Goal: Transaction & Acquisition: Book appointment/travel/reservation

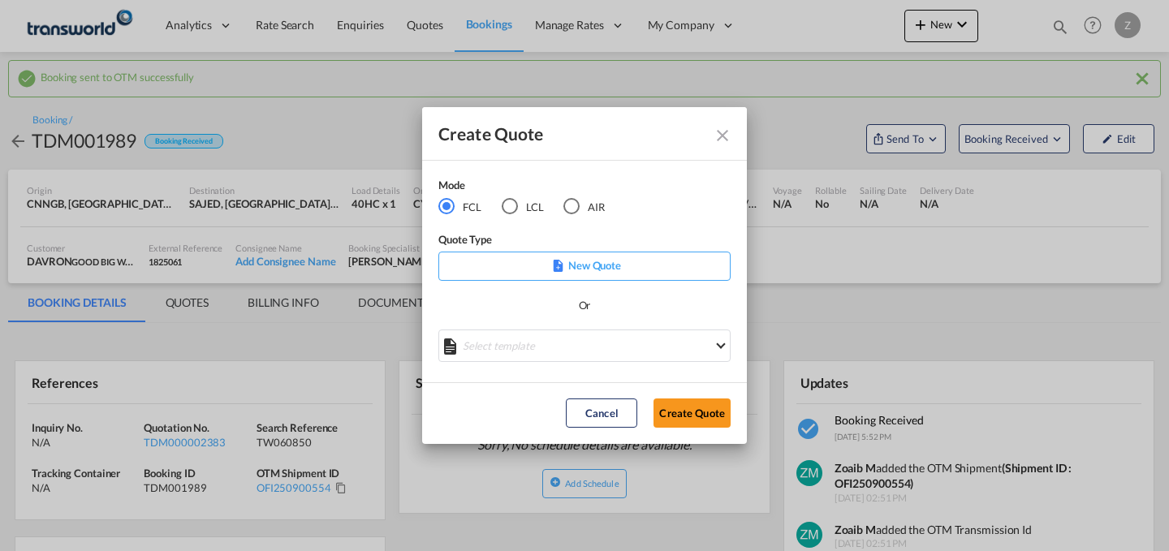
click at [580, 203] on md-radio-button "AIR" at bounding box center [583, 206] width 41 height 18
click at [679, 401] on button "Create Quote" at bounding box center [692, 413] width 77 height 29
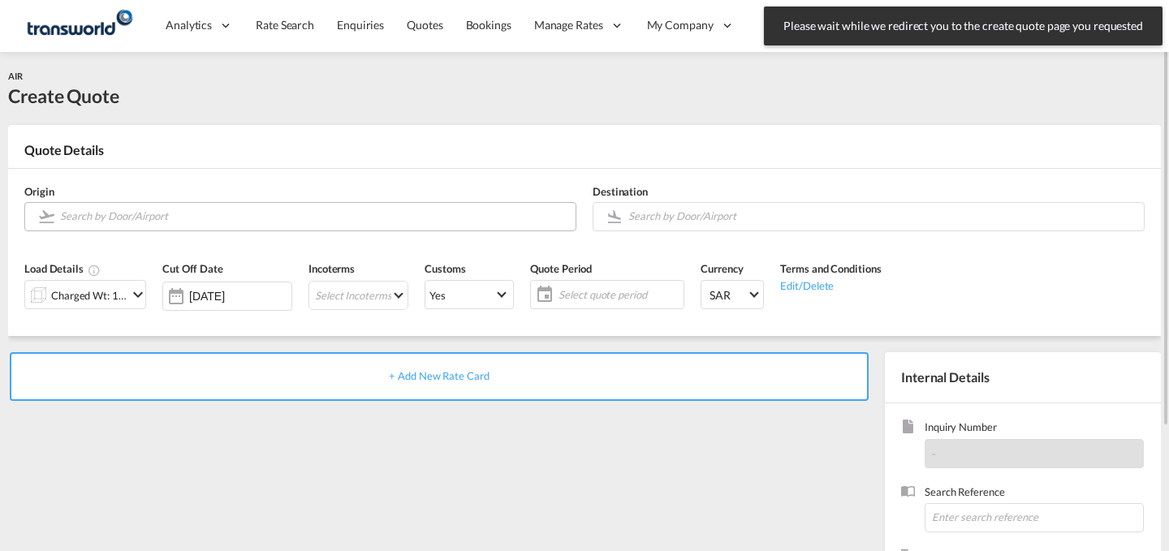
click at [468, 215] on input "Search by Door/Airport" at bounding box center [313, 216] width 507 height 28
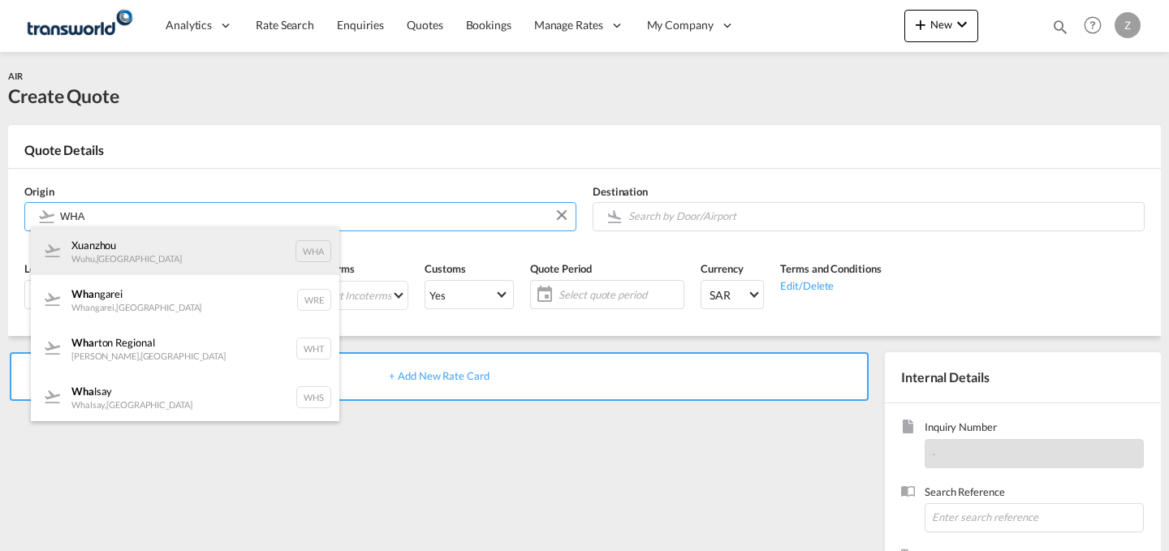
click at [273, 252] on div "[PERSON_NAME] , [GEOGRAPHIC_DATA] WHA" at bounding box center [185, 250] width 308 height 49
type input "Xuanzhou, Wuhu, WHA"
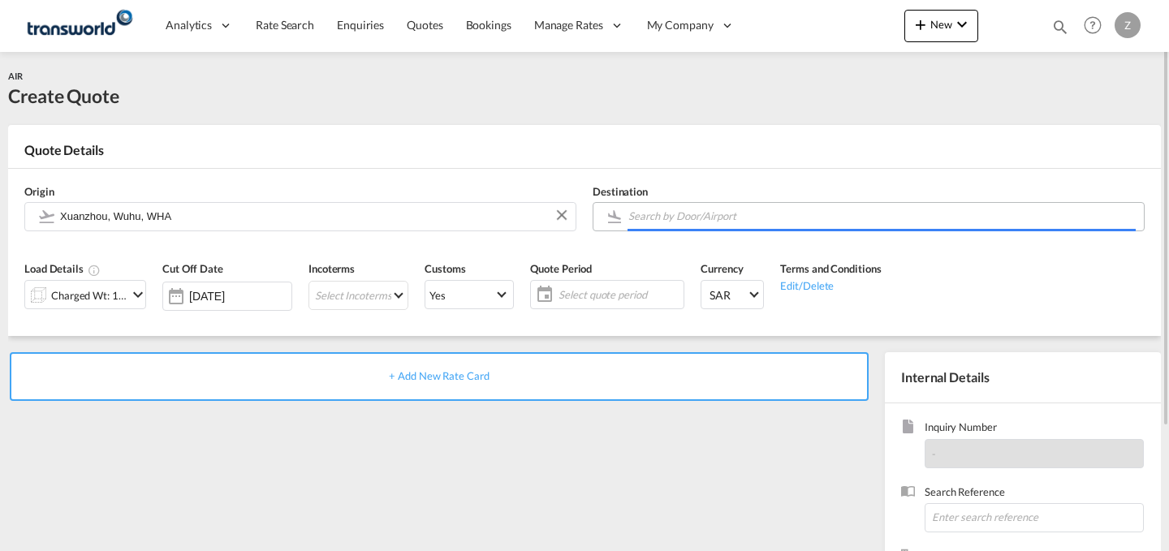
click at [662, 210] on input "Search by Door/Airport" at bounding box center [881, 216] width 507 height 28
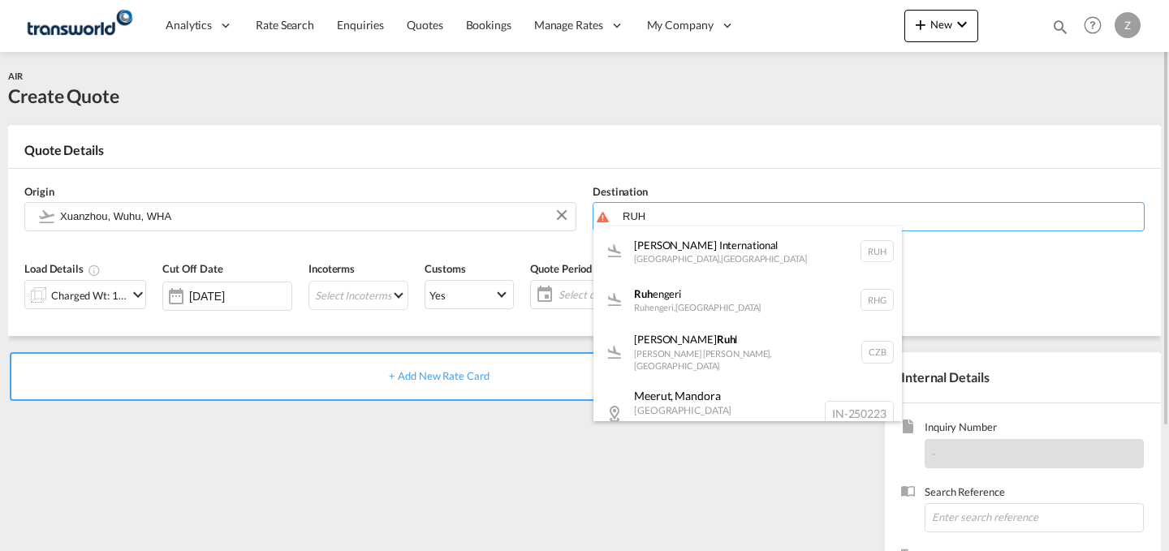
click at [649, 238] on div "[PERSON_NAME] International [GEOGRAPHIC_DATA] , [GEOGRAPHIC_DATA] RUH" at bounding box center [747, 250] width 308 height 49
type input "[PERSON_NAME] International, [GEOGRAPHIC_DATA], RUH"
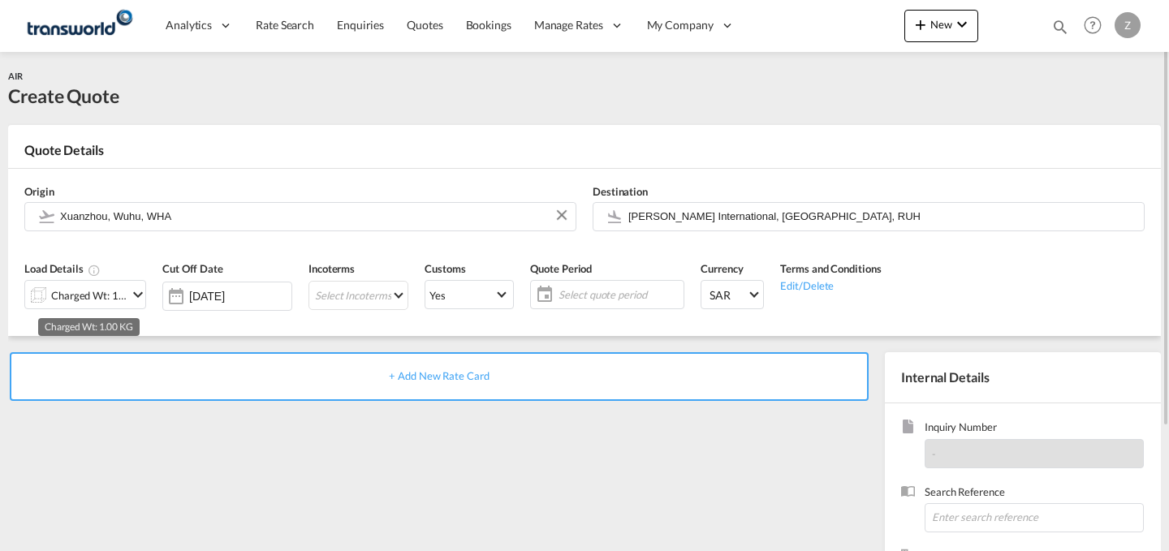
click at [94, 307] on div "Charged Wt: 1.00 KG" at bounding box center [89, 295] width 76 height 23
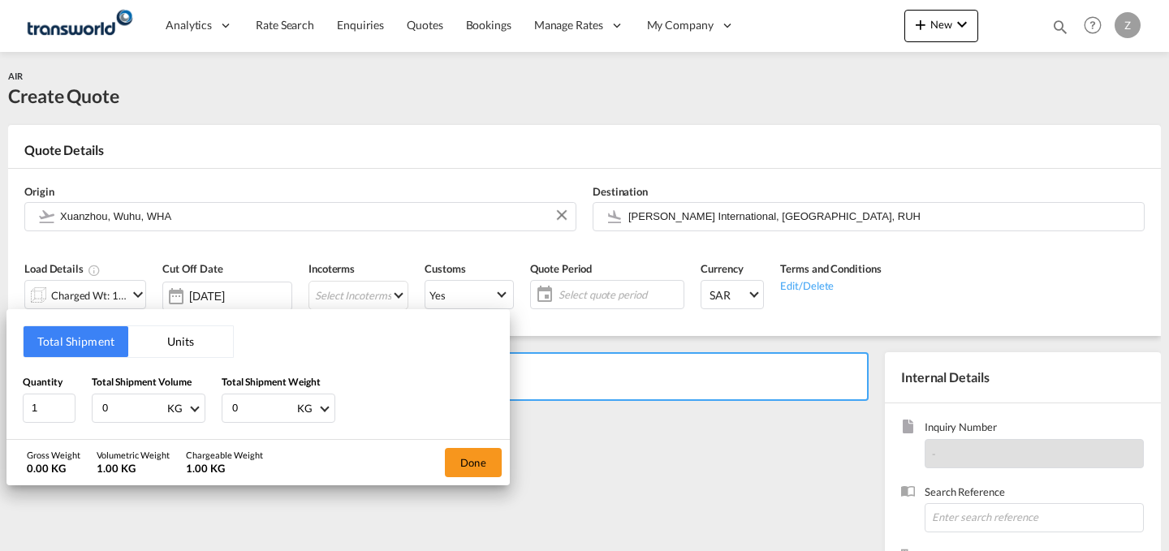
click at [260, 403] on input "0" at bounding box center [263, 409] width 65 height 28
type input "2245"
click at [118, 399] on input "0" at bounding box center [133, 409] width 65 height 28
type input "2245"
click at [462, 460] on button "Done" at bounding box center [473, 462] width 57 height 29
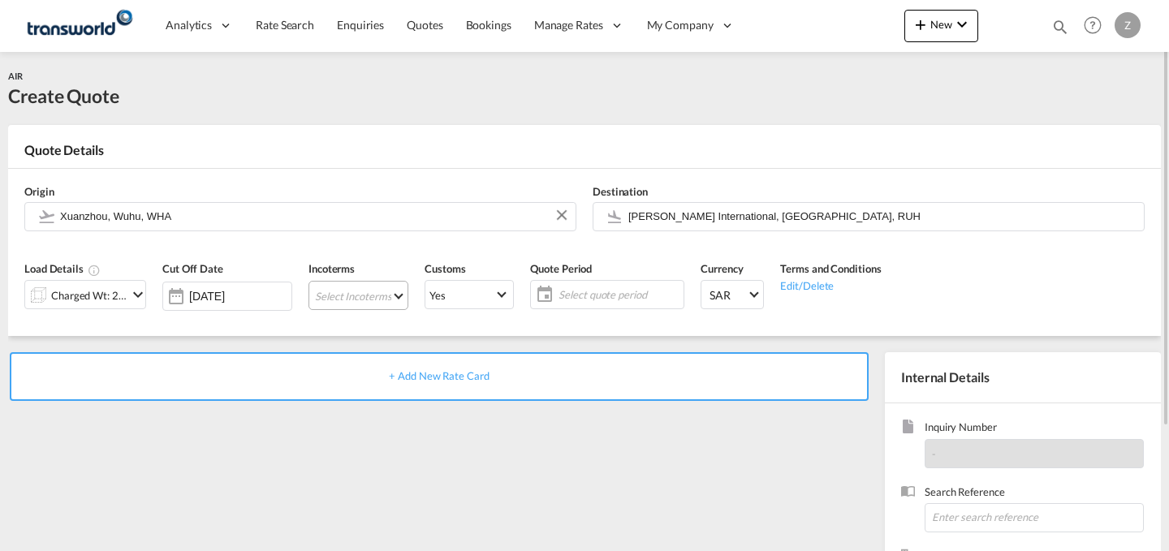
click at [355, 295] on md-select "Select Incoterms DPU - export Delivery at Place Unloaded DAP - import Delivered…" at bounding box center [358, 295] width 100 height 29
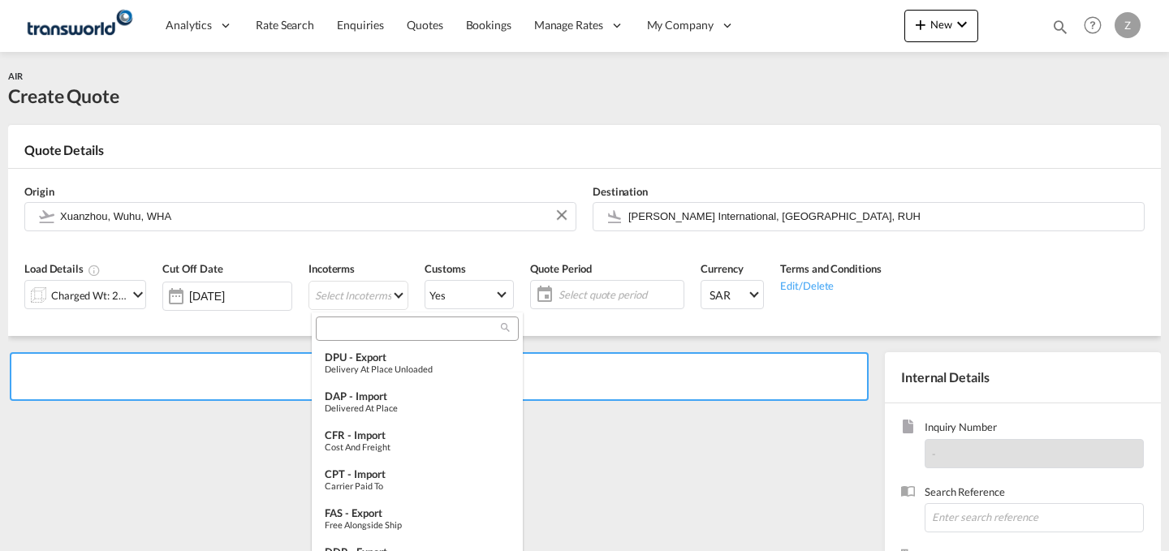
click at [365, 326] on input "search" at bounding box center [411, 328] width 180 height 15
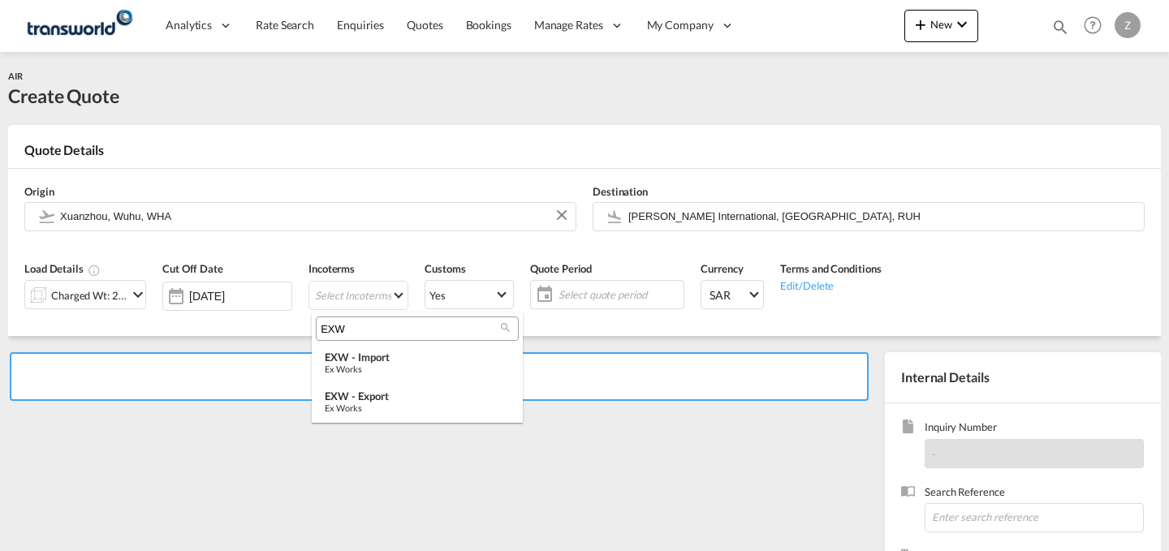
type input "EXW"
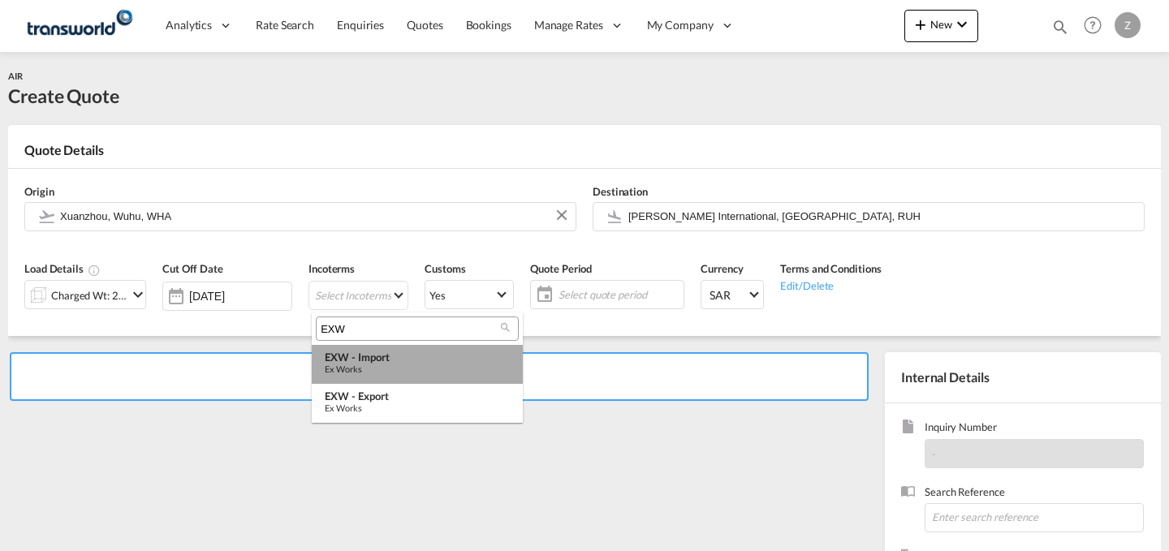
click at [416, 356] on div "EXW - import" at bounding box center [417, 357] width 185 height 13
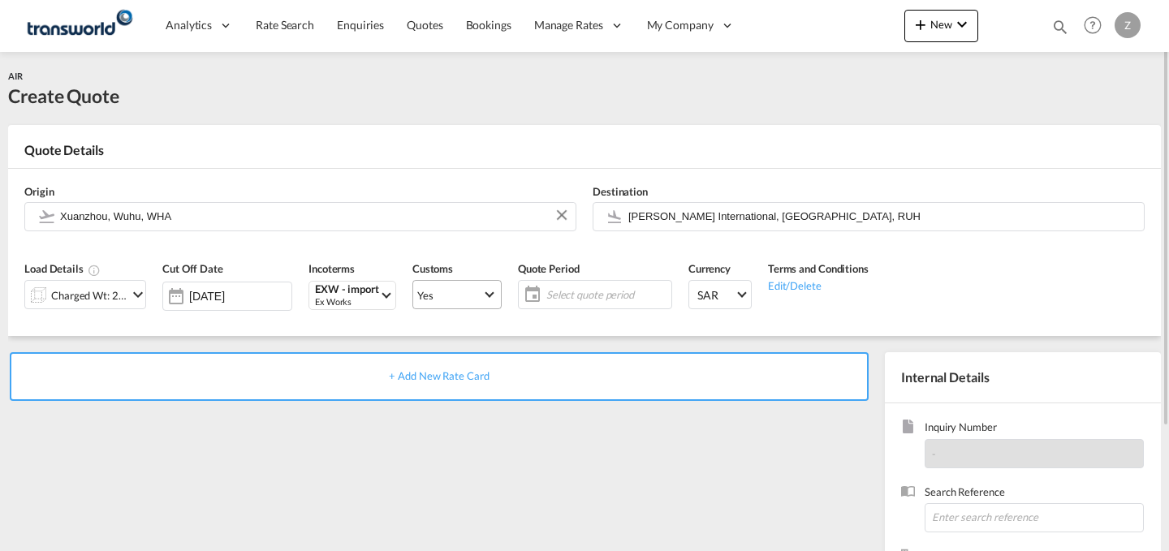
click at [477, 299] on span "Yes" at bounding box center [449, 295] width 65 height 15
click at [464, 338] on md-option "No" at bounding box center [460, 333] width 114 height 39
click at [584, 296] on span "Select quote period" at bounding box center [606, 294] width 121 height 15
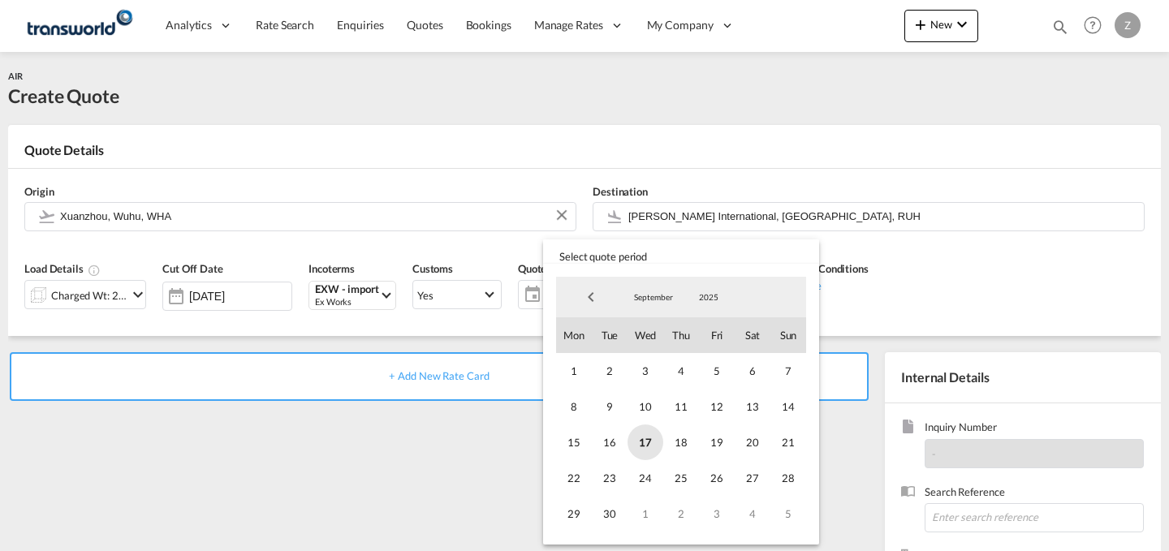
click at [655, 454] on span "17" at bounding box center [646, 443] width 36 height 36
click at [623, 513] on span "30" at bounding box center [610, 514] width 36 height 36
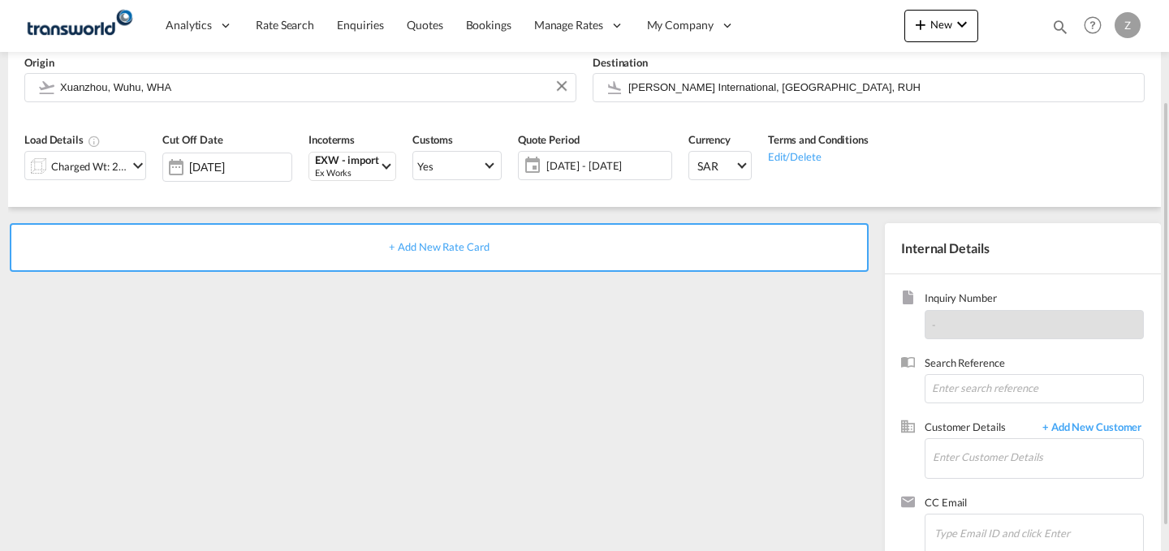
scroll to position [130, 0]
drag, startPoint x: 979, startPoint y: 459, endPoint x: 1003, endPoint y: 393, distance: 70.1
click at [1003, 393] on div "Inquiry Number - Search Reference Customer Details + Add New Customer Enter Cus…" at bounding box center [1023, 422] width 276 height 296
paste input "TW0509426"
click at [1003, 393] on input "TW0509426" at bounding box center [1034, 387] width 219 height 29
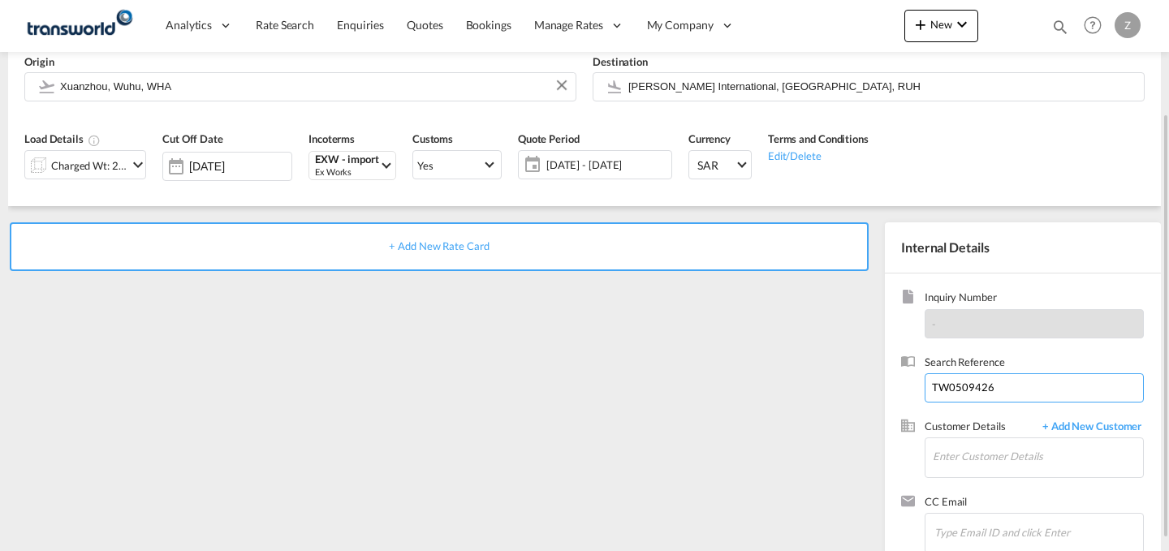
scroll to position [161, 0]
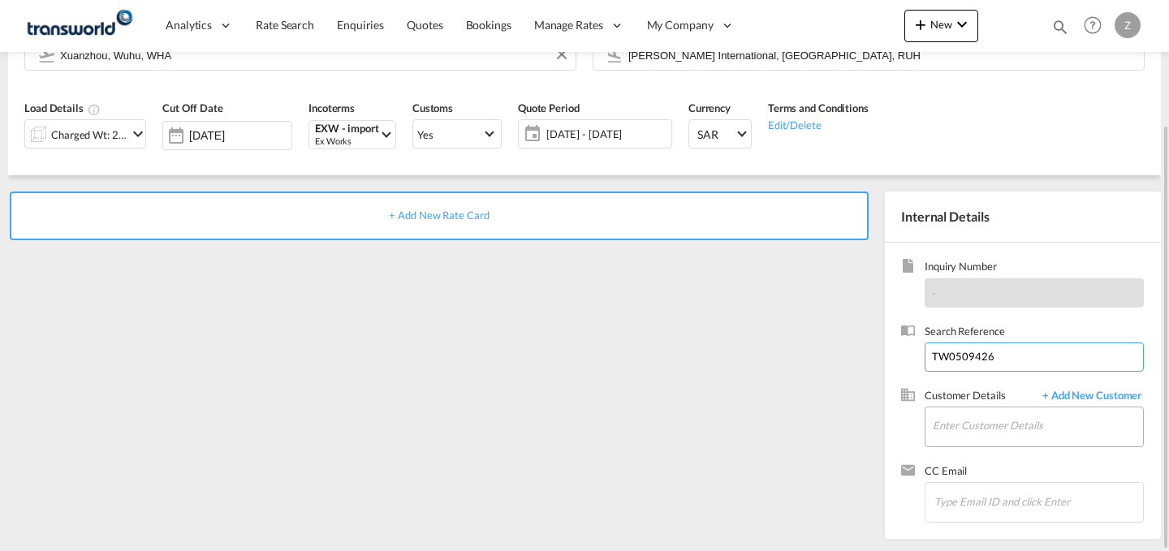
type input "TW0509426"
click at [973, 421] on input "Enter Customer Details" at bounding box center [1038, 426] width 210 height 37
type input "E"
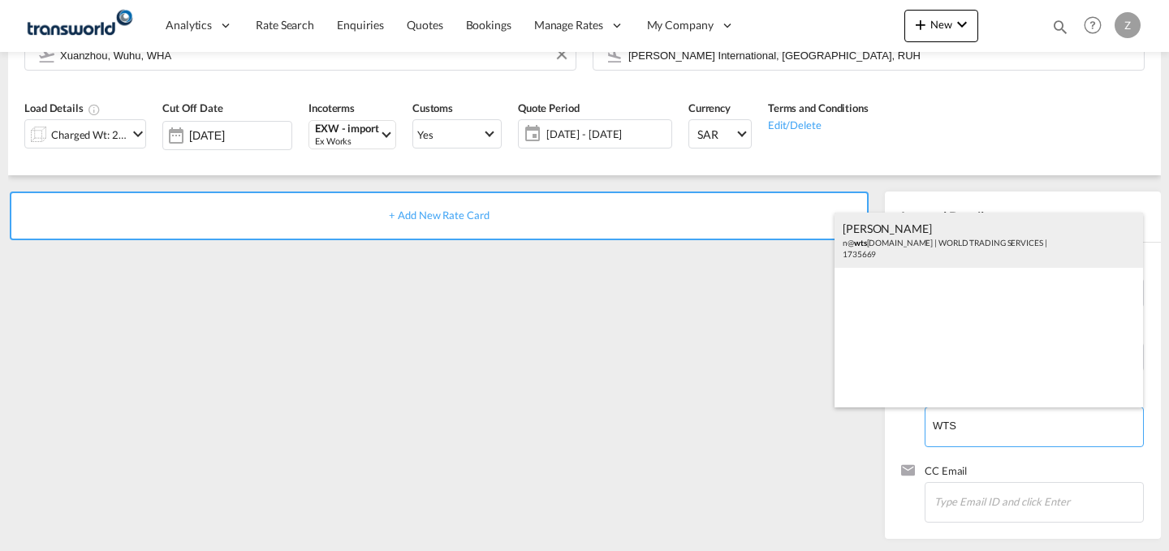
click at [967, 252] on div "[PERSON_NAME] n@ wts [DOMAIN_NAME] | WORLD TRADING SERVICES | 1735669" at bounding box center [989, 240] width 308 height 55
type input "WORLD TRADING SERVICES, [PERSON_NAME], n@[DOMAIN_NAME]"
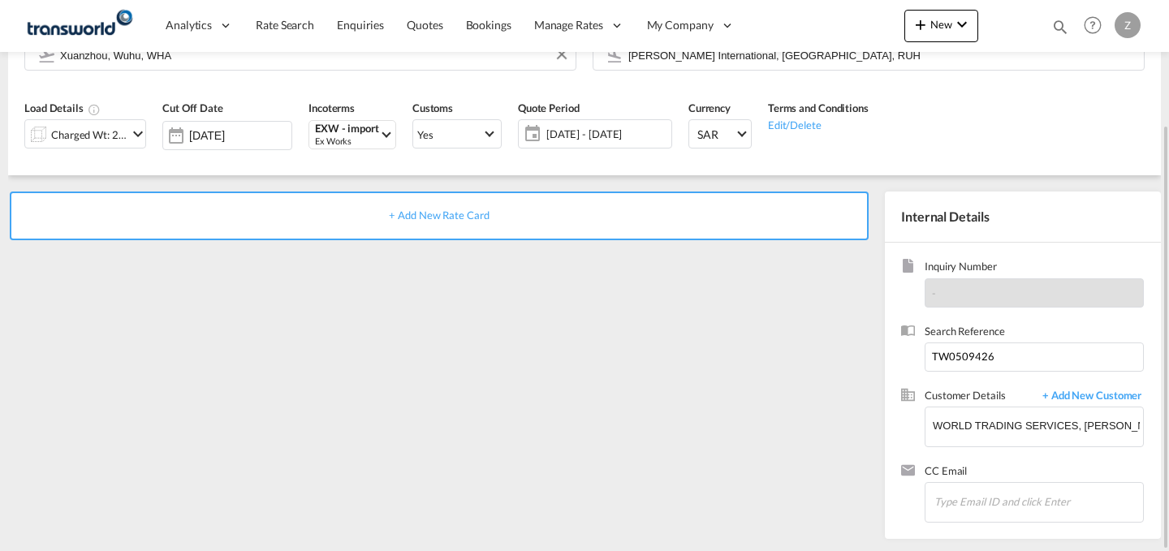
click at [726, 205] on div "+ Add New Rate Card" at bounding box center [439, 216] width 859 height 49
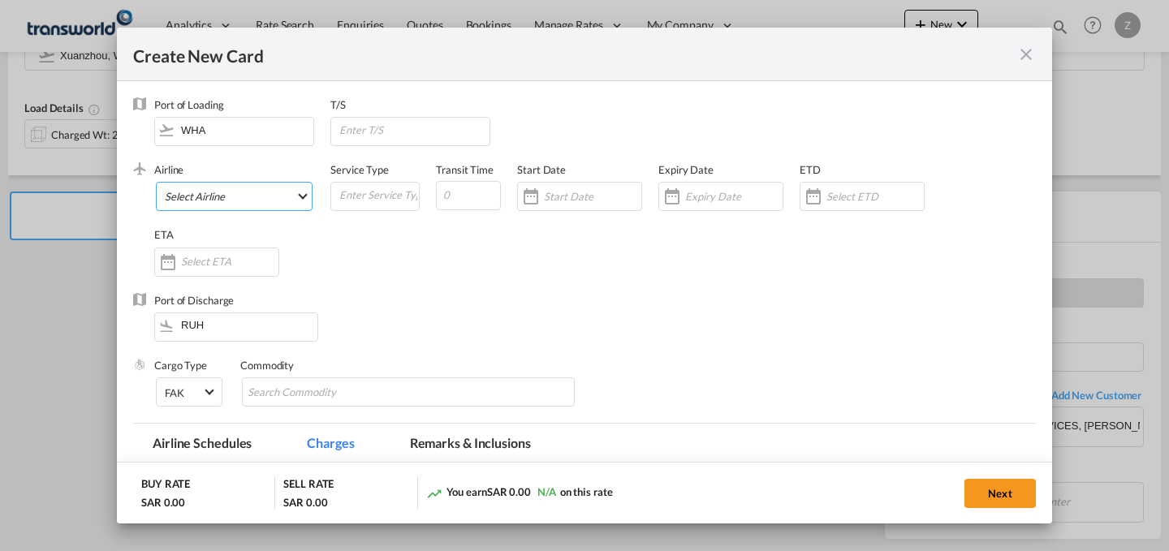
click at [286, 188] on md-select "Select Airline AIR EXPRESS S.A. (1166- / -) CMA CGM Air Cargo (1140-2C / -) DDW…" at bounding box center [234, 196] width 157 height 29
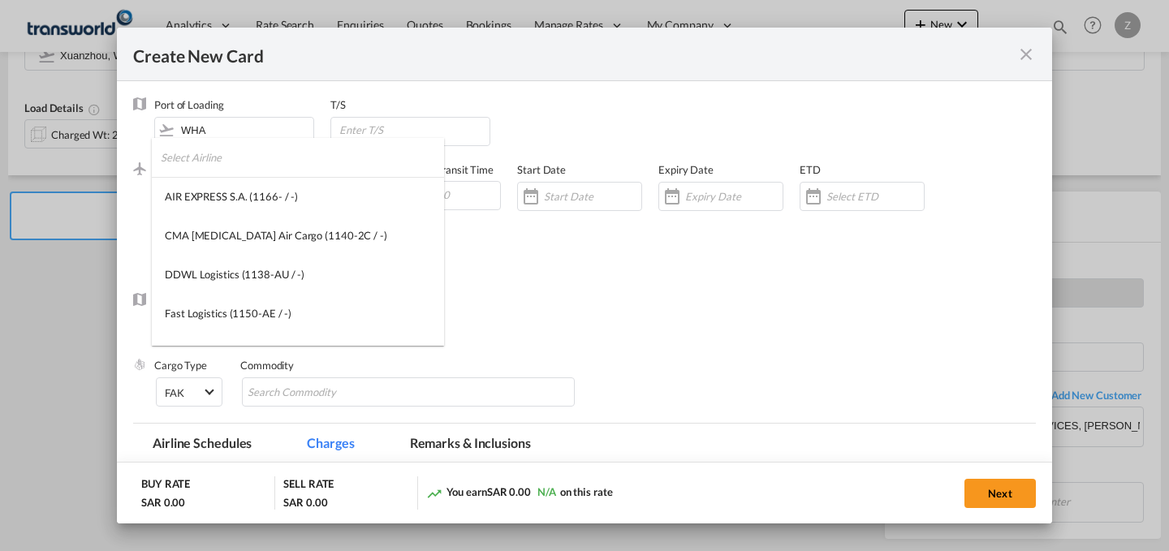
click at [309, 162] on input "search" at bounding box center [302, 157] width 283 height 39
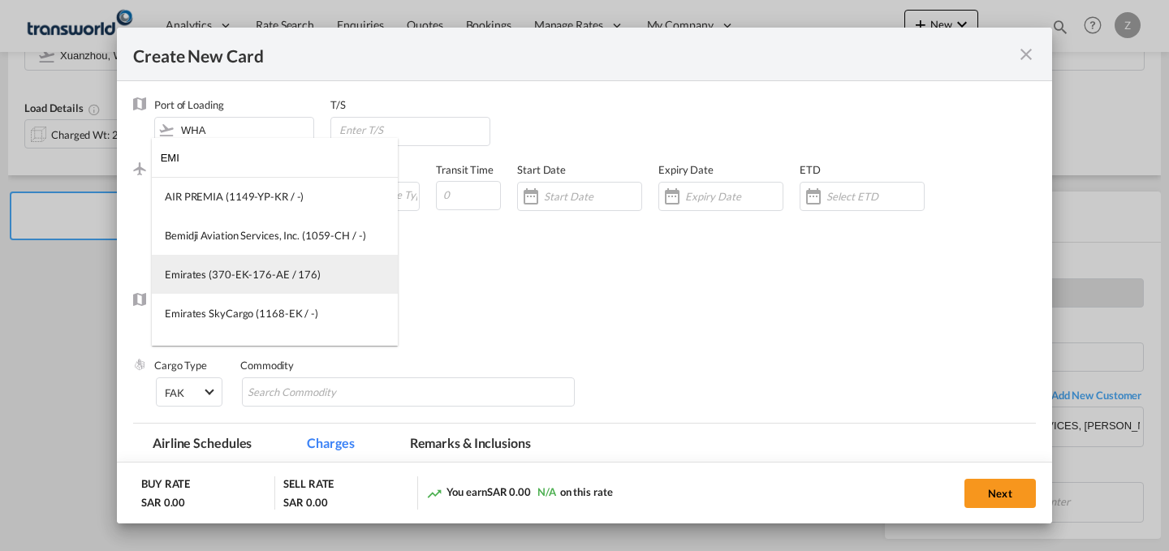
type input "EMI"
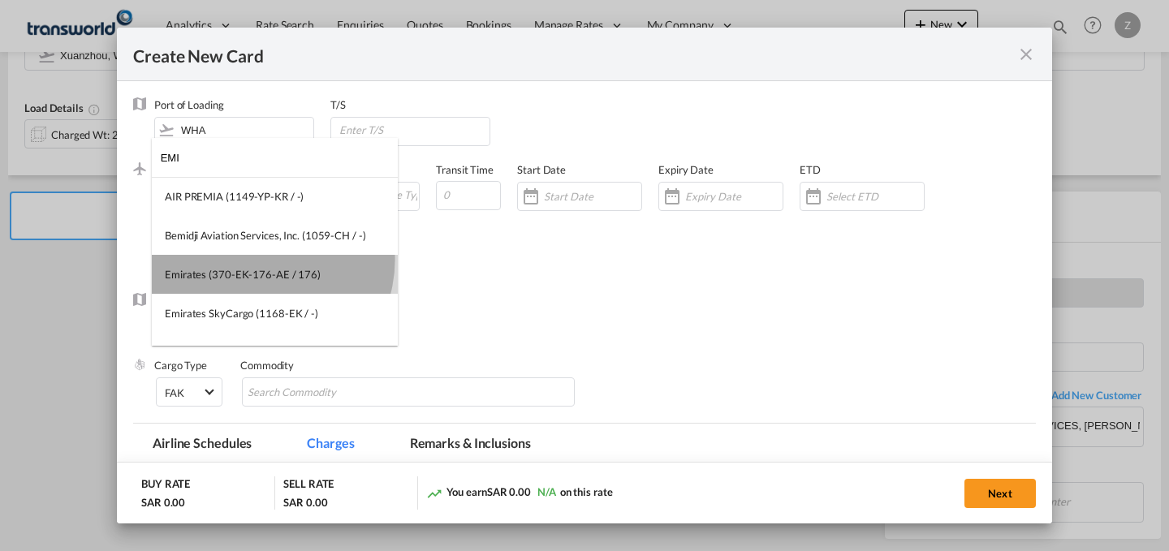
click at [260, 259] on md-option "Emirates (370-EK-176-AE / 176)" at bounding box center [275, 274] width 246 height 39
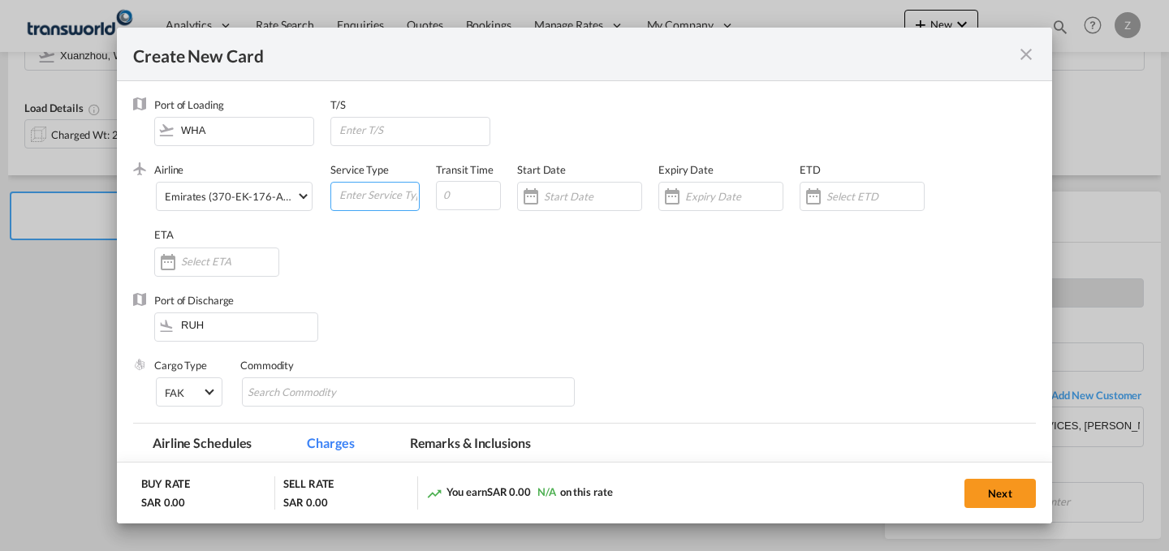
click at [373, 192] on input "Create New Card ..." at bounding box center [378, 195] width 81 height 24
type input "AIR"
type input "5"
click at [575, 190] on input "Create New Card ..." at bounding box center [592, 196] width 97 height 13
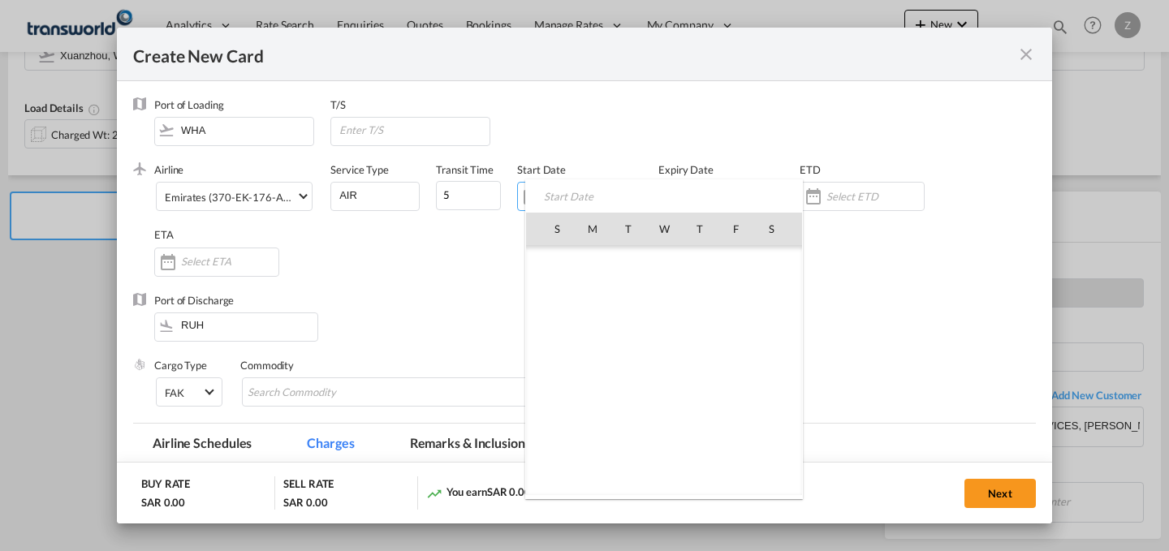
scroll to position [376044, 0]
click at [666, 365] on span "17" at bounding box center [664, 371] width 34 height 34
type input "[DATE]"
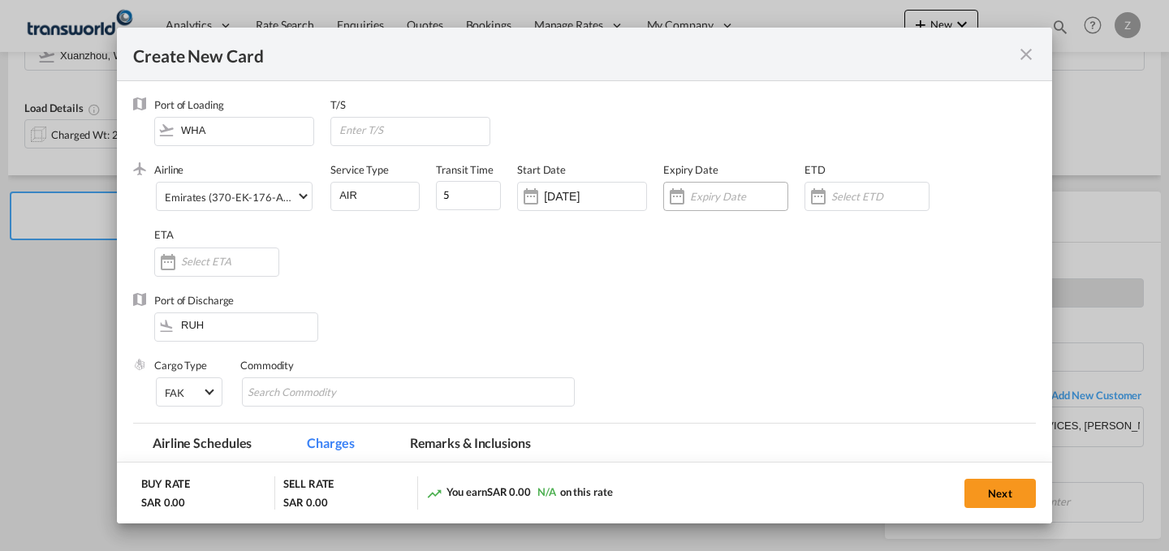
click at [744, 188] on div "Create New Card ..." at bounding box center [725, 196] width 125 height 29
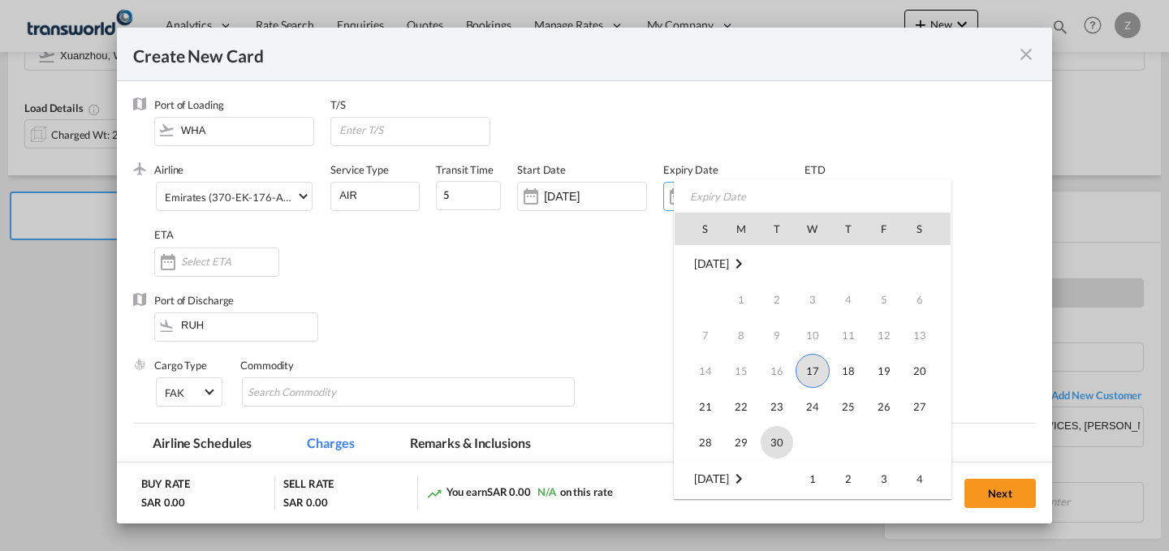
click at [779, 433] on span "30" at bounding box center [777, 442] width 32 height 32
type input "[DATE]"
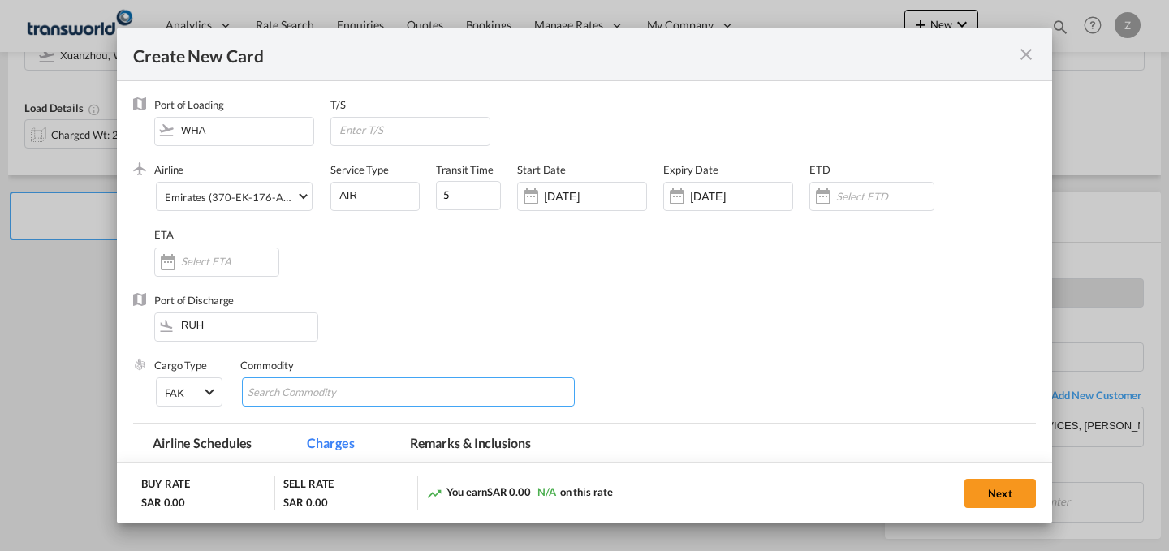
click at [303, 393] on input "Chips input." at bounding box center [322, 393] width 149 height 26
type input "GC"
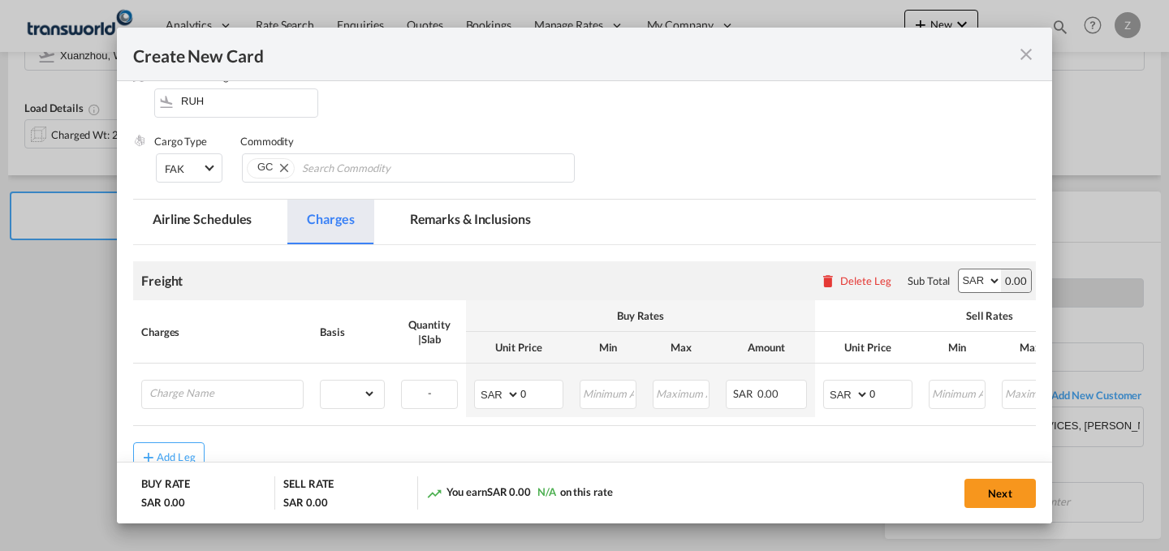
scroll to position [225, 0]
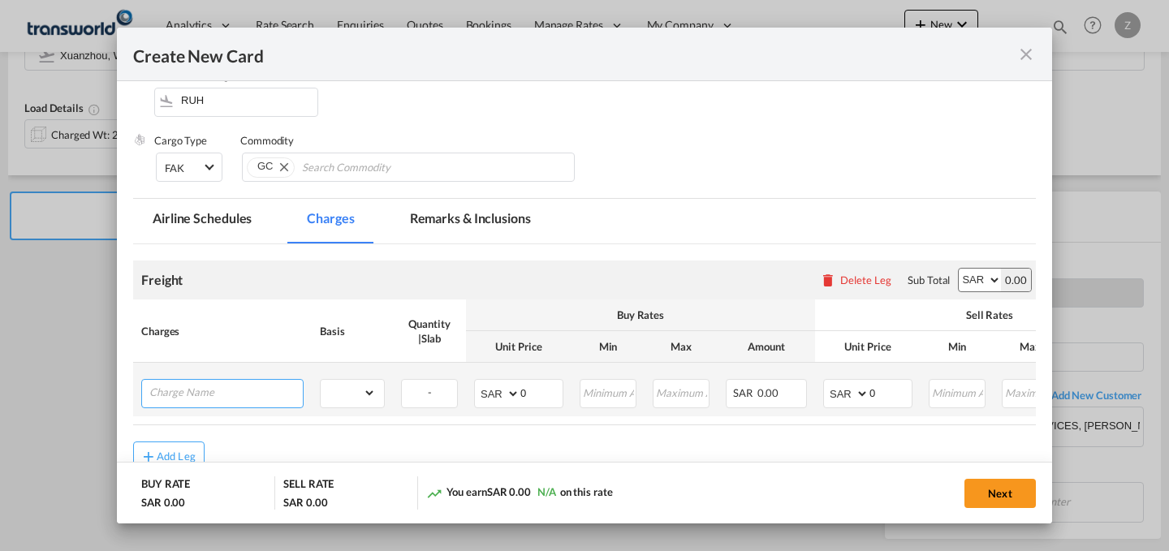
click at [291, 391] on input "Charge Name" at bounding box center [225, 392] width 153 height 24
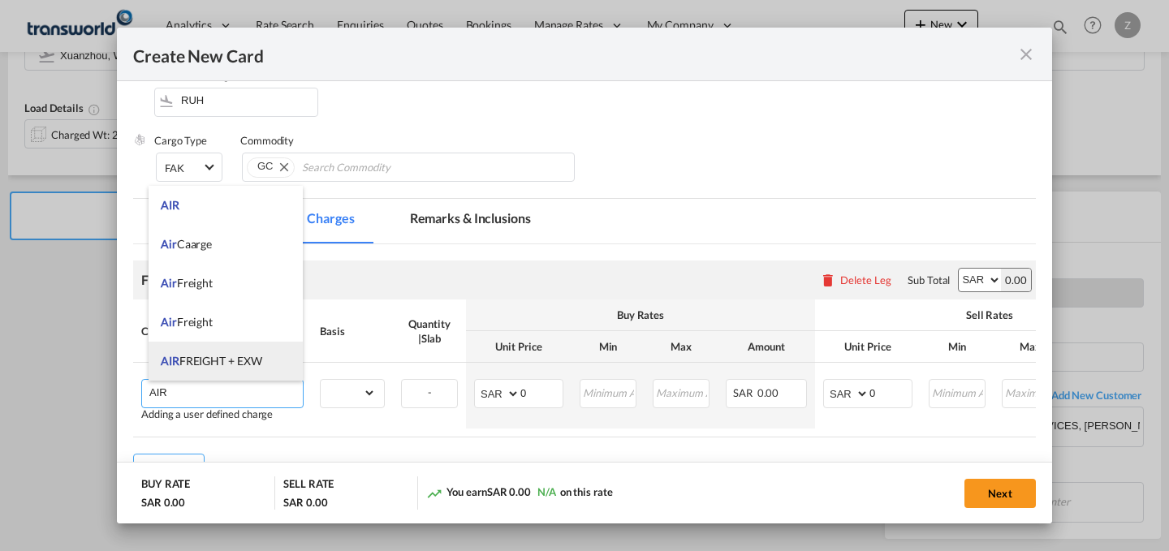
click at [268, 350] on li "AIR FREIGHT + EXW" at bounding box center [226, 361] width 154 height 39
type input "AIR FREIGHT + EXW"
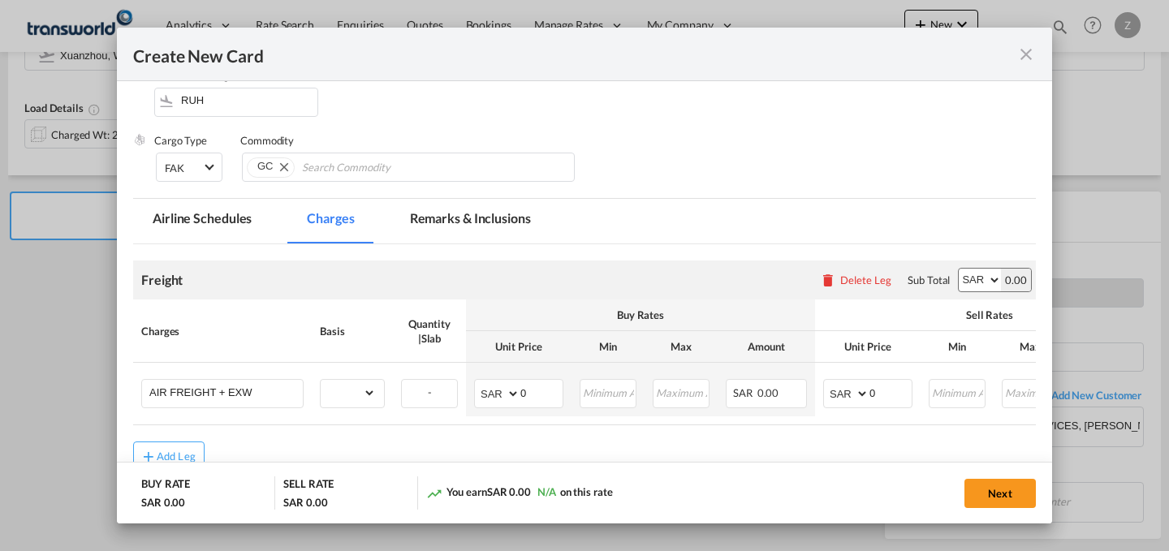
click at [964, 278] on select "AED AFN ALL AMD ANG AOA ARS AUD AWG AZN BAM BBD BDT BGN BHD BIF BMD BND BOB BRL…" at bounding box center [980, 280] width 42 height 23
select select "string:USD"
click at [959, 269] on select "AED AFN ALL AMD ANG AOA ARS AUD AWG AZN BAM BBD BDT BGN BHD BIF BMD BND BOB BRL…" at bounding box center [980, 280] width 42 height 23
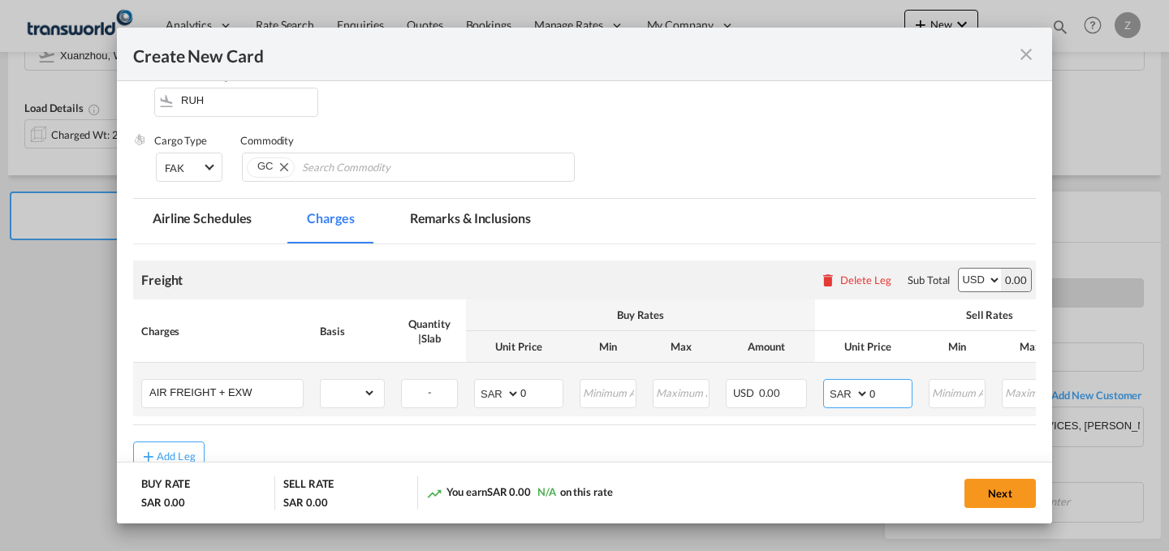
click at [882, 384] on input "0" at bounding box center [890, 392] width 42 height 24
type input "7300.8"
click at [846, 392] on select "AED AFN ALL AMD ANG AOA ARS AUD AWG AZN BAM BBD BDT BGN BHD BIF BMD BND BOB BRL…" at bounding box center [847, 393] width 42 height 23
select select "string:USD"
click at [826, 382] on select "AED AFN ALL AMD ANG AOA ARS AUD AWG AZN BAM BBD BDT BGN BHD BIF BMD BND BOB BRL…" at bounding box center [847, 393] width 42 height 23
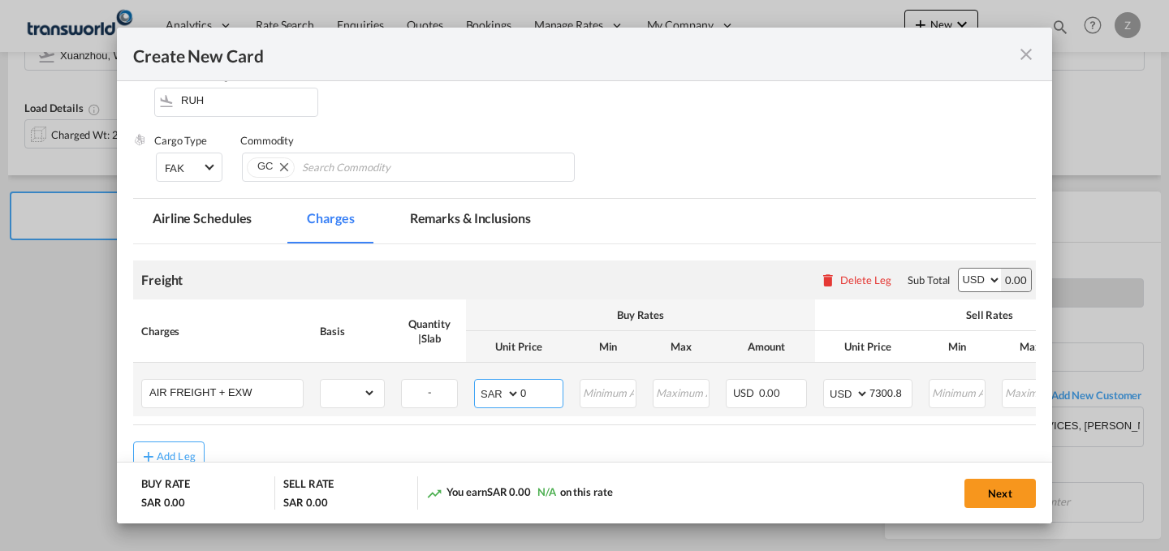
click at [494, 396] on select "AED AFN ALL AMD ANG AOA ARS AUD AWG AZN BAM BBD BDT BGN BHD BIF BMD BND BOB BRL…" at bounding box center [498, 393] width 42 height 23
select select "string:USD"
click at [477, 382] on select "AED AFN ALL AMD ANG AOA ARS AUD AWG AZN BAM BBD BDT BGN BHD BIF BMD BND BOB BRL…" at bounding box center [498, 393] width 42 height 23
click at [362, 387] on select "gross_weight volumetric_weight per_shipment per_bl per_km % on air freight per_…" at bounding box center [348, 393] width 55 height 26
select select "per_shipment"
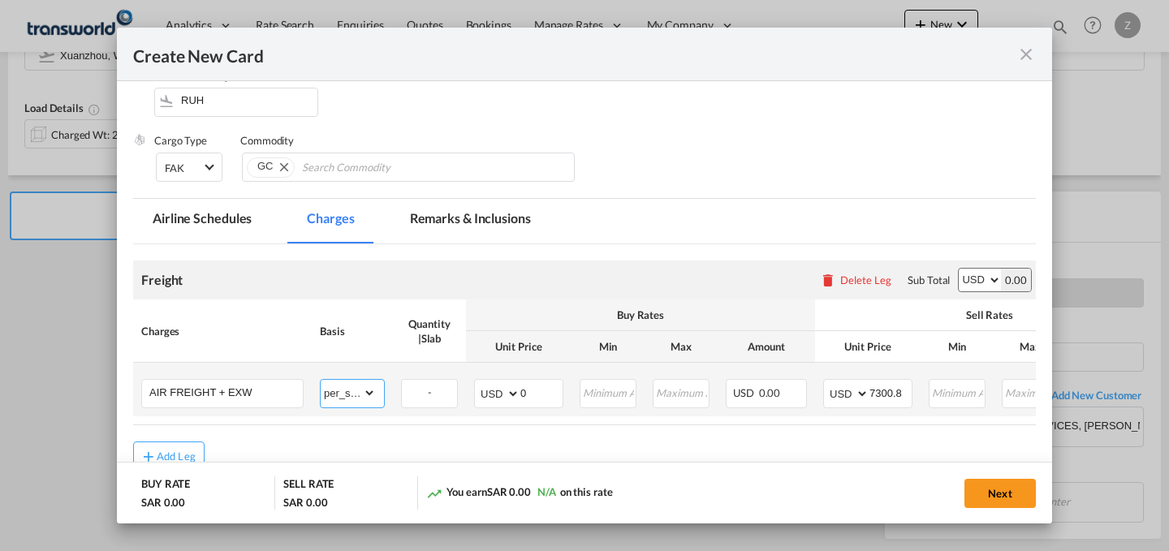
click at [321, 380] on select "gross_weight volumetric_weight per_shipment per_bl per_km % on air freight per_…" at bounding box center [348, 393] width 55 height 26
click at [537, 394] on input "0" at bounding box center [541, 392] width 42 height 24
click at [522, 390] on input "Create New Card ..." at bounding box center [541, 392] width 42 height 24
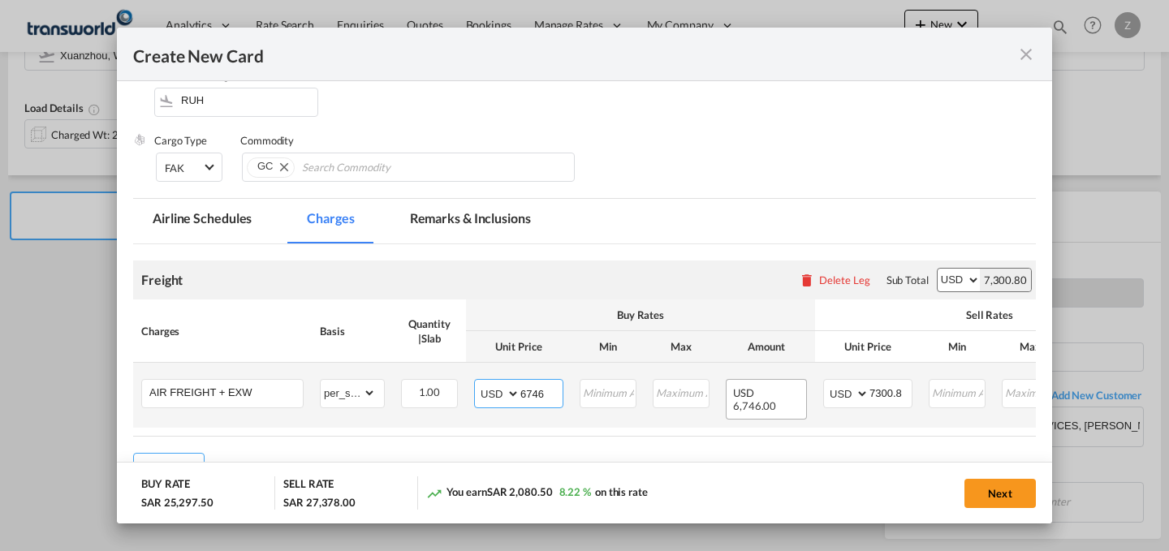
scroll to position [323, 0]
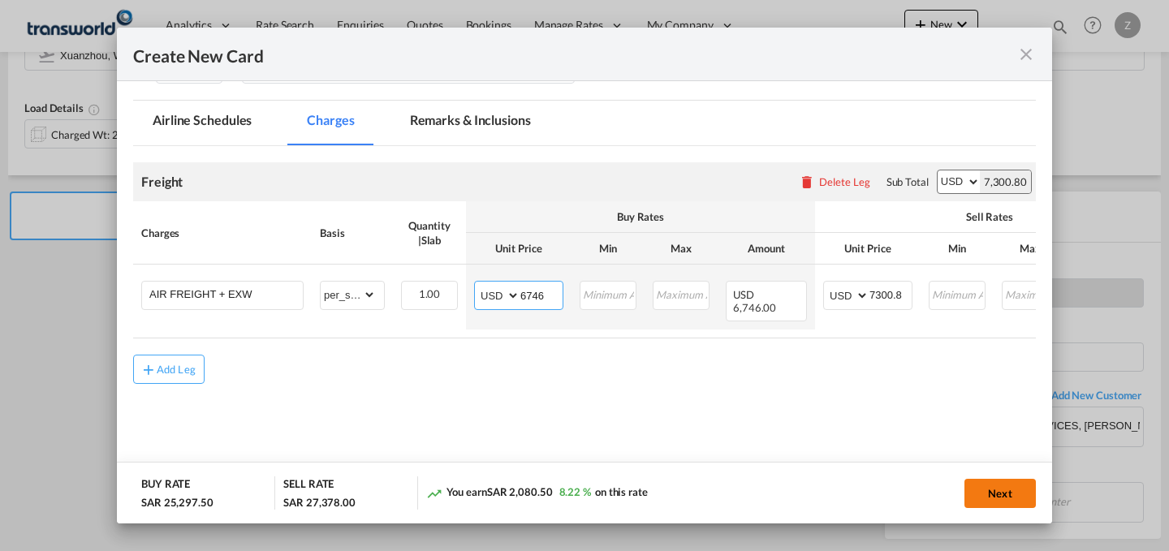
type input "6746"
click at [994, 490] on button "Next" at bounding box center [999, 493] width 71 height 29
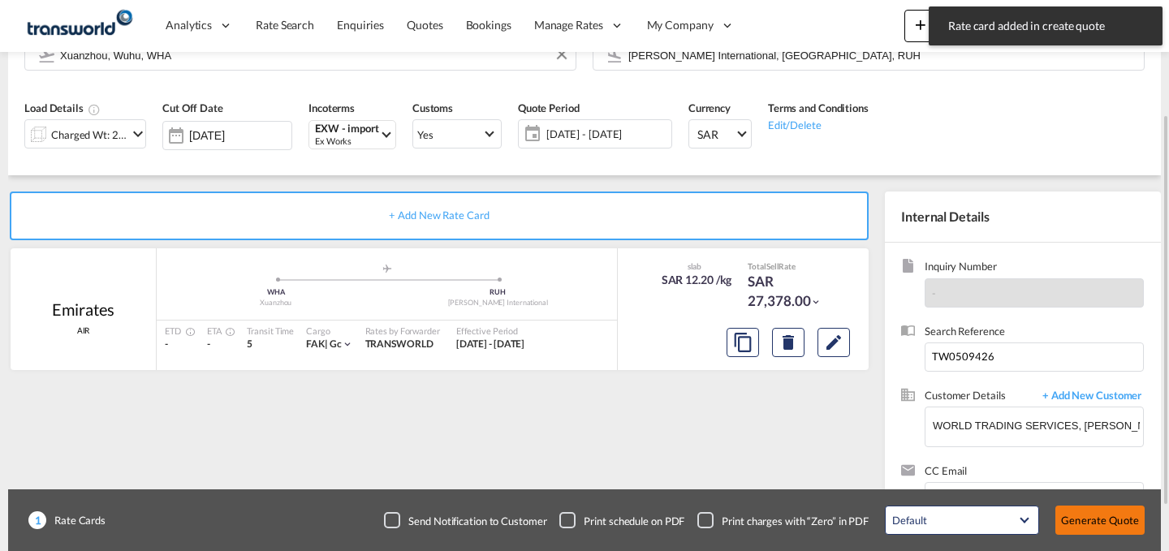
click at [1113, 518] on button "Generate Quote" at bounding box center [1099, 520] width 89 height 29
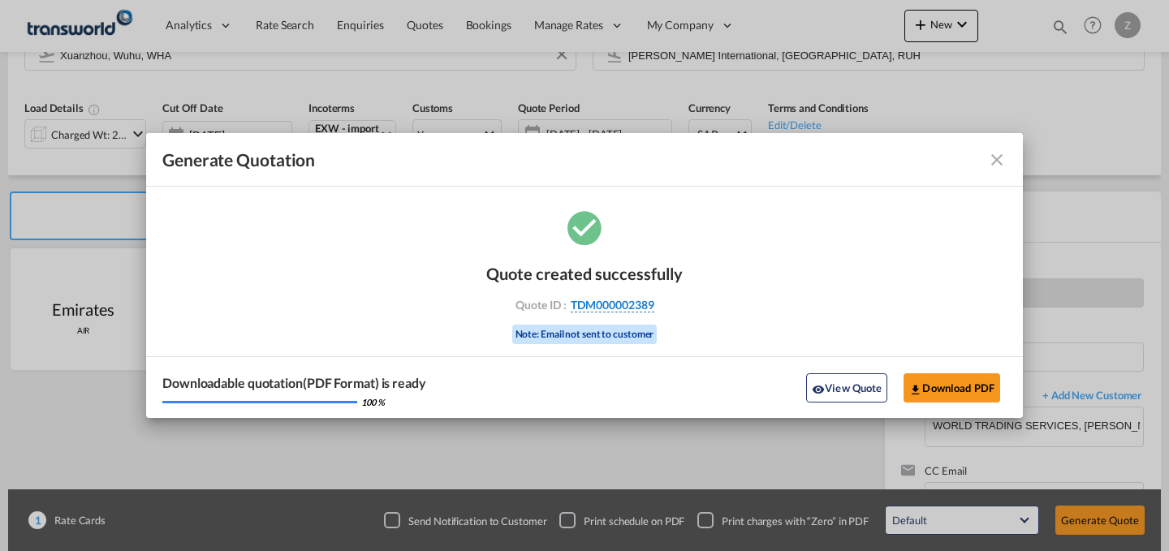
click at [645, 305] on span "TDM000002389" at bounding box center [613, 305] width 84 height 15
click at [645, 305] on div "Quote created successfully Quote ID : TDM000002389 Note: Email not sent to cust…" at bounding box center [584, 313] width 877 height 212
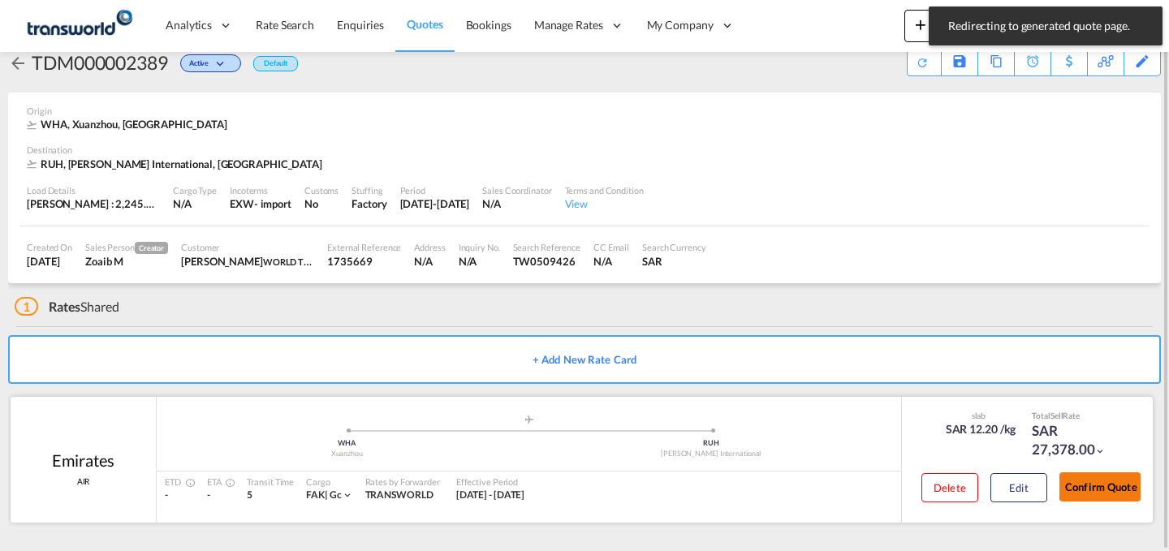
click at [1102, 491] on button "Confirm Quote" at bounding box center [1099, 486] width 81 height 29
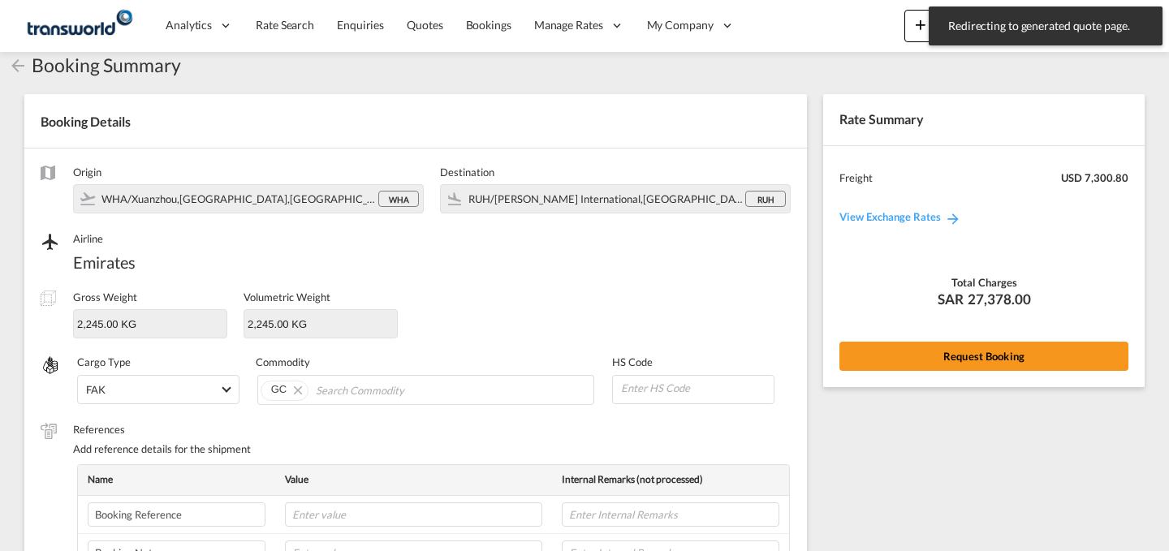
scroll to position [542, 0]
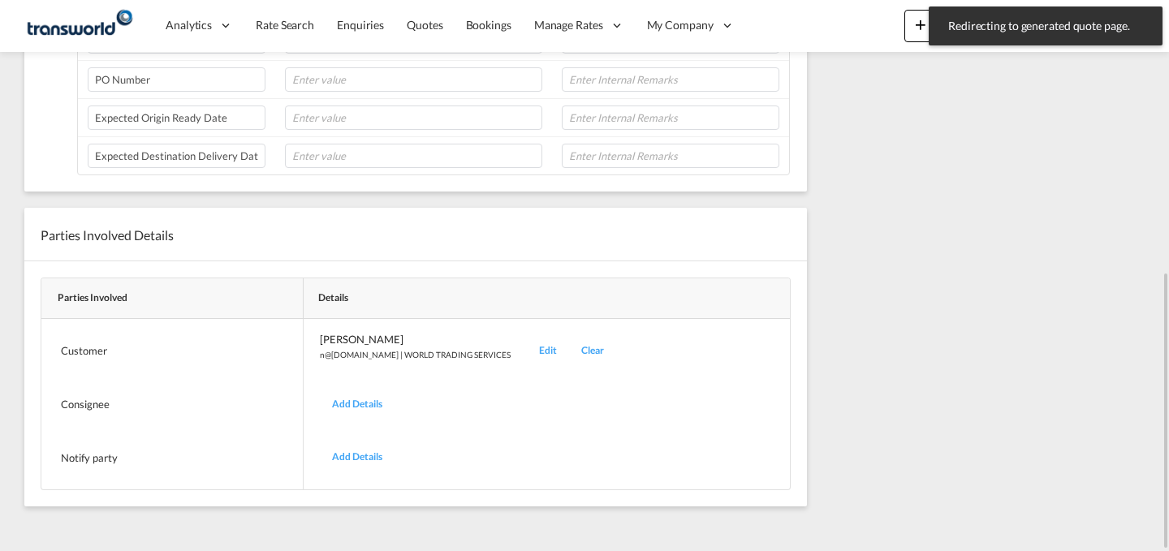
click at [527, 347] on div "Edit" at bounding box center [548, 351] width 42 height 38
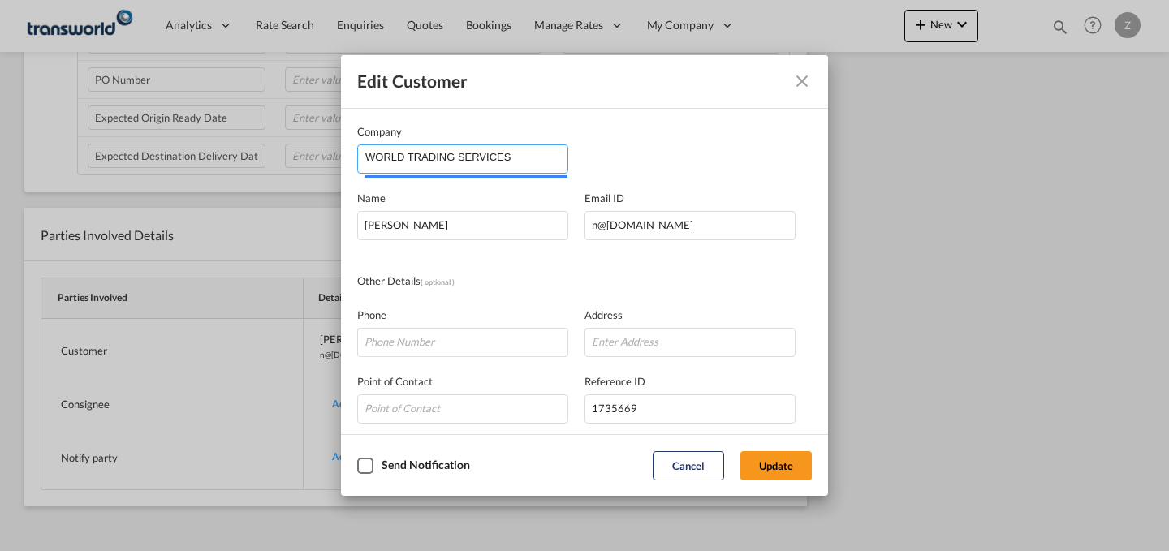
drag, startPoint x: 536, startPoint y: 153, endPoint x: 88, endPoint y: 192, distance: 449.8
click at [88, 192] on div "Edit Customer Company WORLD TRADING SERVICES Name [PERSON_NAME] Email ID [EMAIL…" at bounding box center [584, 275] width 1169 height 551
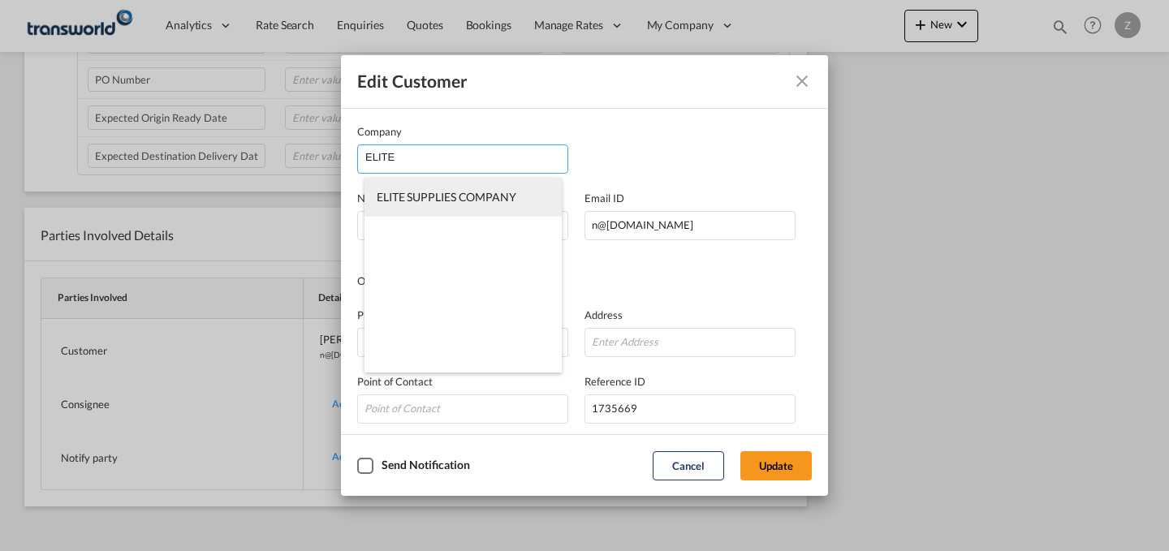
click at [470, 183] on li "ELITE SUPPLIES COMPANY" at bounding box center [463, 197] width 197 height 39
type input "ELITE SUPPLIES COMPANY"
type input "[PERSON_NAME][EMAIL_ADDRESS][DOMAIN_NAME]"
type input "564309998"
type input "1822915"
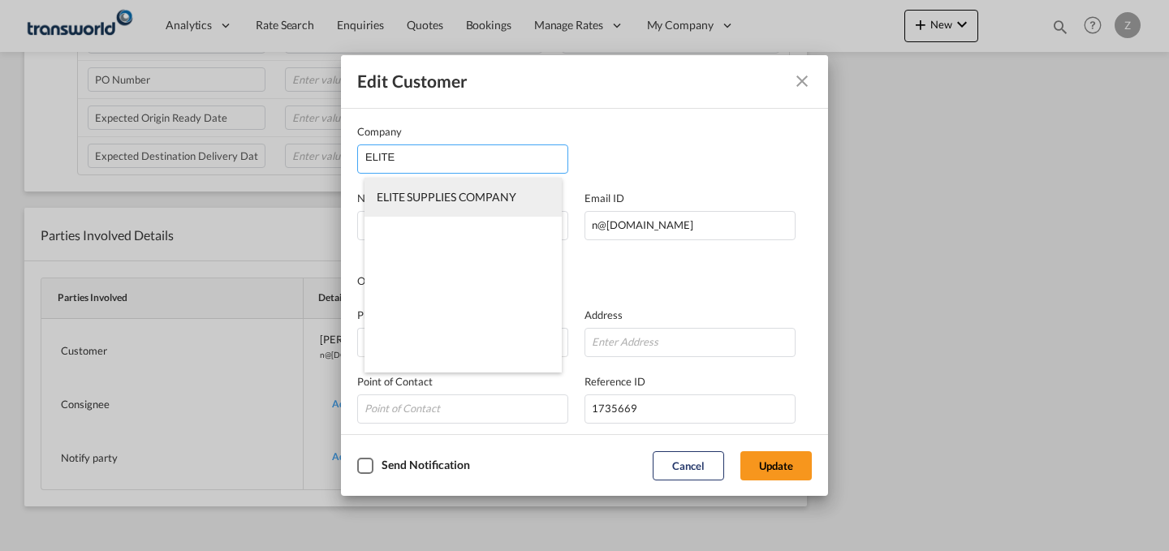
type input "12223"
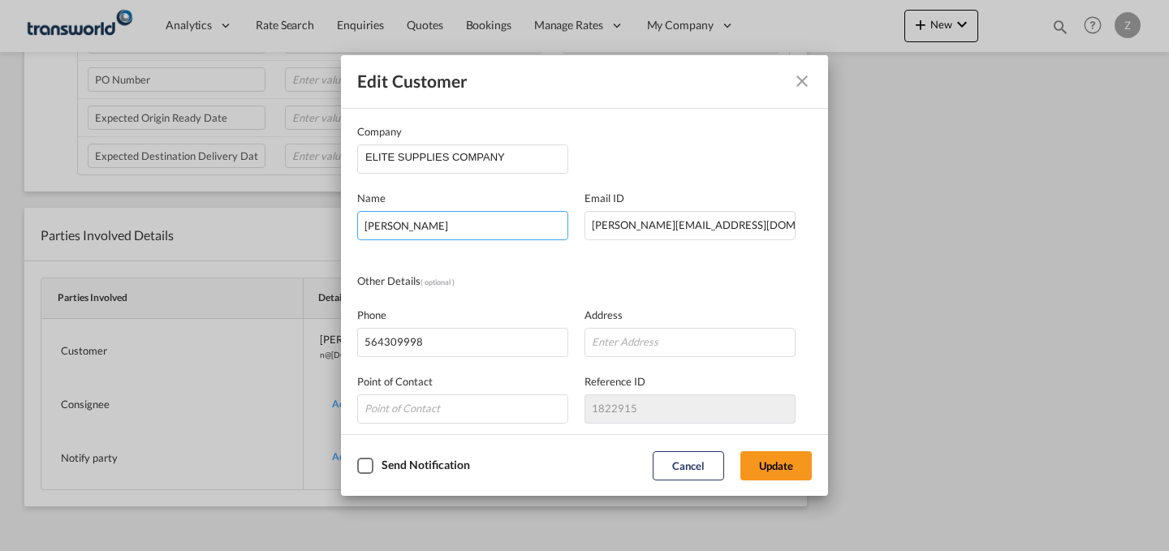
drag, startPoint x: 539, startPoint y: 231, endPoint x: 158, endPoint y: 253, distance: 381.4
click at [158, 253] on div "Edit Customer Company ELITE SUPPLIES COMPANY Name [PERSON_NAME] Email ID [EMAIL…" at bounding box center [584, 275] width 1169 height 551
type input "[PERSON_NAME]"
click at [779, 468] on button "Update" at bounding box center [775, 465] width 71 height 29
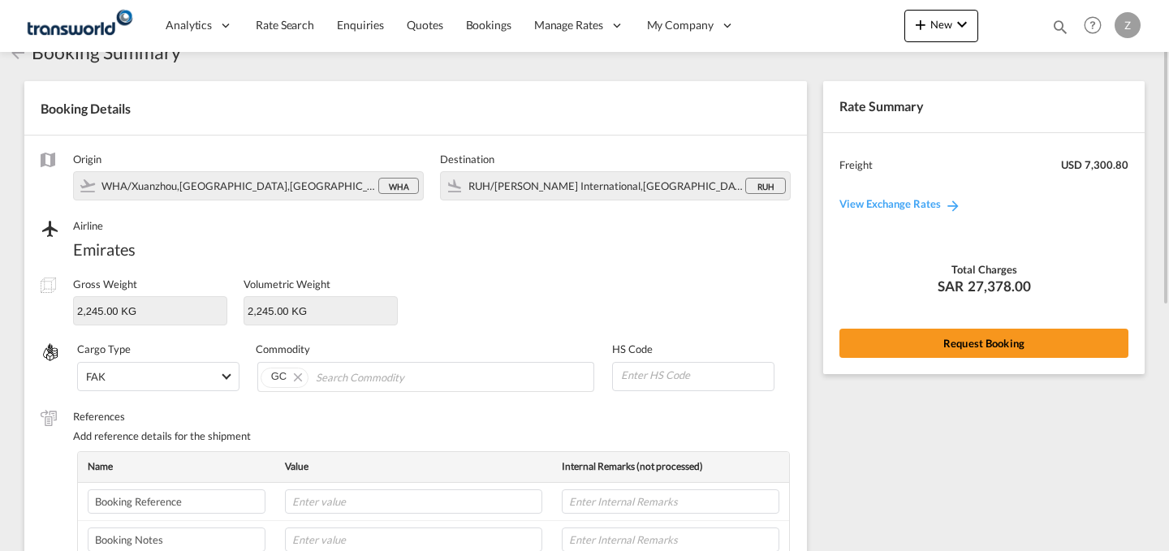
scroll to position [43, 0]
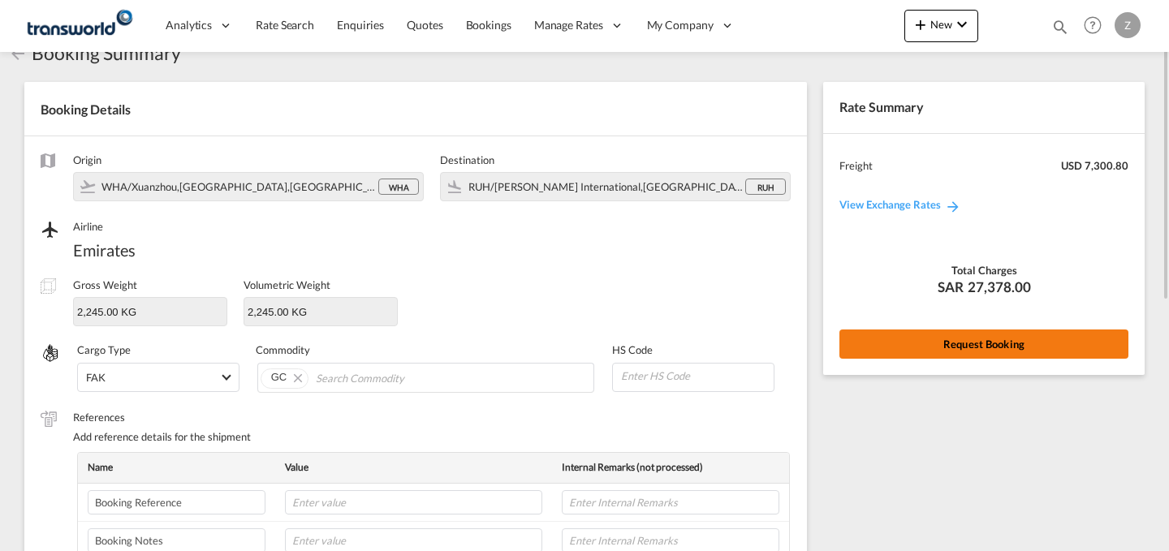
click at [932, 338] on button "Request Booking" at bounding box center [983, 344] width 289 height 29
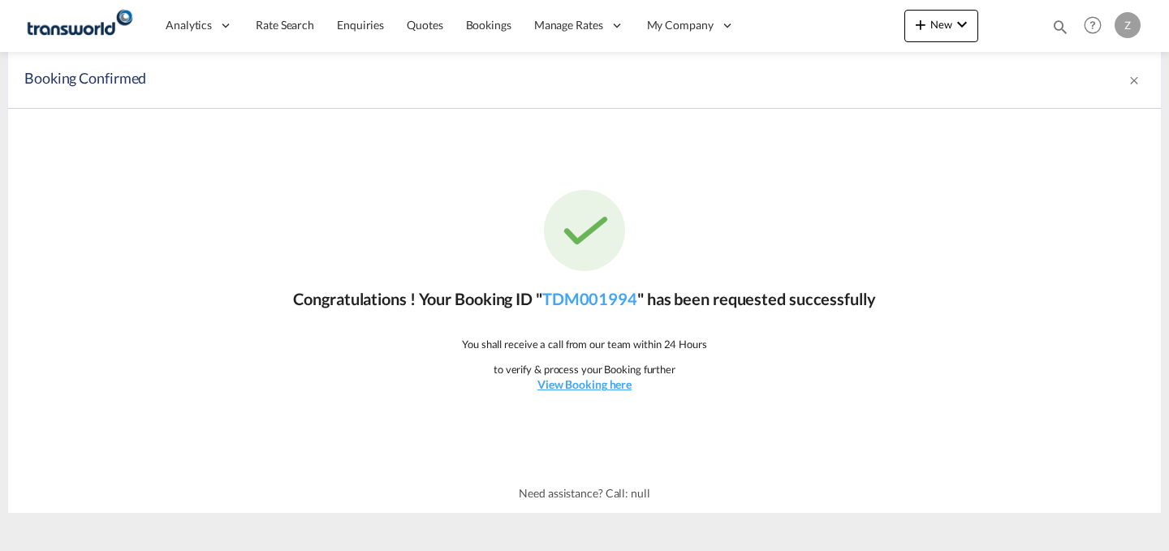
scroll to position [0, 0]
click at [609, 305] on link "TDM001994" at bounding box center [589, 298] width 95 height 19
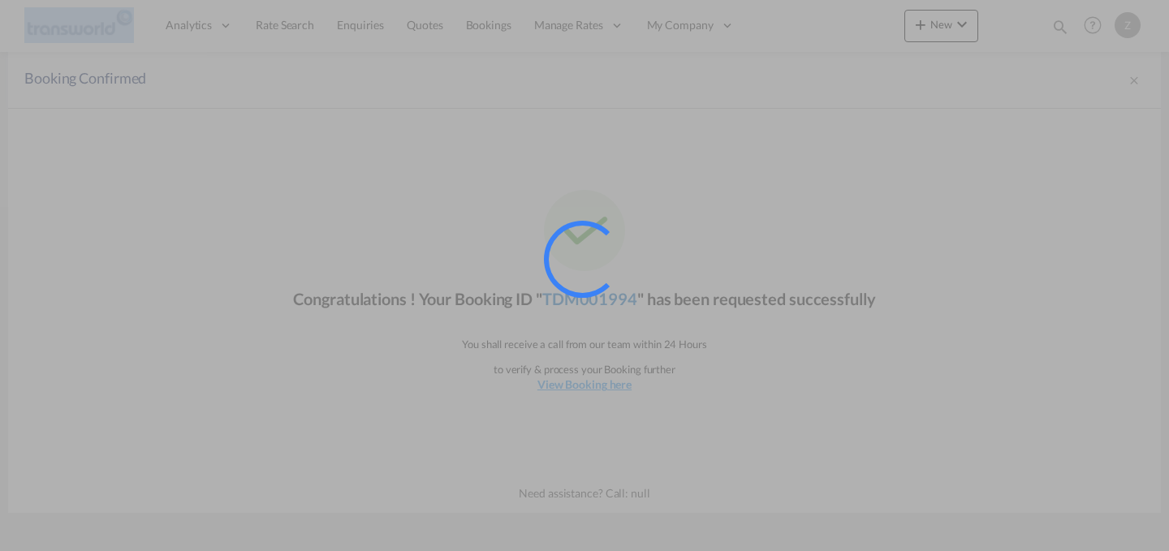
click at [609, 305] on div at bounding box center [605, 282] width 122 height 122
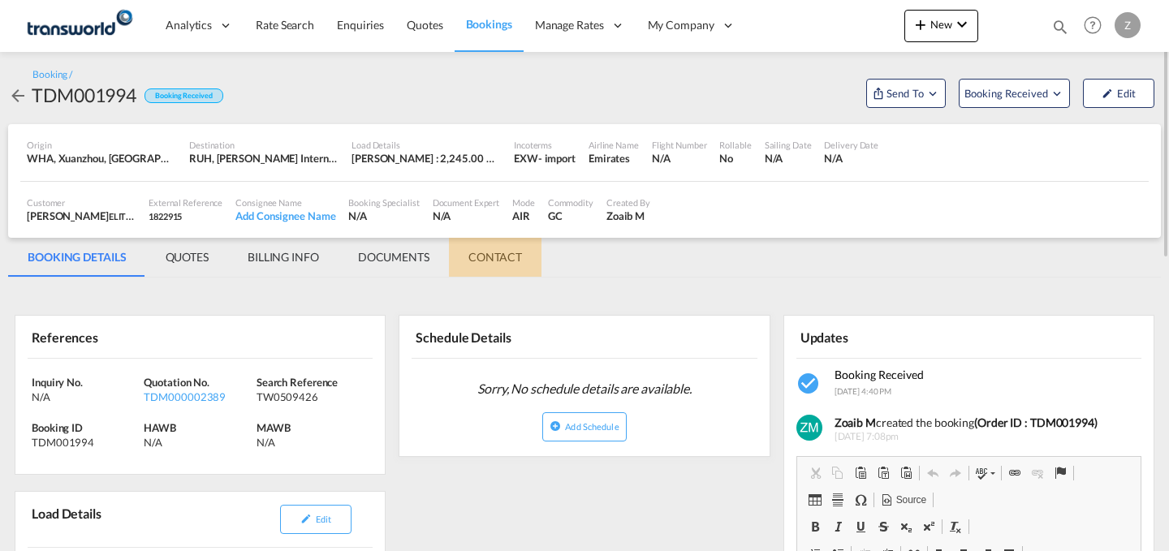
click at [502, 269] on md-tab-item "CONTACT" at bounding box center [495, 257] width 93 height 39
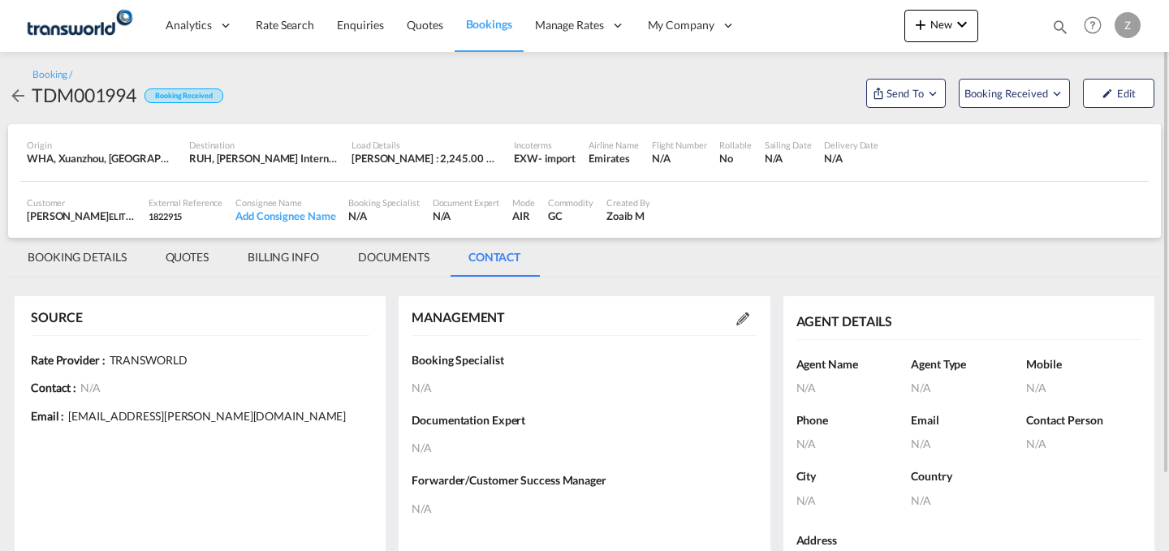
click at [740, 317] on md-icon at bounding box center [742, 319] width 13 height 13
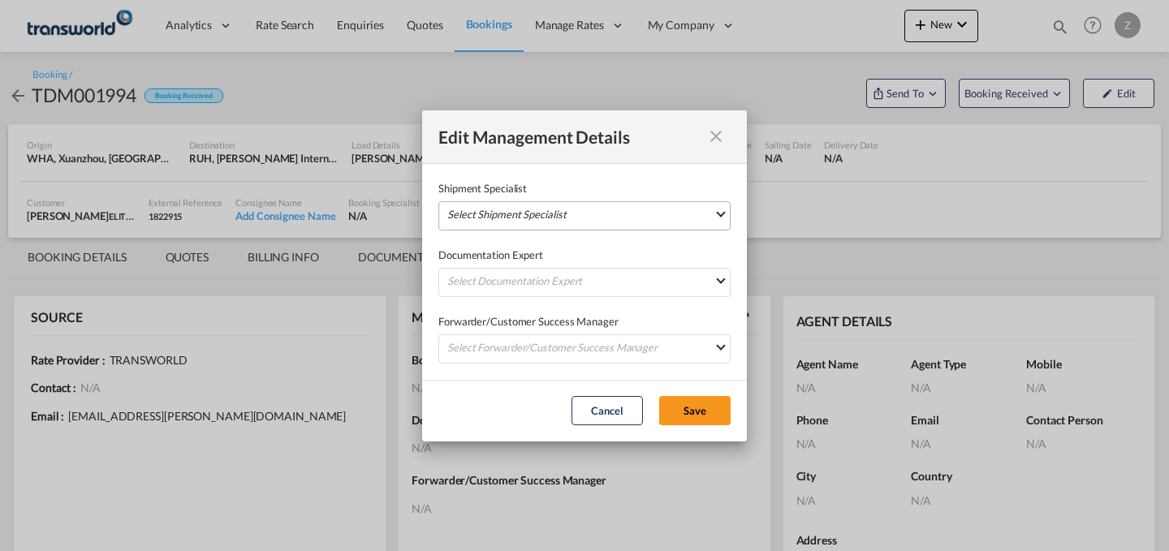
click at [636, 213] on md-select "Select Shipment Specialist [PERSON_NAME] W [PERSON_NAME][EMAIL_ADDRESS][PERSON_…" at bounding box center [584, 215] width 292 height 29
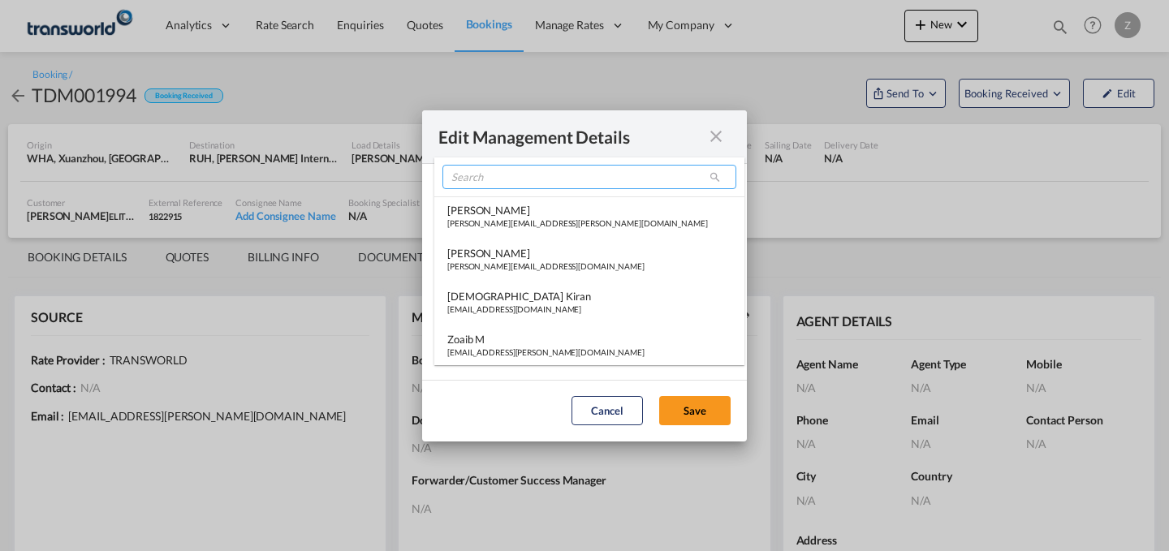
click at [586, 175] on input "search" at bounding box center [589, 177] width 294 height 24
click at [558, 187] on input "search" at bounding box center [589, 177] width 294 height 24
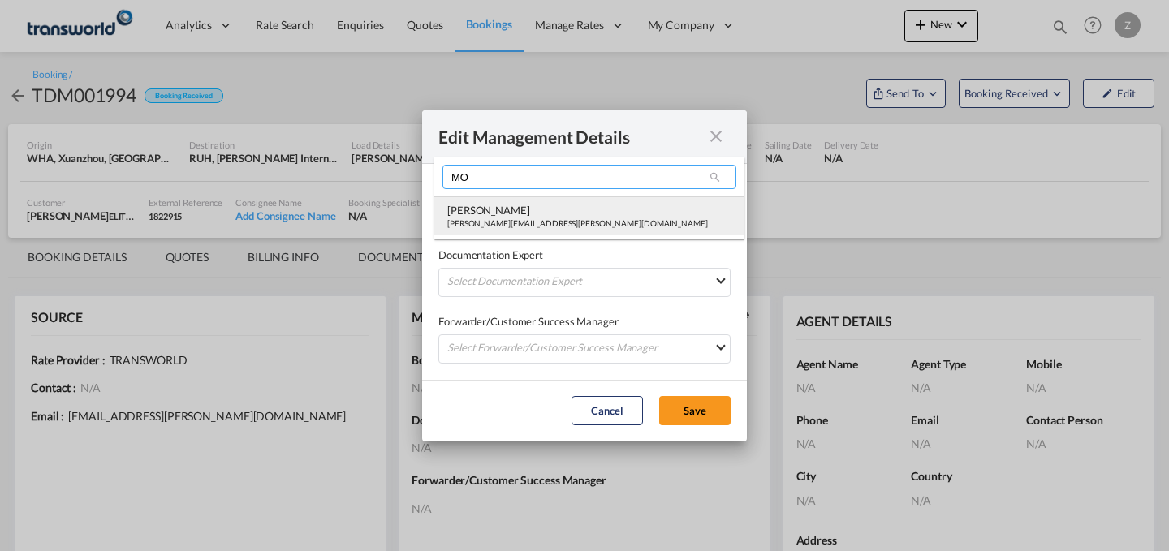
type input "MO"
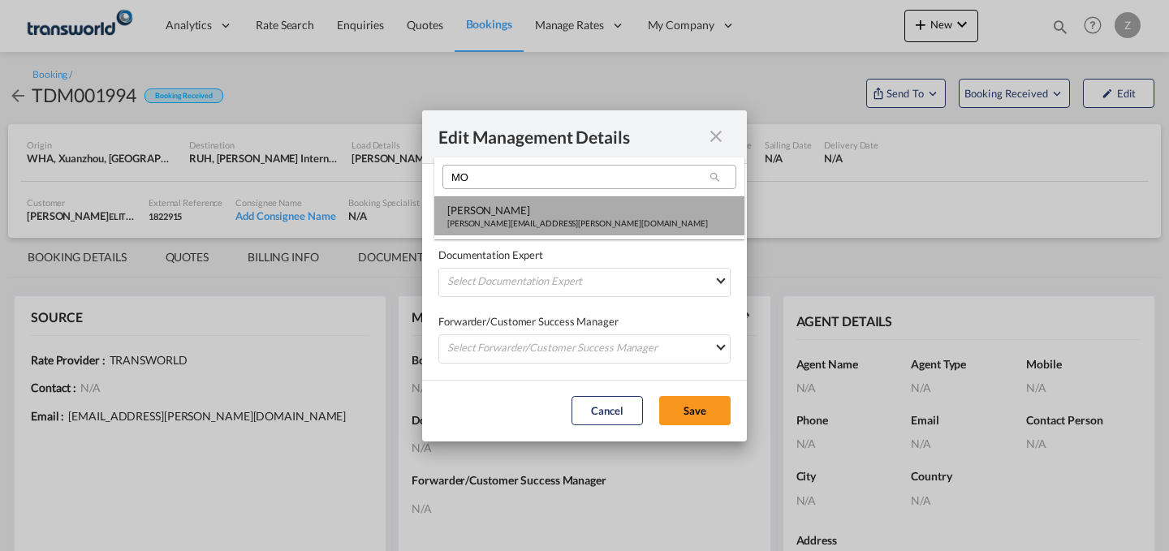
click at [538, 205] on div "[PERSON_NAME]" at bounding box center [577, 210] width 261 height 15
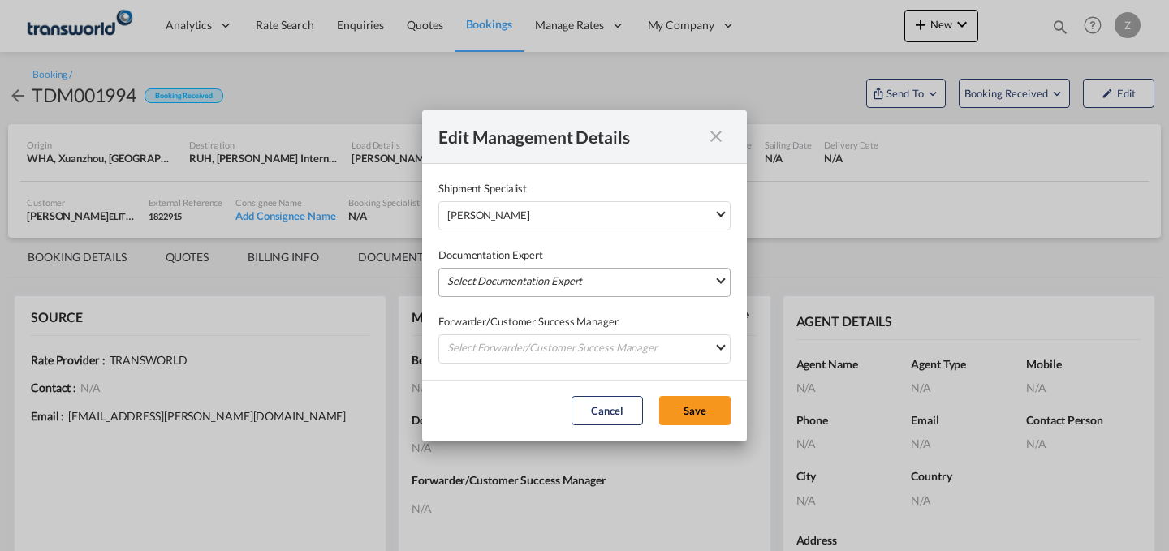
click at [520, 274] on md-select "Select Documentation Expert [PERSON_NAME] W [PERSON_NAME][EMAIL_ADDRESS][PERSON…" at bounding box center [584, 282] width 292 height 29
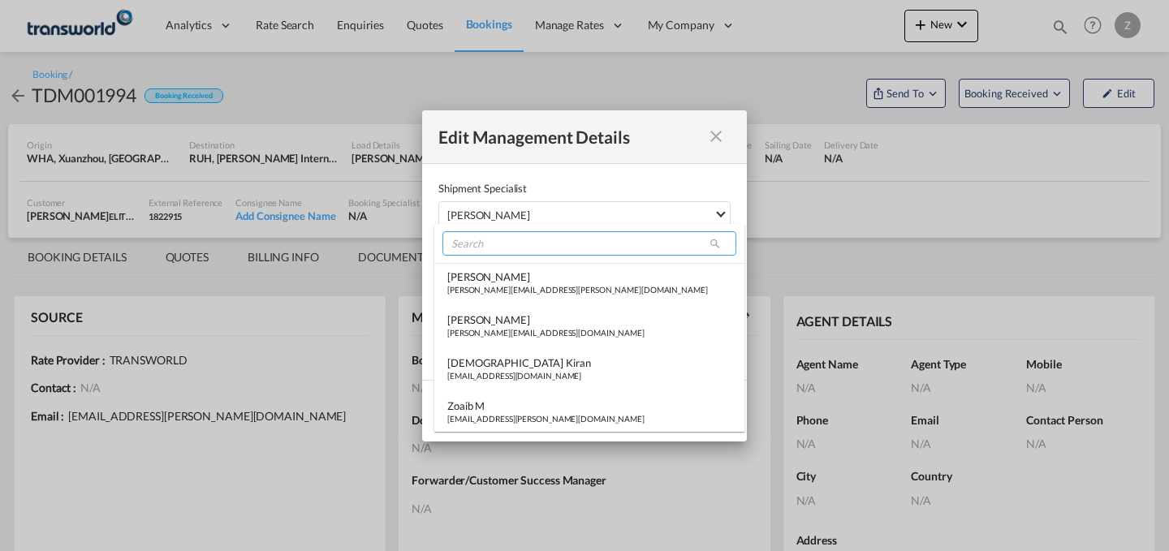
click at [549, 246] on input "search" at bounding box center [589, 243] width 294 height 24
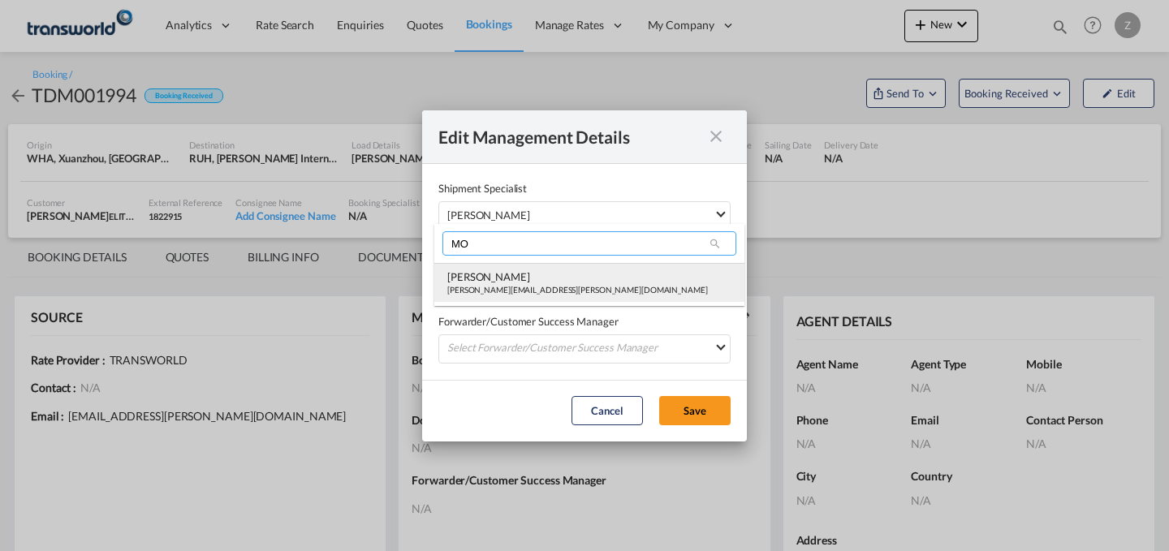
type input "MO"
click at [524, 287] on div "[PERSON_NAME][EMAIL_ADDRESS][PERSON_NAME][DOMAIN_NAME]" at bounding box center [577, 289] width 261 height 11
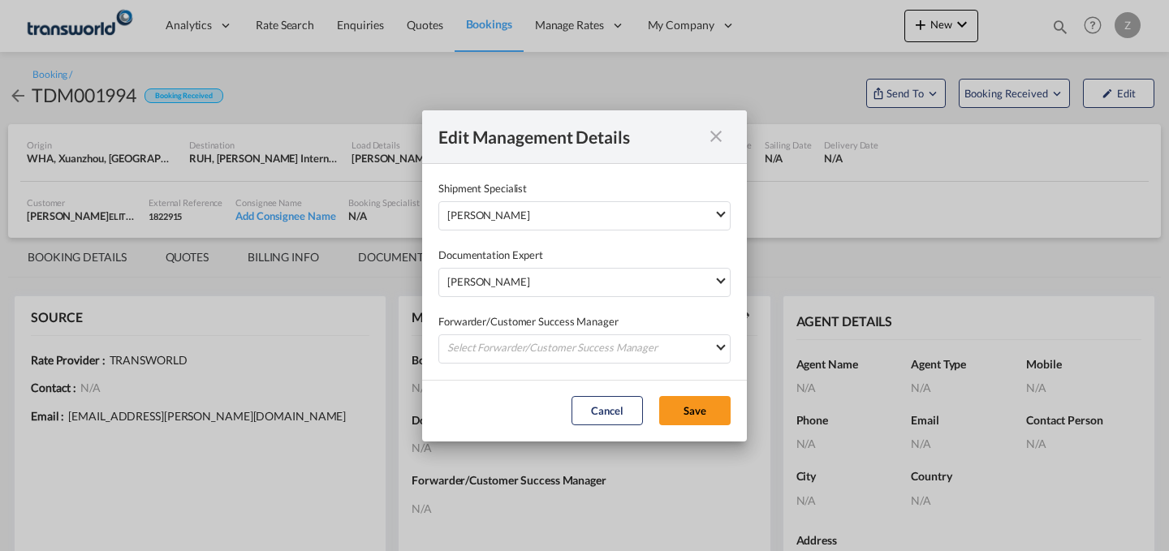
click at [512, 331] on div "Forwarder/Customer Success Manager Select Forwarder/Customer Success Manager [P…" at bounding box center [584, 330] width 292 height 67
click at [508, 338] on md-select "Select Forwarder/Customer Success Manager [PERSON_NAME] [PERSON_NAME][EMAIL_ADD…" at bounding box center [584, 348] width 292 height 29
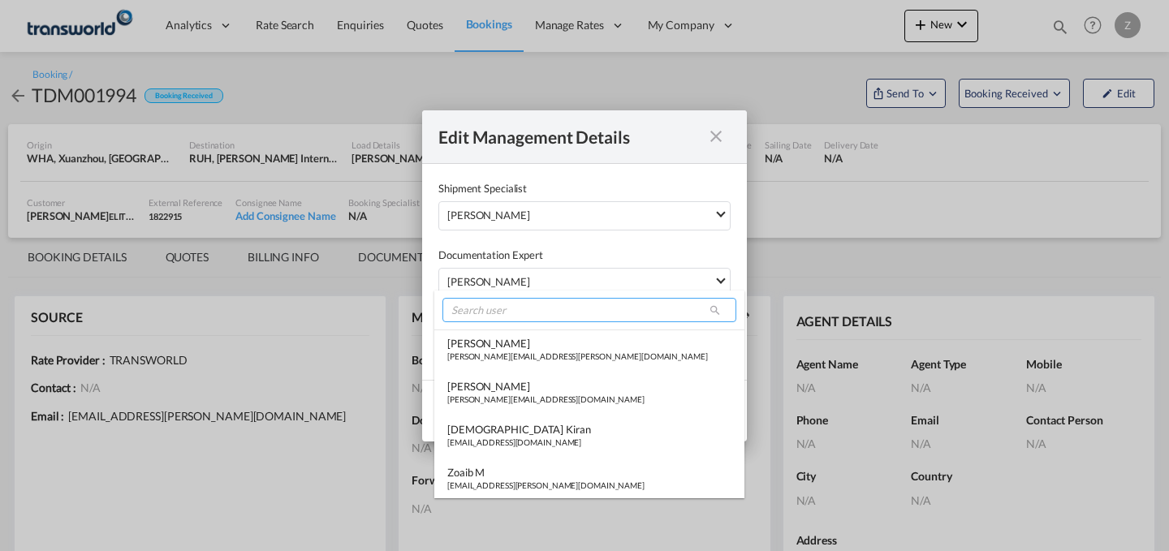
click at [531, 318] on input "search" at bounding box center [589, 310] width 294 height 24
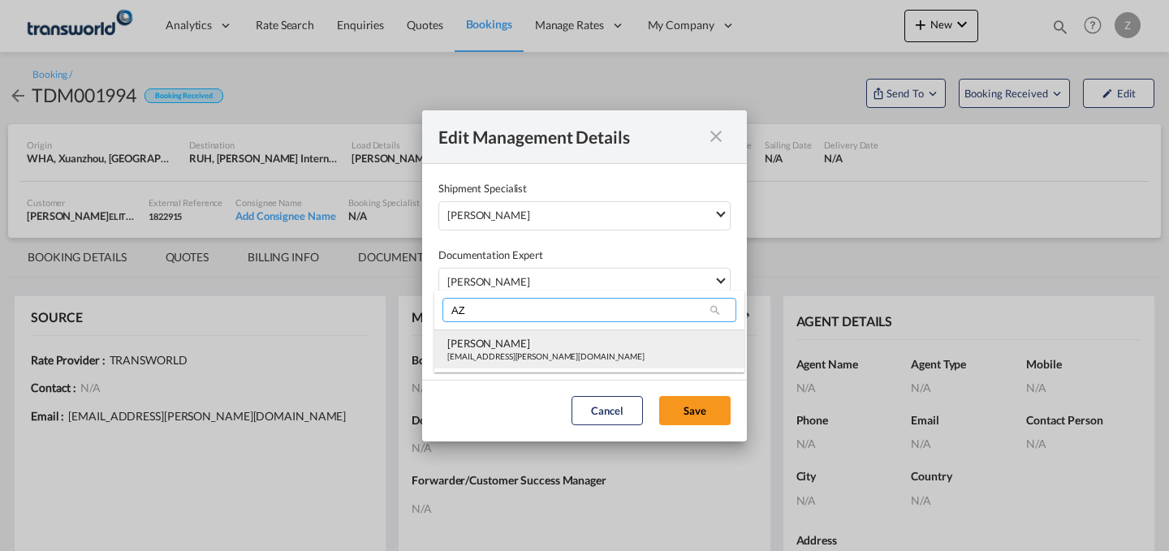
type input "AZ"
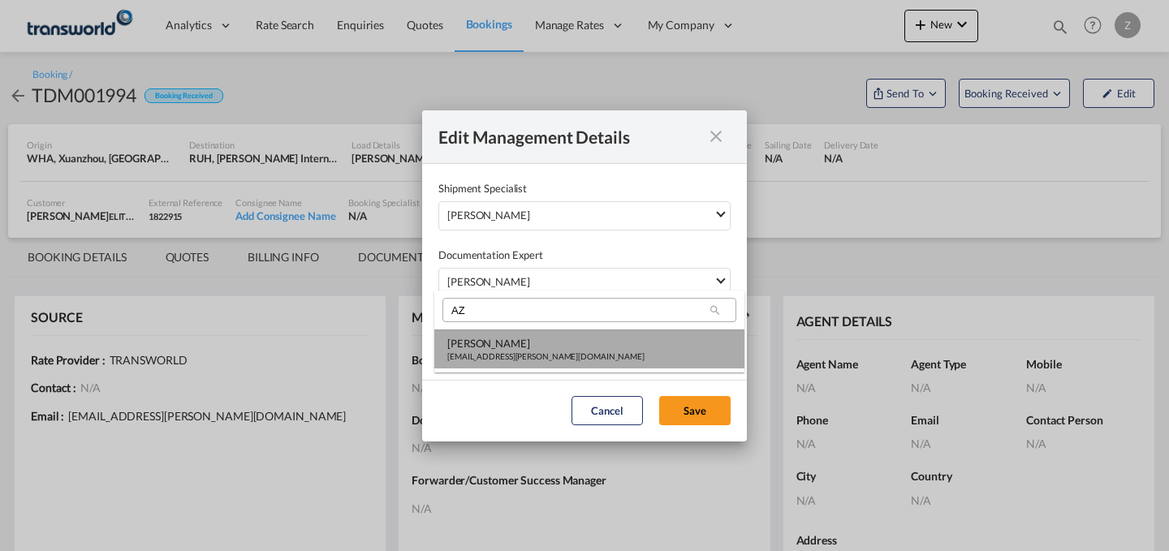
click at [518, 346] on div "[PERSON_NAME]" at bounding box center [545, 343] width 197 height 15
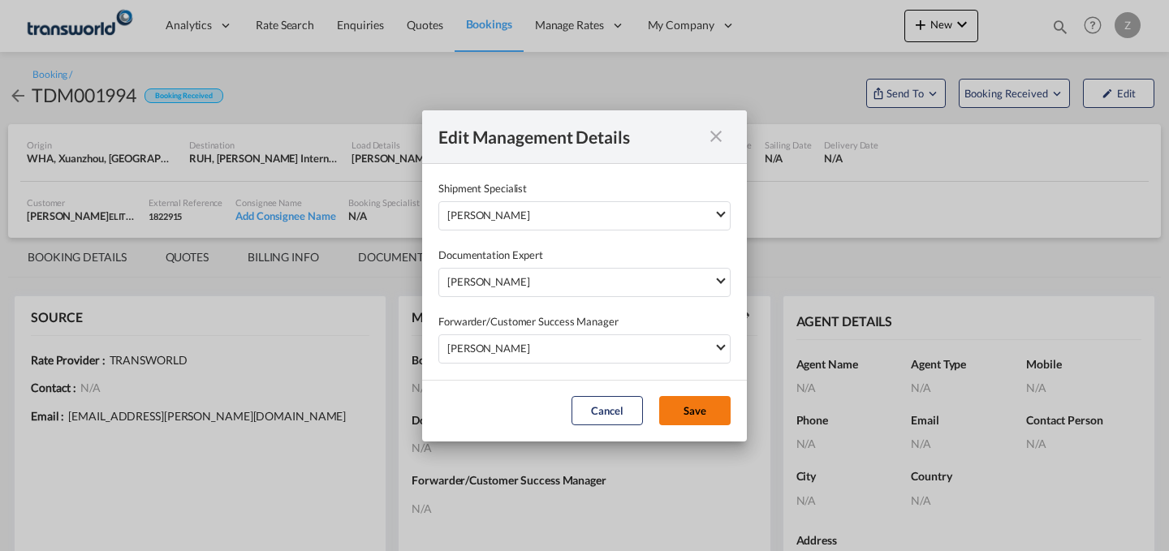
click at [676, 403] on button "Save" at bounding box center [694, 410] width 71 height 29
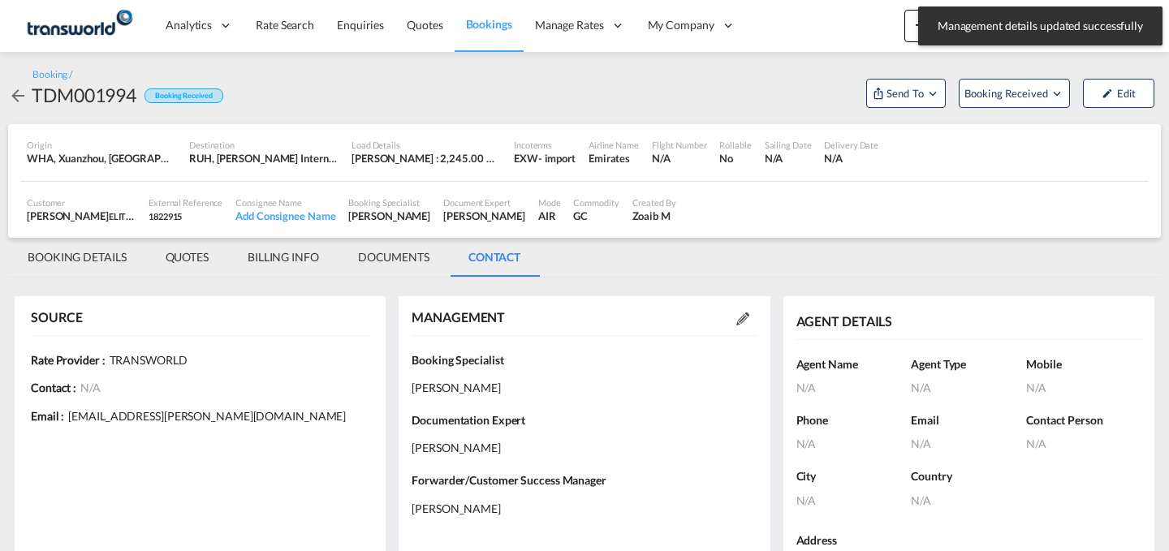
click at [75, 258] on md-tab-item "BOOKING DETAILS" at bounding box center [77, 257] width 138 height 39
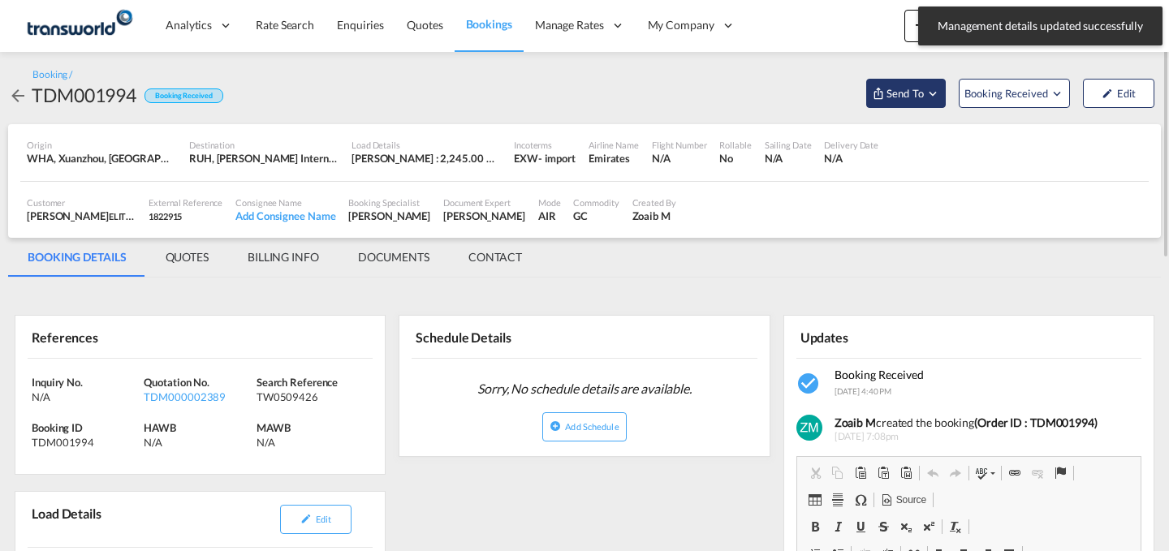
click at [938, 95] on md-icon "Open demo menu" at bounding box center [932, 93] width 15 height 15
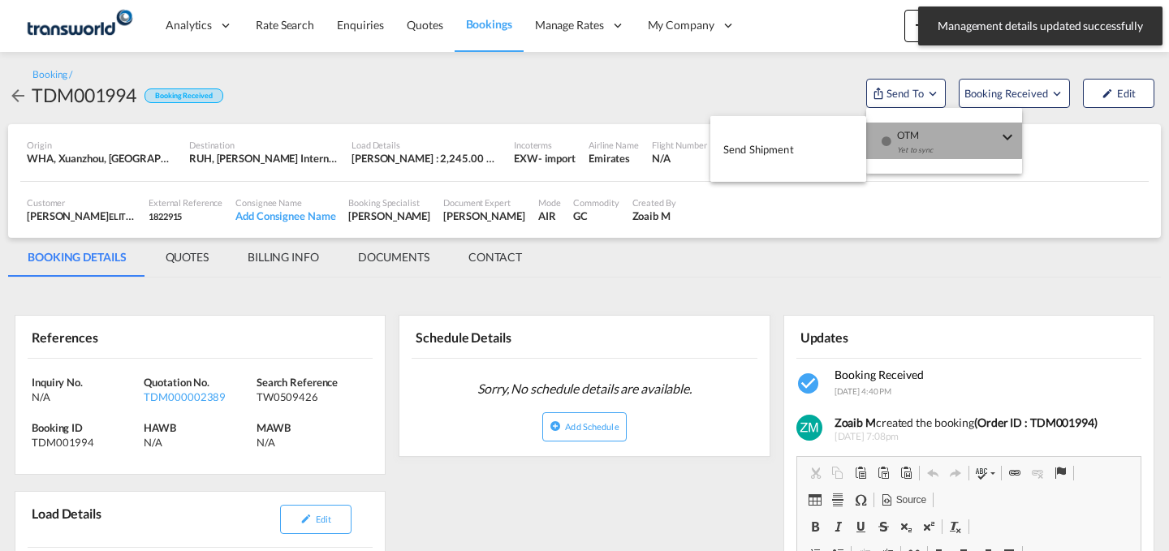
click at [905, 129] on span "OTM" at bounding box center [947, 130] width 101 height 15
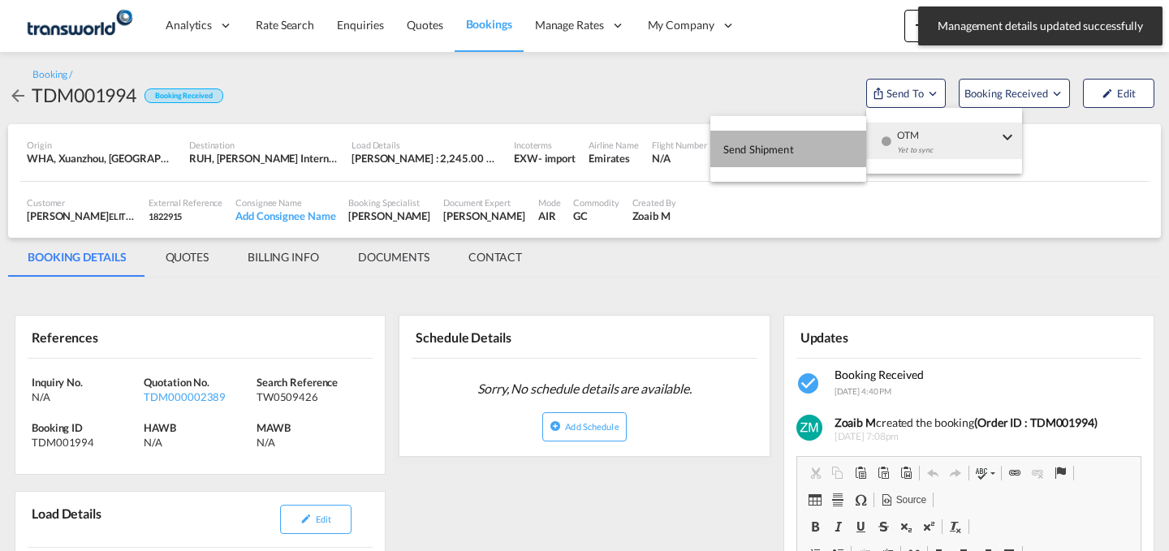
click at [777, 145] on span "Send Shipment" at bounding box center [758, 149] width 71 height 26
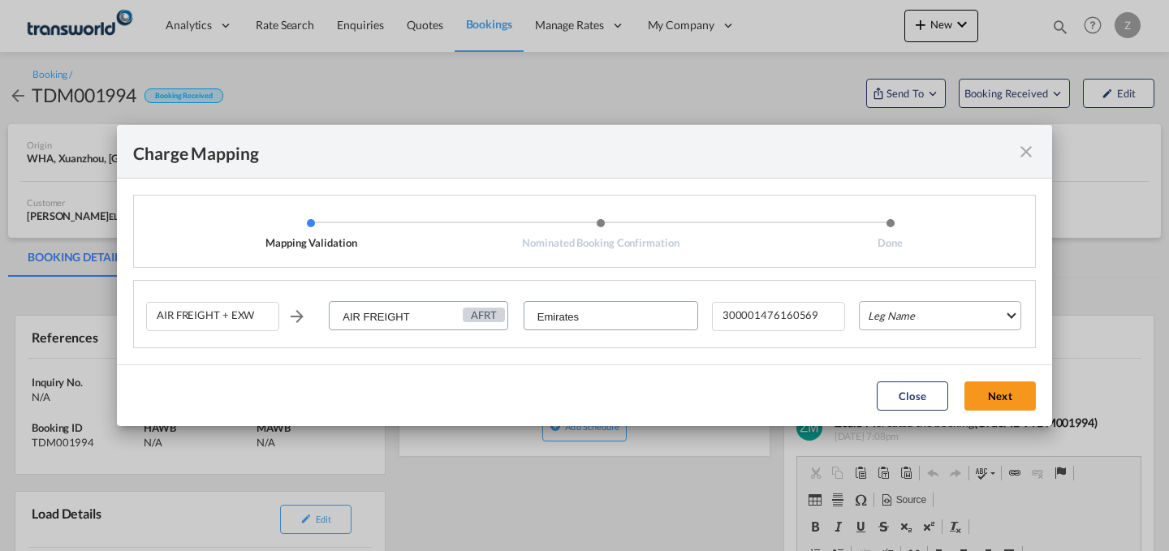
click at [878, 313] on md-select "Leg Name HANDLING ORIGIN HANDLING DESTINATION OTHERS TL PICK UP CUSTOMS ORIGIN …" at bounding box center [940, 315] width 162 height 29
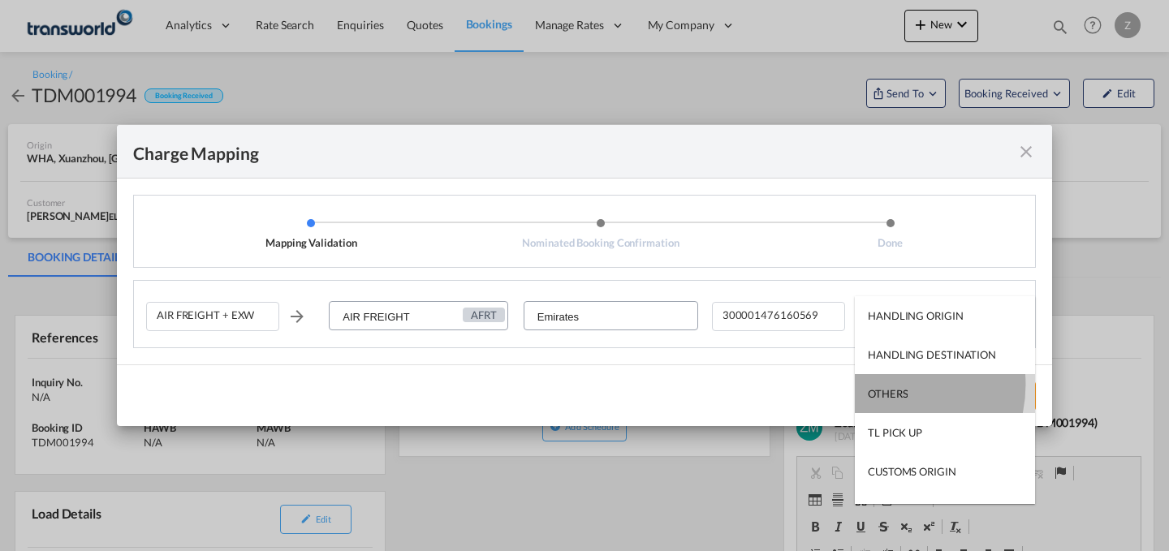
click at [884, 385] on md-option "OTHERS" at bounding box center [945, 393] width 180 height 39
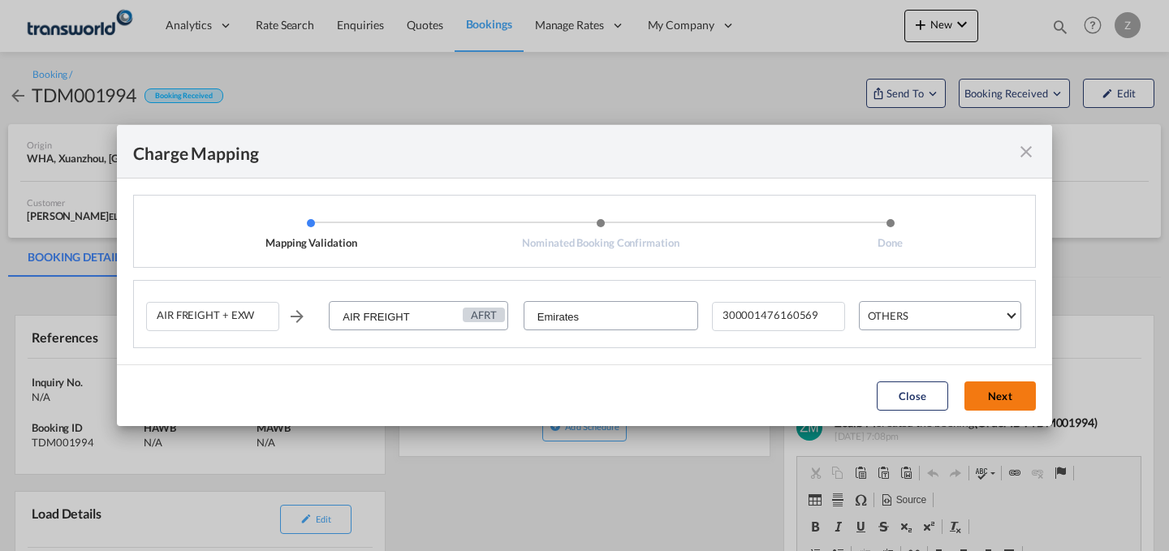
click at [991, 406] on button "Next" at bounding box center [999, 396] width 71 height 29
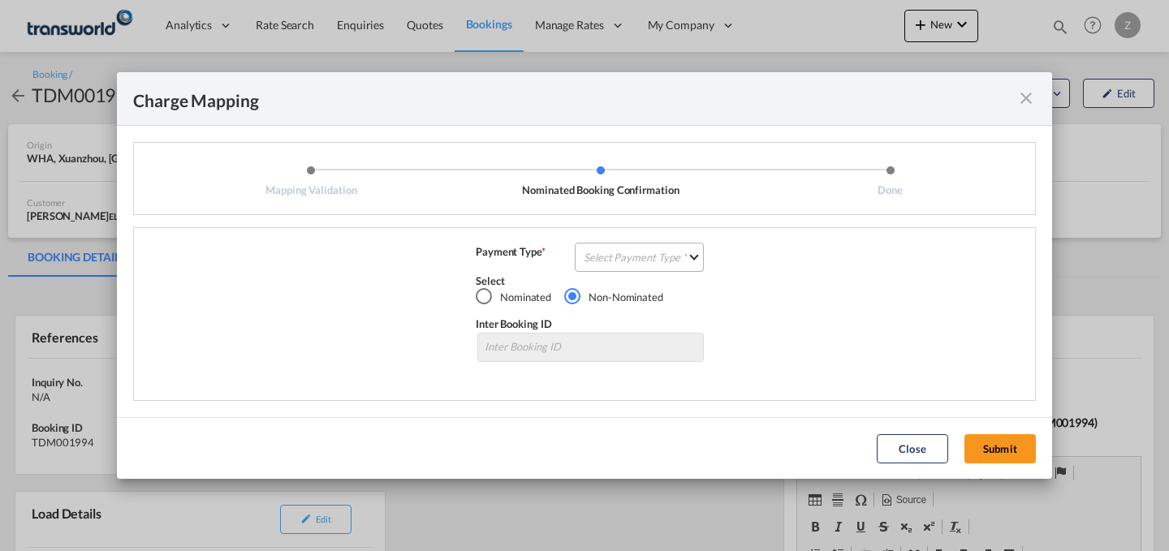
click at [637, 259] on md-select "Select Payment Type COLLECT PREPAID" at bounding box center [639, 257] width 129 height 29
click at [669, 274] on md-option "COLLECT" at bounding box center [644, 256] width 144 height 39
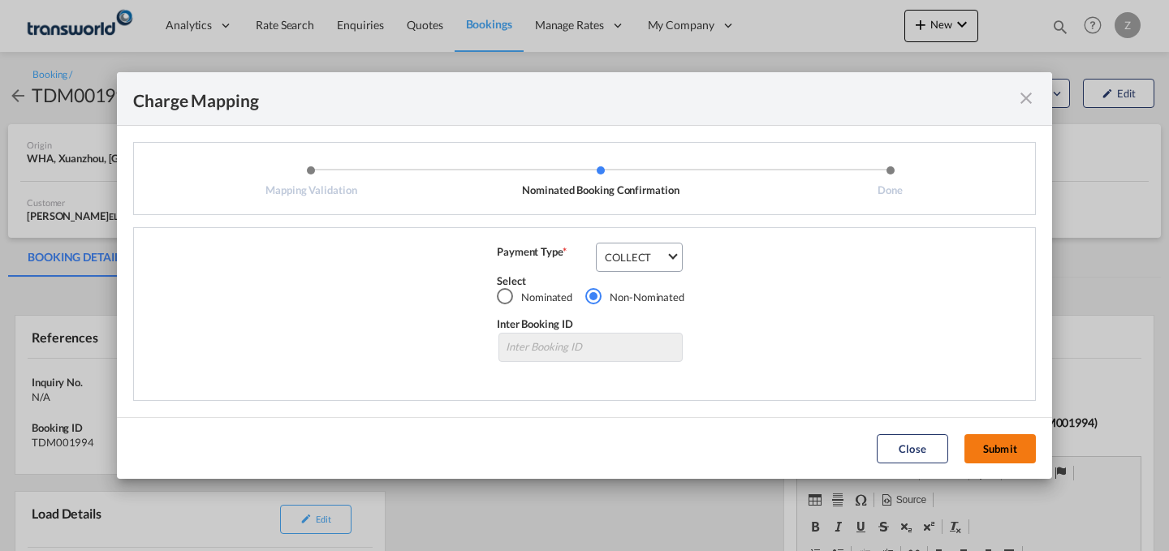
click at [1015, 459] on button "Submit" at bounding box center [999, 448] width 71 height 29
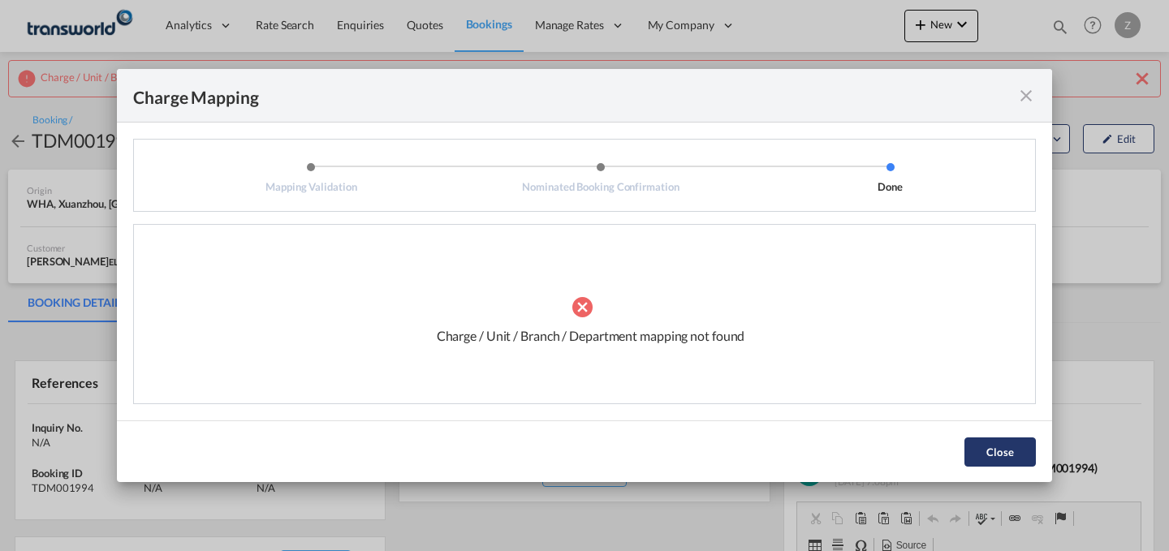
click at [1024, 452] on button "Close" at bounding box center [999, 452] width 71 height 29
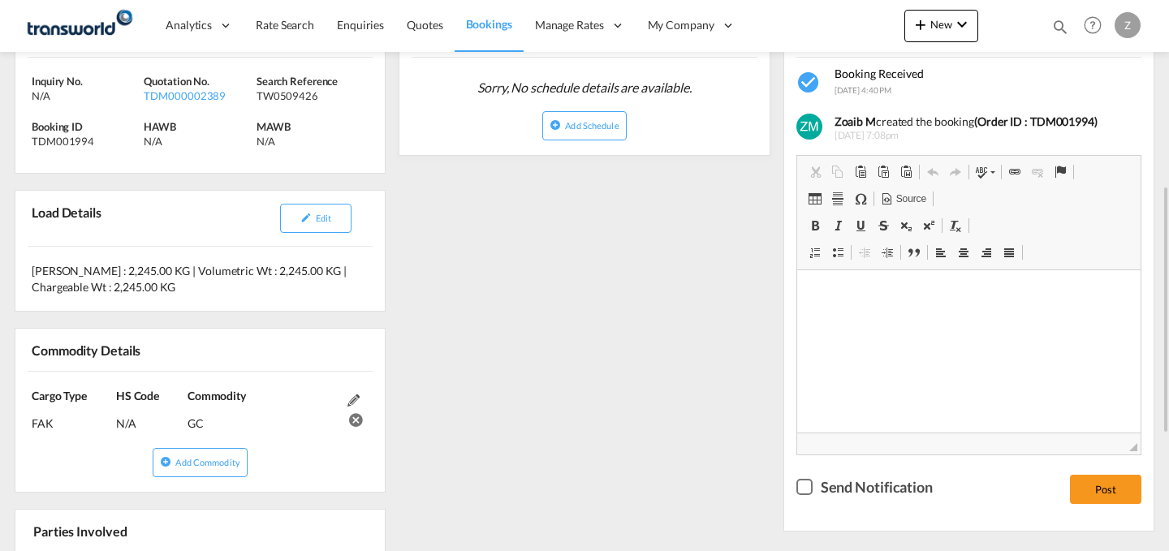
scroll to position [369, 0]
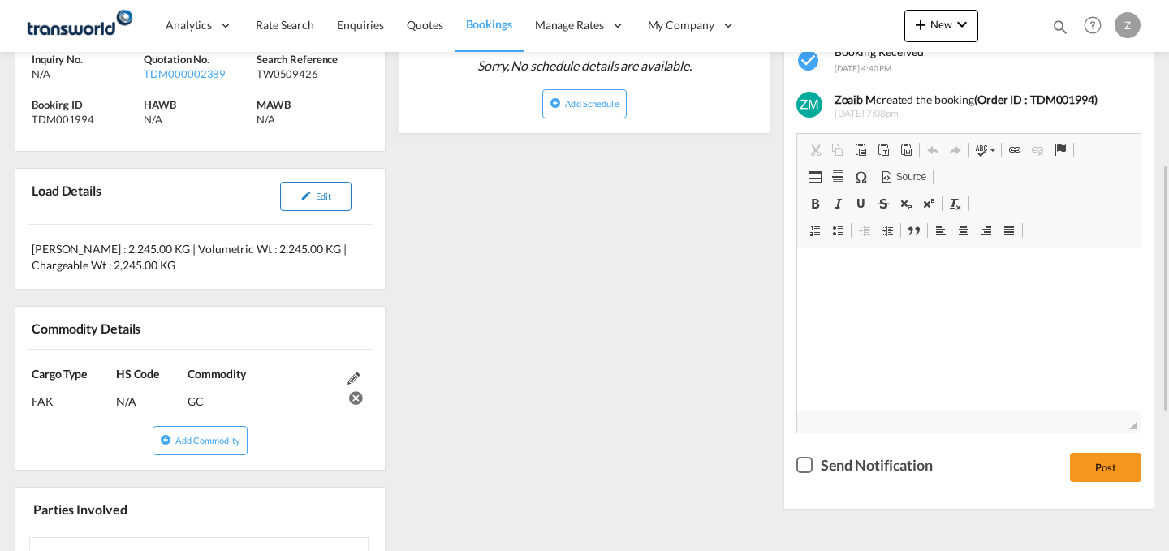
click at [327, 206] on button "Edit" at bounding box center [315, 196] width 71 height 29
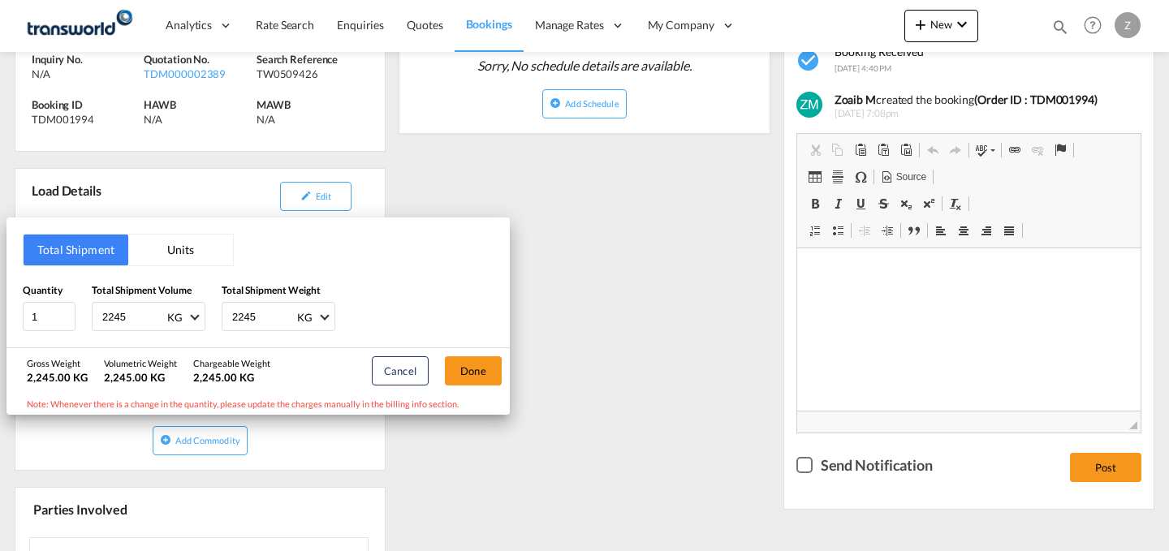
click at [179, 258] on button "Units" at bounding box center [180, 250] width 105 height 31
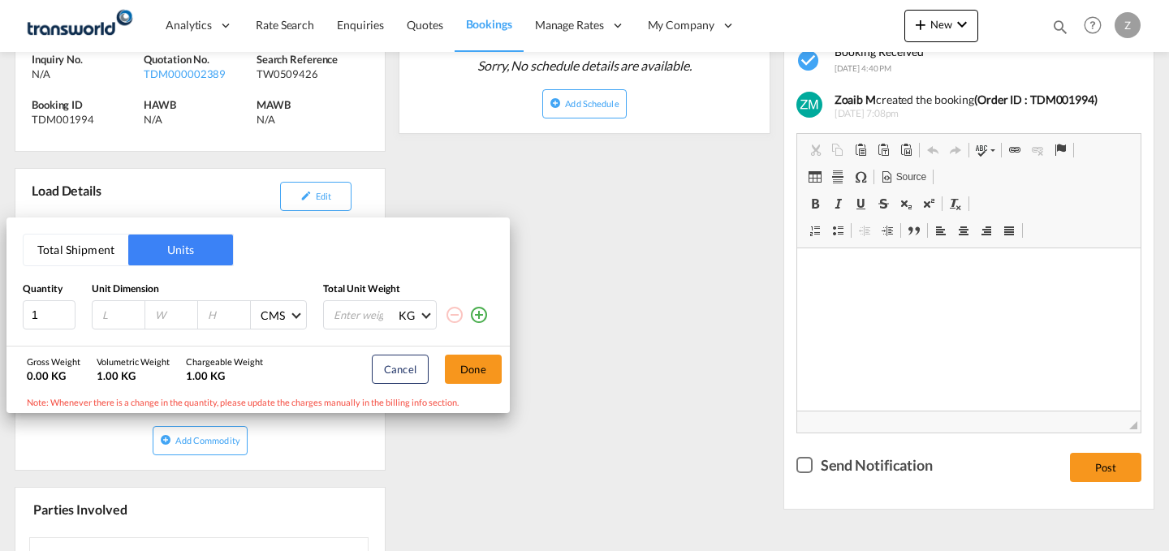
click at [70, 259] on button "Total Shipment" at bounding box center [76, 250] width 105 height 31
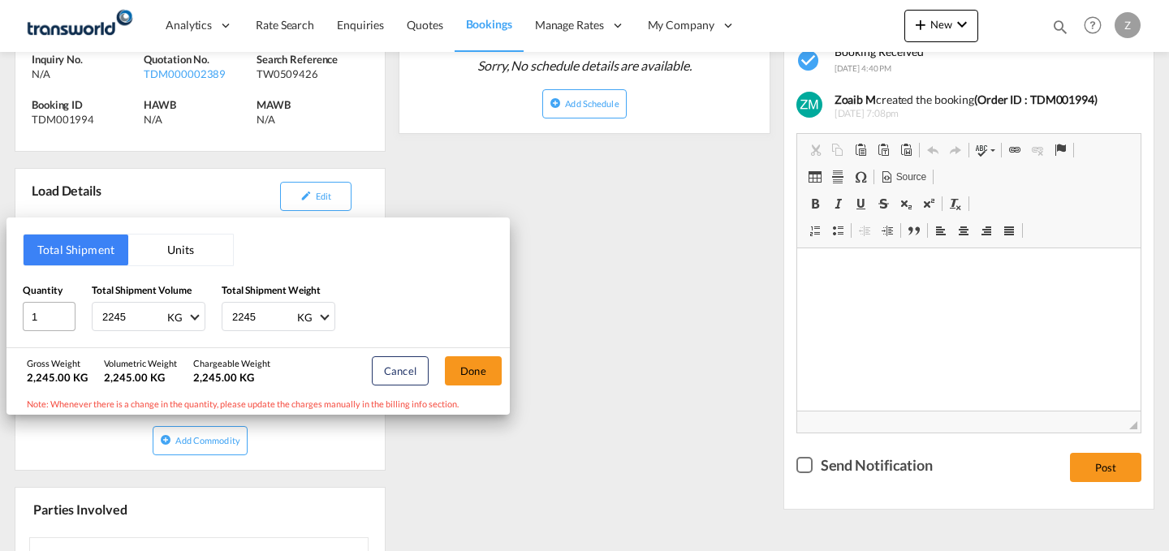
drag, startPoint x: 130, startPoint y: 318, endPoint x: 34, endPoint y: 325, distance: 96.0
click at [34, 325] on div "Quantity 1 Total Shipment Volume 2245 KG CBM CFT KG LB Total Shipment Weight 22…" at bounding box center [258, 307] width 471 height 49
click at [261, 321] on input "2245" at bounding box center [263, 317] width 65 height 28
type input "2"
type input "2160"
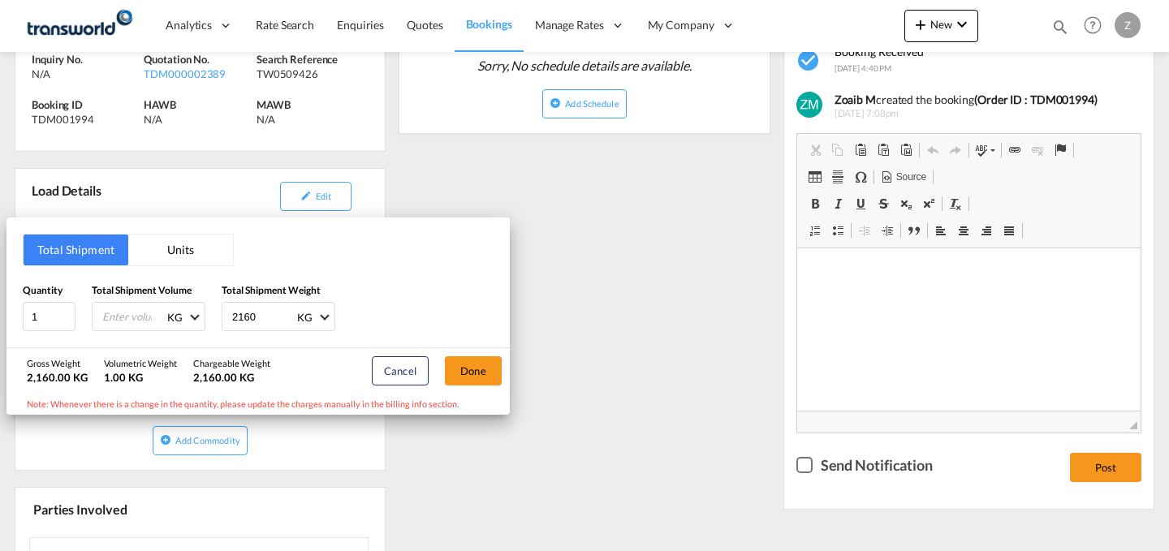
click at [136, 312] on input "number" at bounding box center [133, 317] width 65 height 28
type input "9.21"
click at [475, 372] on button "Done" at bounding box center [473, 370] width 57 height 29
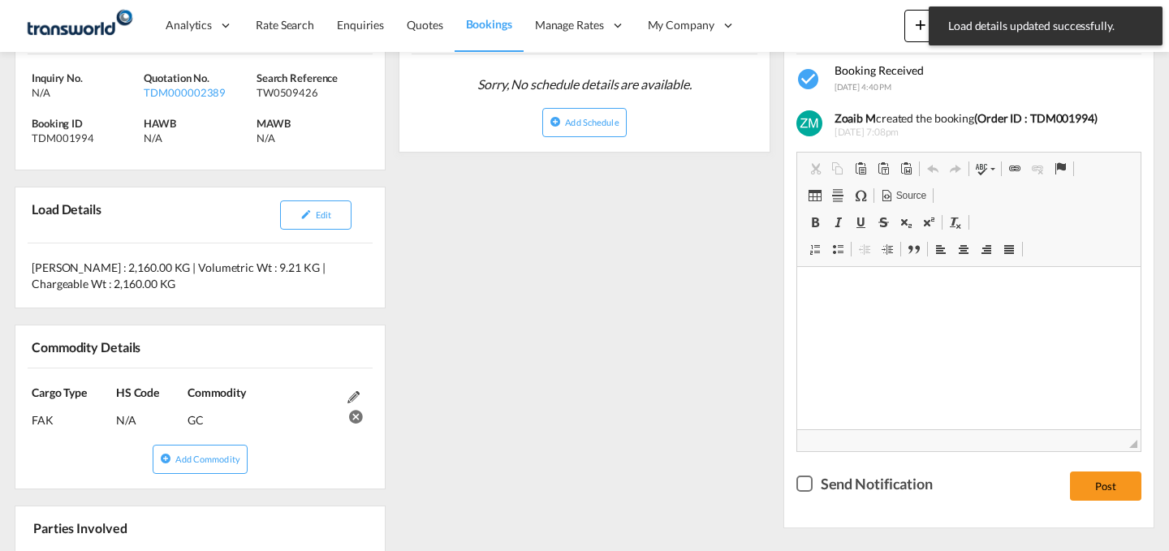
scroll to position [0, 0]
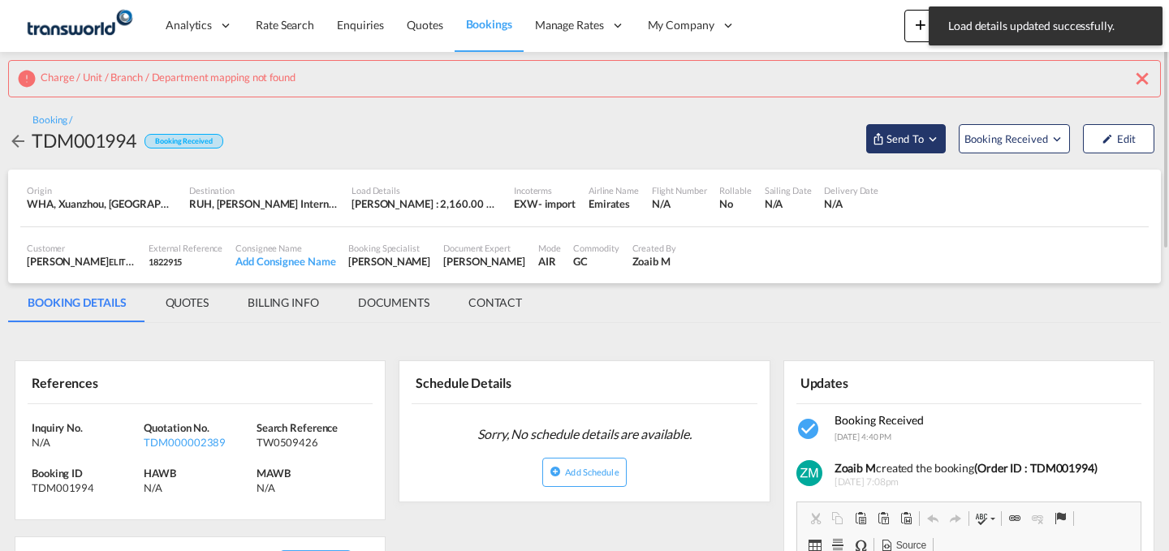
click at [918, 133] on span "Send To" at bounding box center [905, 139] width 41 height 16
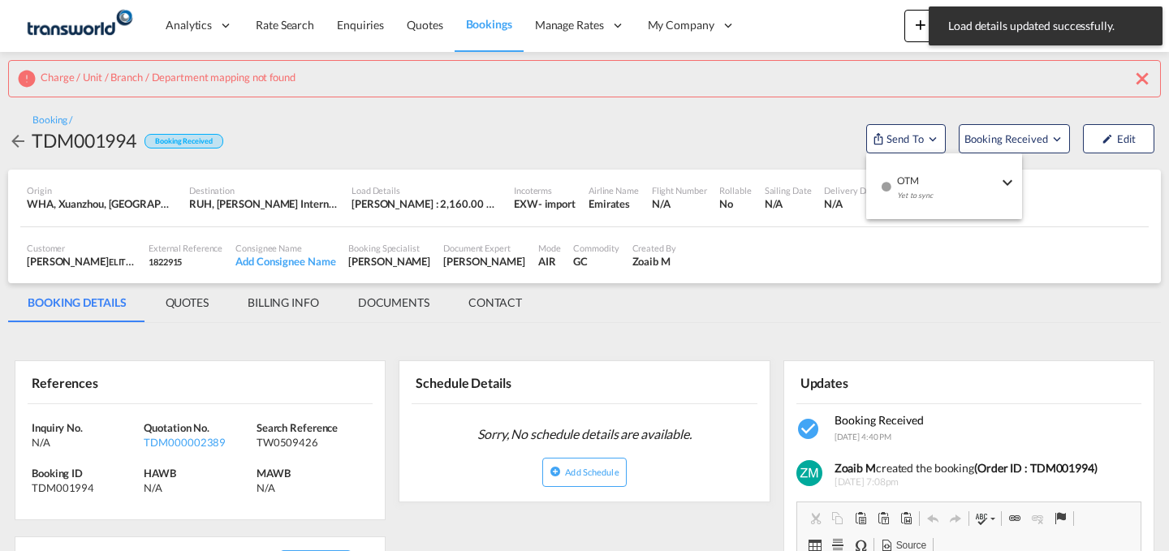
click at [892, 176] on div "button" at bounding box center [886, 192] width 14 height 49
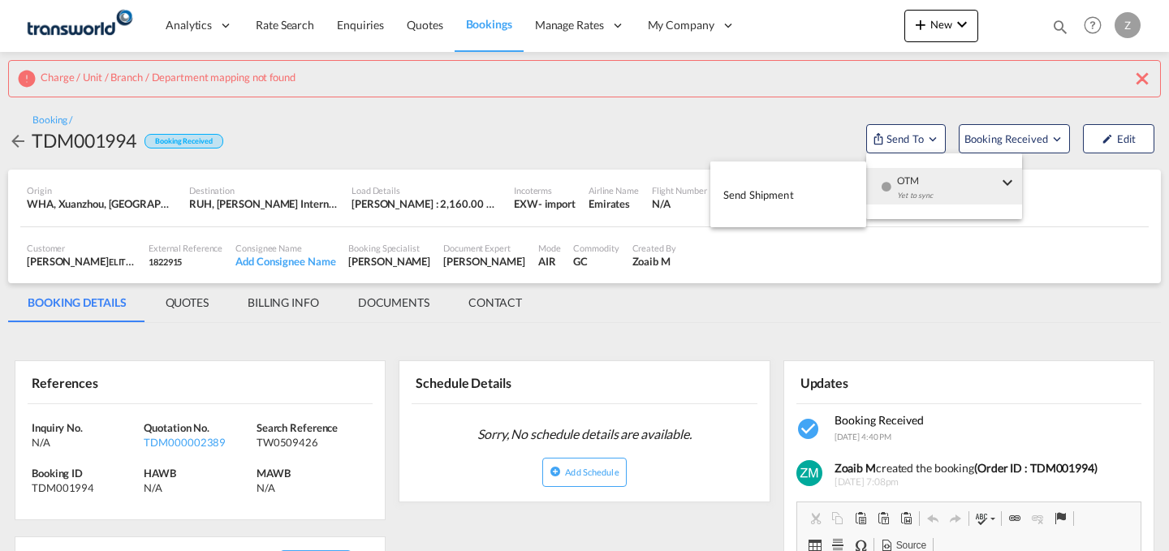
click at [797, 184] on button "Send Shipment" at bounding box center [788, 194] width 156 height 37
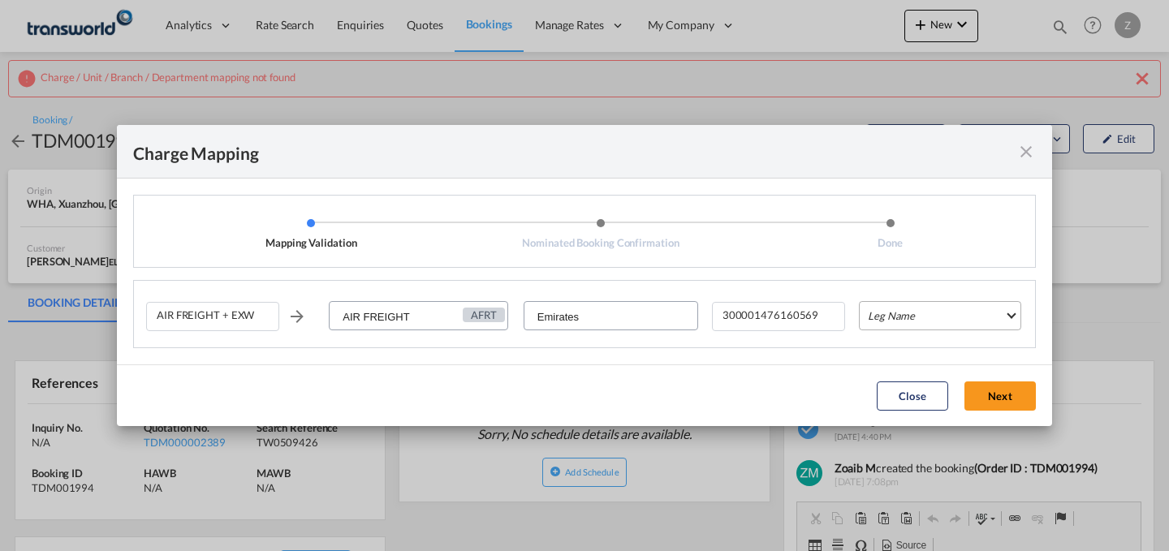
click at [922, 308] on md-select "Leg Name HANDLING ORIGIN HANDLING DESTINATION OTHERS TL PICK UP CUSTOMS ORIGIN …" at bounding box center [940, 315] width 162 height 29
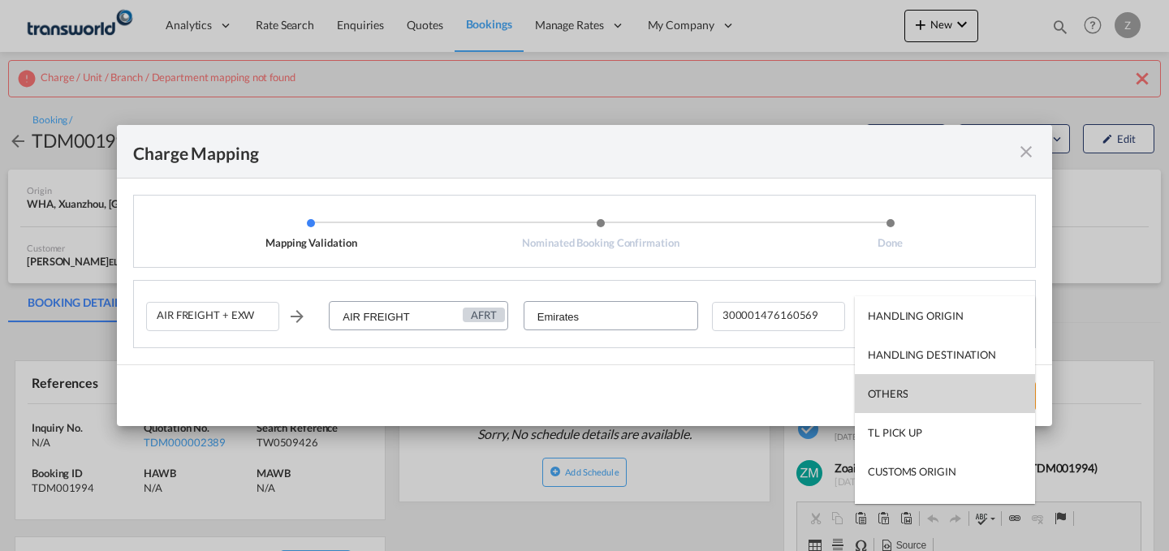
click at [900, 384] on md-option "OTHERS" at bounding box center [945, 393] width 180 height 39
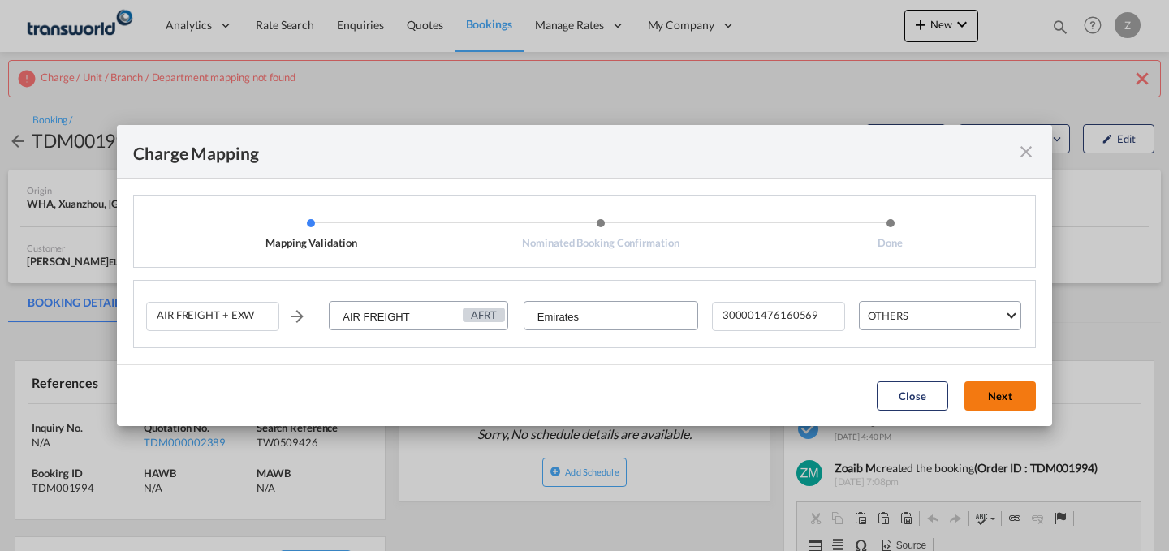
click at [993, 401] on button "Next" at bounding box center [999, 396] width 71 height 29
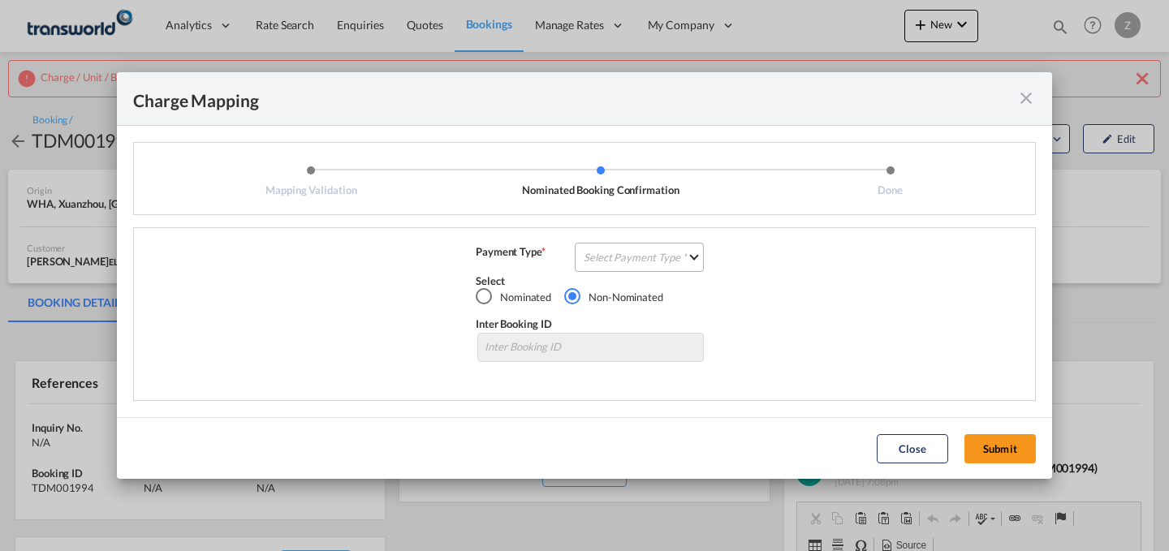
click at [625, 256] on md-select "Select Payment Type COLLECT PREPAID" at bounding box center [639, 257] width 129 height 29
click at [632, 261] on md-option "COLLECT" at bounding box center [644, 256] width 144 height 39
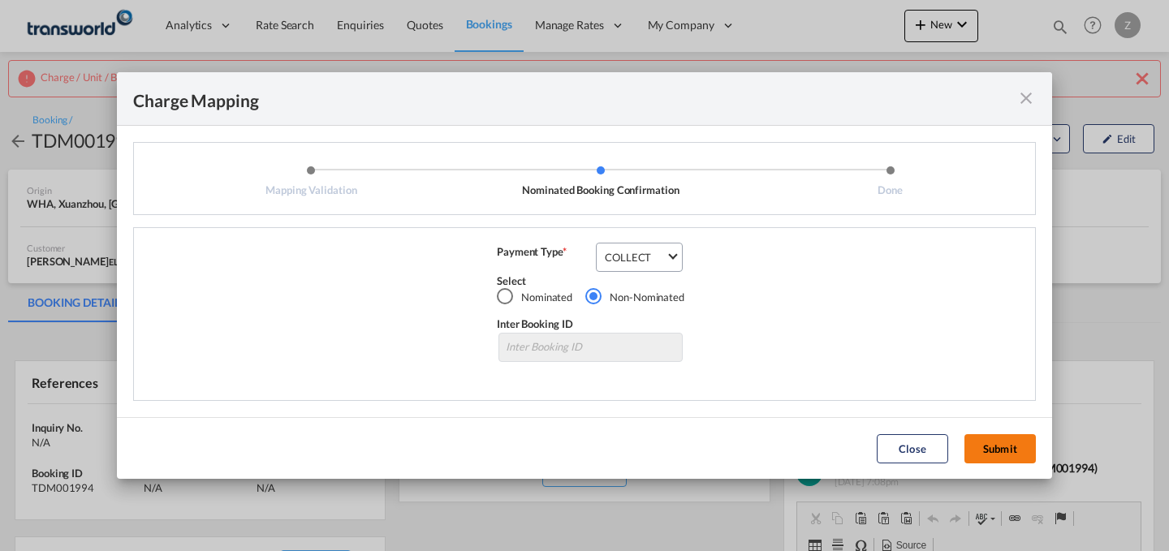
click at [1011, 436] on button "Submit" at bounding box center [999, 448] width 71 height 29
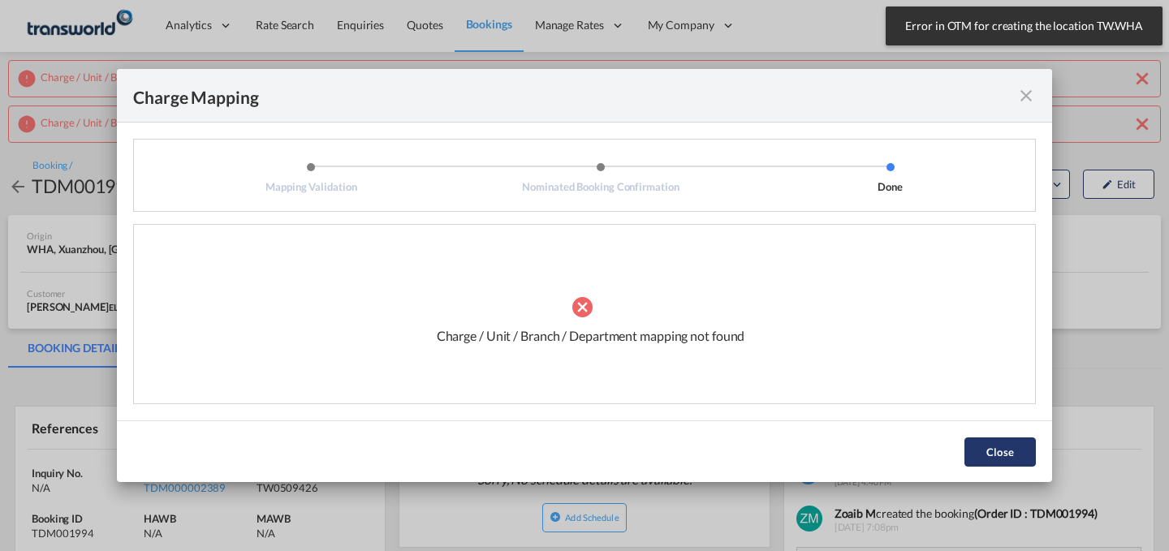
click at [993, 450] on button "Close" at bounding box center [999, 452] width 71 height 29
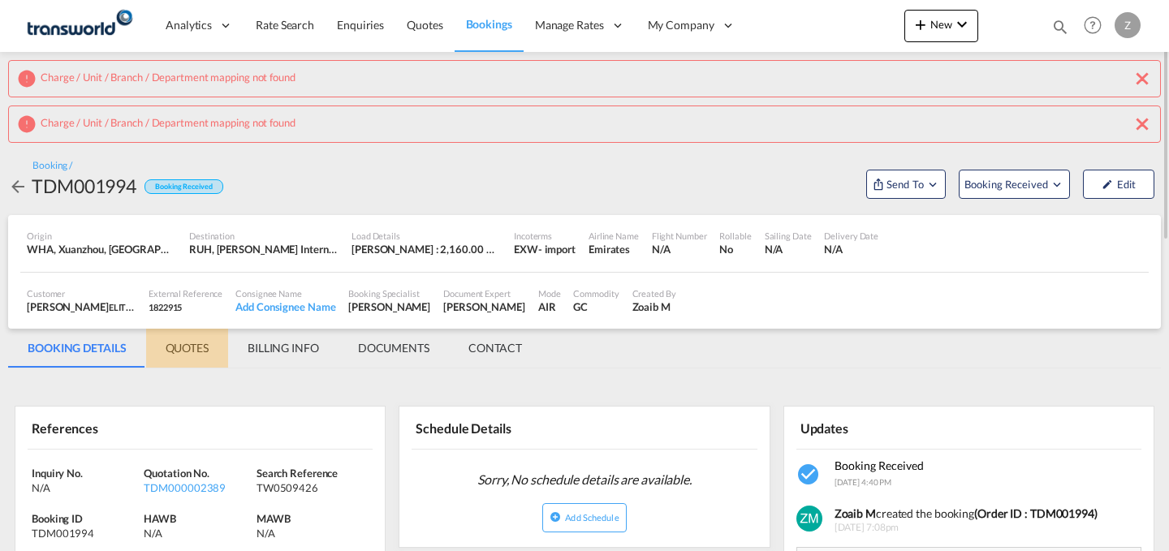
click at [188, 355] on md-tab-item "QUOTES" at bounding box center [187, 348] width 82 height 39
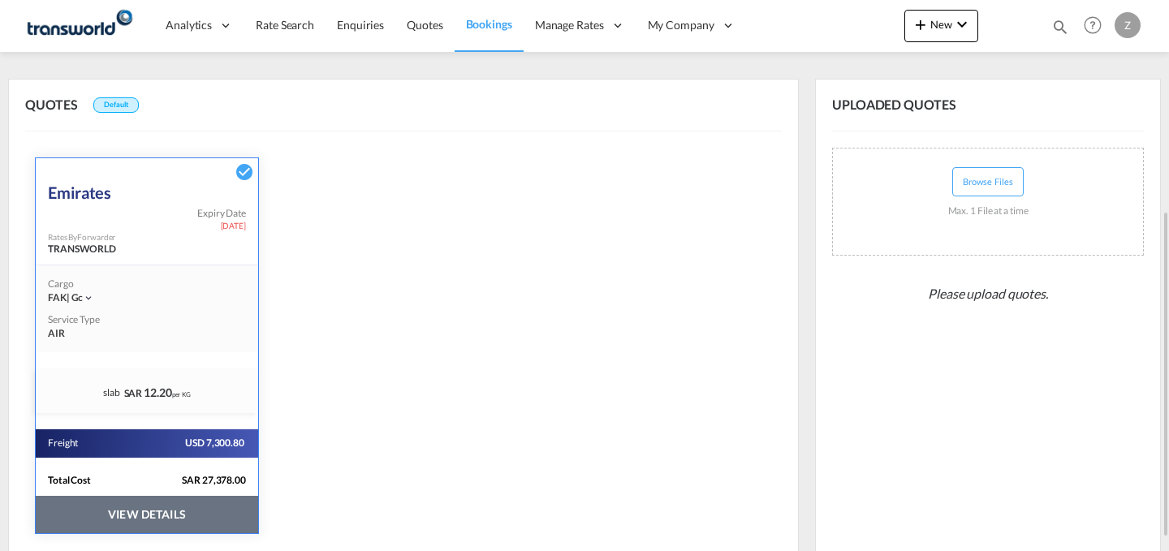
scroll to position [339, 0]
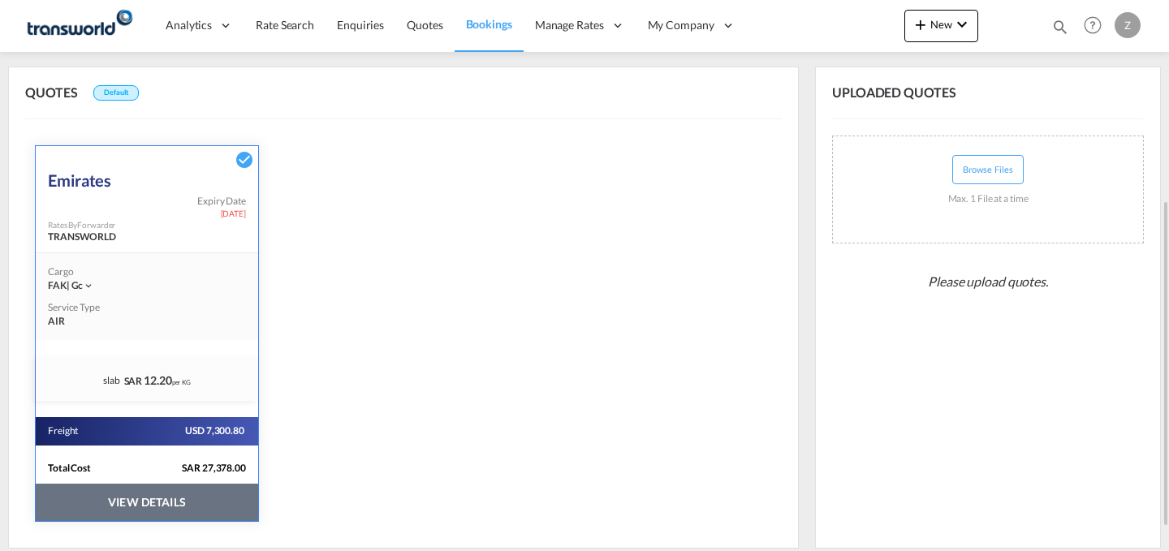
click at [124, 496] on button "VIEW DETAILS" at bounding box center [147, 502] width 222 height 37
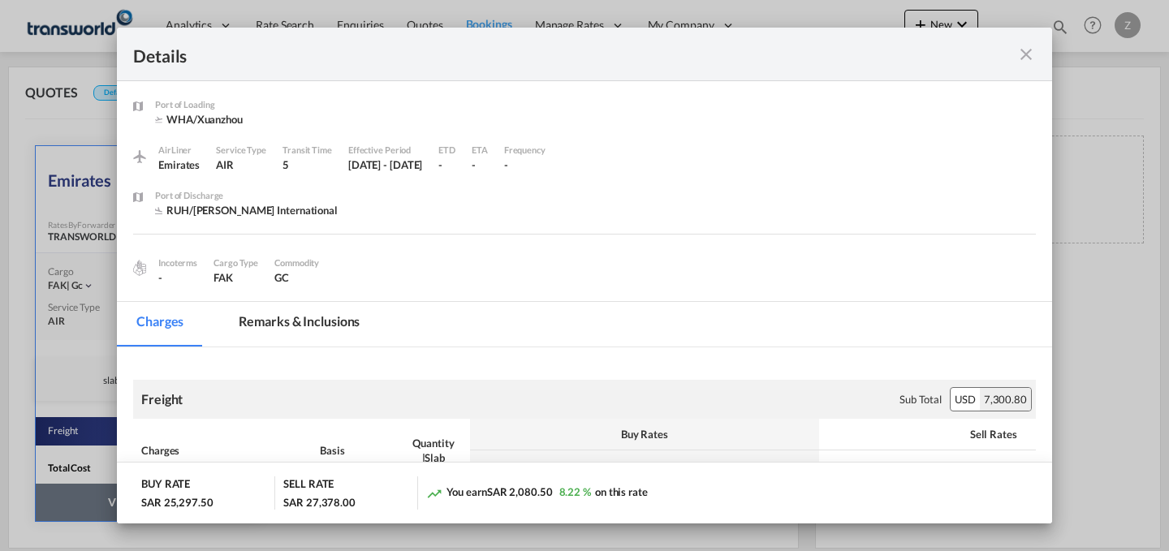
scroll to position [127, 0]
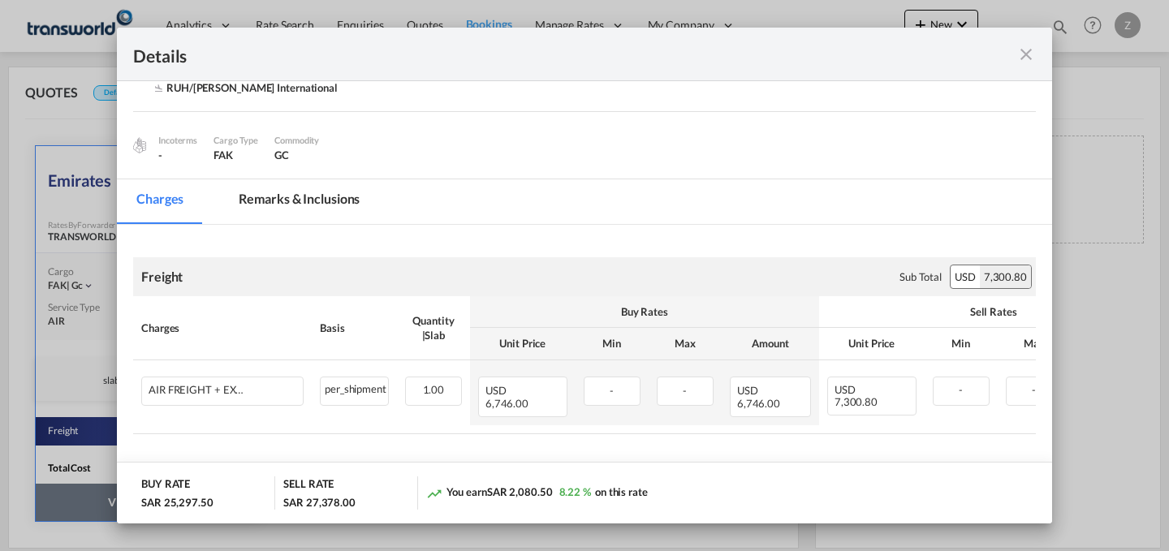
click at [1021, 55] on md-icon "icon-close fg-AAA8AD m-0 cursor" at bounding box center [1025, 54] width 19 height 19
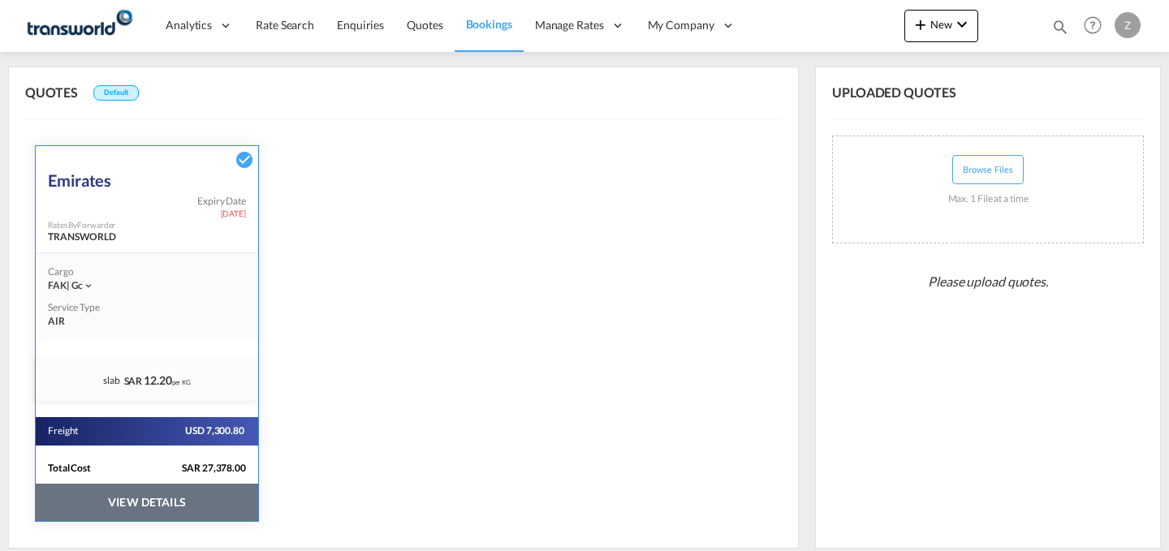
scroll to position [0, 0]
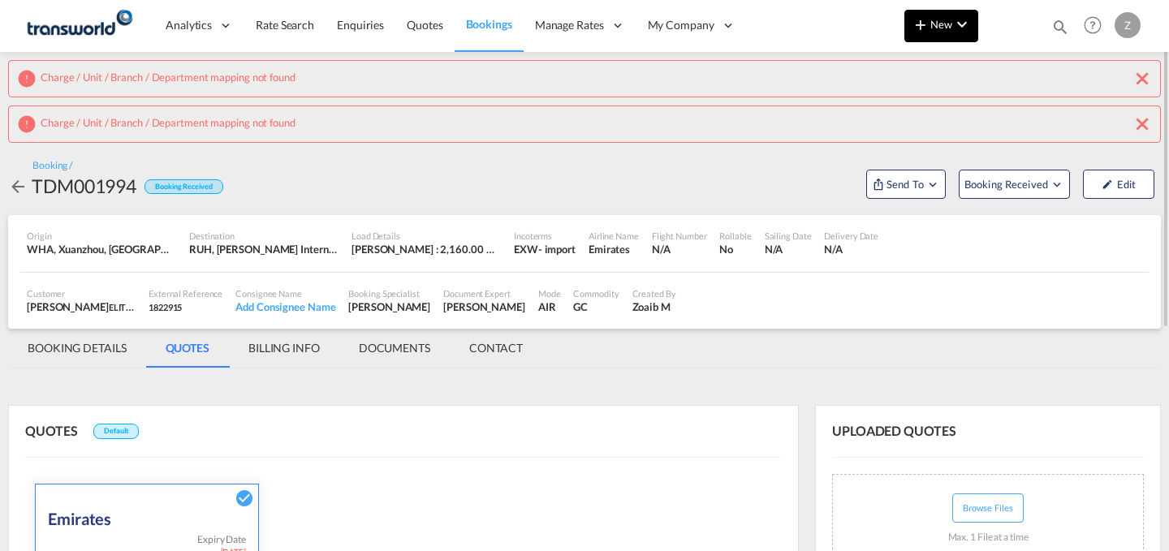
click at [943, 29] on span "New" at bounding box center [941, 24] width 61 height 13
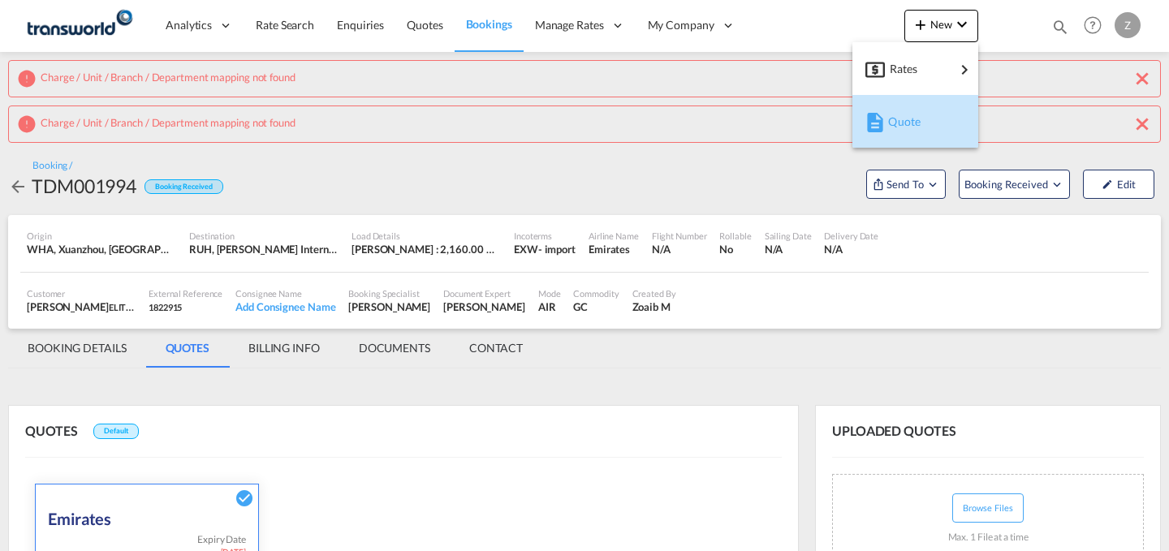
click at [932, 120] on div "Quote" at bounding box center [918, 121] width 60 height 41
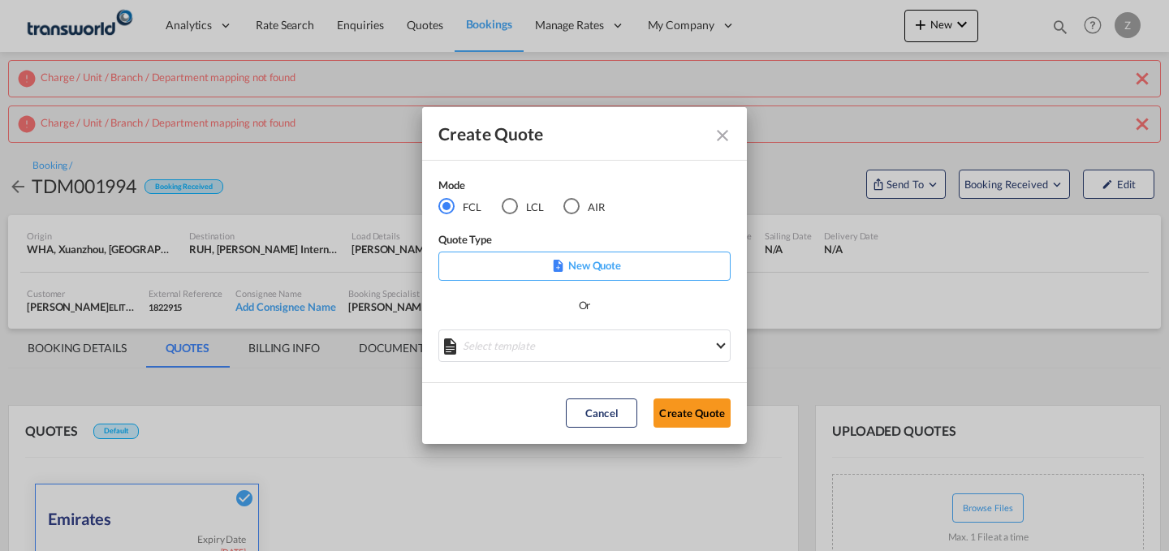
click at [598, 200] on md-radio-button "AIR" at bounding box center [583, 206] width 41 height 18
click at [703, 419] on button "Create Quote" at bounding box center [692, 413] width 77 height 29
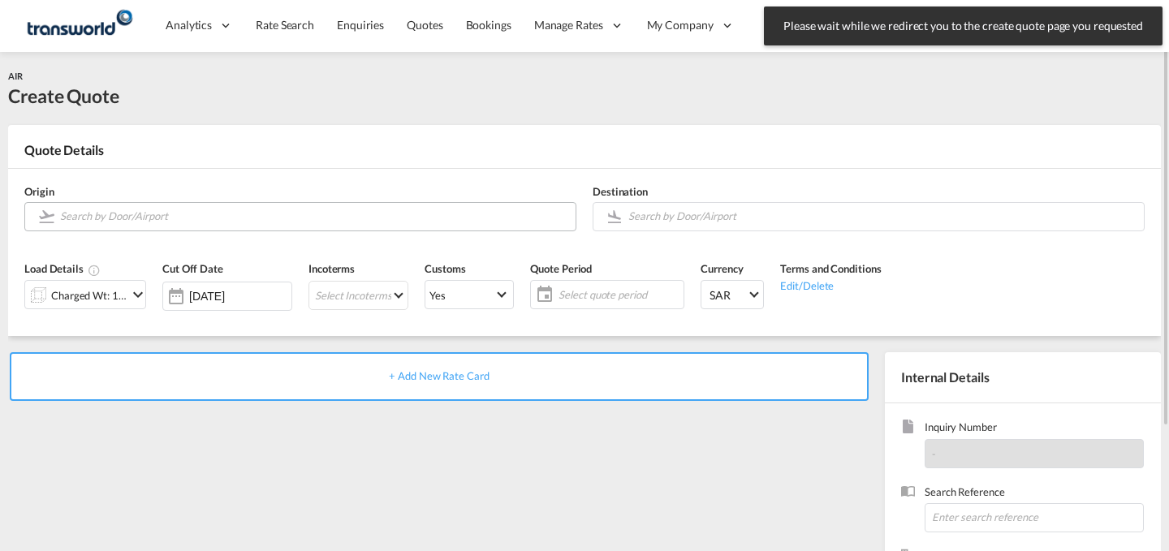
click at [368, 228] on md-autocomplete at bounding box center [313, 216] width 508 height 29
click at [381, 218] on input "Search by Door/Airport" at bounding box center [313, 216] width 507 height 28
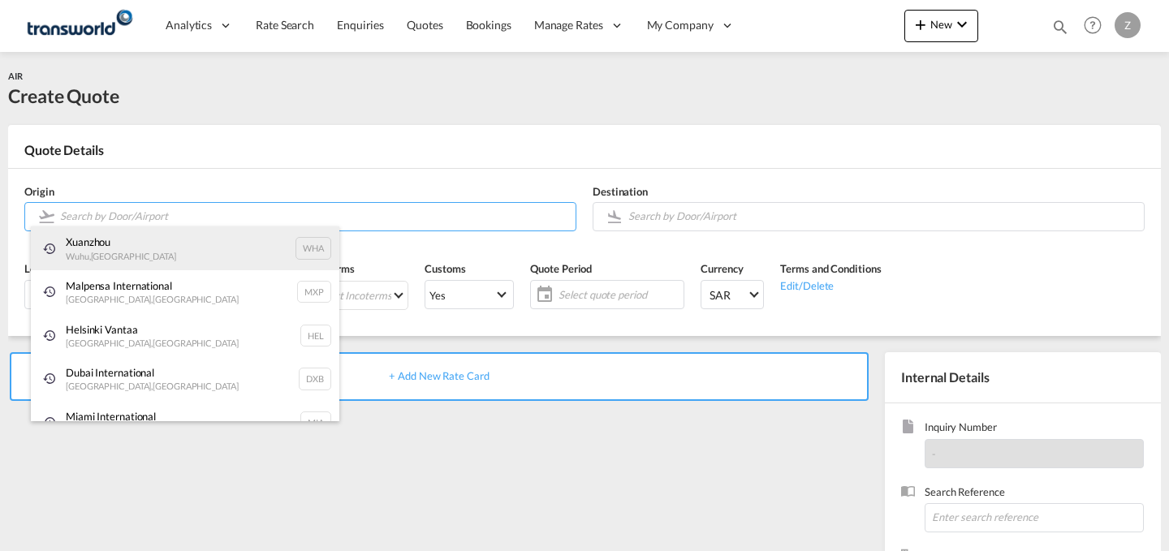
click at [270, 239] on div "[PERSON_NAME] , [GEOGRAPHIC_DATA] WHA" at bounding box center [185, 248] width 308 height 44
type input "Xuanzhou, Wuhu, WHA"
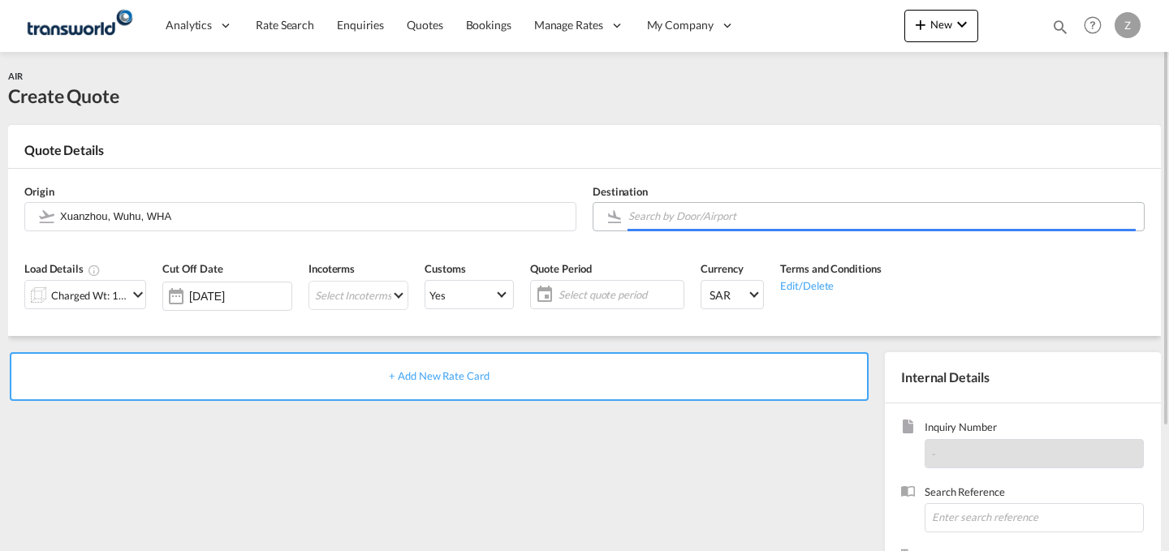
click at [671, 214] on body "Analytics Dashboard Reports Rate Search Enquiries Quotes Bookings" at bounding box center [584, 275] width 1169 height 551
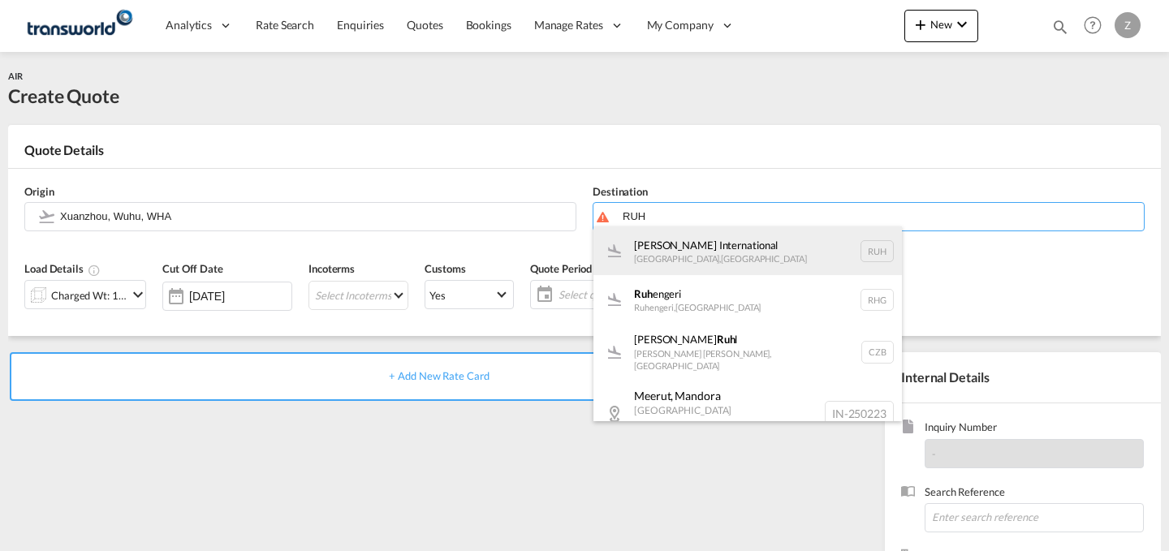
click at [748, 248] on div "[PERSON_NAME] International [GEOGRAPHIC_DATA] , [GEOGRAPHIC_DATA] RUH" at bounding box center [747, 250] width 308 height 49
type input "[PERSON_NAME] International, [GEOGRAPHIC_DATA], RUH"
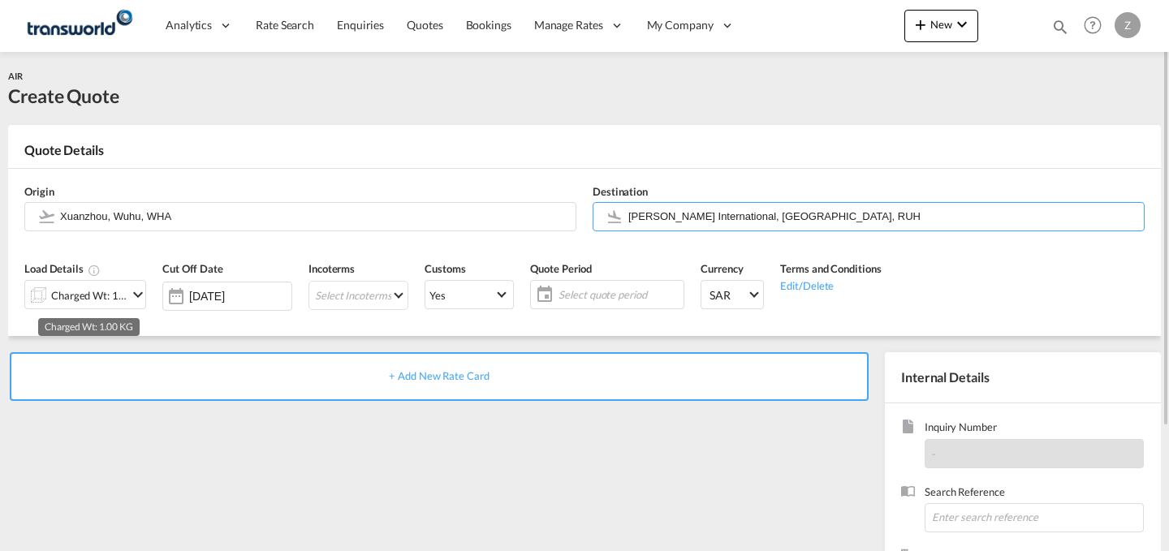
click at [111, 304] on div "Charged Wt: 1.00 KG" at bounding box center [89, 295] width 76 height 23
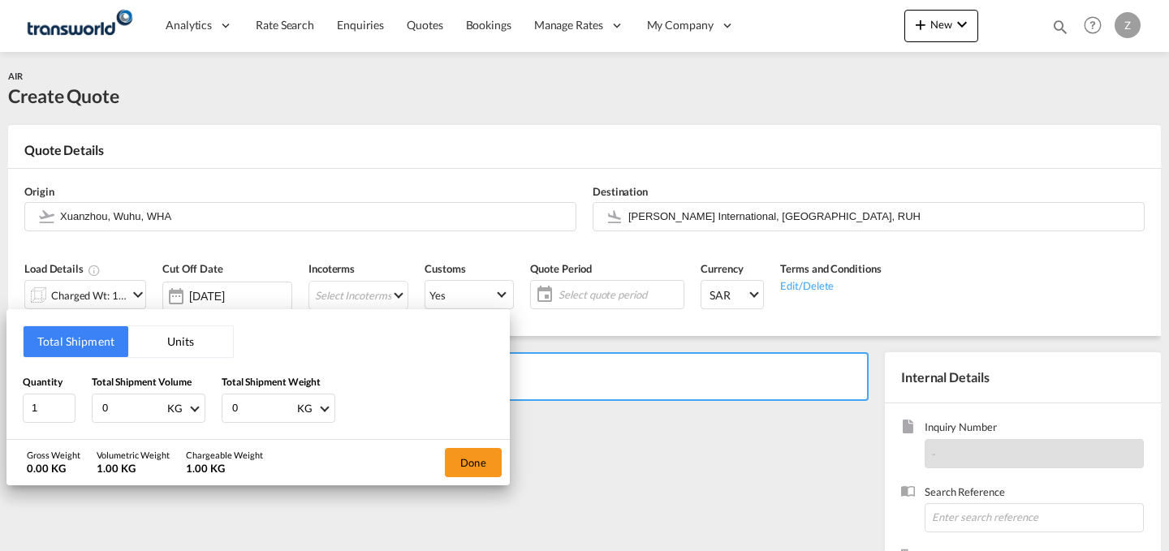
click at [270, 400] on input "0" at bounding box center [263, 409] width 65 height 28
type input "2160"
click at [134, 411] on input "0" at bounding box center [133, 409] width 65 height 28
type input "9.21"
click at [471, 461] on button "Done" at bounding box center [473, 462] width 57 height 29
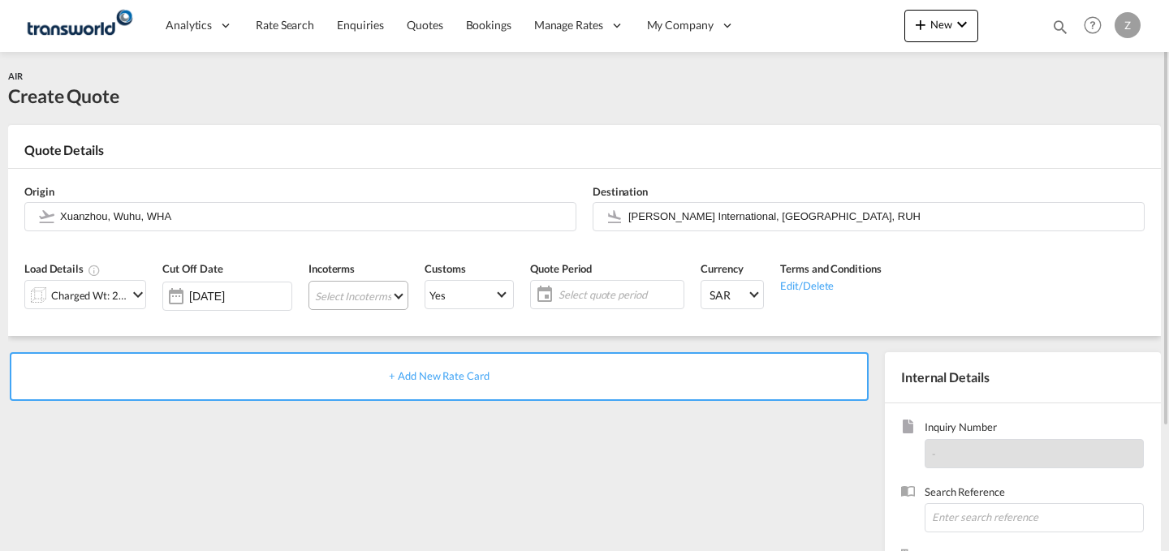
click at [376, 290] on md-select "Select Incoterms DPU - export Delivery at Place Unloaded DAP - import Delivered…" at bounding box center [358, 295] width 100 height 29
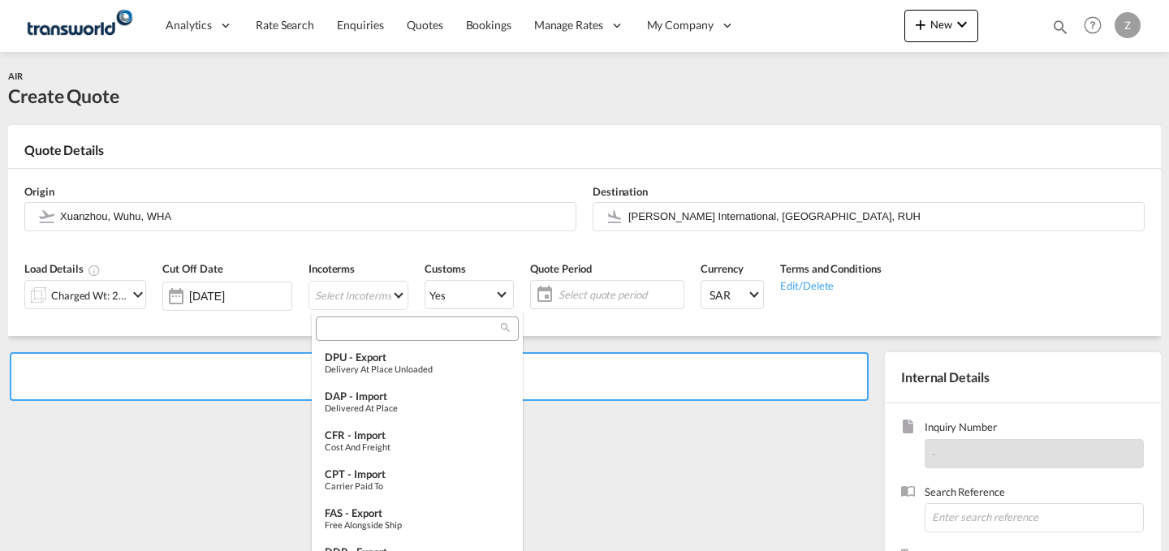
click at [381, 327] on input "search" at bounding box center [411, 328] width 180 height 15
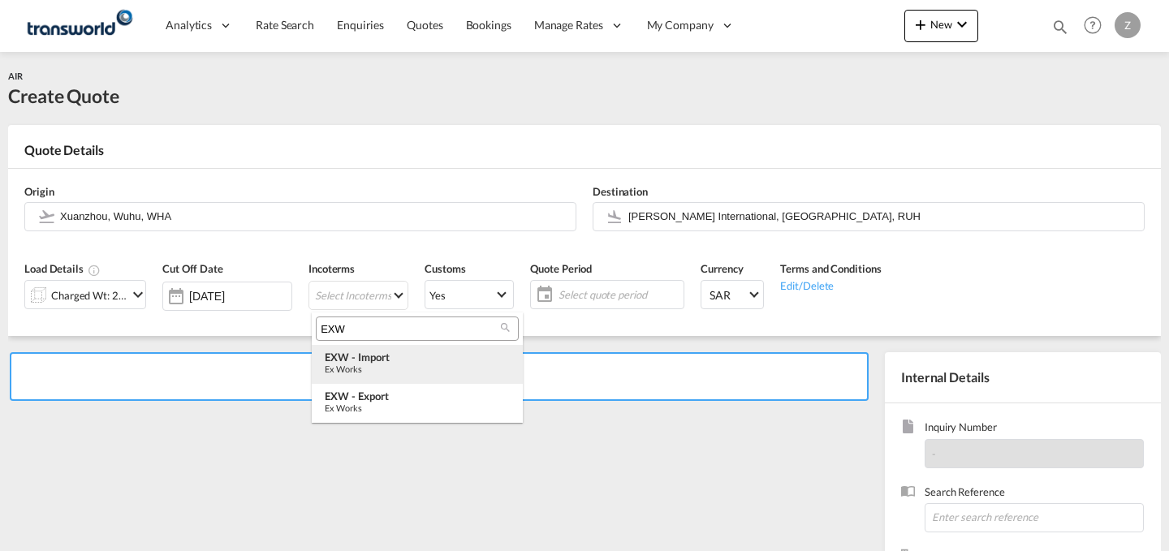
type input "EXW"
click at [413, 361] on div "EXW - import" at bounding box center [417, 357] width 185 height 13
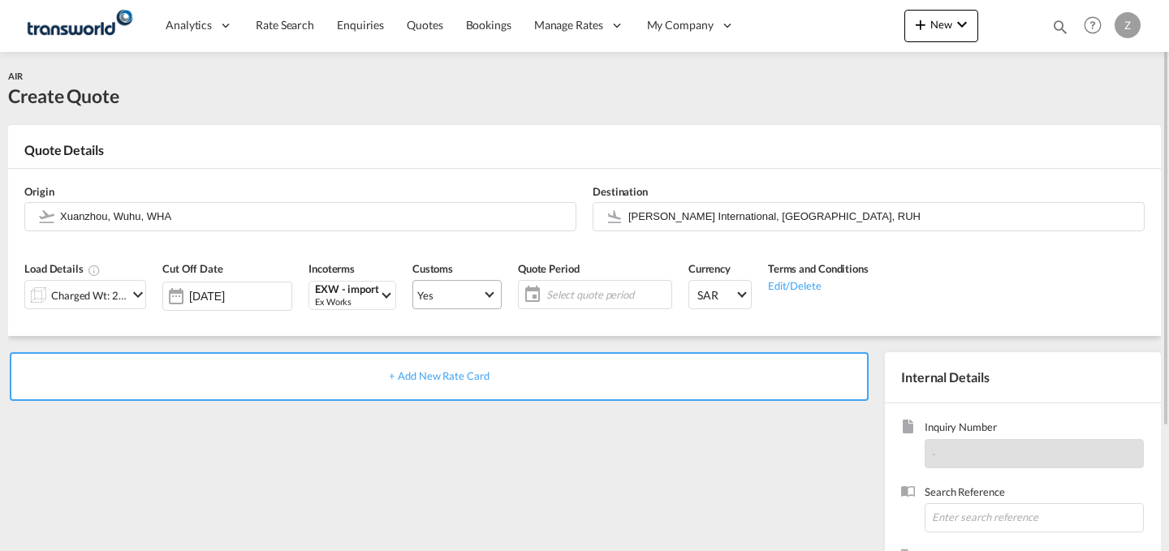
click at [490, 294] on span "Select Customs: Yes" at bounding box center [489, 292] width 9 height 9
click at [483, 357] on md-content "Yes No" at bounding box center [460, 314] width 114 height 91
click at [489, 347] on md-option "No" at bounding box center [460, 333] width 114 height 39
click at [481, 293] on span "Yes" at bounding box center [449, 295] width 65 height 15
click at [466, 332] on md-option "No" at bounding box center [460, 333] width 114 height 39
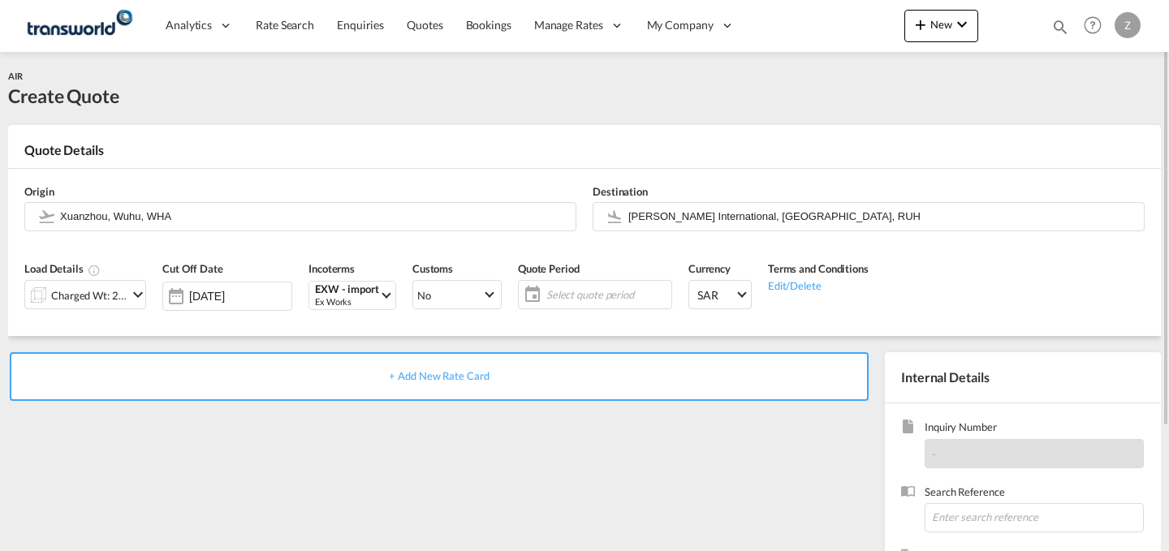
click at [592, 288] on span "Select quote period" at bounding box center [606, 294] width 121 height 15
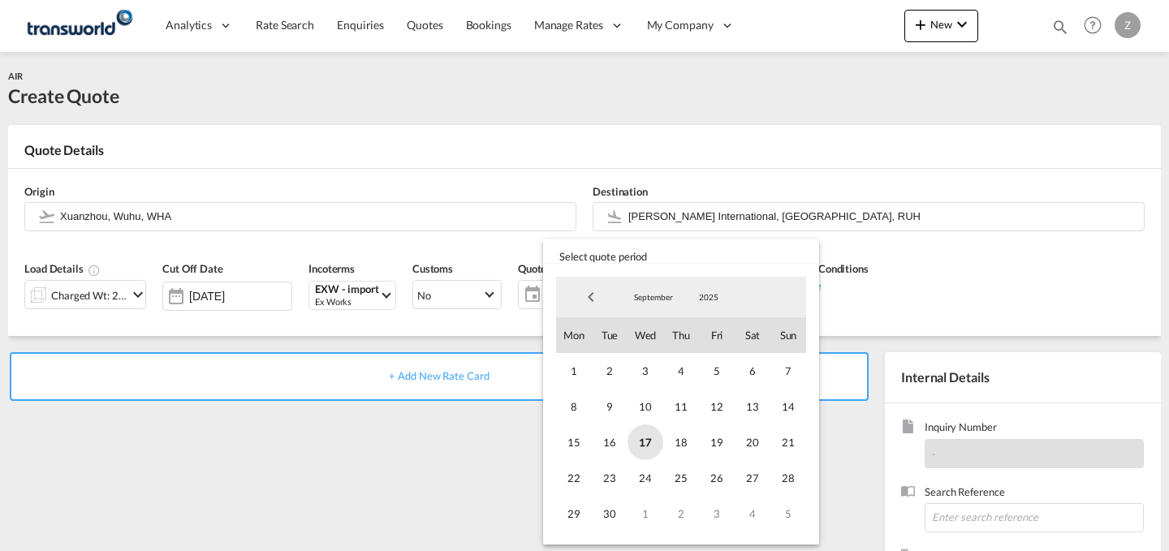
click at [639, 437] on span "17" at bounding box center [646, 443] width 36 height 36
click at [610, 515] on span "30" at bounding box center [610, 514] width 36 height 36
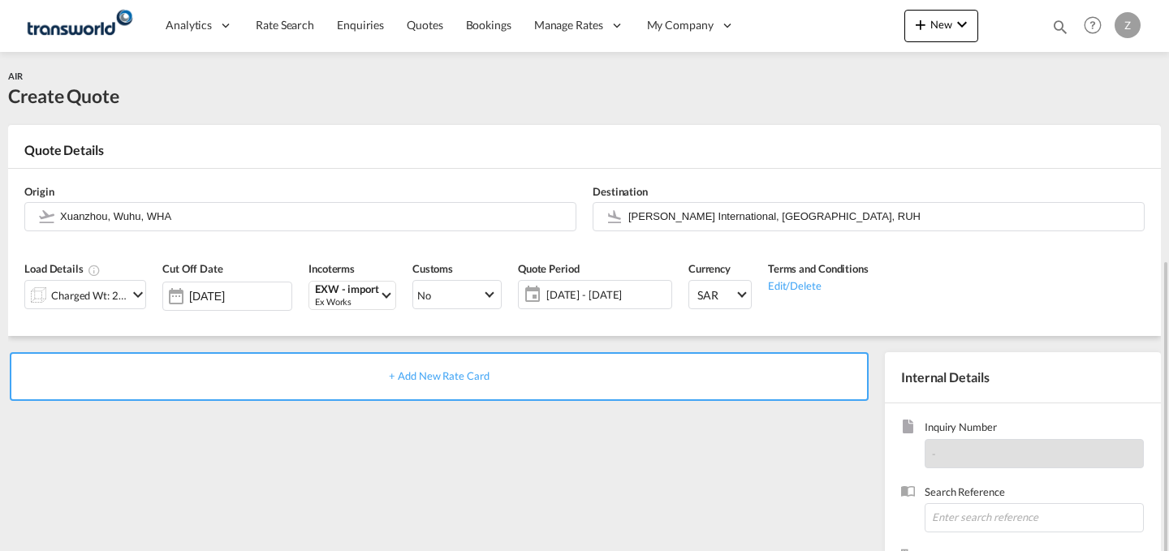
scroll to position [161, 0]
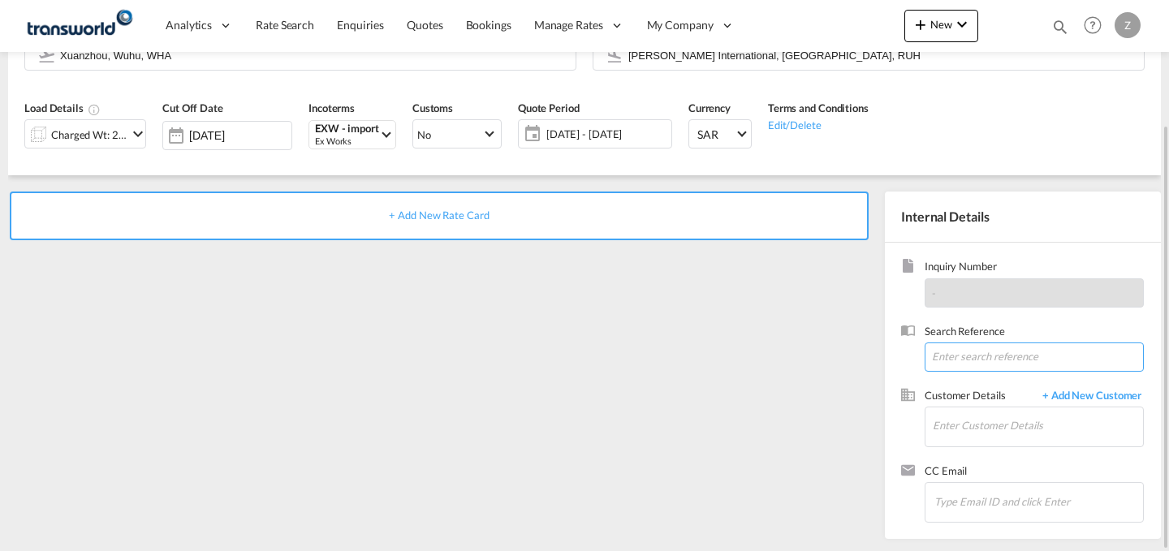
click at [954, 367] on input at bounding box center [1034, 357] width 219 height 29
paste input "TW0509426"
type input "TW0509426"
click at [956, 415] on input "Enter Customer Details" at bounding box center [1038, 426] width 210 height 37
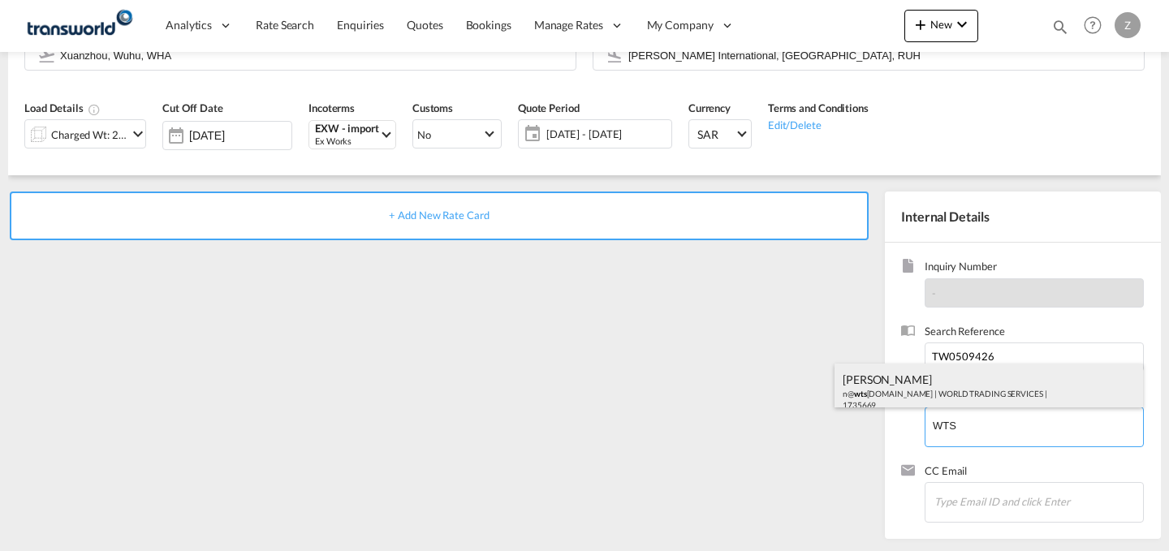
click at [970, 386] on div "[PERSON_NAME] n@ wts [DOMAIN_NAME] | WORLD TRADING SERVICES | 1735669" at bounding box center [989, 391] width 308 height 55
type input "WORLD TRADING SERVICES, [PERSON_NAME], n@[DOMAIN_NAME]"
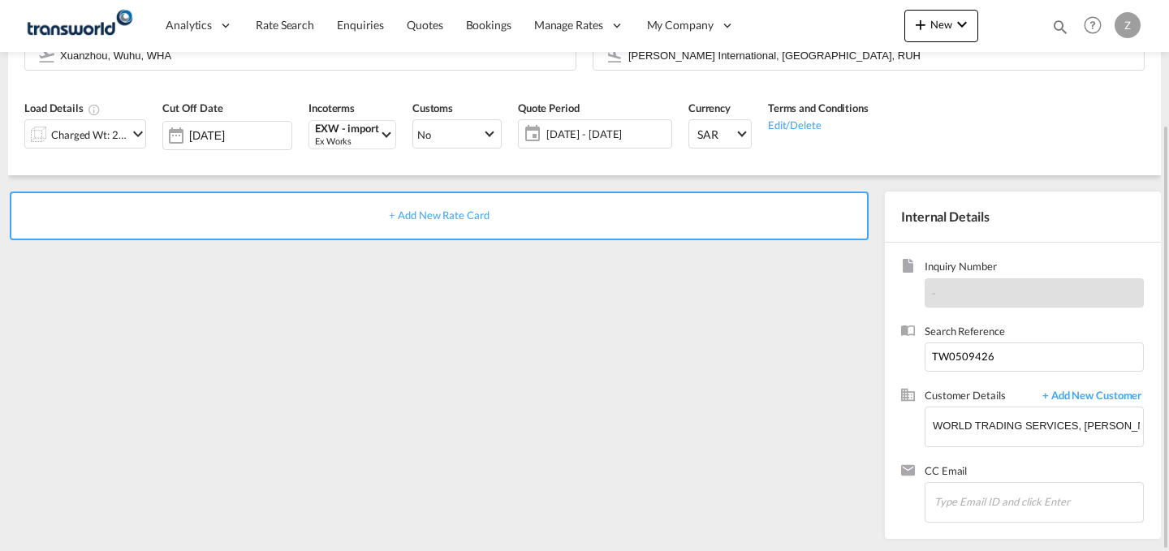
click at [672, 230] on div "+ Add New Rate Card" at bounding box center [439, 216] width 859 height 49
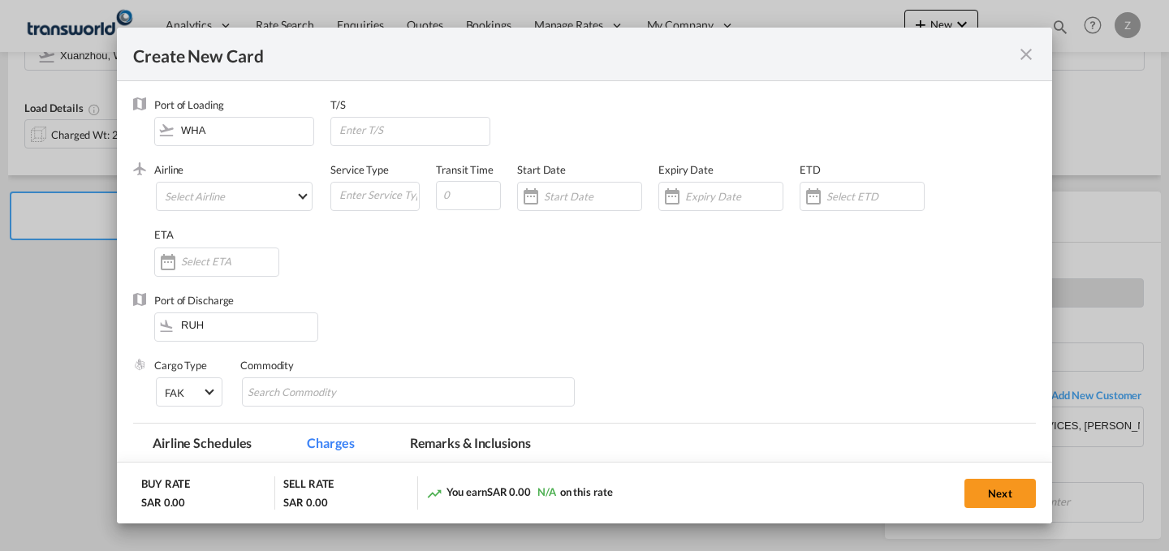
click at [313, 195] on div "Airline Select Airline AIR EXPRESS S.A. (1166- / -) CMA [MEDICAL_DATA] Air Carg…" at bounding box center [242, 194] width 176 height 65
click at [278, 199] on md-select "Select Airline AIR EXPRESS S.A. (1166- / -) CMA CGM Air Cargo (1140-2C / -) DDW…" at bounding box center [234, 196] width 157 height 29
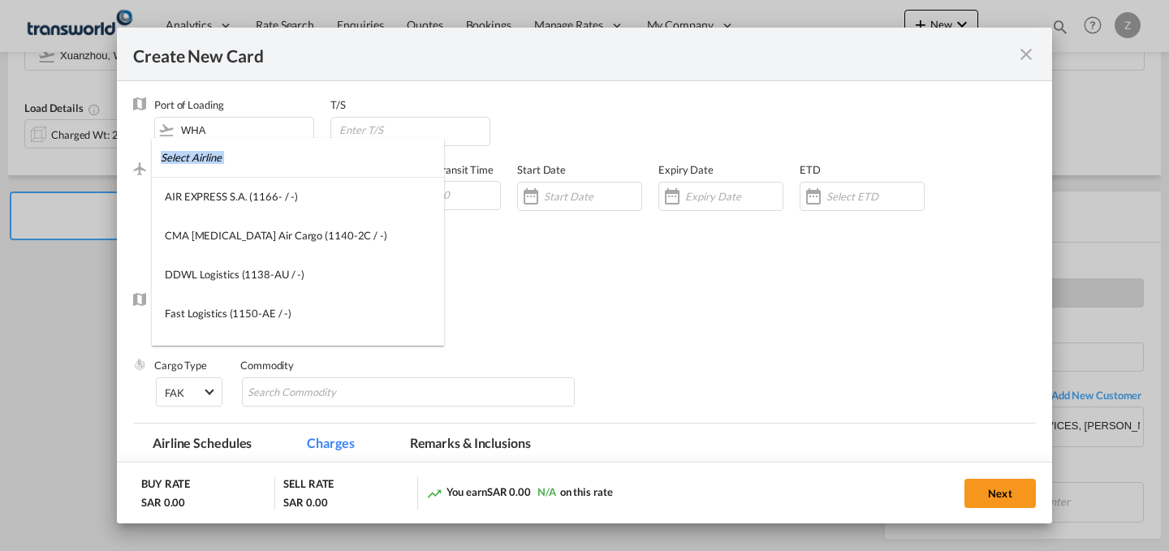
drag, startPoint x: 247, startPoint y: 188, endPoint x: 262, endPoint y: 158, distance: 33.8
click at [262, 158] on md-content "AIR EXPRESS S.A. (1166- / -) CMA [MEDICAL_DATA] Air Cargo (1140-2C / -) DDWL Lo…" at bounding box center [298, 242] width 292 height 208
type md-option "1166-"
click at [262, 158] on input "search" at bounding box center [302, 157] width 283 height 39
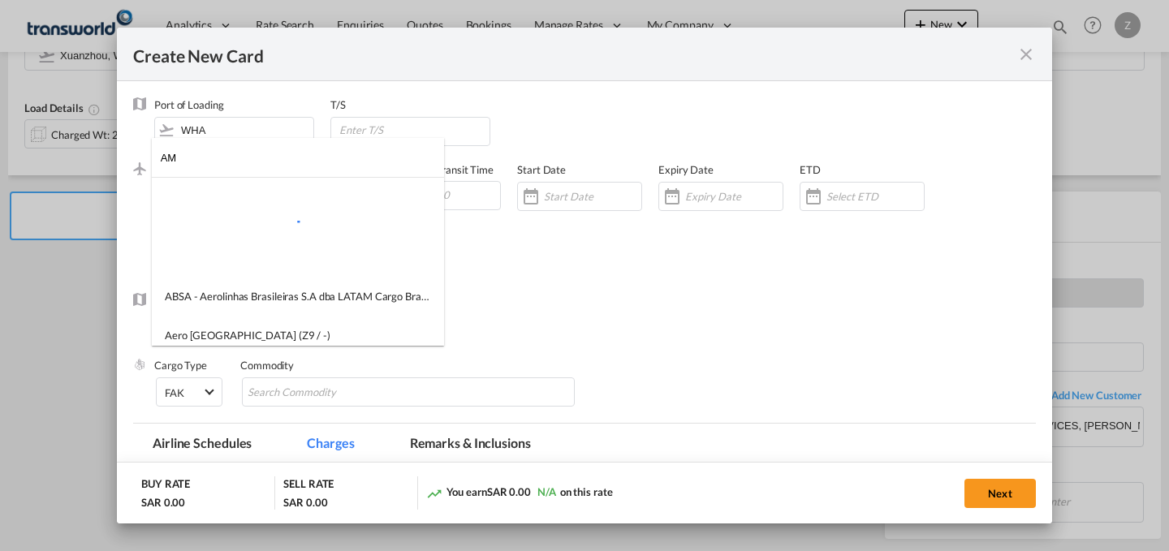
type input "A"
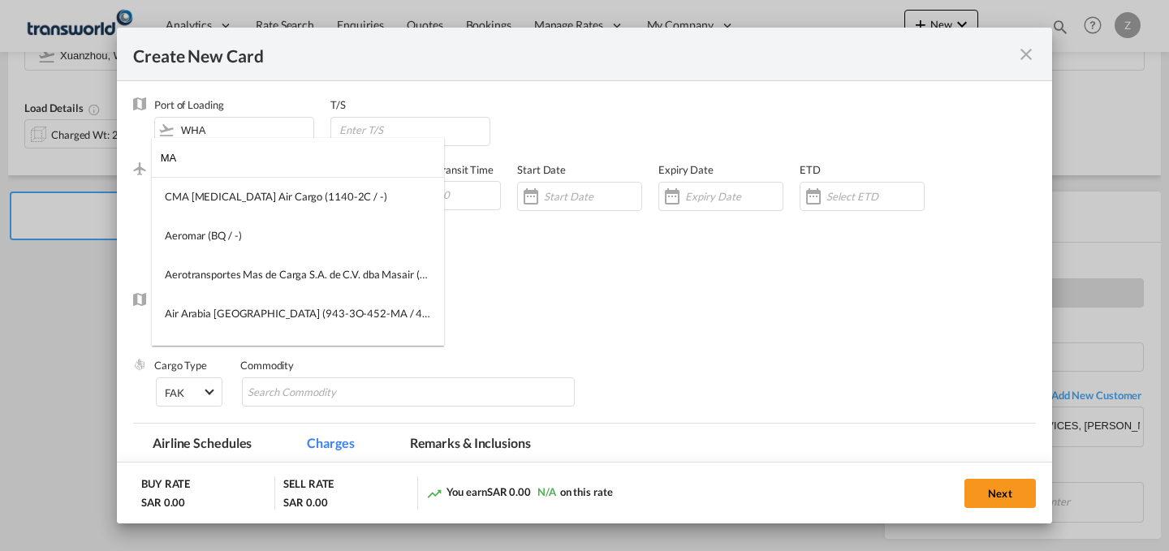
type input "M"
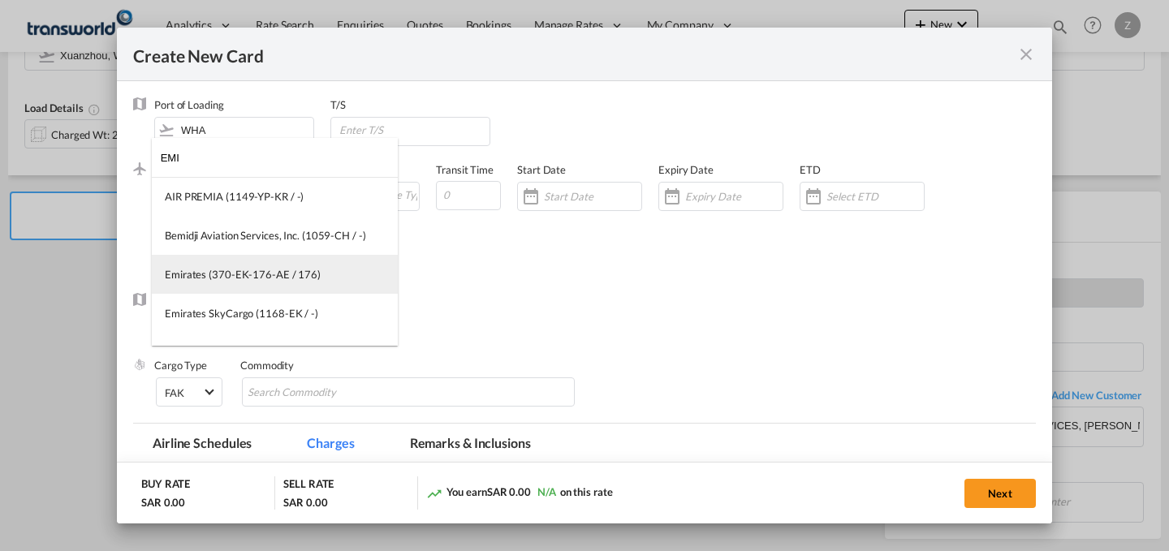
type input "EMI"
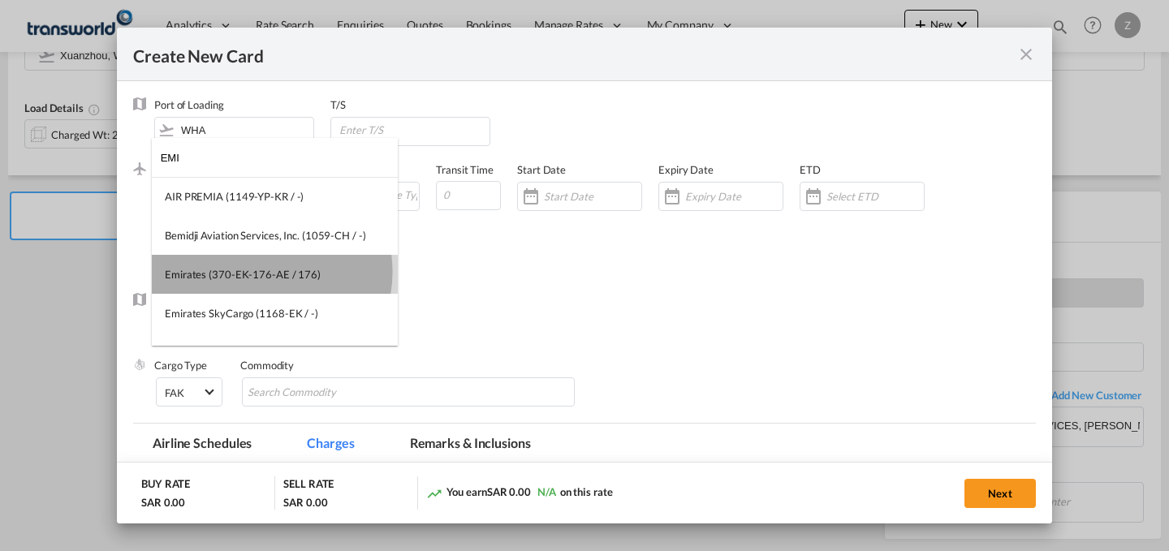
click at [269, 272] on div "Emirates (370-EK-176-AE / 176)" at bounding box center [243, 274] width 156 height 15
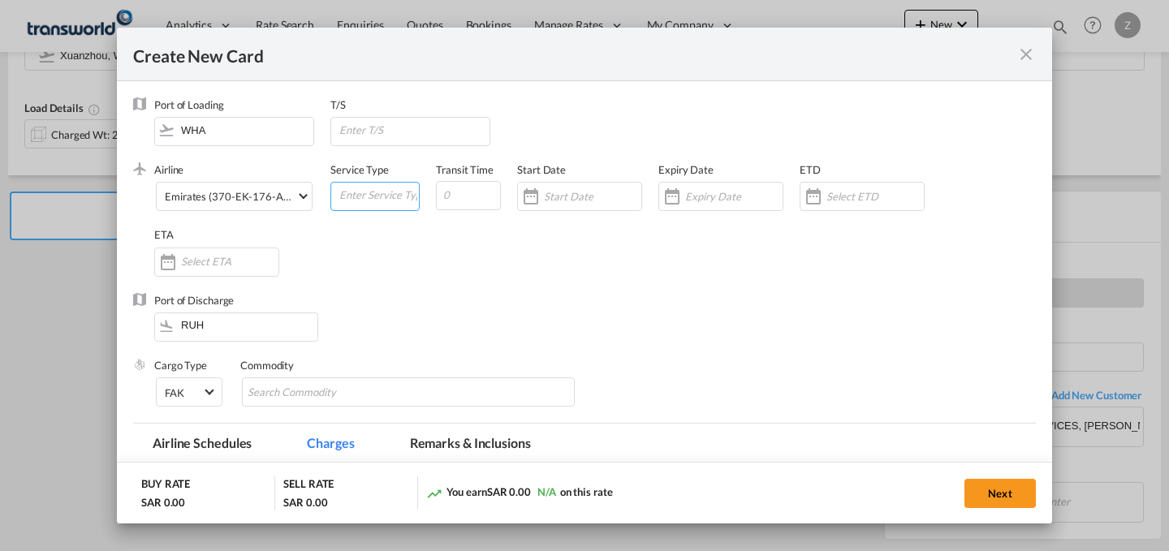
click at [381, 203] on input "Create New Card ..." at bounding box center [378, 195] width 81 height 24
type input "AIR"
type input "5"
click at [563, 196] on input "Create New Card ..." at bounding box center [592, 196] width 97 height 13
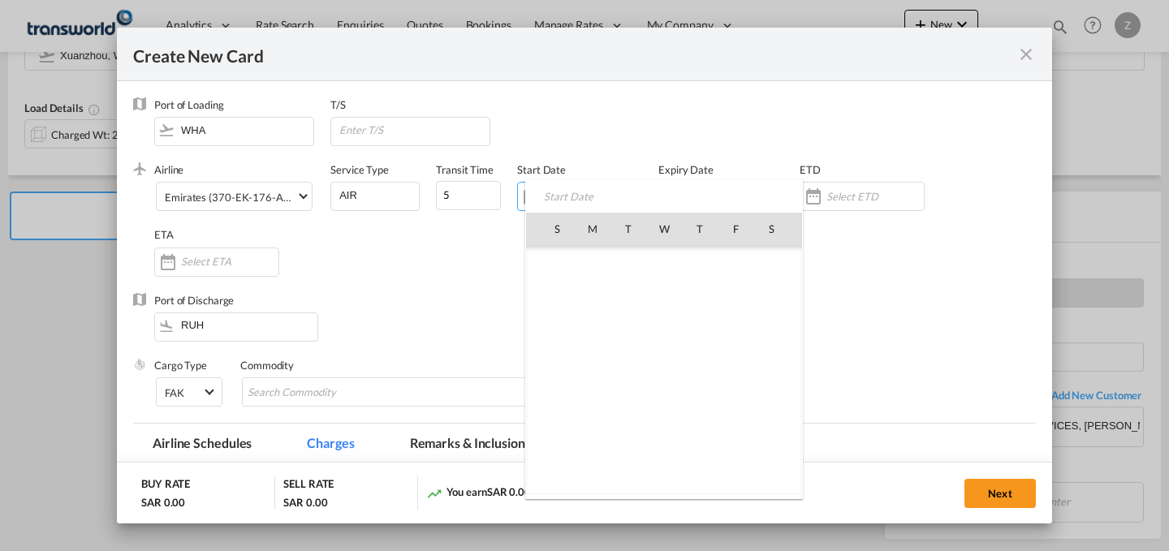
scroll to position [376044, 0]
click at [667, 369] on span "17" at bounding box center [664, 371] width 34 height 34
type input "[DATE]"
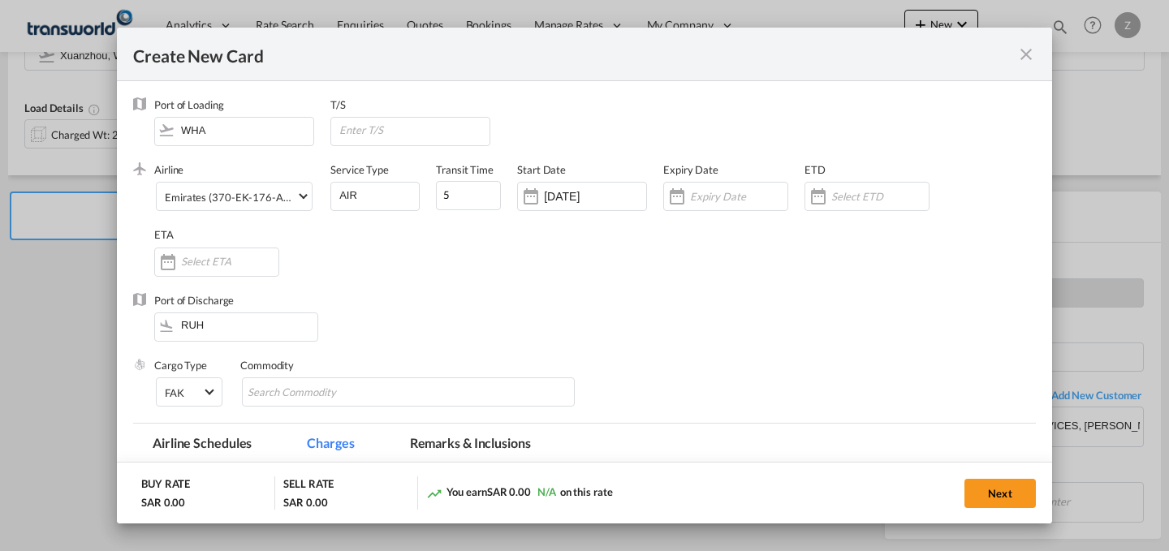
click at [694, 177] on div "Expiry Date" at bounding box center [733, 194] width 141 height 65
click at [703, 195] on input "Create New Card ..." at bounding box center [738, 196] width 97 height 13
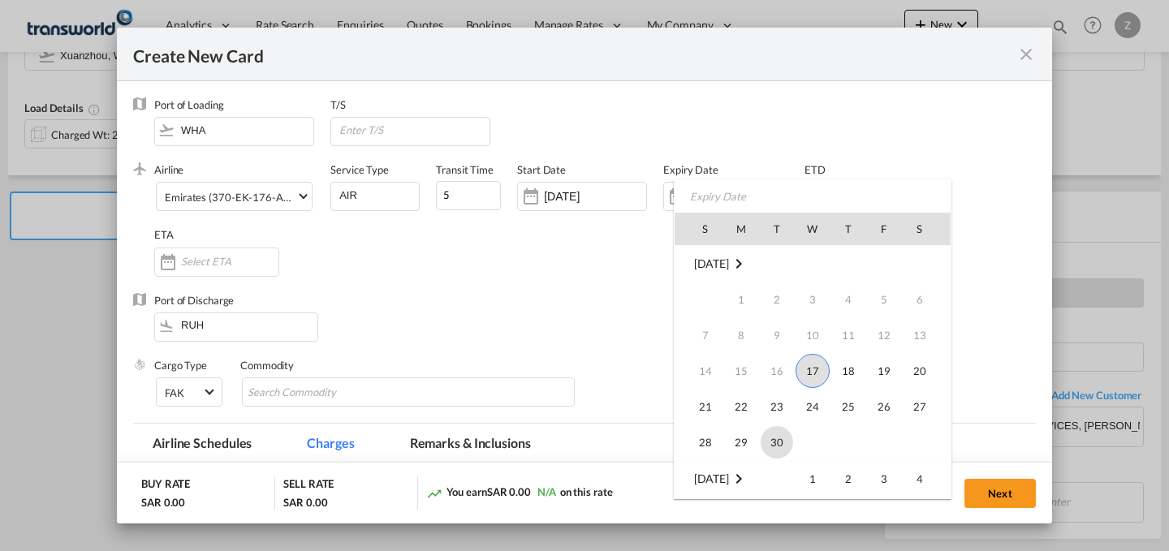
click at [774, 426] on span "30" at bounding box center [777, 442] width 32 height 32
type input "[DATE]"
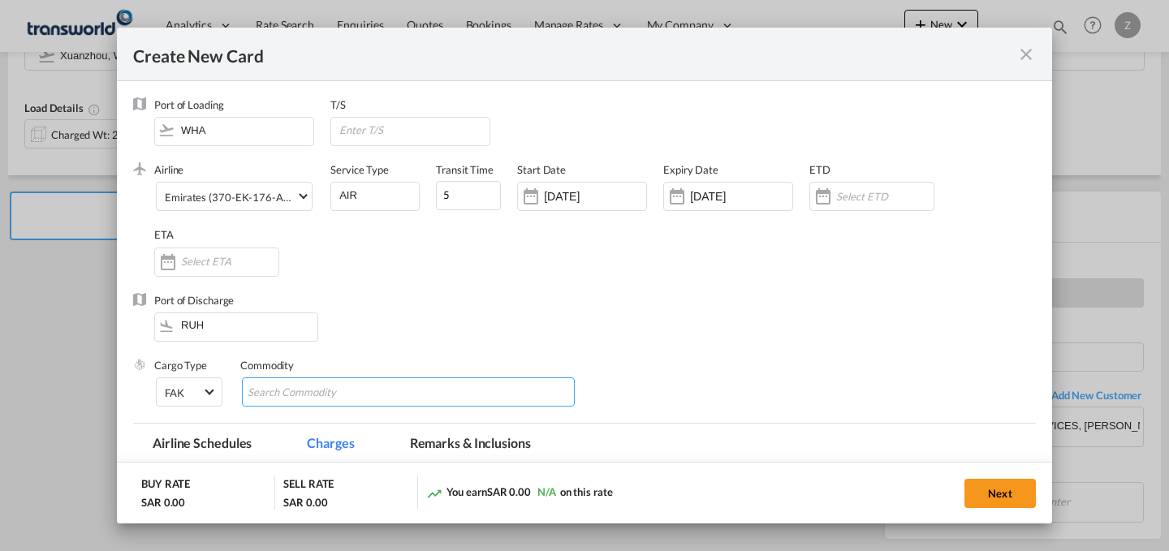
click at [395, 390] on md-chips-wrap "Chips container with autocompletion. Enter the text area, type text to search, …" at bounding box center [408, 391] width 333 height 29
type input "GC"
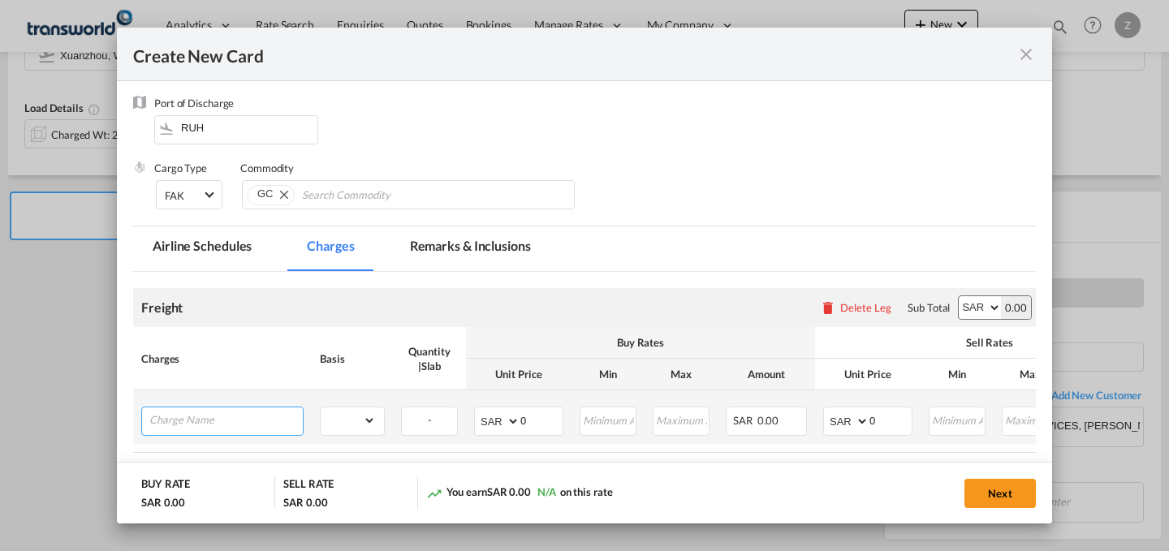
click at [257, 418] on input "Charge Name" at bounding box center [225, 420] width 153 height 24
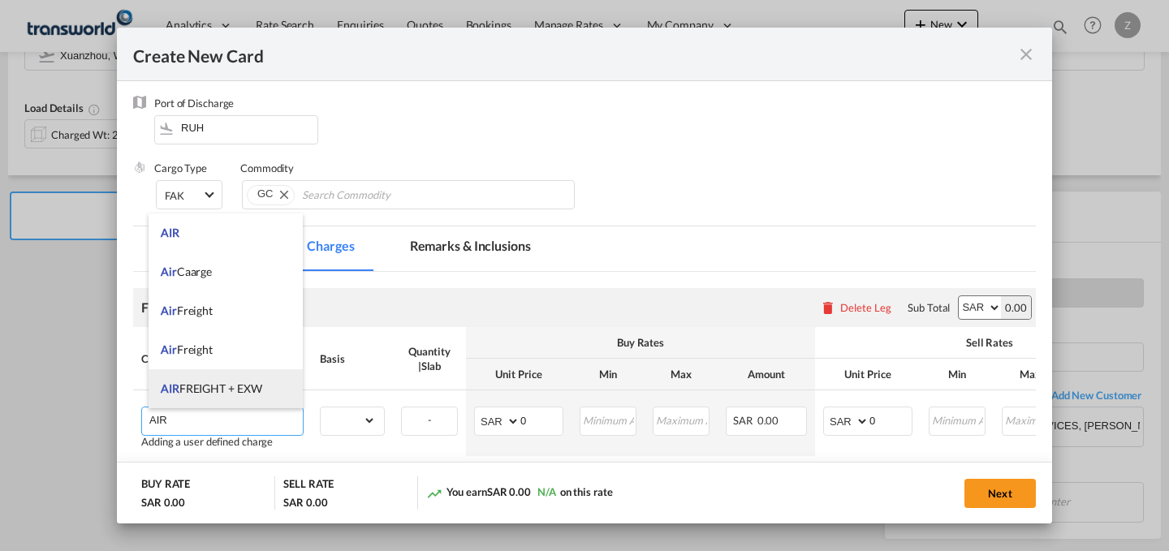
click at [261, 390] on span "AIR FREIGHT + EXW" at bounding box center [211, 389] width 101 height 14
type input "AIR FREIGHT + EXW"
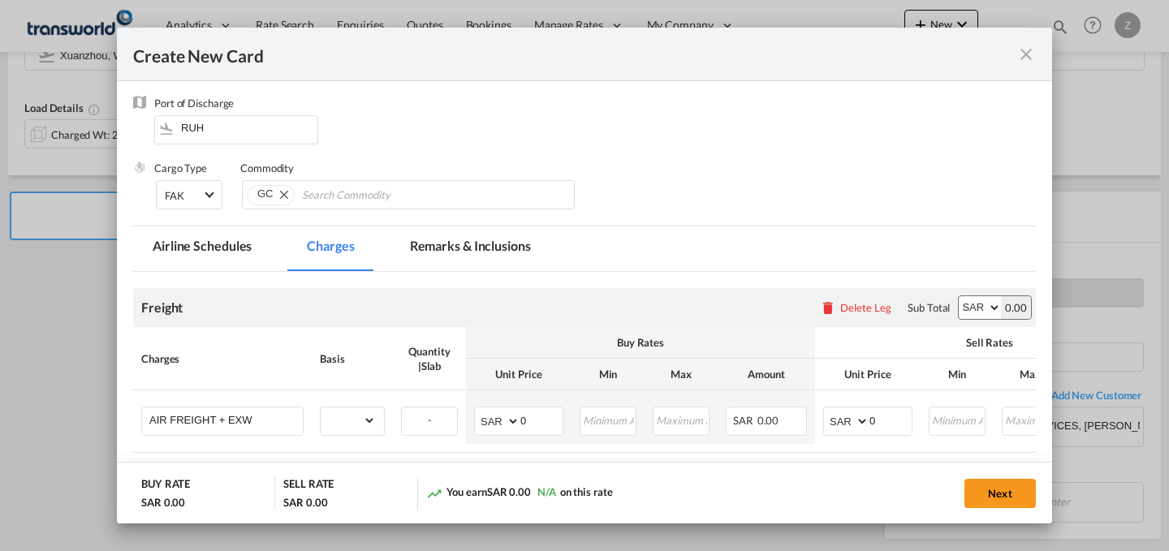
click at [973, 304] on select "AED AFN ALL AMD ANG AOA ARS AUD AWG AZN BAM BBD BDT BGN BHD BIF BMD BND BOB BRL…" at bounding box center [980, 307] width 42 height 23
select select "string:USD"
click at [959, 296] on select "AED AFN ALL AMD ANG AOA ARS AUD AWG AZN BAM BBD BDT BGN BHD BIF BMD BND BOB BRL…" at bounding box center [980, 307] width 42 height 23
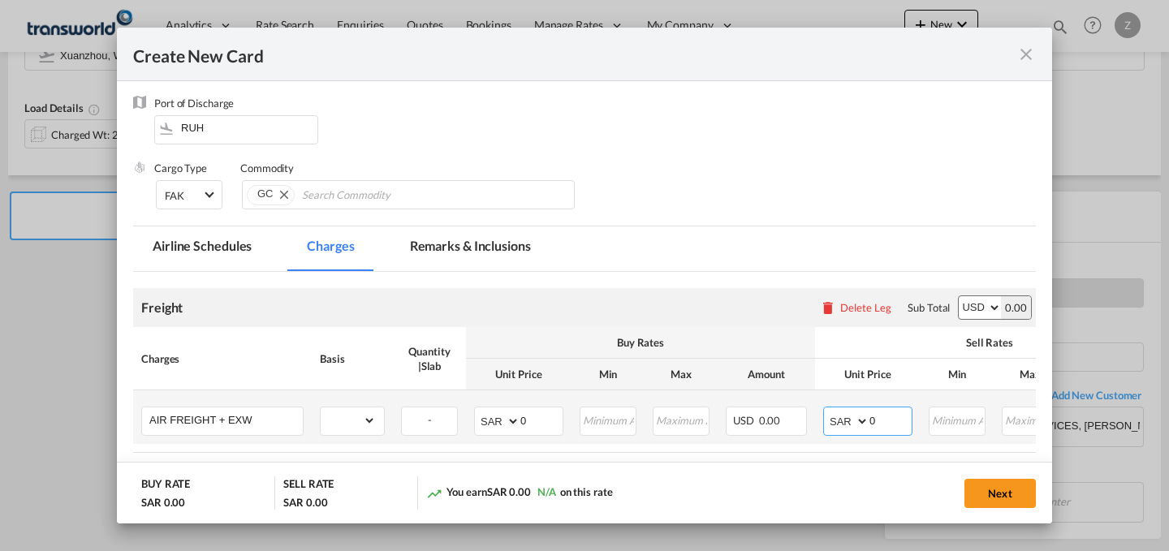
click at [840, 421] on select "AED AFN ALL AMD ANG AOA ARS AUD AWG AZN BAM BBD BDT BGN BHD BIF BMD BND BOB BRL…" at bounding box center [847, 421] width 42 height 23
select select "string:USD"
click at [826, 410] on select "AED AFN ALL AMD ANG AOA ARS AUD AWG AZN BAM BBD BDT BGN BHD BIF BMD BND BOB BRL…" at bounding box center [847, 421] width 42 height 23
click at [490, 425] on select "AED AFN ALL AMD ANG AOA ARS AUD AWG AZN BAM BBD BDT BGN BHD BIF BMD BND BOB BRL…" at bounding box center [498, 421] width 42 height 23
select select "string:USD"
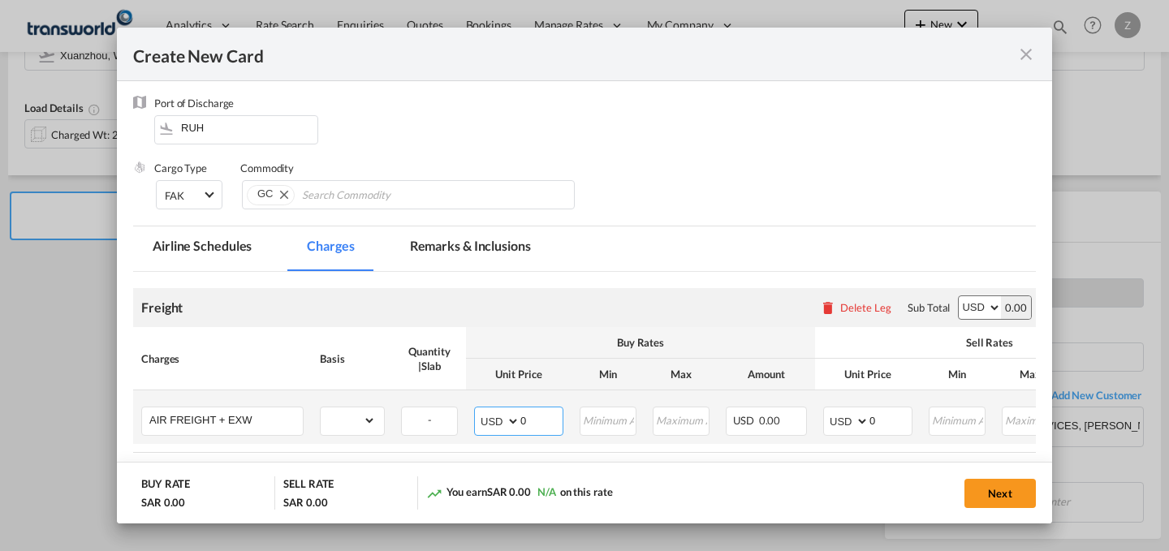
click at [477, 410] on select "AED AFN ALL AMD ANG AOA ARS AUD AWG AZN BAM BBD BDT BGN BHD BIF BMD BND BOB BRL…" at bounding box center [498, 421] width 42 height 23
click at [351, 416] on select "gross_weight volumetric_weight per_shipment per_bl per_km % on air freight per_…" at bounding box center [348, 421] width 55 height 26
select select "per_shipment"
click at [321, 408] on select "gross_weight volumetric_weight per_shipment per_bl per_km % on air freight per_…" at bounding box center [348, 421] width 55 height 26
click at [904, 416] on input "0" at bounding box center [890, 420] width 42 height 24
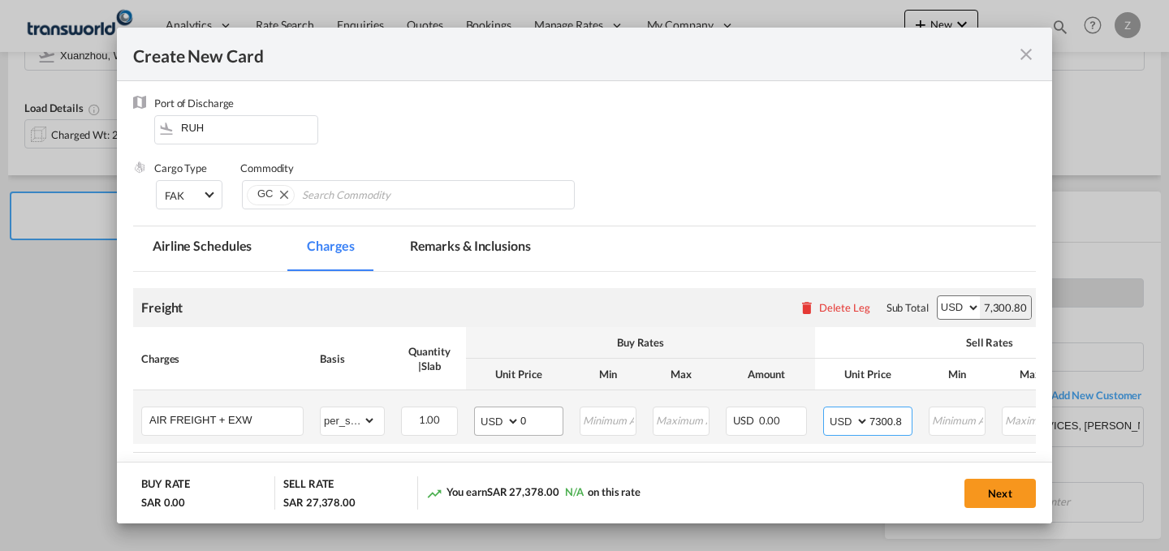
type input "7300.8"
click at [533, 427] on input "0" at bounding box center [541, 420] width 42 height 24
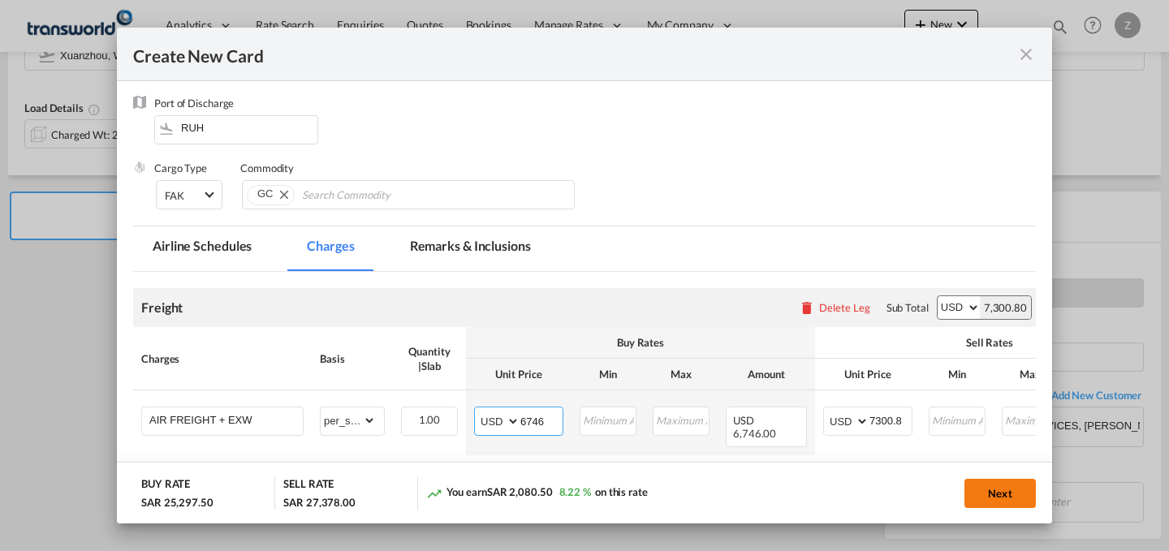
type input "6746"
click at [1003, 494] on button "Next" at bounding box center [999, 493] width 71 height 29
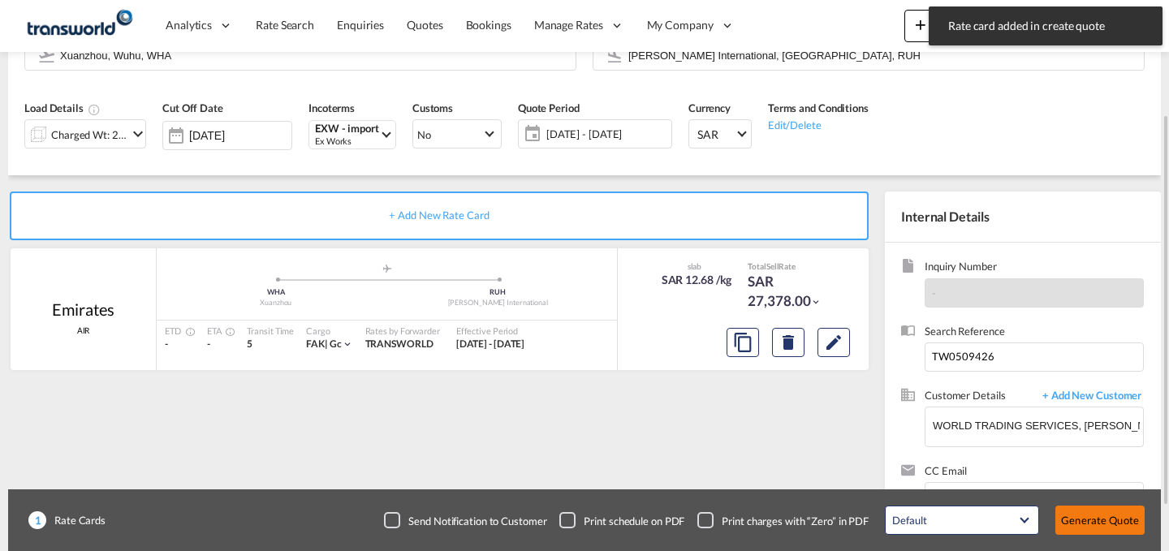
click at [1114, 518] on button "Generate Quote" at bounding box center [1099, 520] width 89 height 29
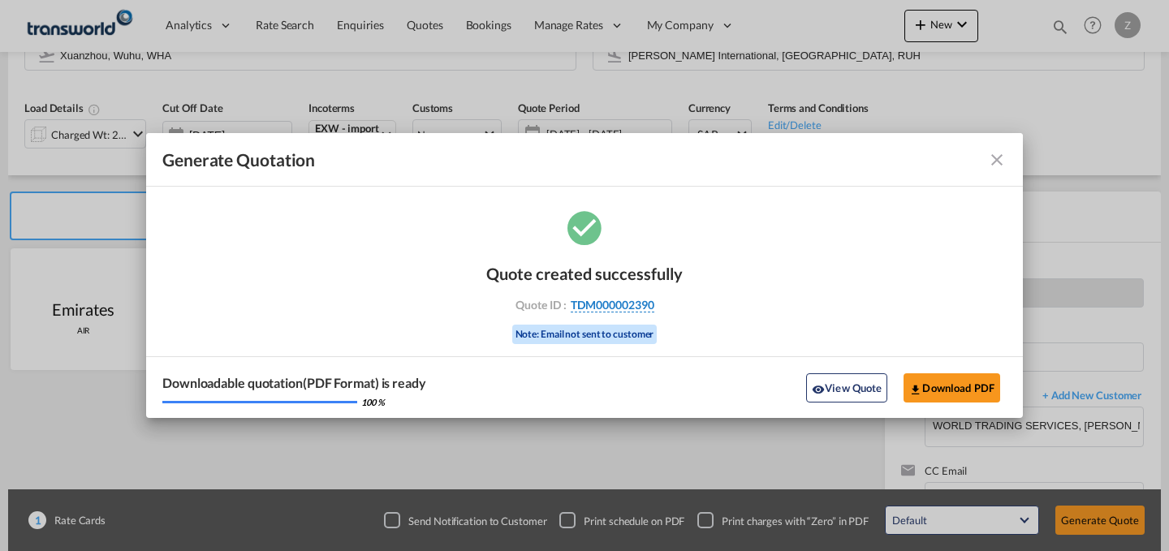
click at [632, 304] on span "TDM000002390" at bounding box center [613, 305] width 84 height 15
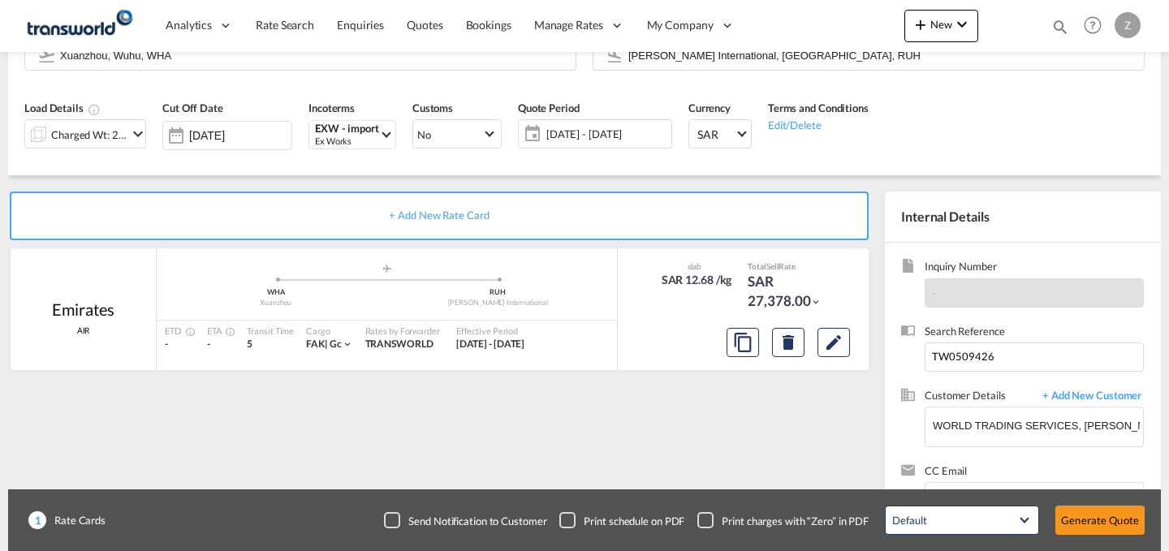
click at [632, 304] on div "Quote created successfully Quote ID : TDM000002390 Note: Email not sent to cust…" at bounding box center [585, 288] width 98 height 54
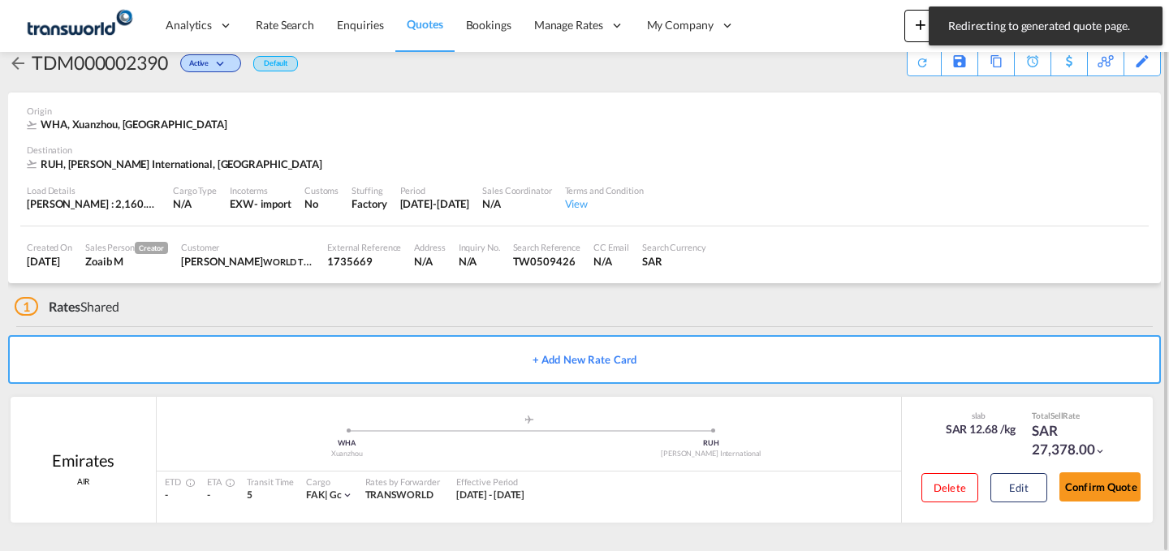
scroll to position [31, 0]
click at [1068, 475] on button "Confirm Quote" at bounding box center [1099, 486] width 81 height 29
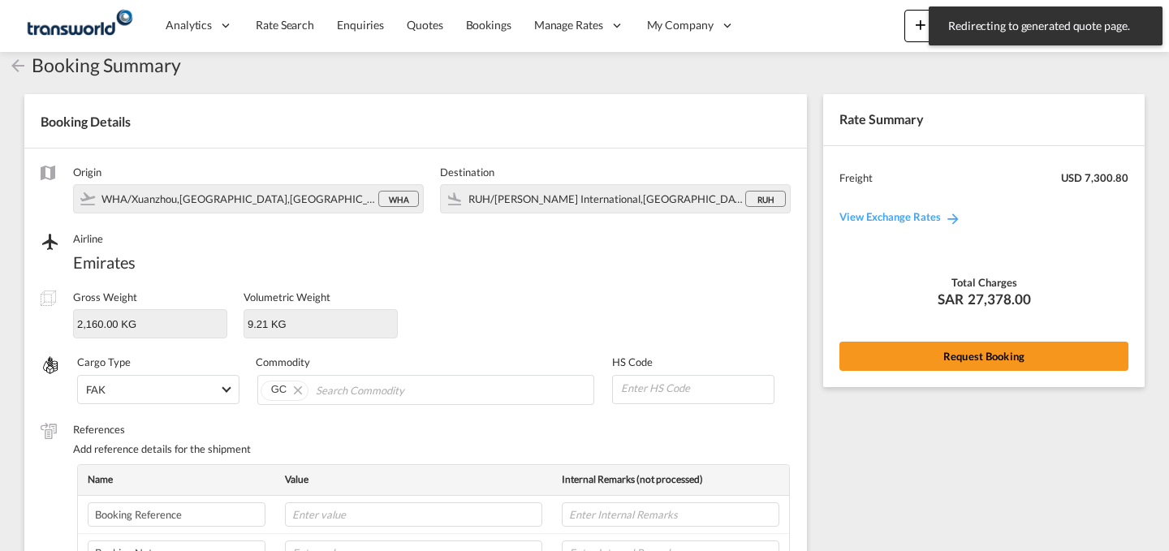
scroll to position [542, 0]
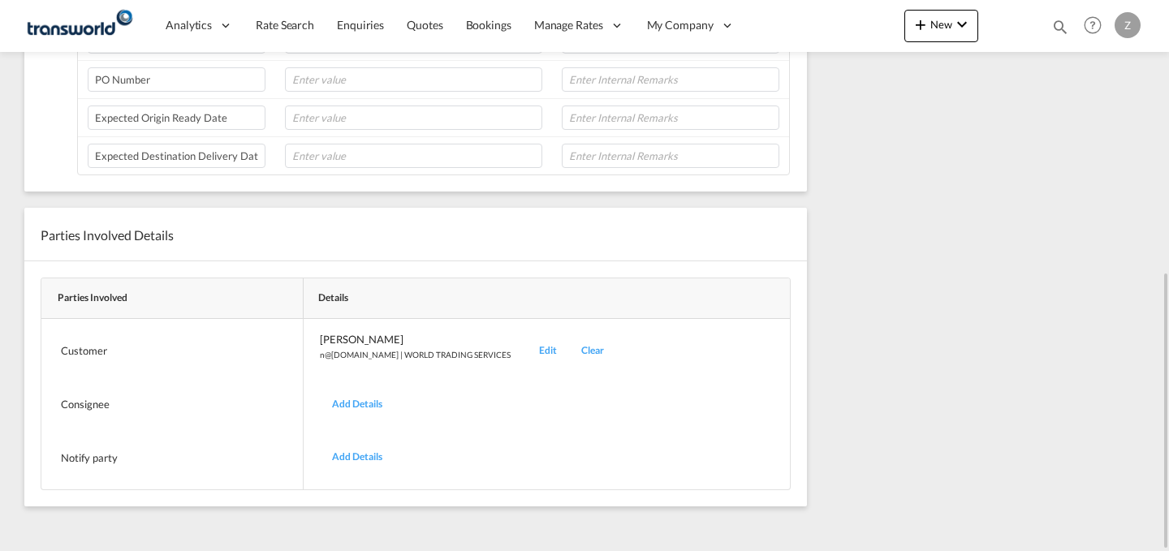
click at [527, 348] on div "Edit" at bounding box center [548, 351] width 42 height 38
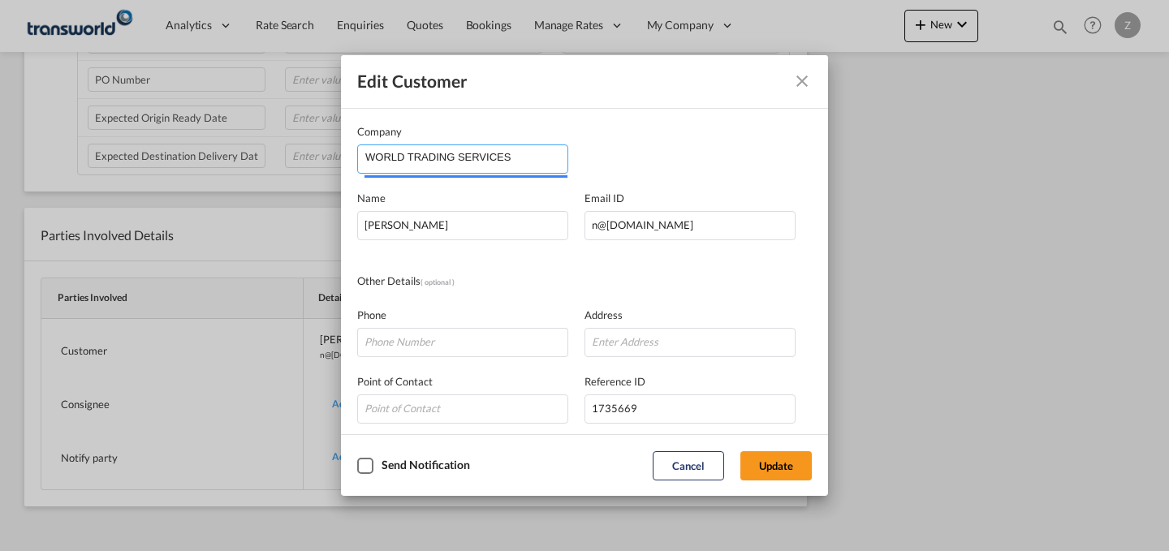
drag, startPoint x: 525, startPoint y: 157, endPoint x: 86, endPoint y: 181, distance: 439.8
click at [86, 181] on div "Edit Customer Company WORLD TRADING SERVICES Name [PERSON_NAME] Email ID [EMAIL…" at bounding box center [584, 275] width 1169 height 551
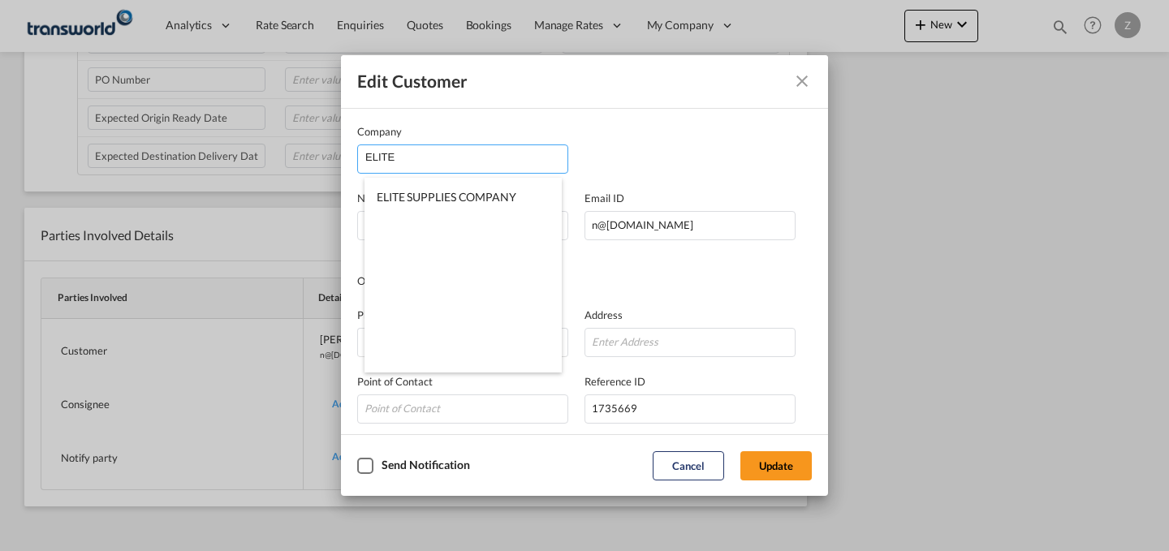
click at [475, 190] on span "ELITE SUPPLIES COMPANY" at bounding box center [447, 197] width 140 height 14
type input "ELITE SUPPLIES COMPANY"
type input "[PERSON_NAME][EMAIL_ADDRESS][DOMAIN_NAME]"
type input "564309998"
type input "1822915"
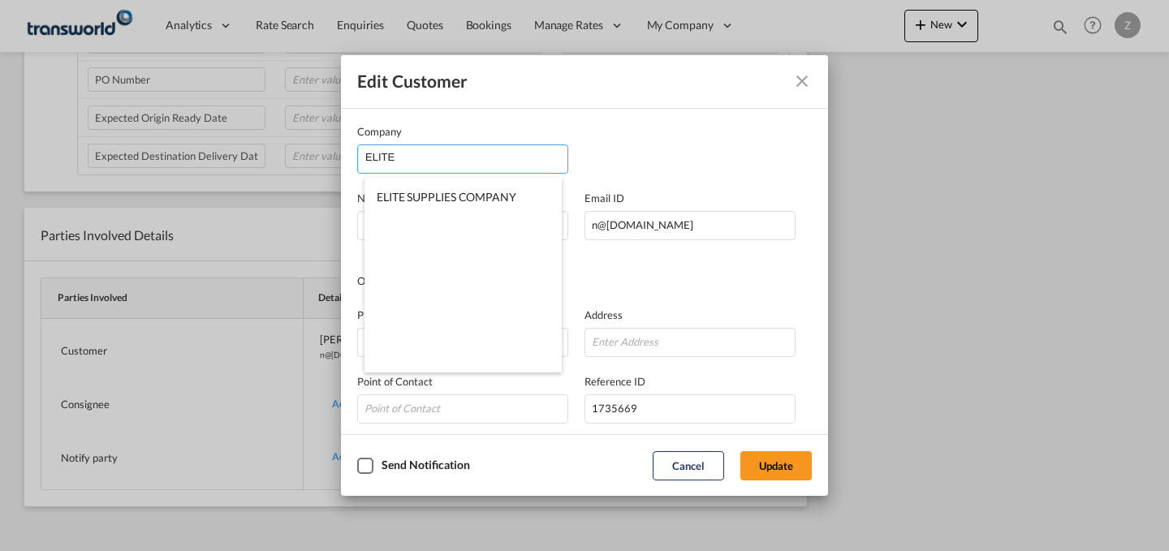
type input "12223"
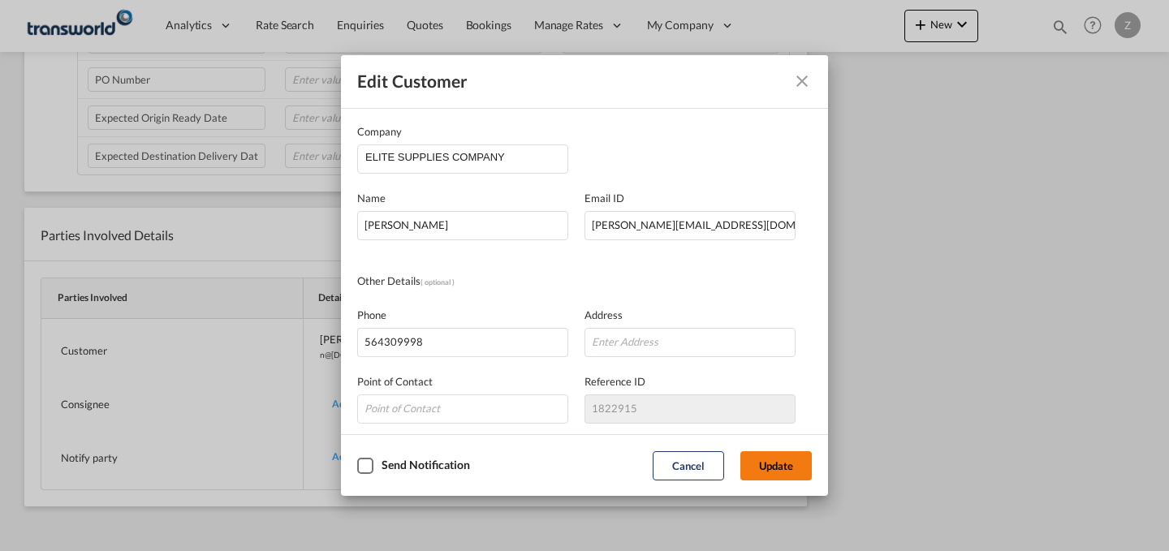
click at [785, 459] on button "Update" at bounding box center [775, 465] width 71 height 29
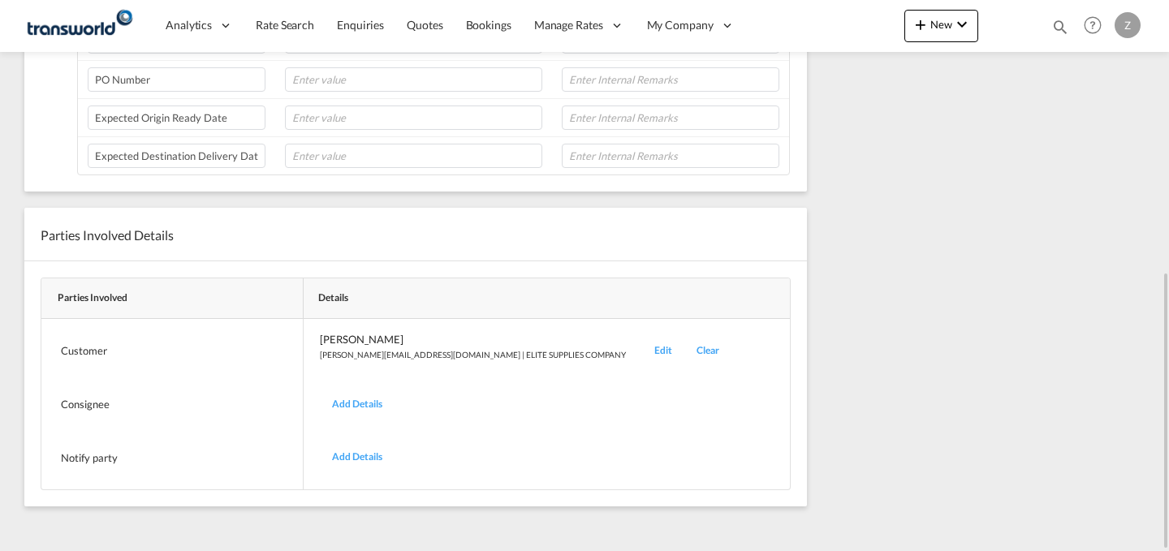
click at [642, 345] on div "Edit" at bounding box center [663, 351] width 42 height 38
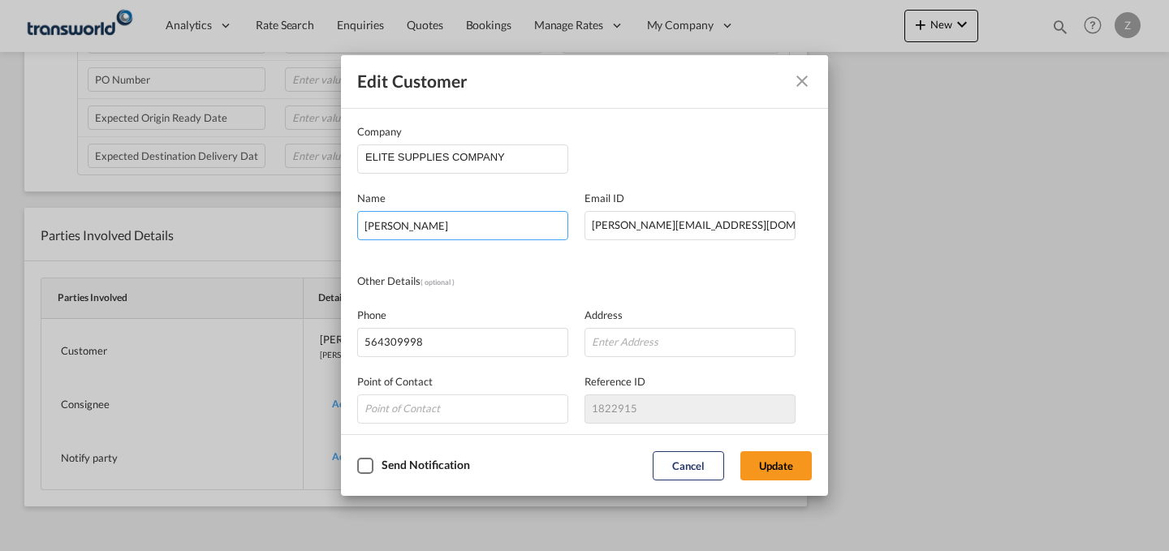
drag, startPoint x: 512, startPoint y: 226, endPoint x: 101, endPoint y: 267, distance: 412.8
click at [101, 267] on div "Edit Customer Company ELITE SUPPLIES COMPANY Name [PERSON_NAME] Email ID [EMAIL…" at bounding box center [584, 275] width 1169 height 551
type input "[PERSON_NAME]"
click at [792, 466] on button "Update" at bounding box center [775, 465] width 71 height 29
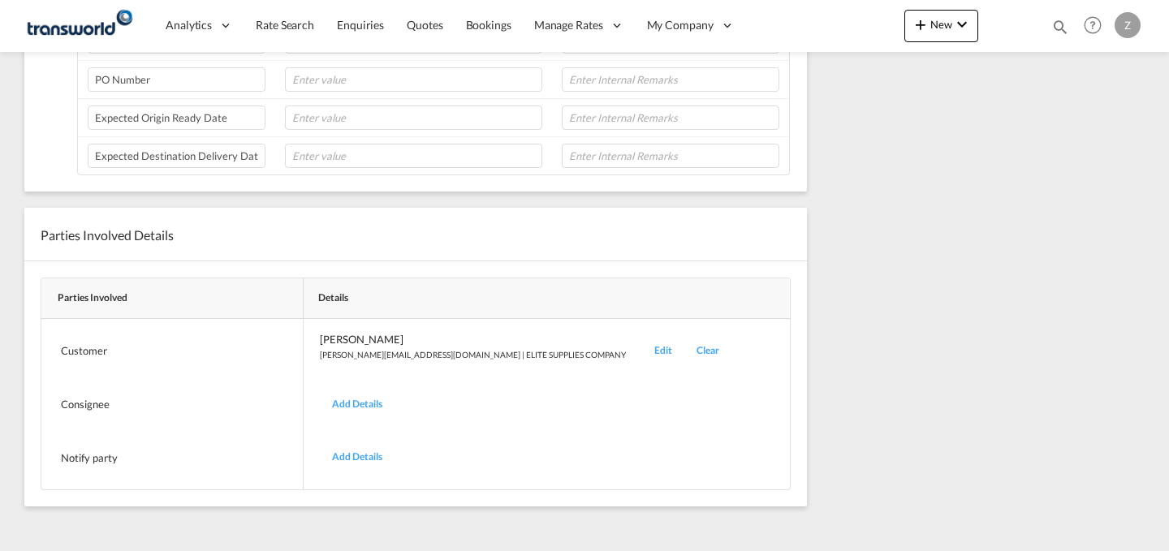
scroll to position [0, 0]
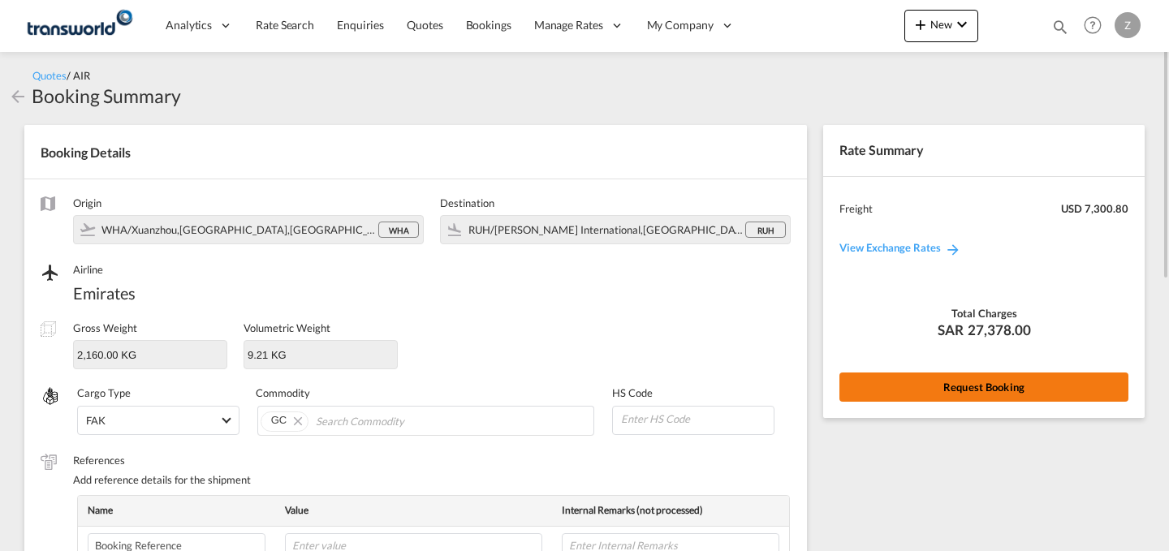
click at [961, 373] on button "Request Booking" at bounding box center [983, 387] width 289 height 29
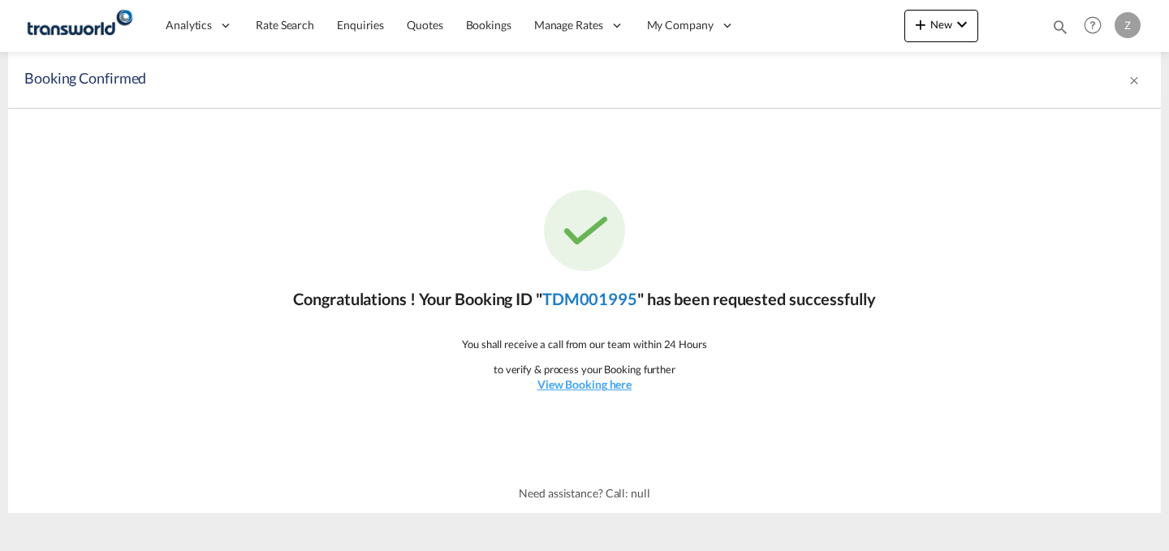
click at [591, 298] on link "TDM001995" at bounding box center [589, 298] width 95 height 19
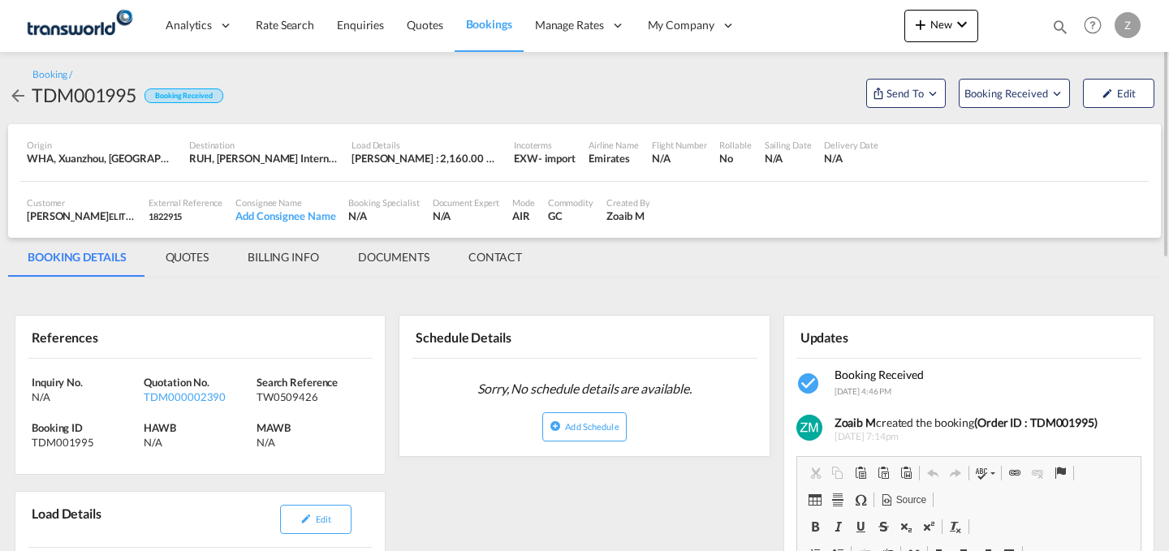
click at [492, 261] on md-tab-item "CONTACT" at bounding box center [495, 257] width 93 height 39
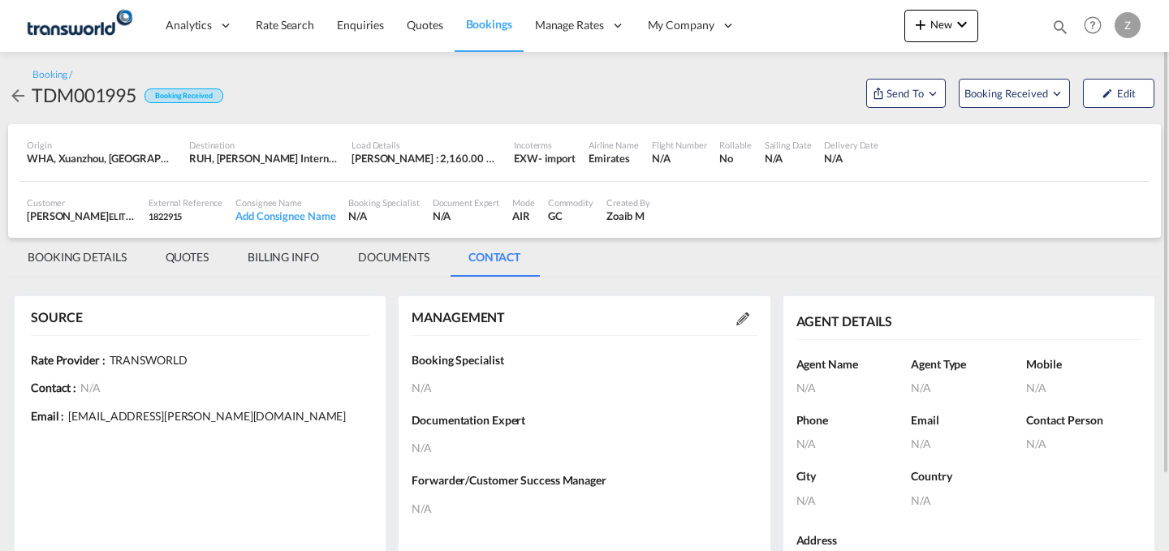
click at [715, 330] on div "MANAGEMENT" at bounding box center [584, 317] width 345 height 35
click at [754, 313] on div at bounding box center [742, 318] width 29 height 16
click at [748, 313] on md-icon at bounding box center [742, 319] width 13 height 13
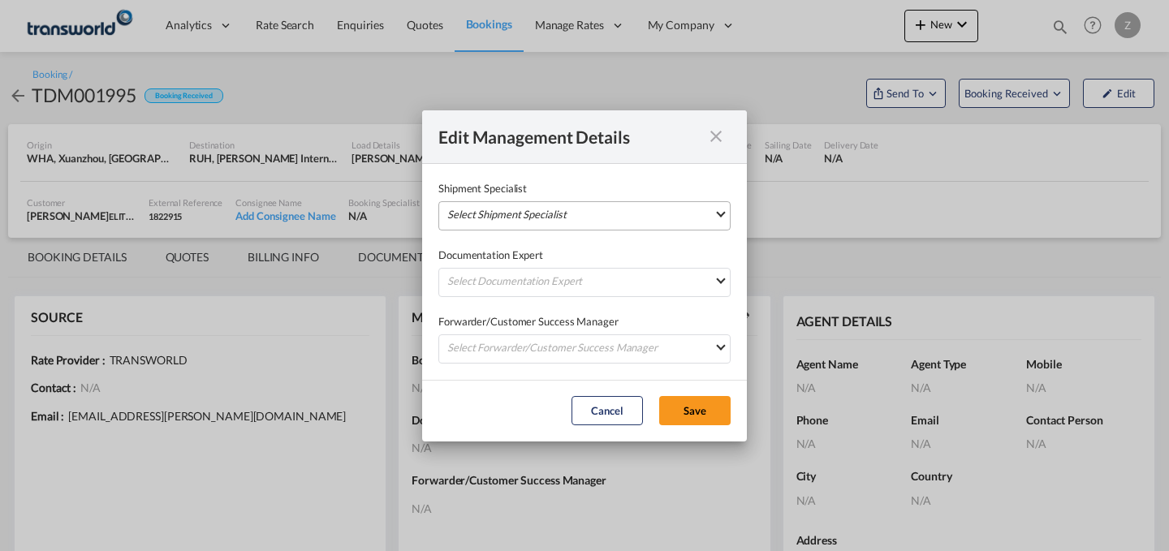
click at [661, 227] on md-select "Select Shipment Specialist [PERSON_NAME] W [PERSON_NAME][EMAIL_ADDRESS][PERSON_…" at bounding box center [584, 215] width 292 height 29
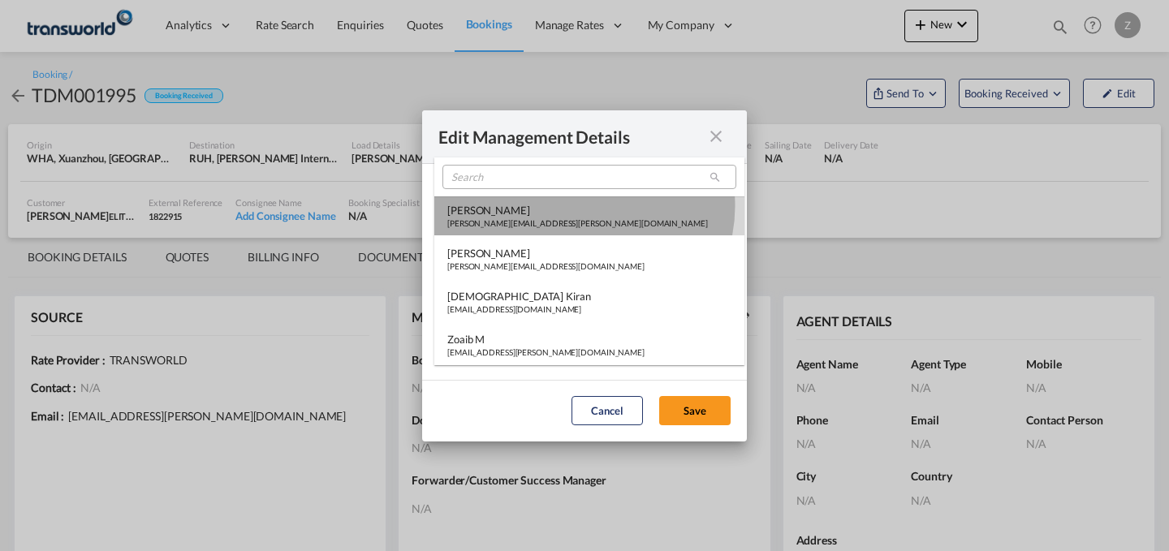
click at [582, 206] on md-option "[PERSON_NAME] W [PERSON_NAME][EMAIL_ADDRESS][PERSON_NAME][DOMAIN_NAME]" at bounding box center [589, 215] width 310 height 39
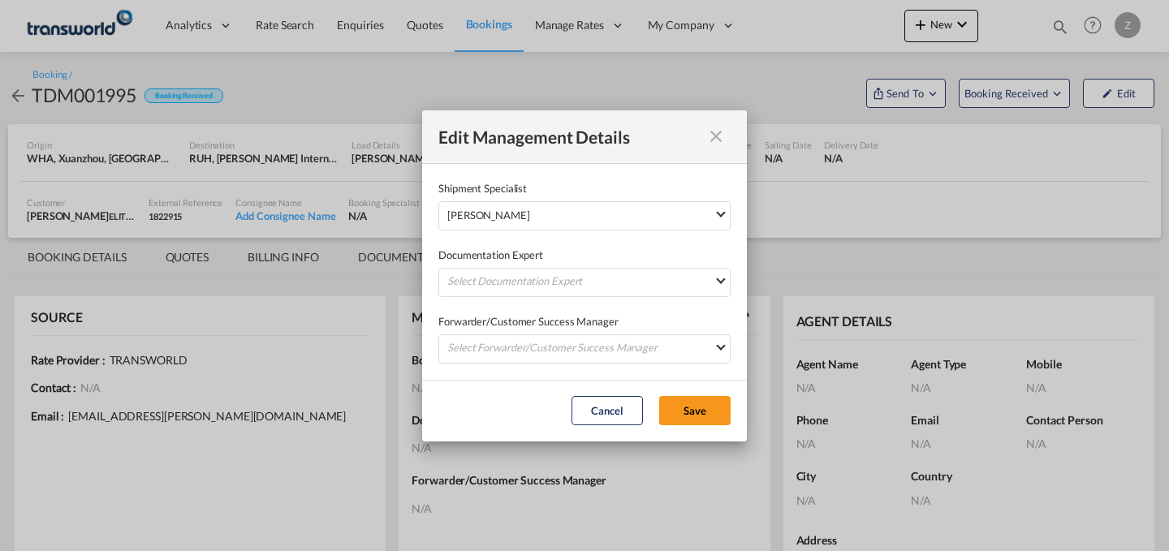
click at [583, 233] on div "Documentation Expert Select Documentation Expert [PERSON_NAME] W [PERSON_NAME][…" at bounding box center [584, 264] width 292 height 67
click at [586, 225] on md-select-value "[PERSON_NAME] W [PERSON_NAME][EMAIL_ADDRESS][PERSON_NAME][DOMAIN_NAME]" at bounding box center [588, 216] width 284 height 28
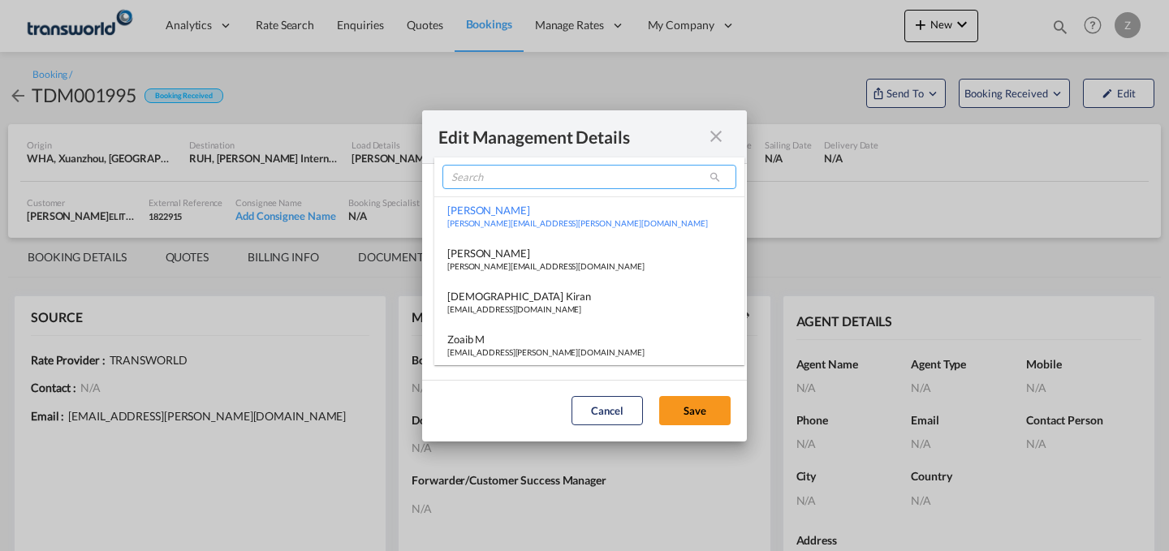
click at [552, 183] on input "search" at bounding box center [589, 177] width 294 height 24
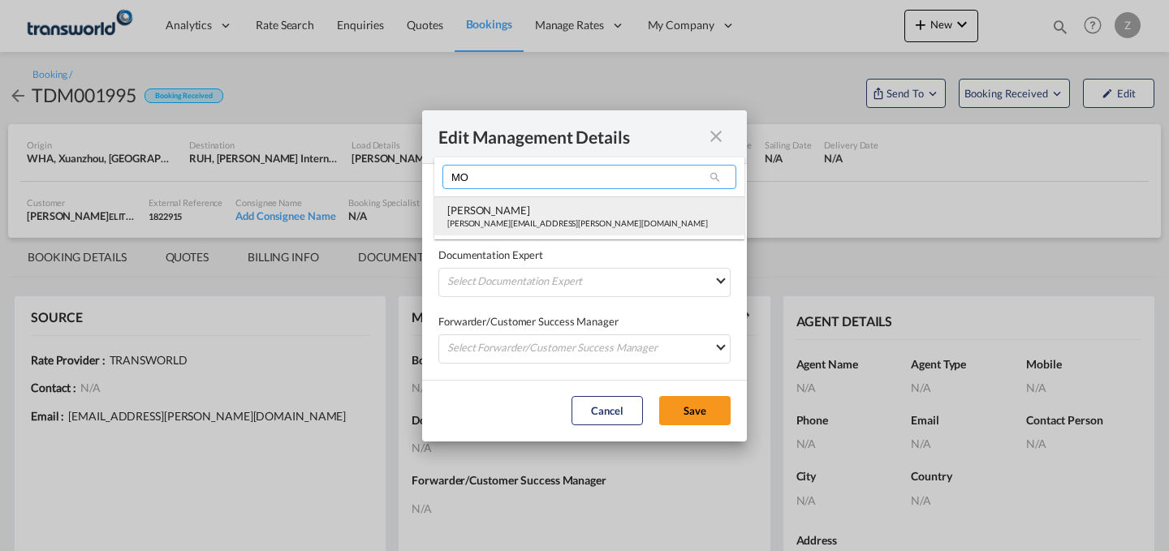
type input "MO"
click at [527, 213] on div "[PERSON_NAME]" at bounding box center [577, 210] width 261 height 15
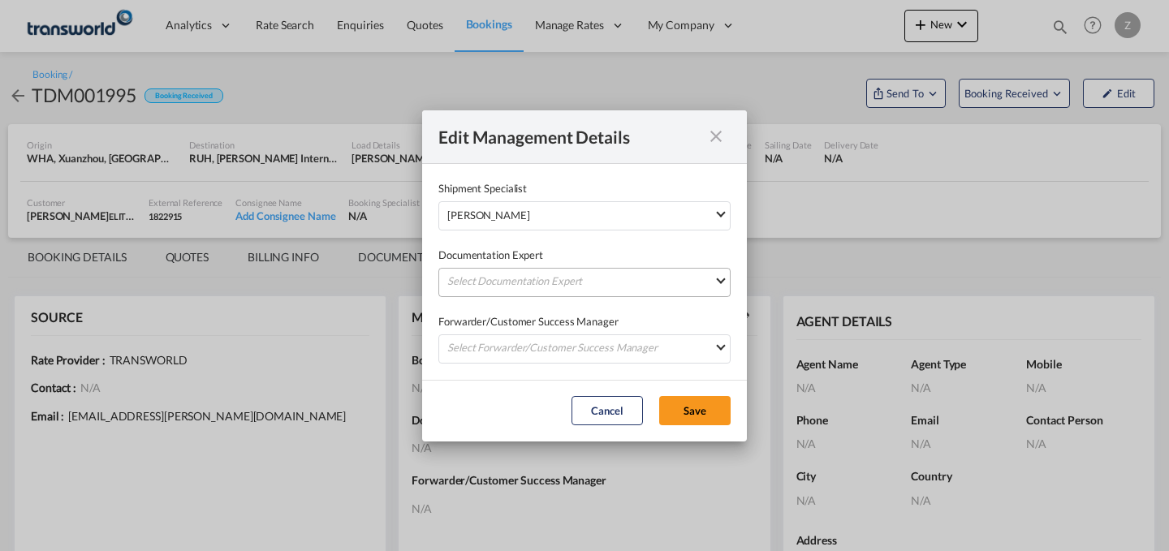
click at [517, 289] on md-select "Select Documentation Expert [PERSON_NAME] W [PERSON_NAME][EMAIL_ADDRESS][PERSON…" at bounding box center [584, 282] width 292 height 29
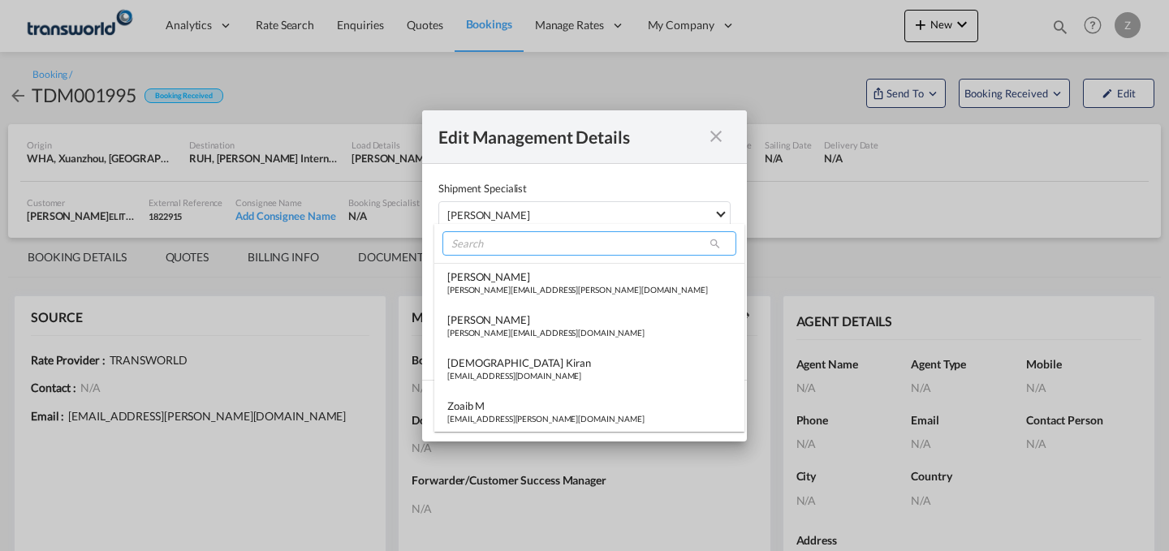
click at [536, 253] on input "search" at bounding box center [589, 243] width 294 height 24
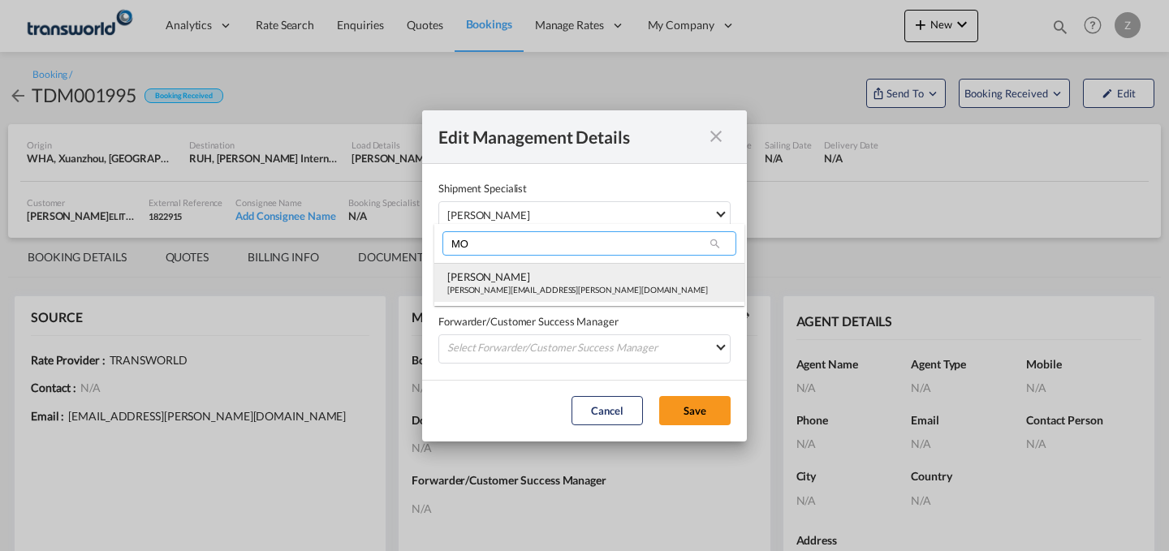
type input "MO"
click at [515, 278] on div "[PERSON_NAME]" at bounding box center [577, 277] width 261 height 15
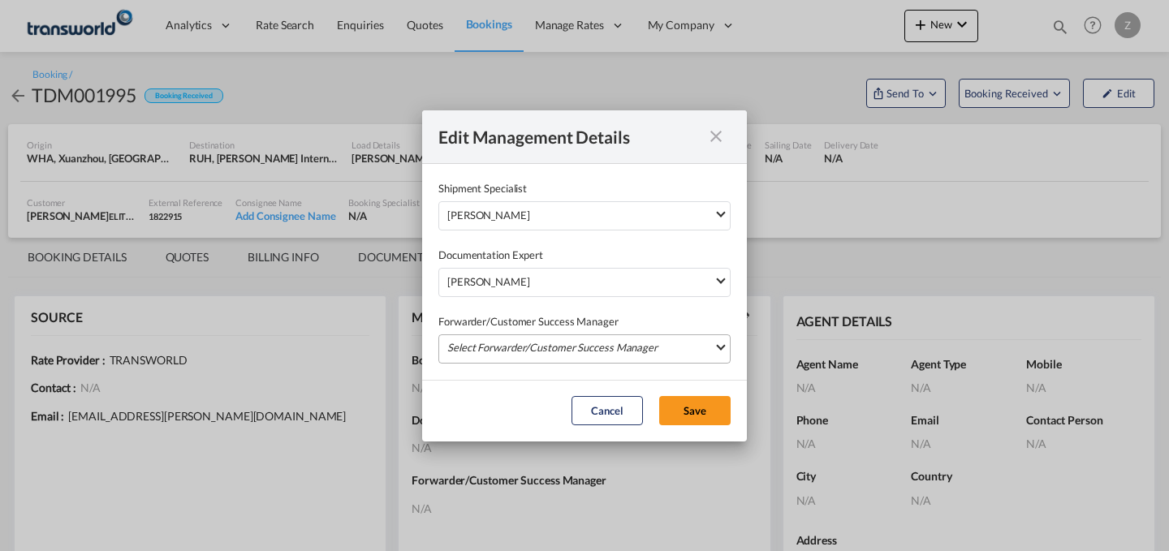
click at [514, 342] on md-select "Select Forwarder/Customer Success Manager [PERSON_NAME] [PERSON_NAME][EMAIL_ADD…" at bounding box center [584, 348] width 292 height 29
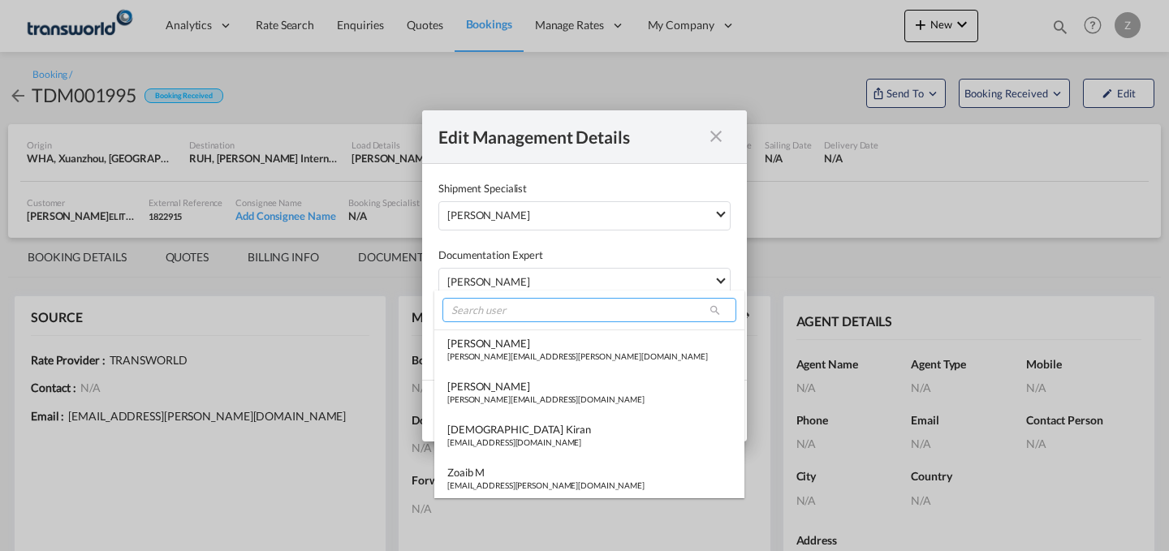
click at [543, 311] on input "search" at bounding box center [589, 310] width 294 height 24
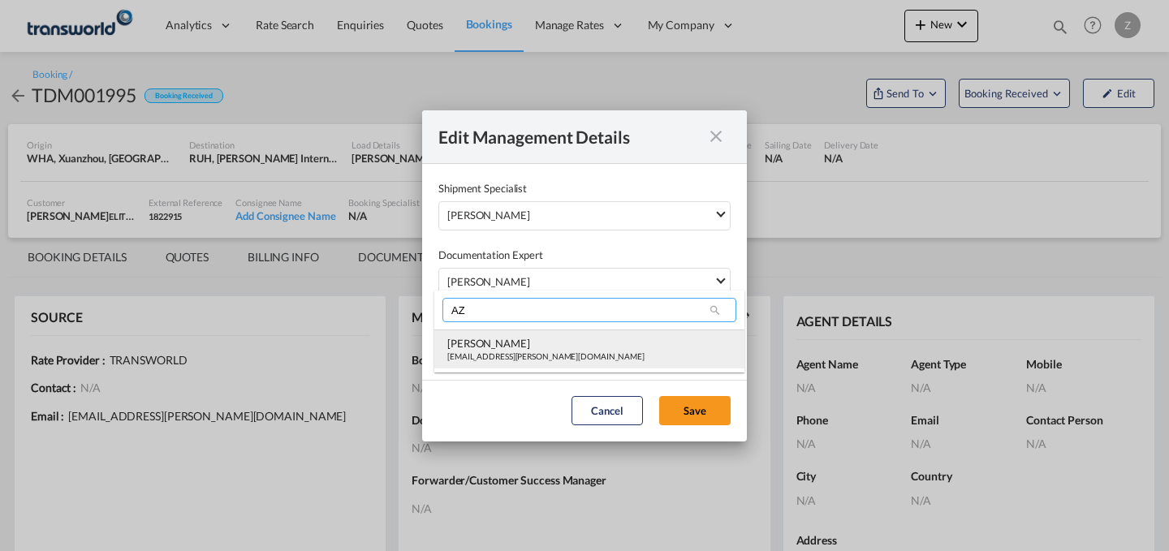
type input "AZ"
click at [518, 342] on div "[PERSON_NAME]" at bounding box center [545, 343] width 197 height 15
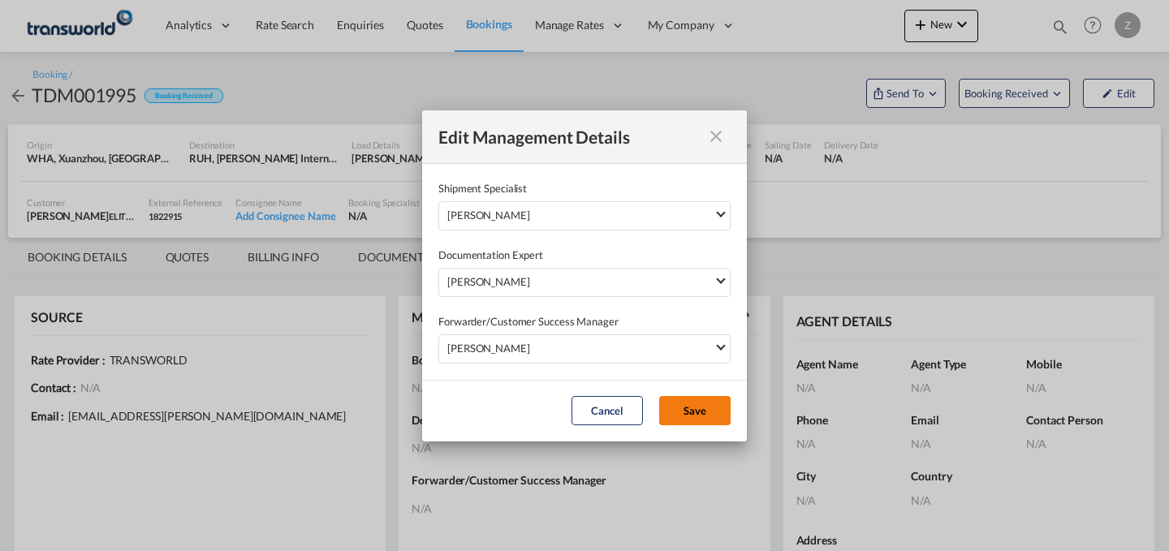
click at [690, 403] on button "Save" at bounding box center [694, 410] width 71 height 29
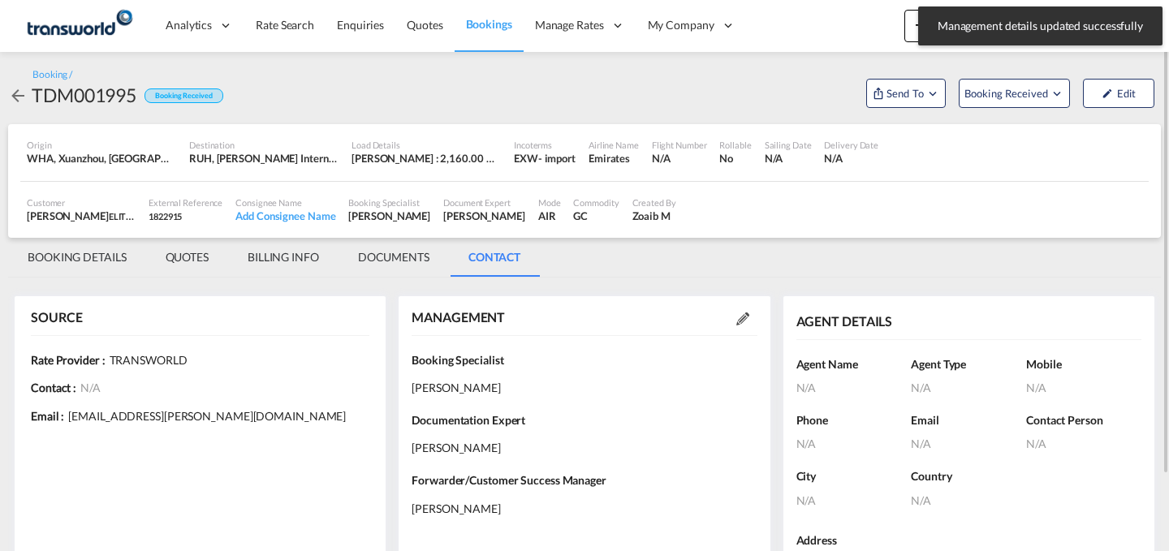
click at [924, 75] on md-menu "Send To OTM Yet to sync Send Shipment" at bounding box center [906, 91] width 93 height 34
click at [917, 87] on span "Send To" at bounding box center [905, 93] width 41 height 16
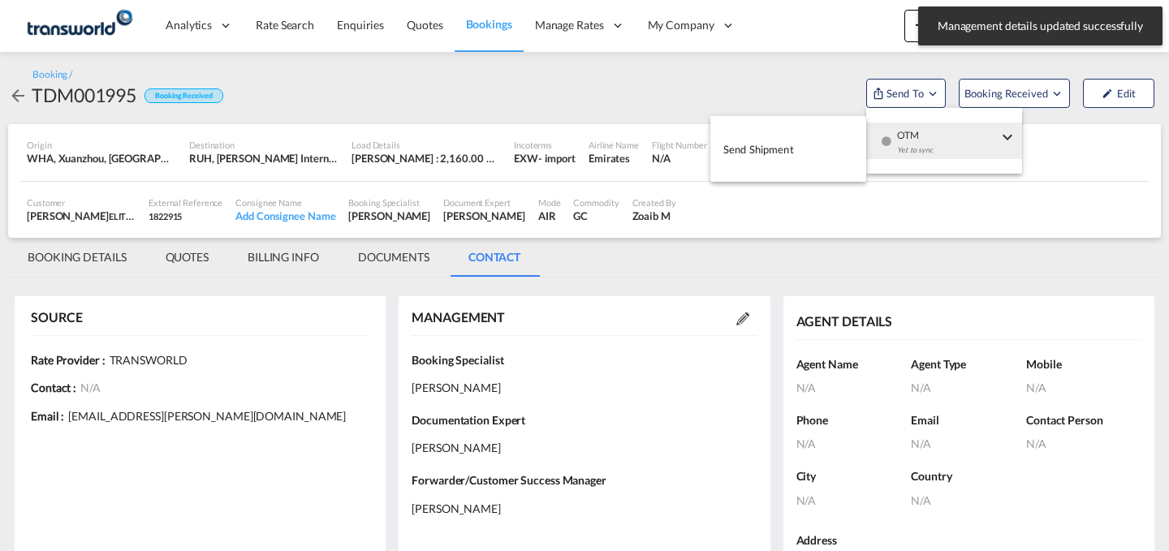
click at [933, 149] on div "Yet to sync" at bounding box center [947, 154] width 101 height 34
click at [787, 144] on span "Send Shipment" at bounding box center [758, 149] width 71 height 26
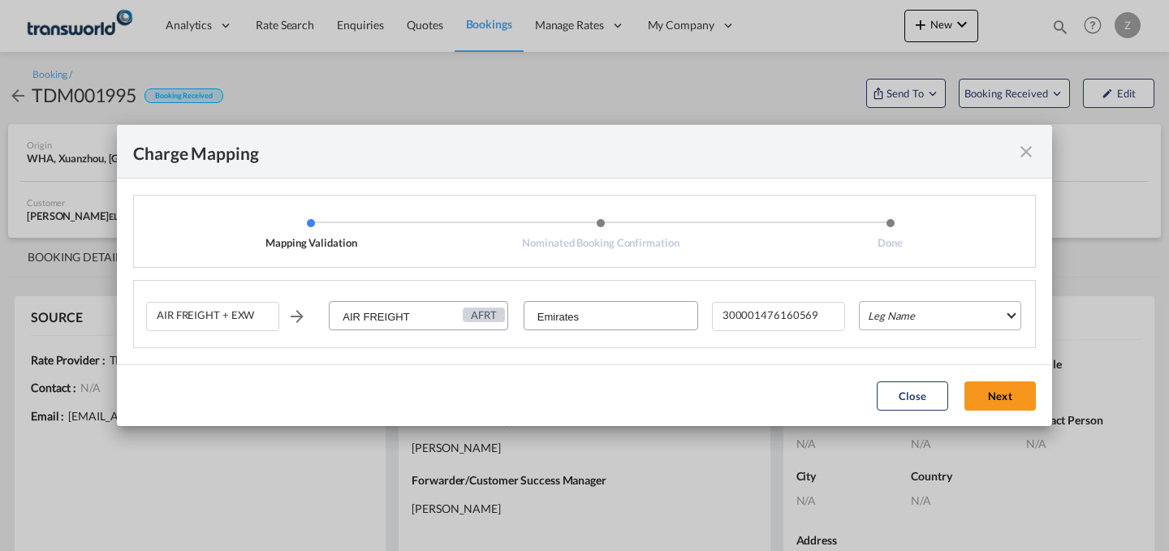
click at [885, 319] on md-select "Leg Name HANDLING ORIGIN HANDLING DESTINATION OTHERS TL PICK UP CUSTOMS ORIGIN …" at bounding box center [940, 315] width 162 height 29
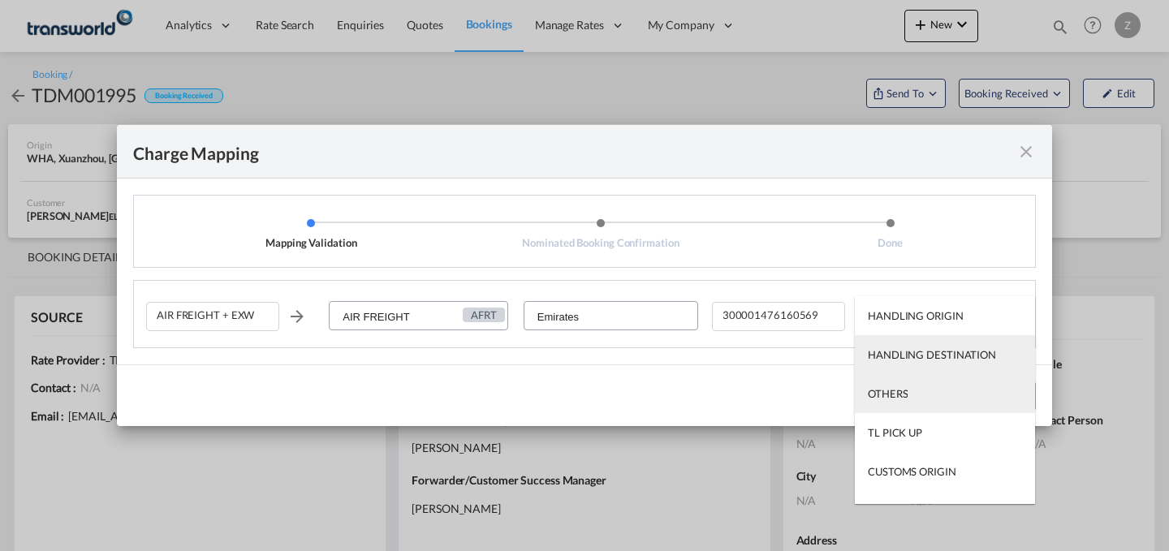
drag, startPoint x: 891, startPoint y: 357, endPoint x: 893, endPoint y: 390, distance: 32.6
click at [893, 390] on md-content "HANDLING ORIGIN HANDLING DESTINATION OTHERS TL PICK UP CUSTOMS ORIGIN AIR CUSTO…" at bounding box center [945, 400] width 180 height 208
click at [893, 390] on div "OTHERS" at bounding box center [888, 393] width 40 height 15
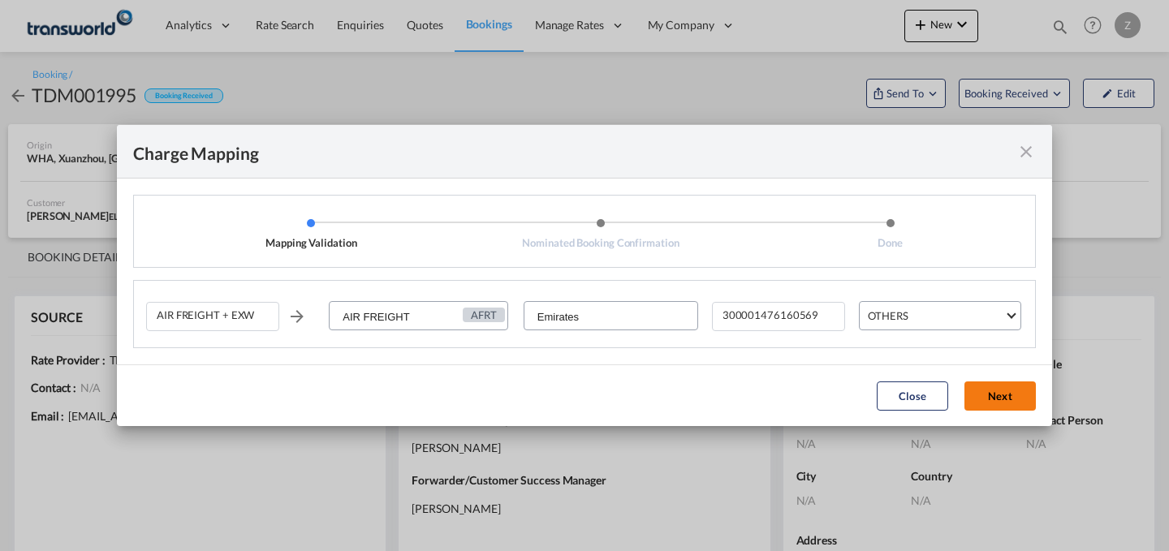
click at [999, 399] on button "Next" at bounding box center [999, 396] width 71 height 29
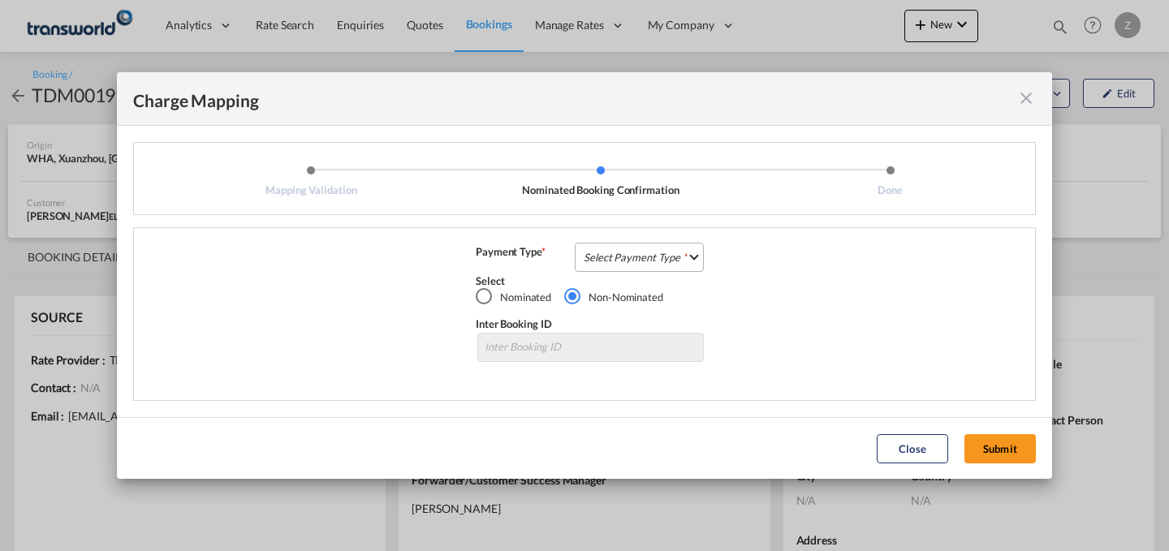
click at [598, 261] on md-select "Select Payment Type COLLECT PREPAID" at bounding box center [639, 257] width 129 height 29
click at [641, 269] on md-option "COLLECT" at bounding box center [644, 256] width 144 height 39
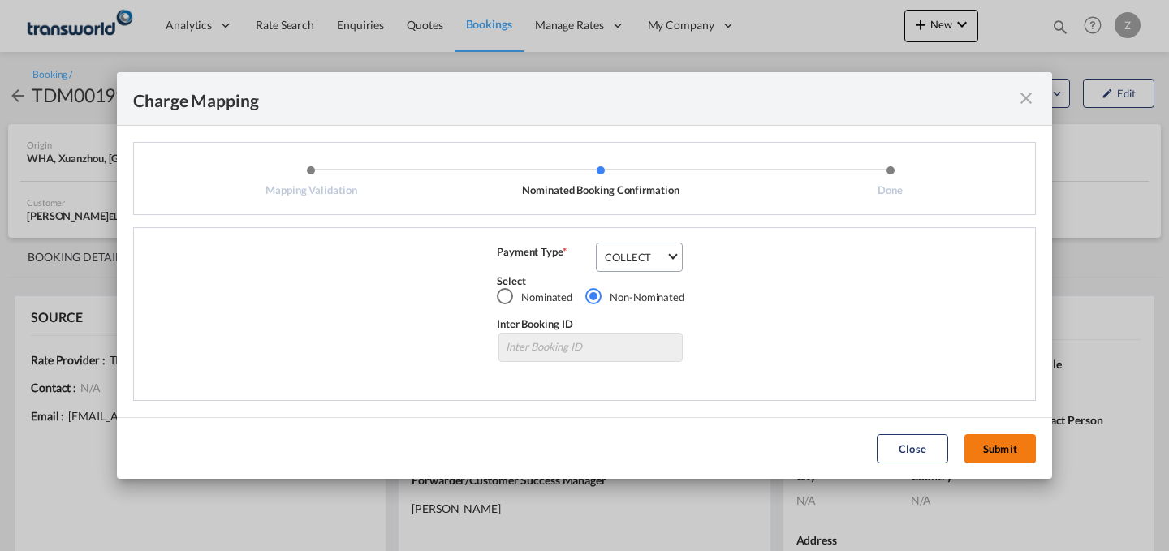
click at [1020, 453] on button "Submit" at bounding box center [999, 448] width 71 height 29
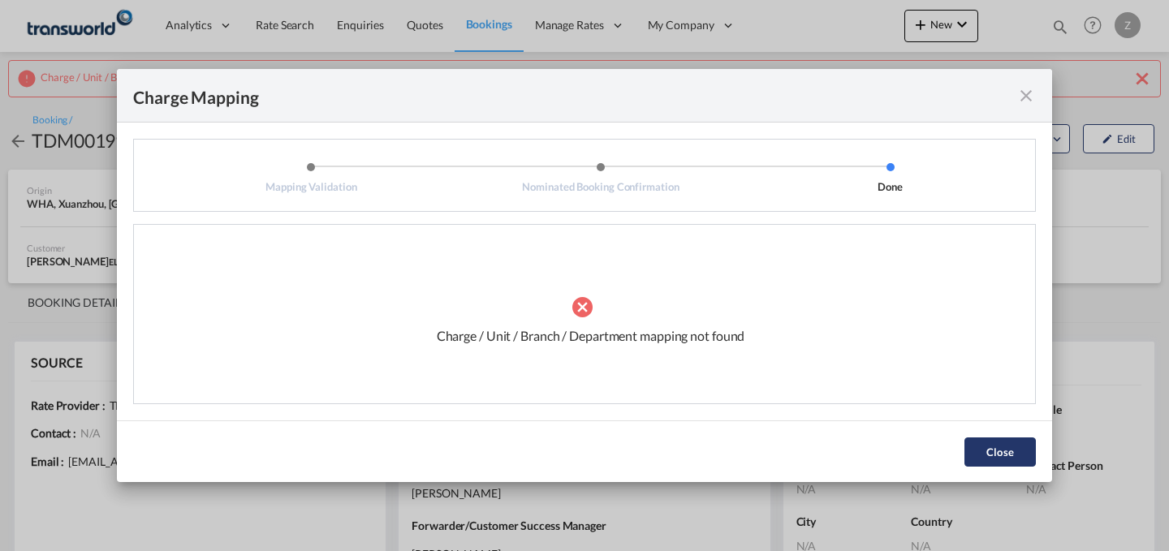
click at [996, 443] on button "Close" at bounding box center [999, 452] width 71 height 29
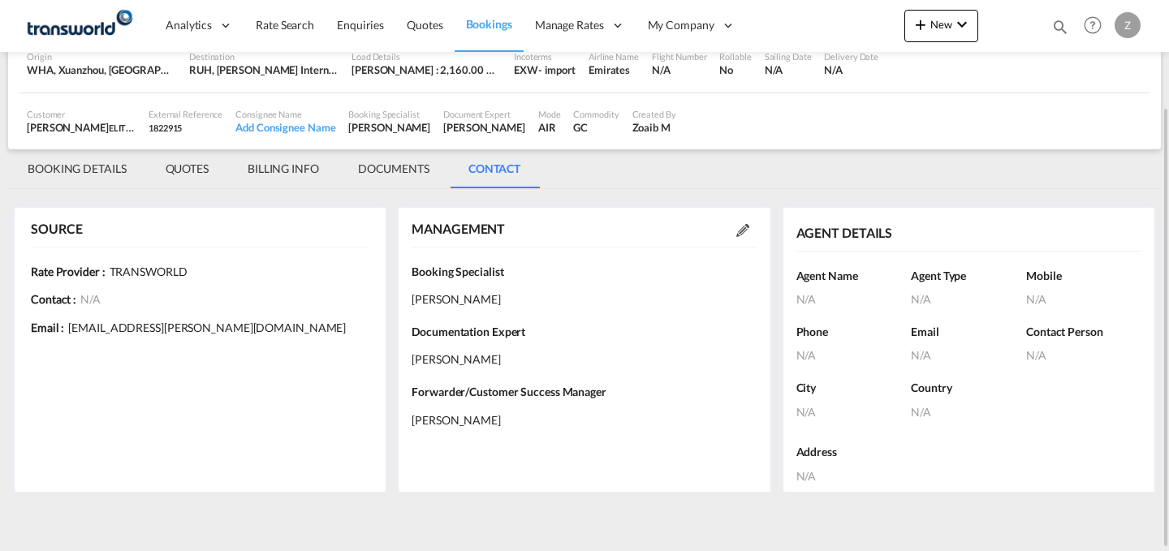
scroll to position [133, 0]
click at [99, 169] on md-tab-item "BOOKING DETAILS" at bounding box center [77, 169] width 138 height 39
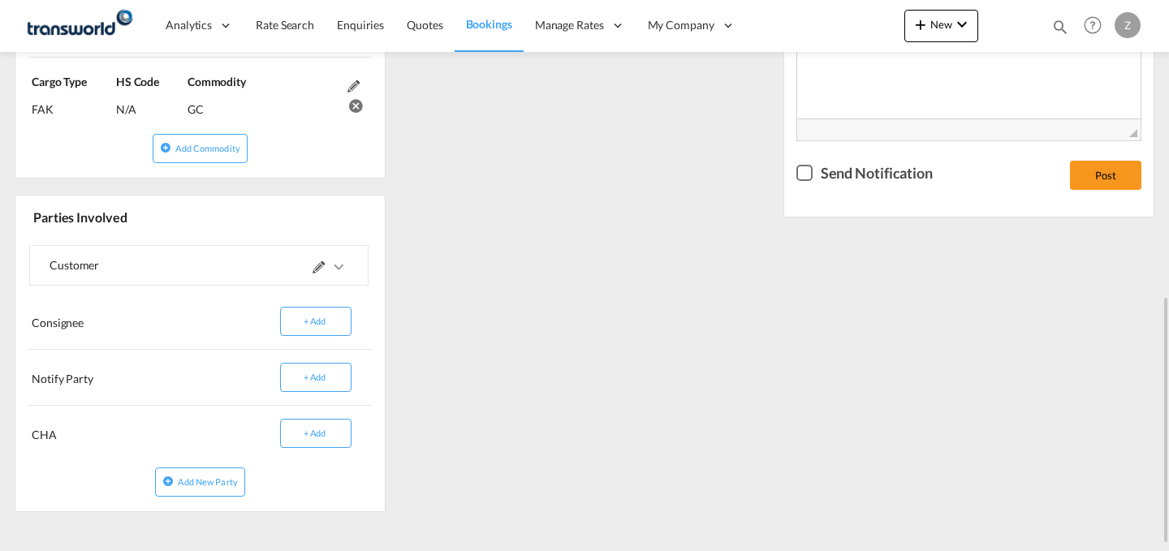
scroll to position [675, 0]
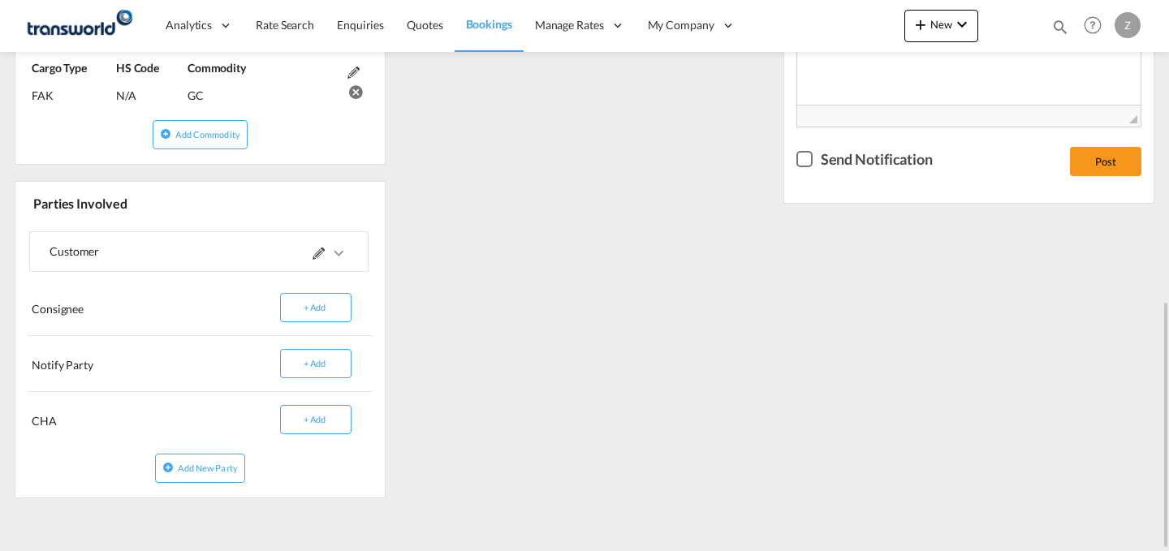
click at [316, 260] on md-icon at bounding box center [319, 254] width 12 height 12
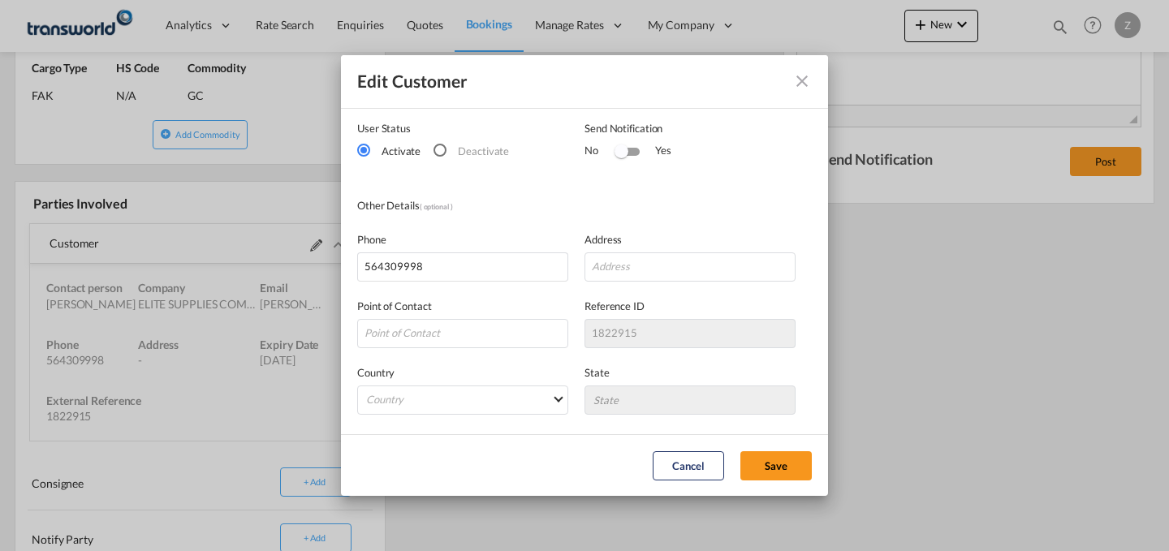
scroll to position [0, 0]
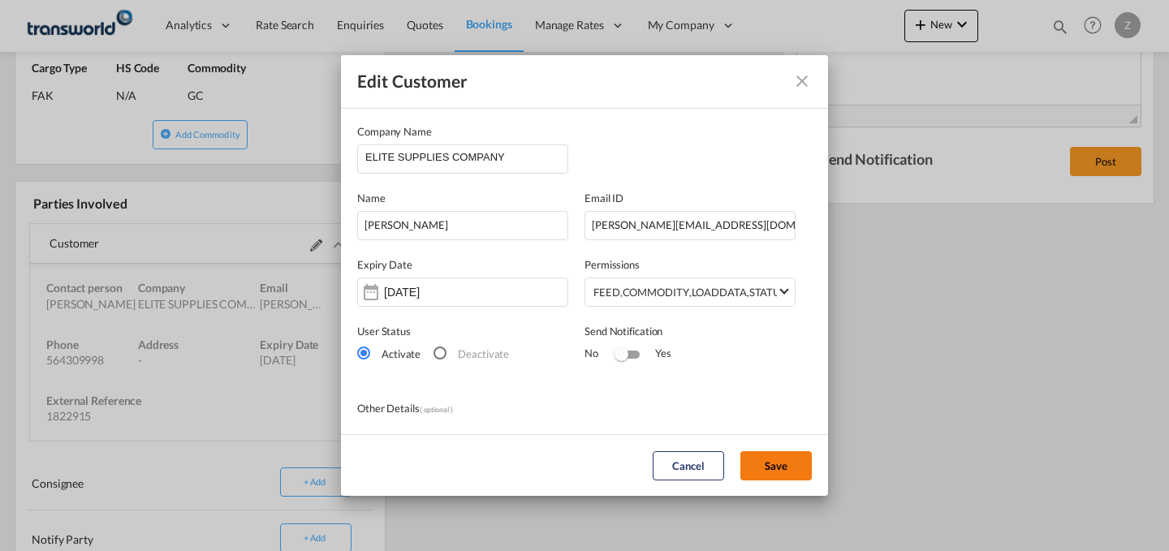
click at [753, 462] on button "Save" at bounding box center [775, 465] width 71 height 29
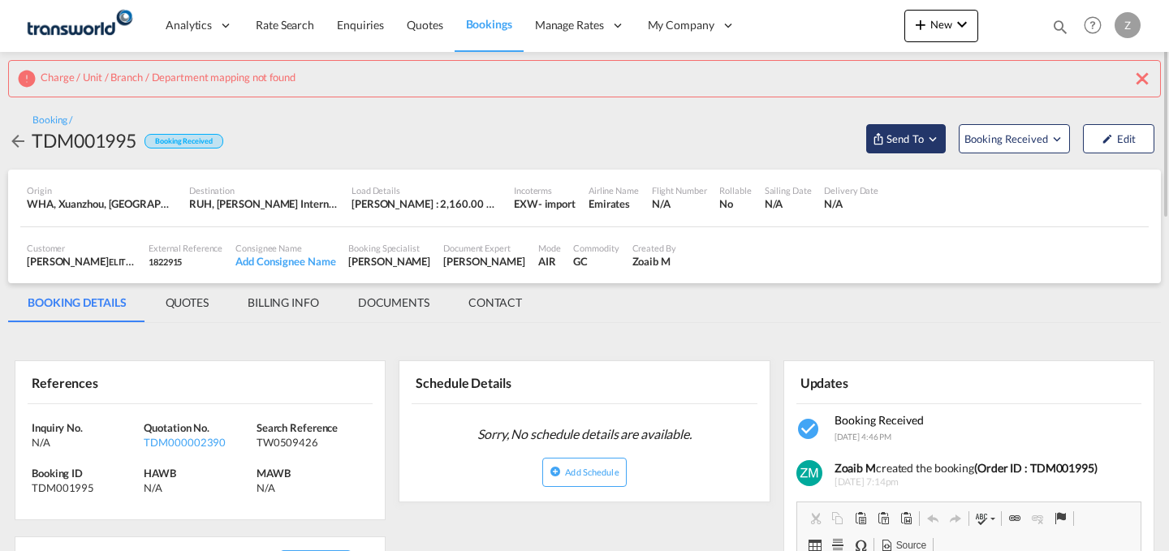
click at [891, 143] on span "Send To" at bounding box center [905, 139] width 41 height 16
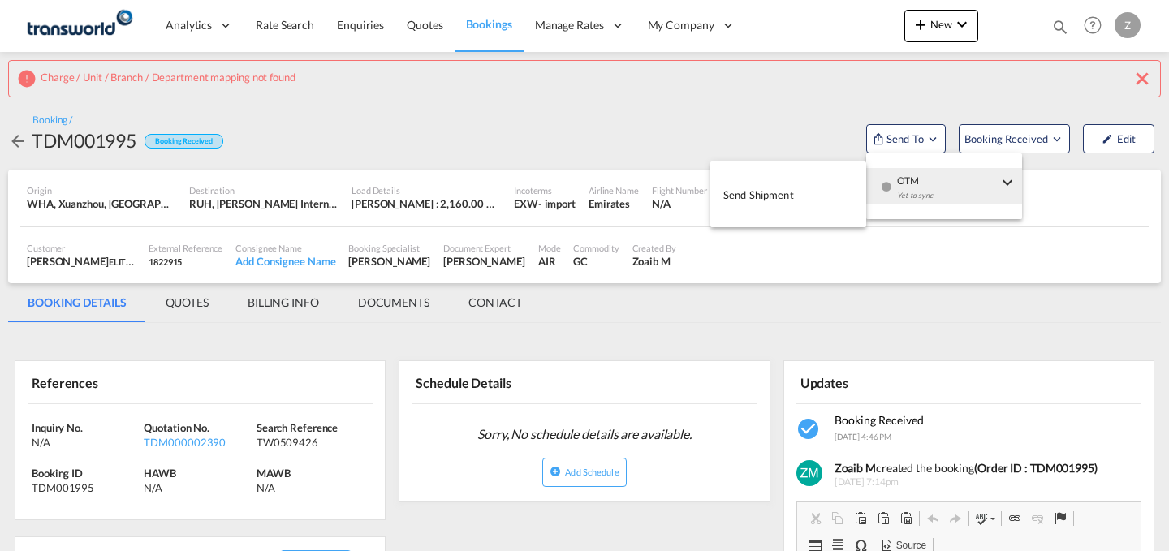
click at [806, 186] on button "Send Shipment" at bounding box center [788, 194] width 156 height 37
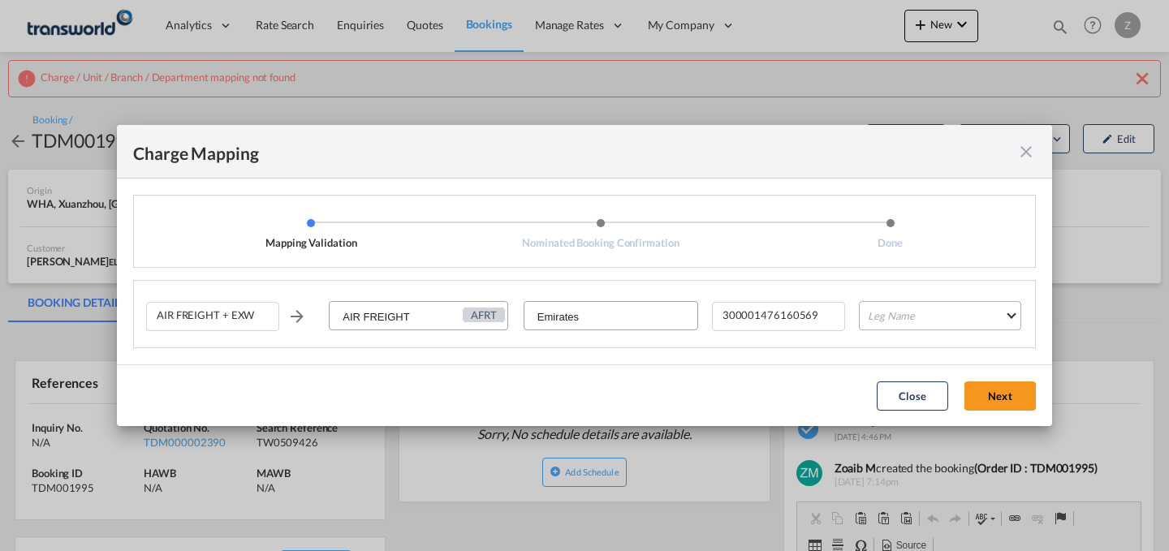
click at [877, 308] on md-select "Leg Name HANDLING ORIGIN HANDLING DESTINATION OTHERS TL PICK UP CUSTOMS ORIGIN …" at bounding box center [940, 315] width 162 height 29
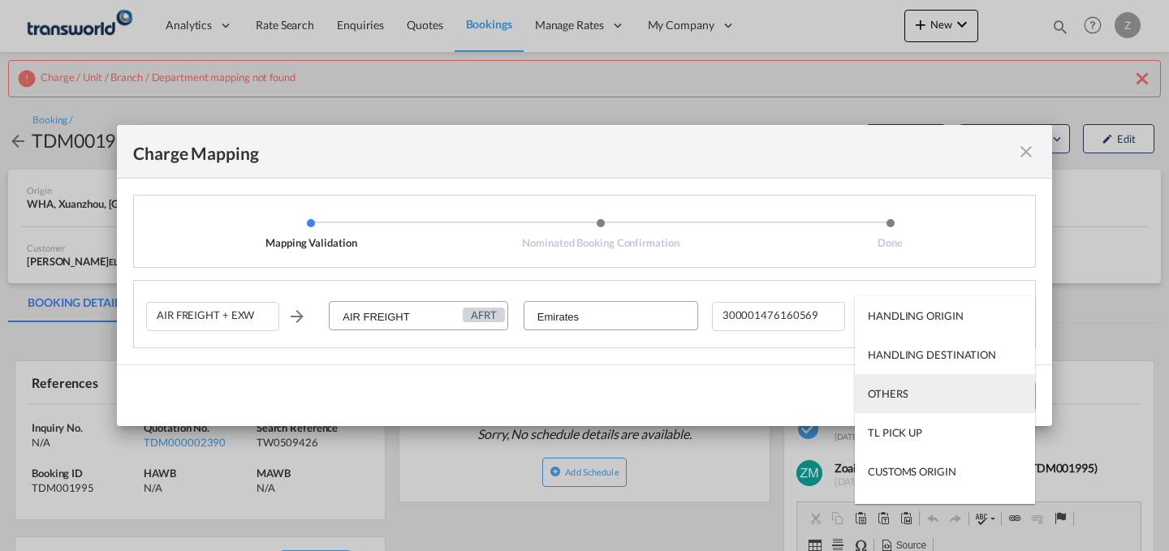
click at [902, 389] on div "OTHERS" at bounding box center [888, 393] width 40 height 15
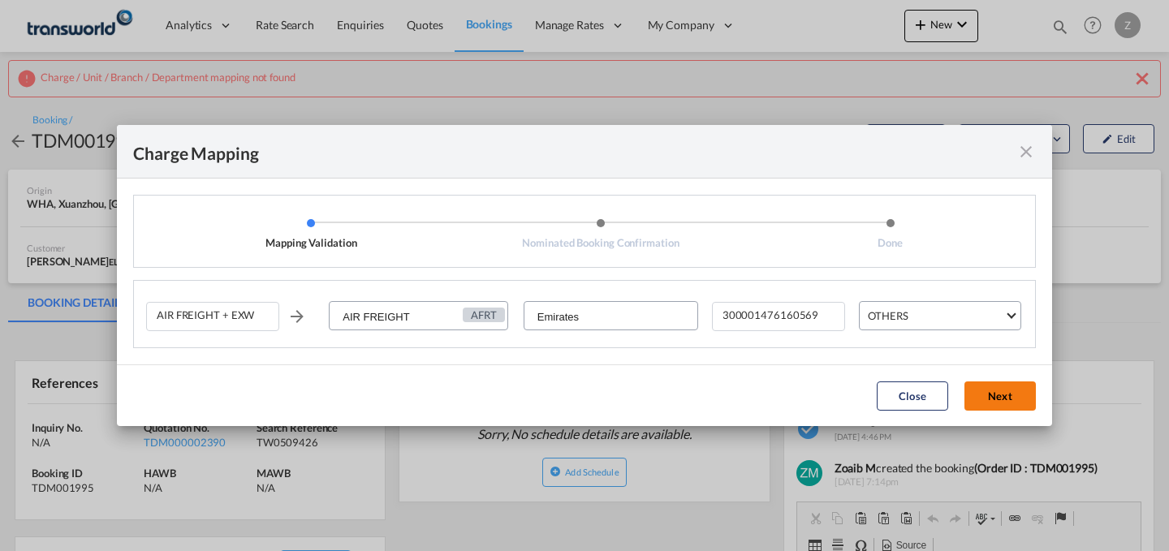
click at [998, 393] on button "Next" at bounding box center [999, 396] width 71 height 29
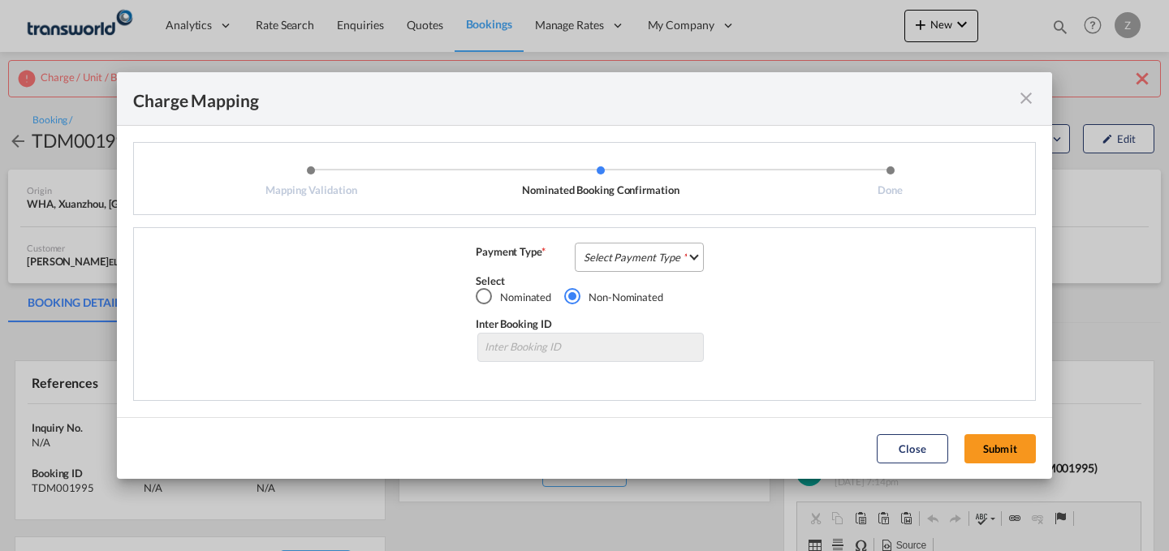
click at [640, 262] on md-select "Select Payment Type COLLECT PREPAID" at bounding box center [639, 257] width 129 height 29
click at [640, 259] on md-option "COLLECT" at bounding box center [644, 256] width 144 height 39
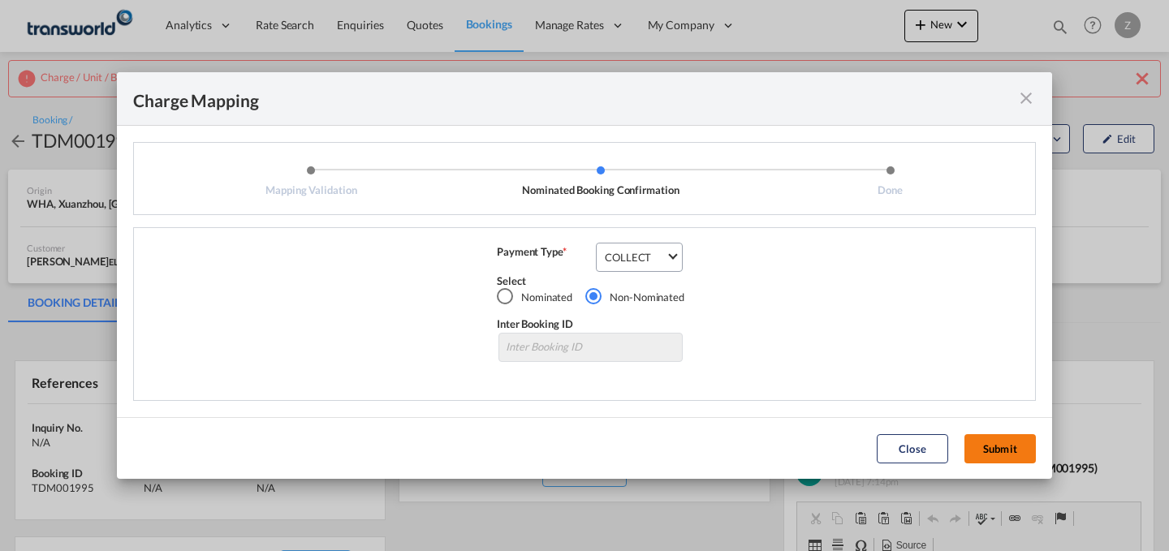
click at [986, 443] on button "Submit" at bounding box center [999, 448] width 71 height 29
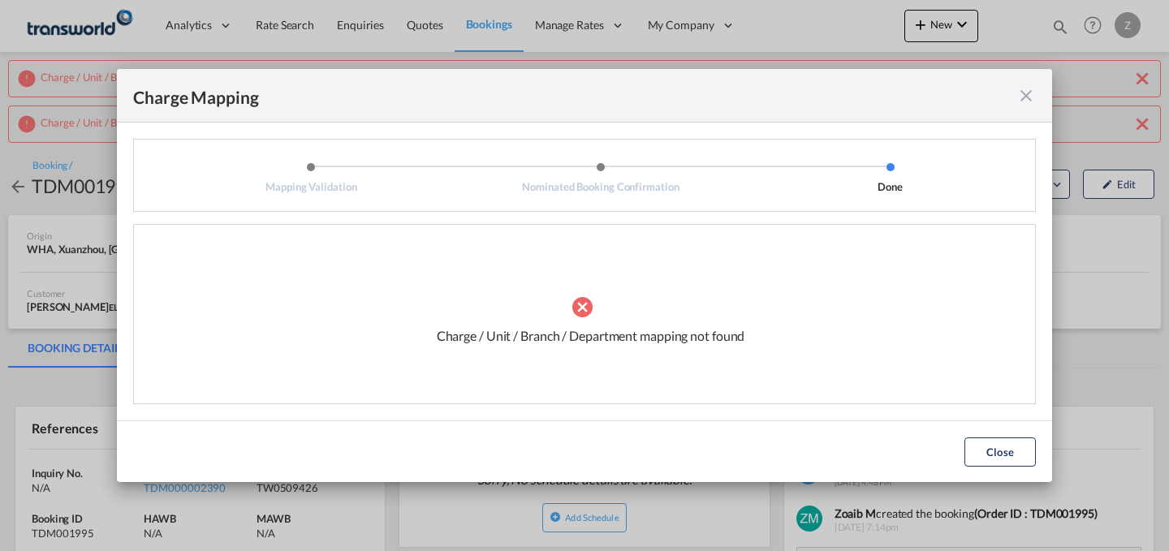
click at [1020, 101] on md-icon "icon-close fg-AAA8AD cursor" at bounding box center [1025, 95] width 19 height 19
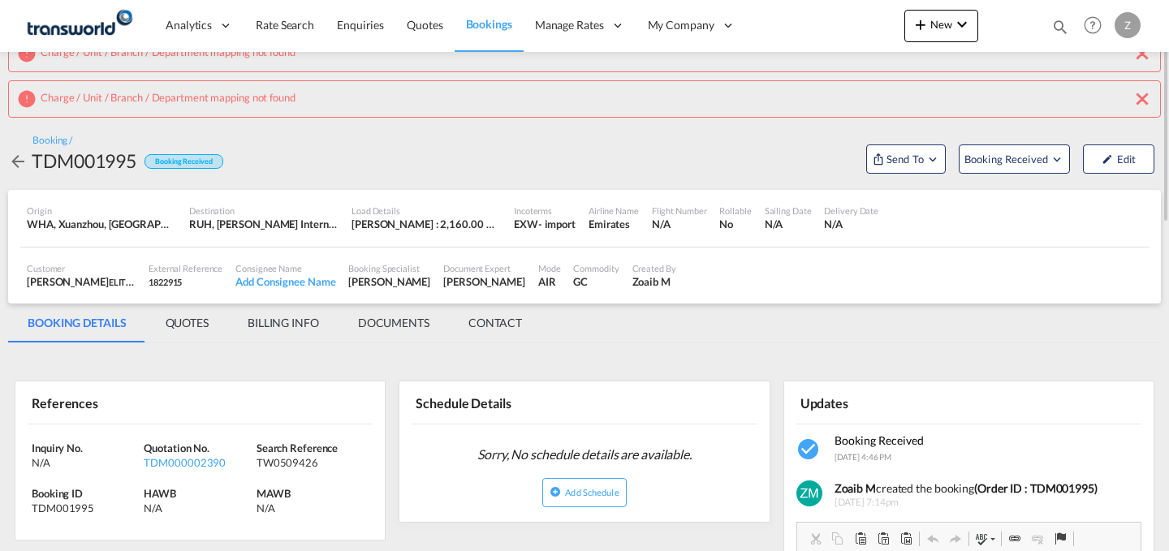
scroll to position [26, 0]
click at [894, 156] on span "Send To" at bounding box center [905, 158] width 41 height 16
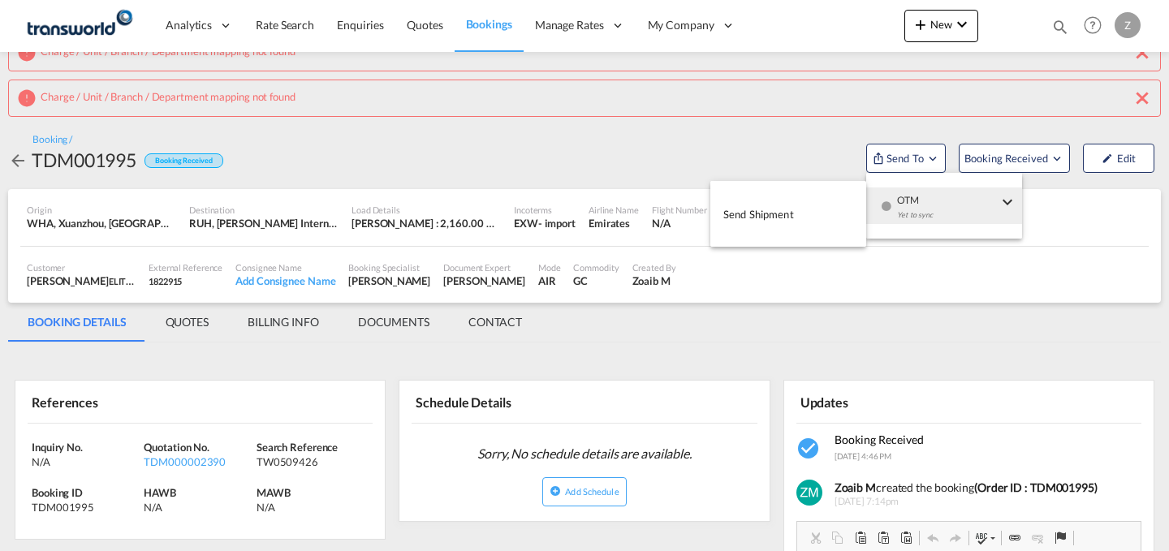
click at [798, 203] on button "Send Shipment" at bounding box center [788, 214] width 156 height 37
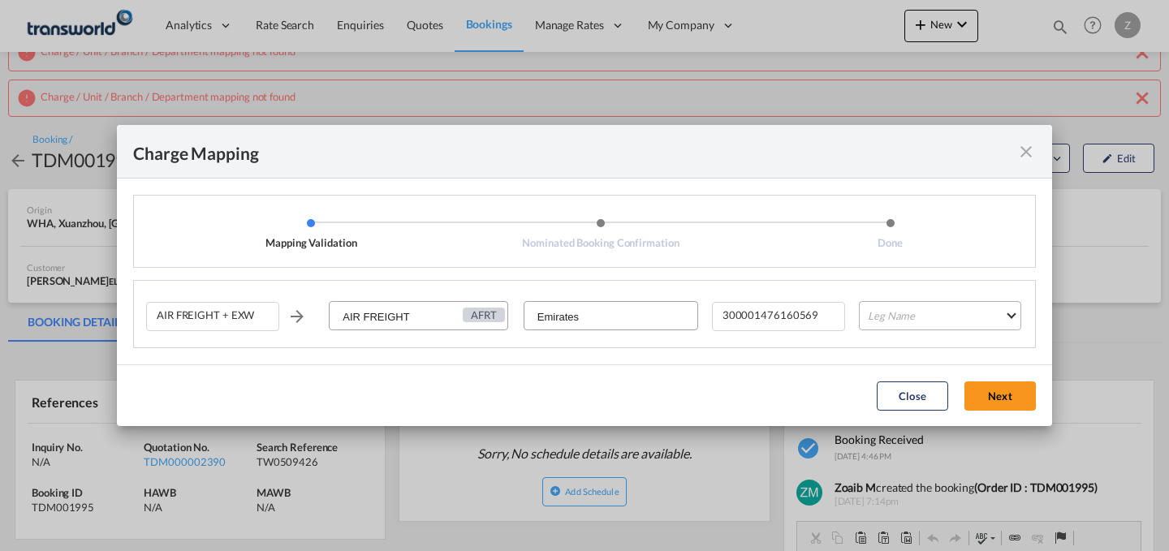
click at [904, 305] on md-select "Leg Name HANDLING ORIGIN HANDLING DESTINATION OTHERS TL PICK UP CUSTOMS ORIGIN …" at bounding box center [940, 315] width 162 height 29
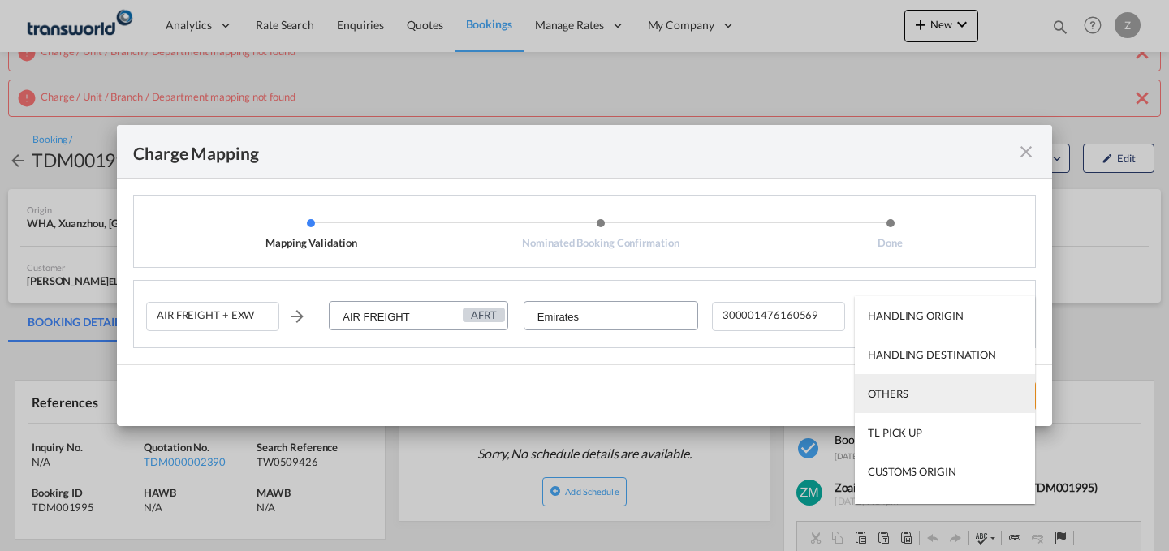
click at [895, 395] on div "OTHERS" at bounding box center [888, 393] width 40 height 15
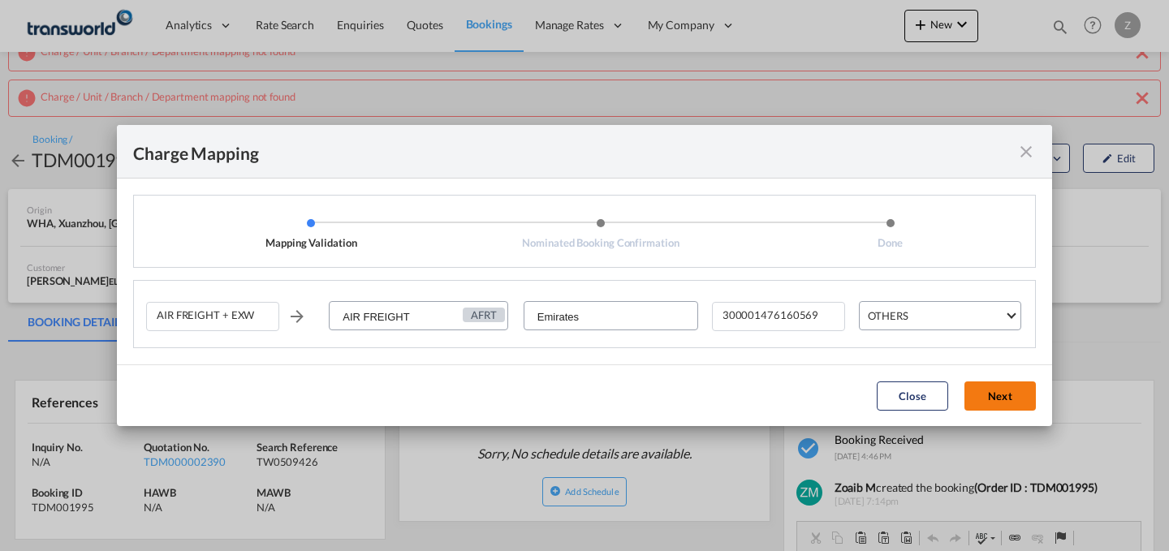
click at [989, 387] on button "Next" at bounding box center [999, 396] width 71 height 29
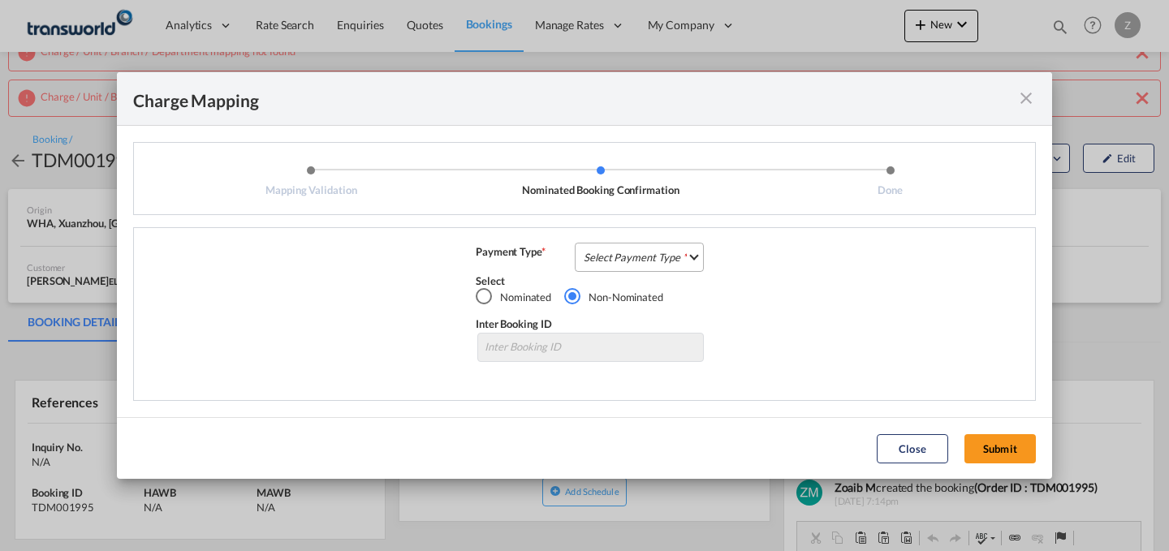
drag, startPoint x: 688, startPoint y: 259, endPoint x: 662, endPoint y: 261, distance: 26.9
click at [662, 261] on md-select "Select Payment Type COLLECT PREPAID" at bounding box center [639, 257] width 129 height 29
click at [662, 261] on md-option "COLLECT" at bounding box center [644, 256] width 144 height 39
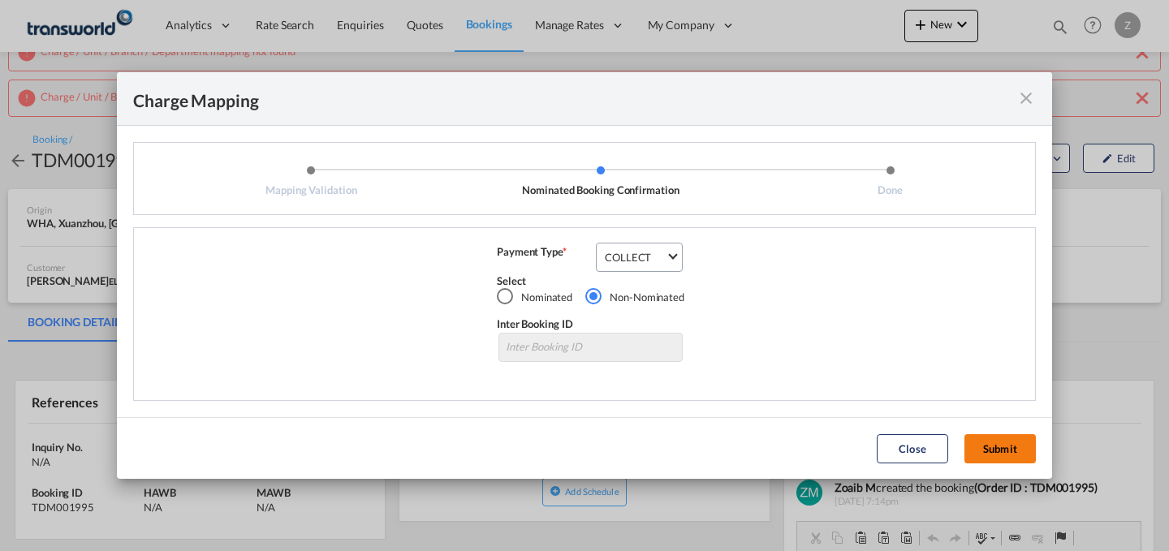
click at [986, 439] on button "Submit" at bounding box center [999, 448] width 71 height 29
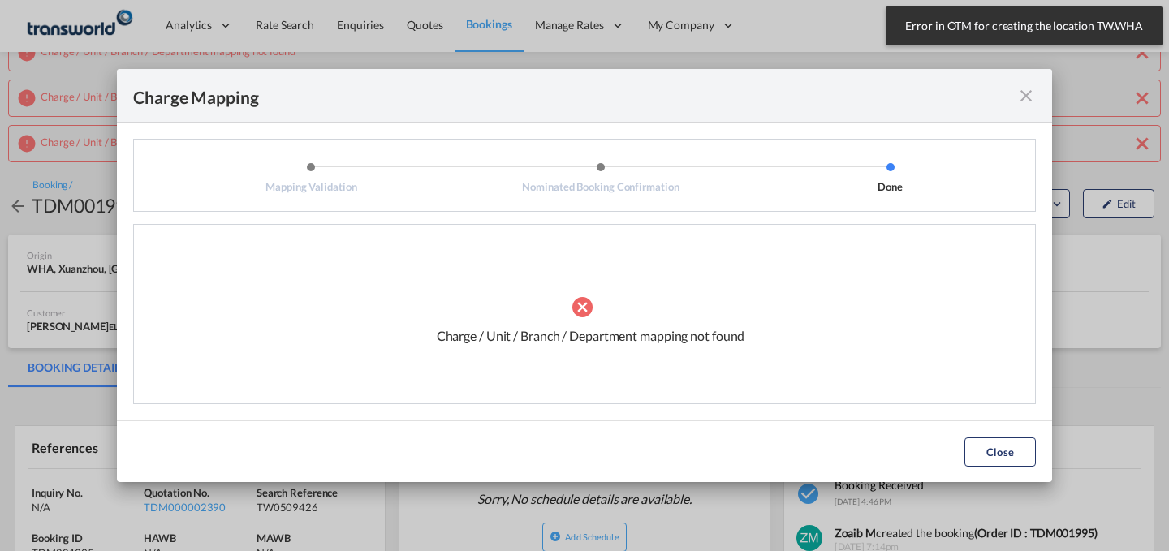
click at [1021, 34] on div "Error in OTM for creating the location TW.WHA Press Escape to dismiss." at bounding box center [1024, 25] width 277 height 39
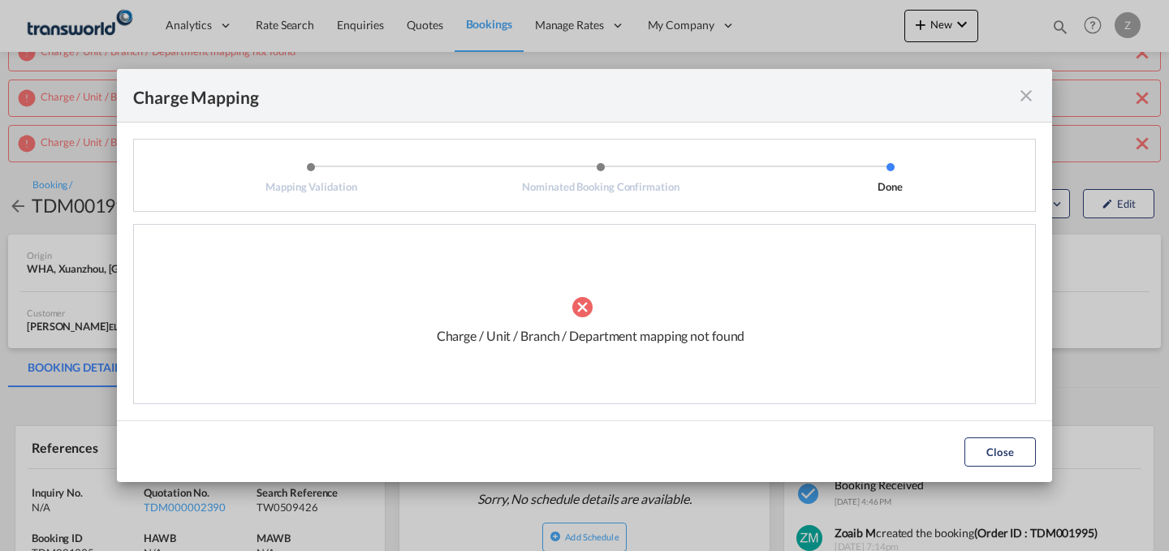
drag, startPoint x: 1029, startPoint y: 102, endPoint x: 819, endPoint y: 78, distance: 211.7
click at [819, 78] on div "Charge Mapping" at bounding box center [584, 96] width 935 height 54
click at [1025, 93] on md-icon "icon-close fg-AAA8AD cursor" at bounding box center [1025, 95] width 19 height 19
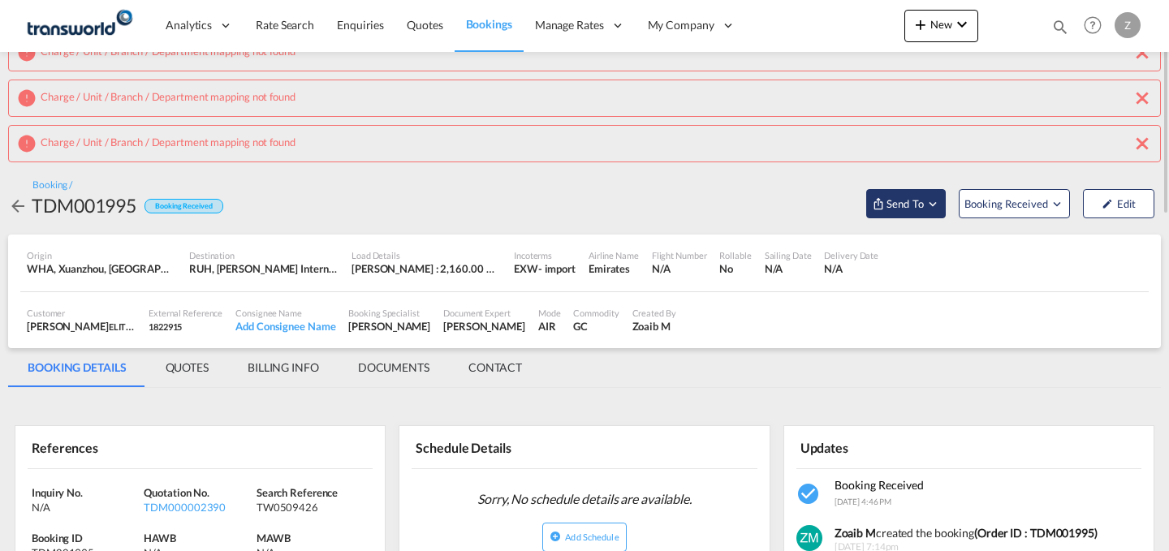
click at [897, 201] on span "Send To" at bounding box center [905, 204] width 41 height 16
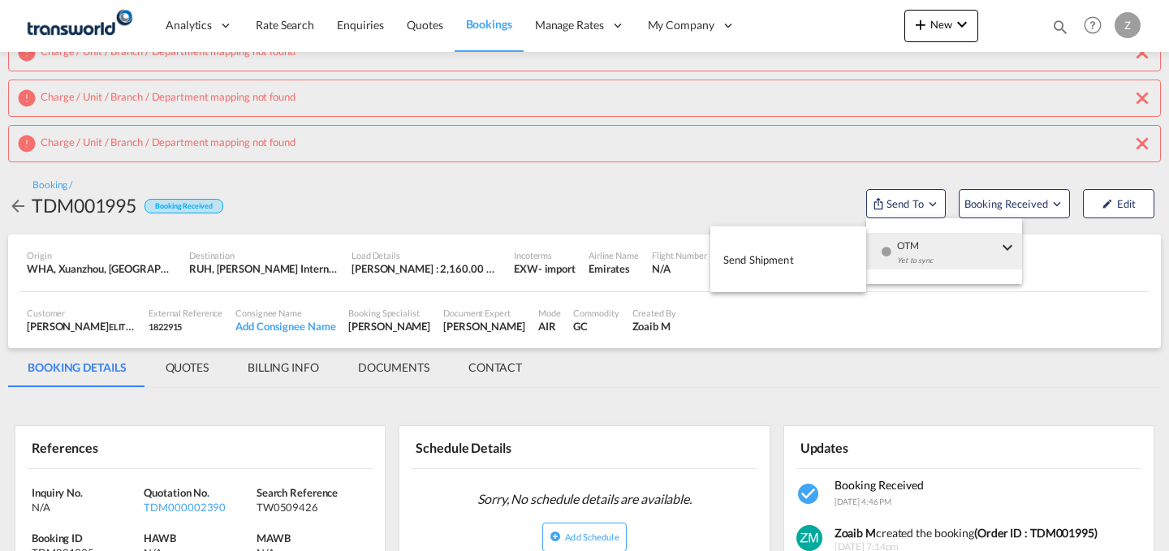
click at [760, 253] on span "Send Shipment" at bounding box center [758, 260] width 71 height 26
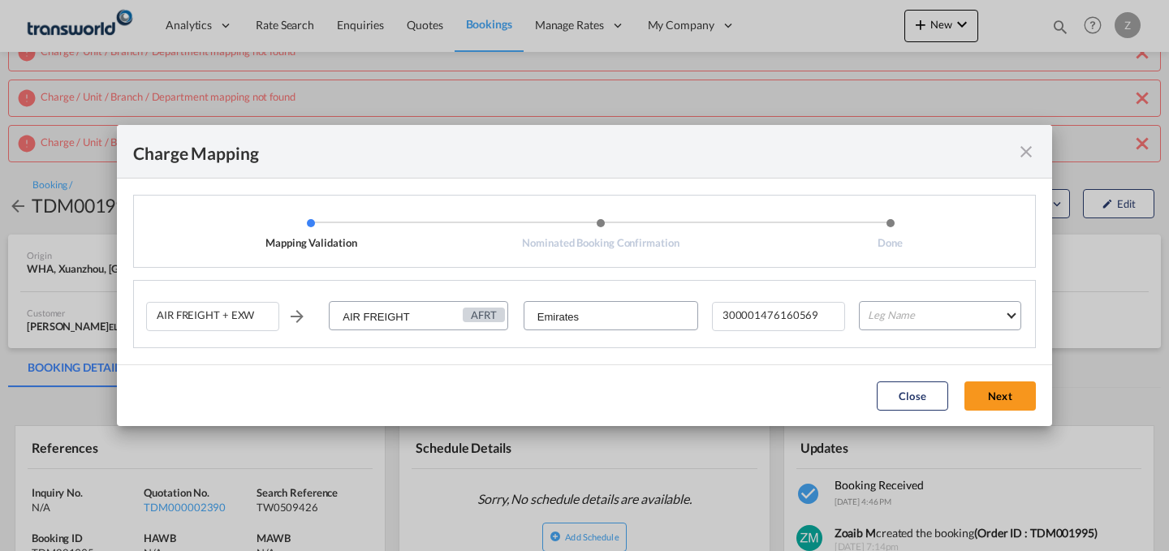
click at [891, 338] on div "AIR FREIGHT + EXW AIR FREIGHT AFRT Emirates 300001476160569 Leg Name HANDLING O…" at bounding box center [590, 322] width 889 height 50
click at [894, 318] on md-select "Leg Name HANDLING ORIGIN HANDLING DESTINATION OTHERS TL PICK UP CUSTOMS ORIGIN …" at bounding box center [940, 315] width 162 height 29
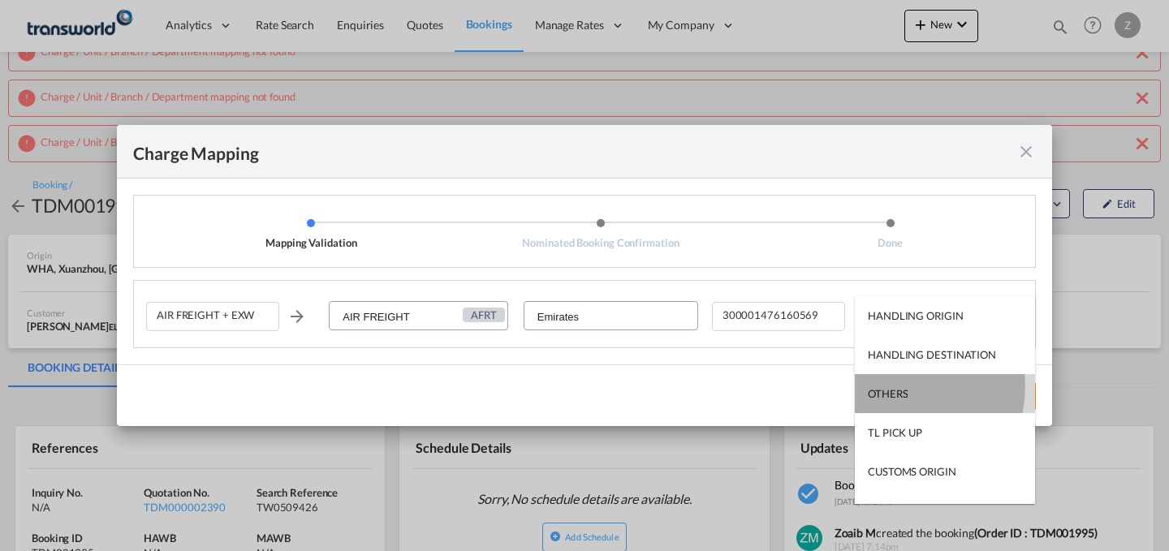
click at [884, 386] on div "OTHERS" at bounding box center [888, 393] width 40 height 15
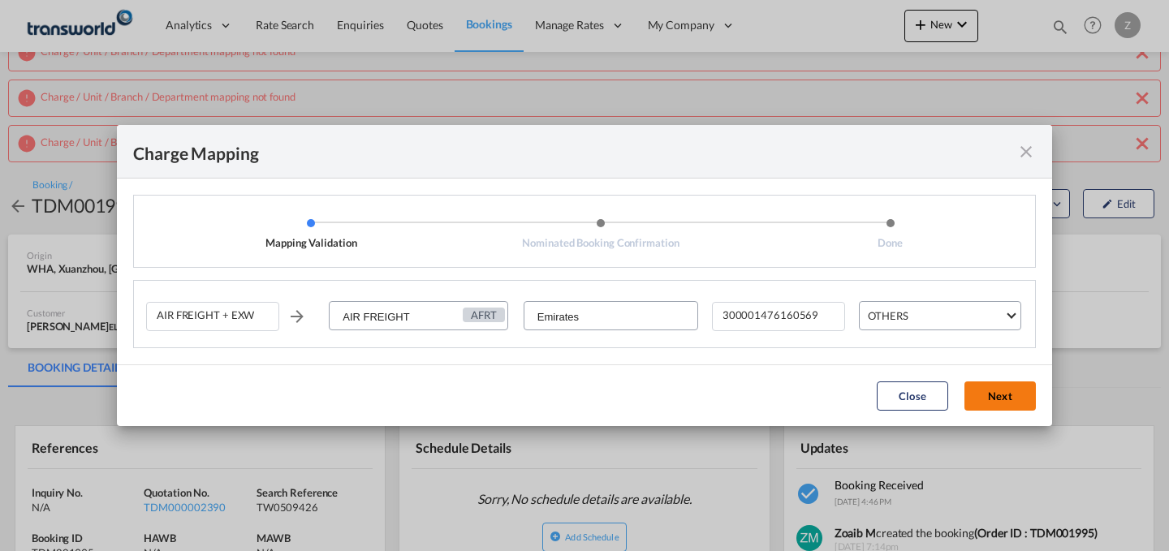
click at [990, 399] on button "Next" at bounding box center [999, 396] width 71 height 29
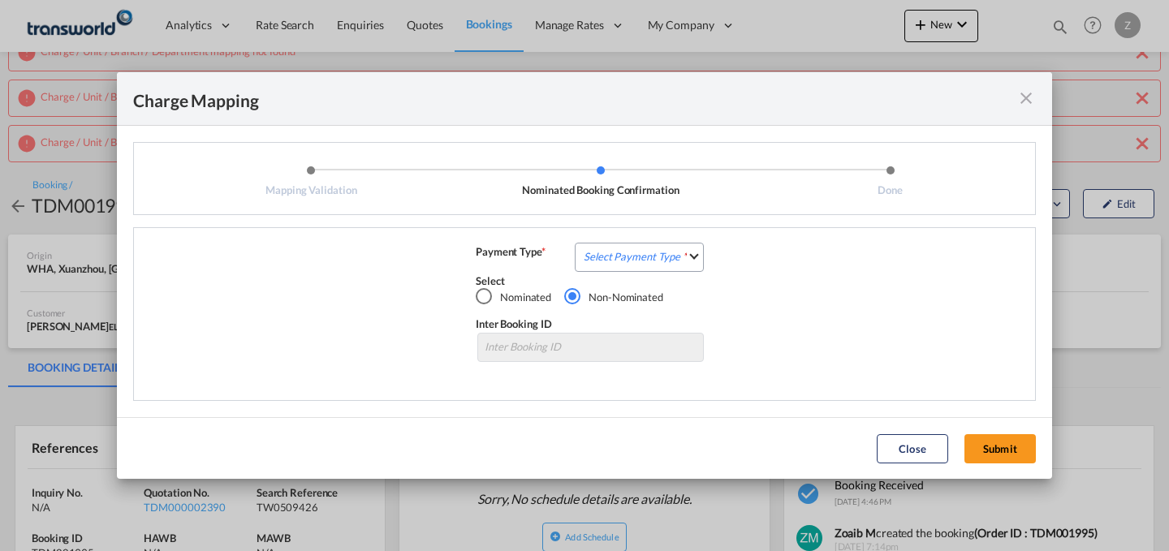
drag, startPoint x: 680, startPoint y: 252, endPoint x: 643, endPoint y: 241, distance: 39.0
click at [643, 241] on div "AIR FREIGHT + EXW AIR FREIGHT AFRT Emirates 300001476160569 OTHERS Payment Type…" at bounding box center [584, 314] width 903 height 174
click at [634, 259] on md-select "Select Payment Type COLLECT PREPAID" at bounding box center [639, 257] width 129 height 29
click at [632, 257] on md-option "COLLECT" at bounding box center [644, 256] width 144 height 39
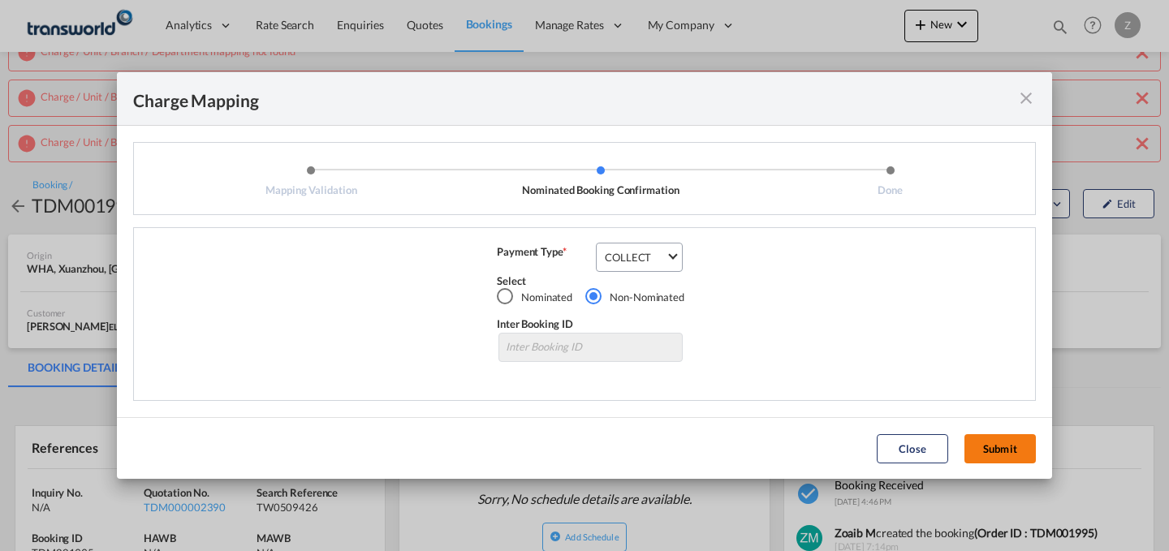
click at [978, 442] on button "Submit" at bounding box center [999, 448] width 71 height 29
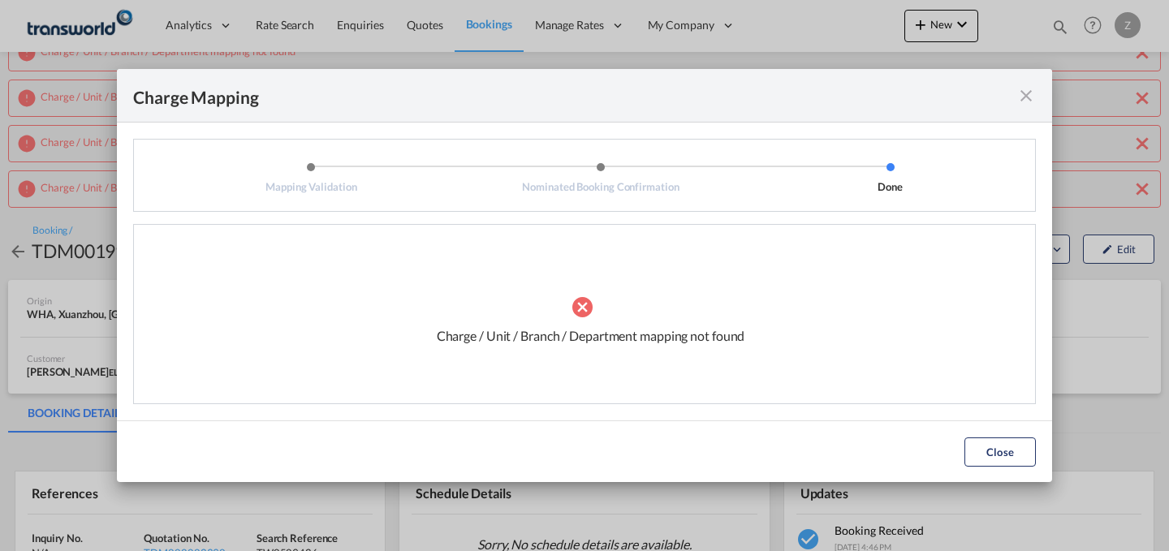
drag, startPoint x: 1020, startPoint y: 102, endPoint x: 1032, endPoint y: 93, distance: 15.0
click at [1032, 93] on md-icon "icon-close fg-AAA8AD cursor" at bounding box center [1025, 95] width 19 height 19
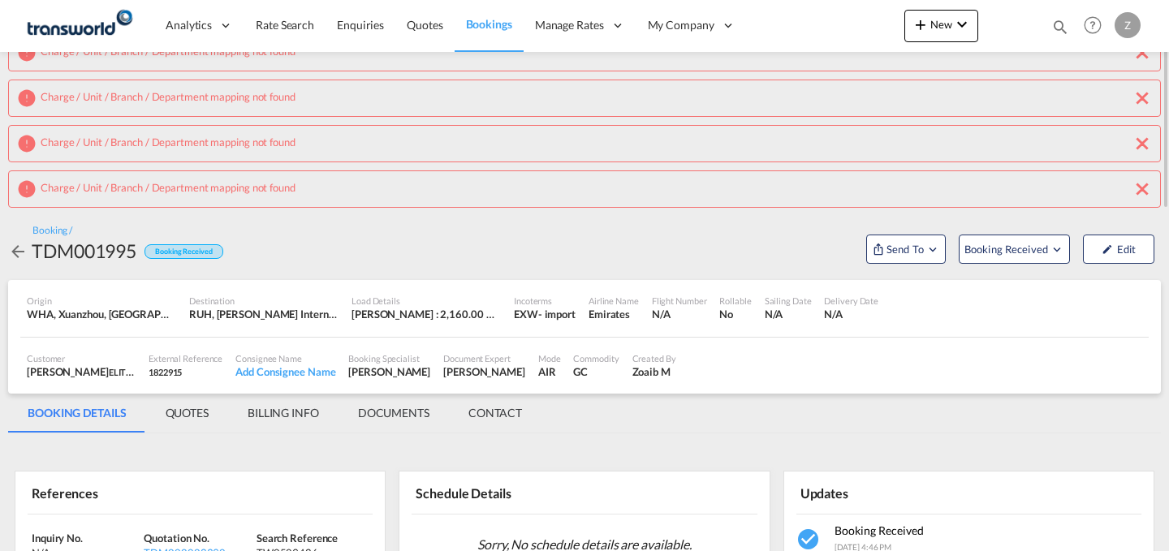
click at [1144, 191] on md-icon "icon-close" at bounding box center [1141, 188] width 19 height 19
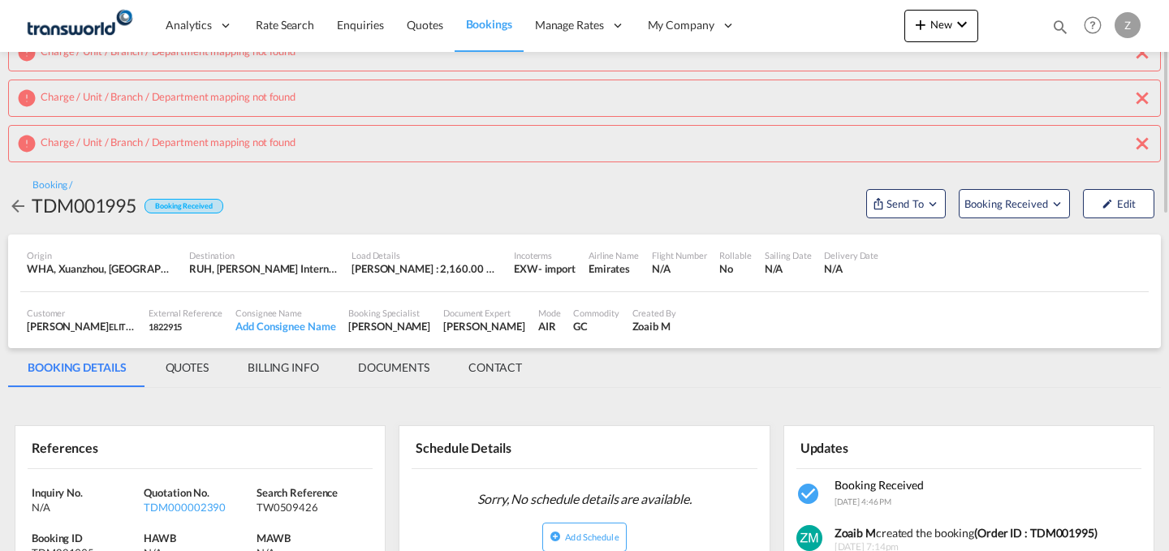
click at [1144, 191] on button "Edit" at bounding box center [1118, 203] width 71 height 29
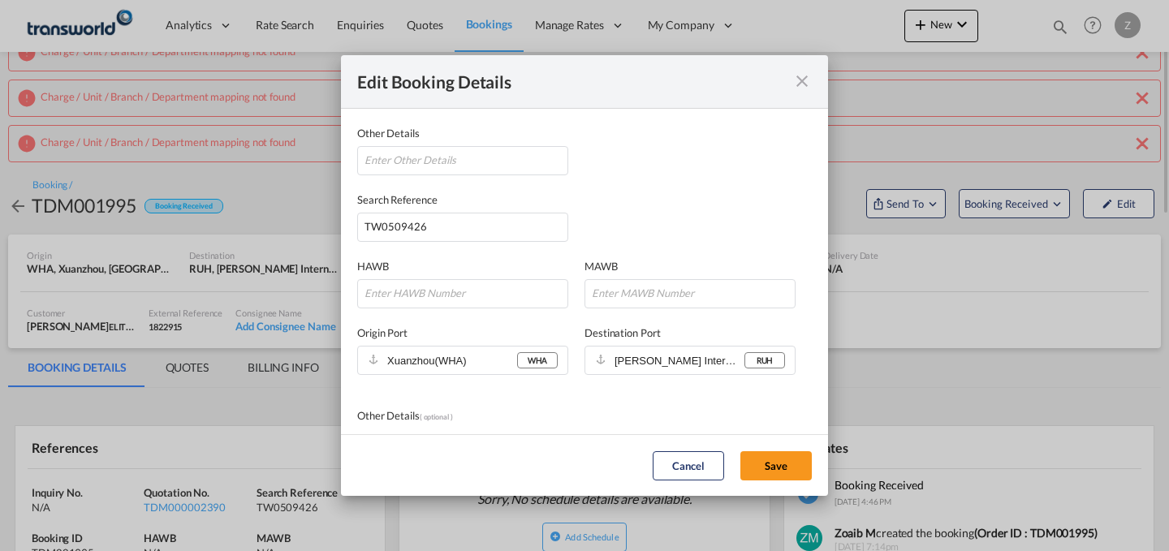
click at [799, 81] on md-icon "icon-close fg-AAA8AD mr-0 cursor" at bounding box center [801, 80] width 19 height 19
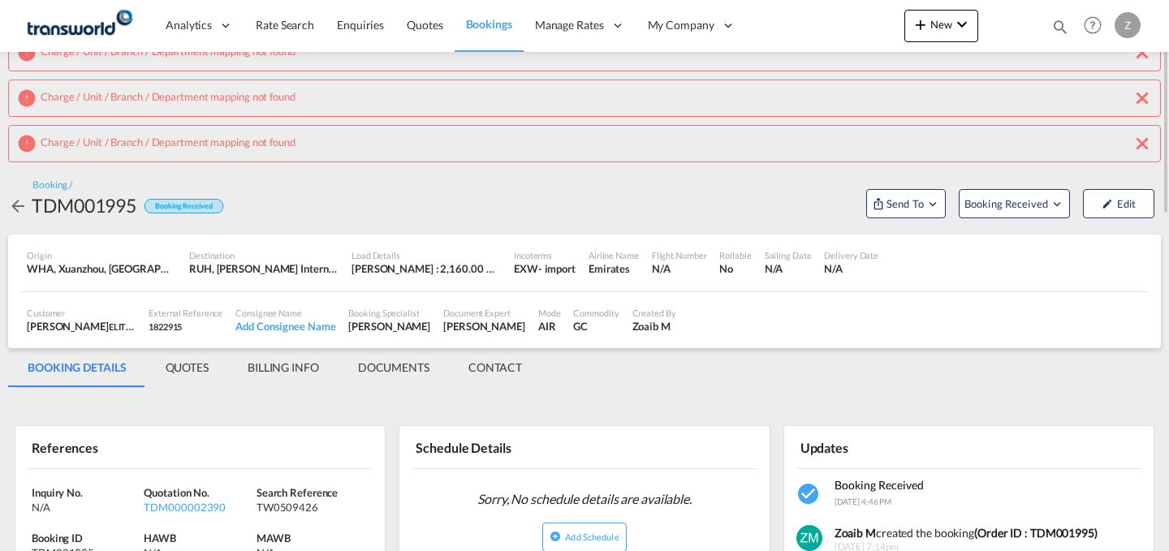
click at [1130, 140] on div "Charge / Unit / Branch / Department mapping not found" at bounding box center [584, 143] width 1135 height 19
click at [1139, 139] on md-icon "icon-close" at bounding box center [1141, 143] width 19 height 19
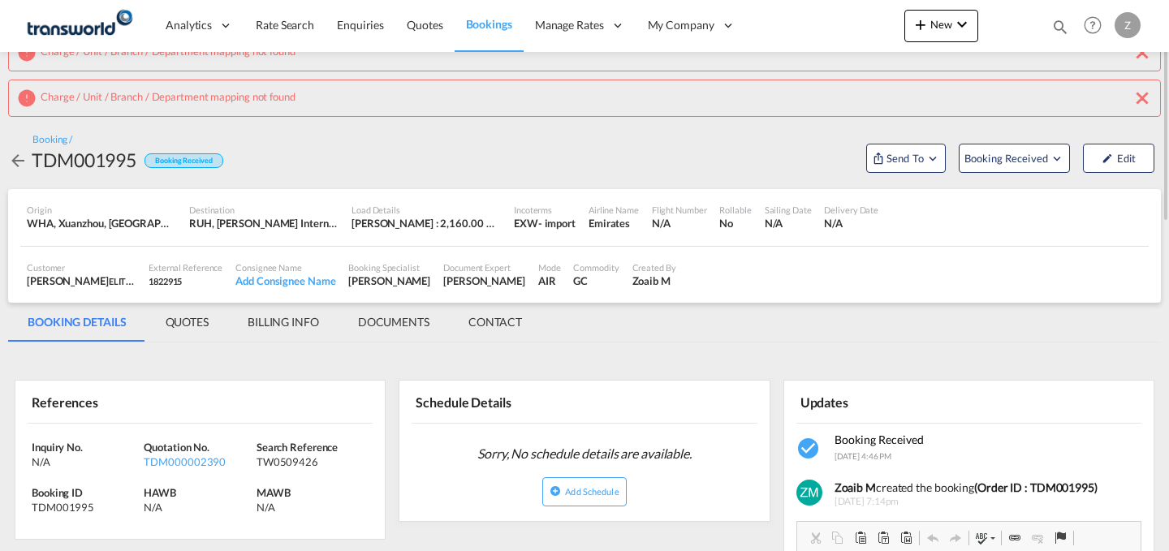
click at [1140, 93] on md-icon "icon-close" at bounding box center [1141, 97] width 19 height 19
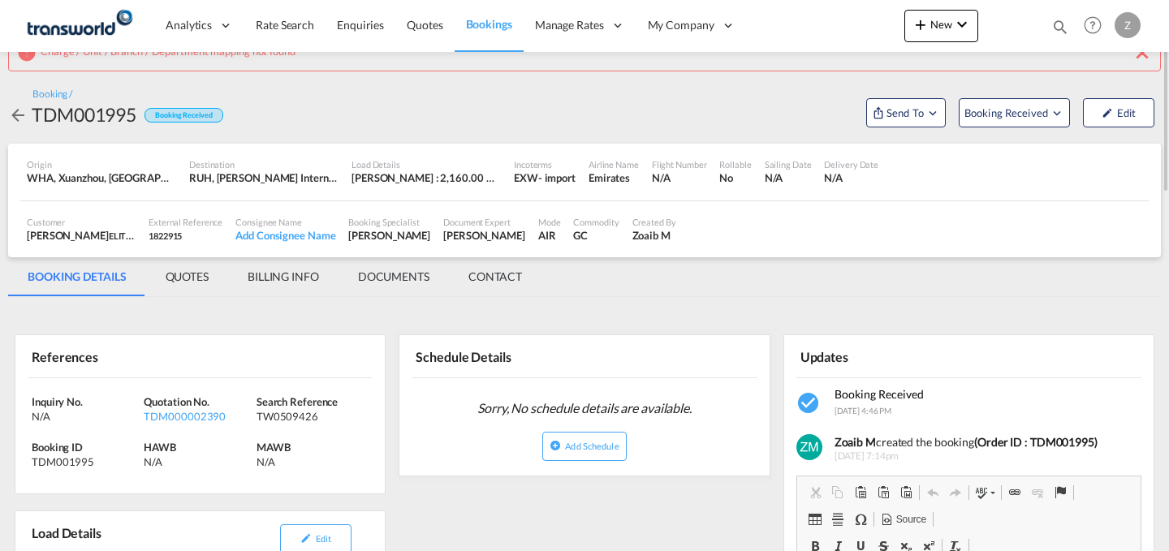
scroll to position [0, 0]
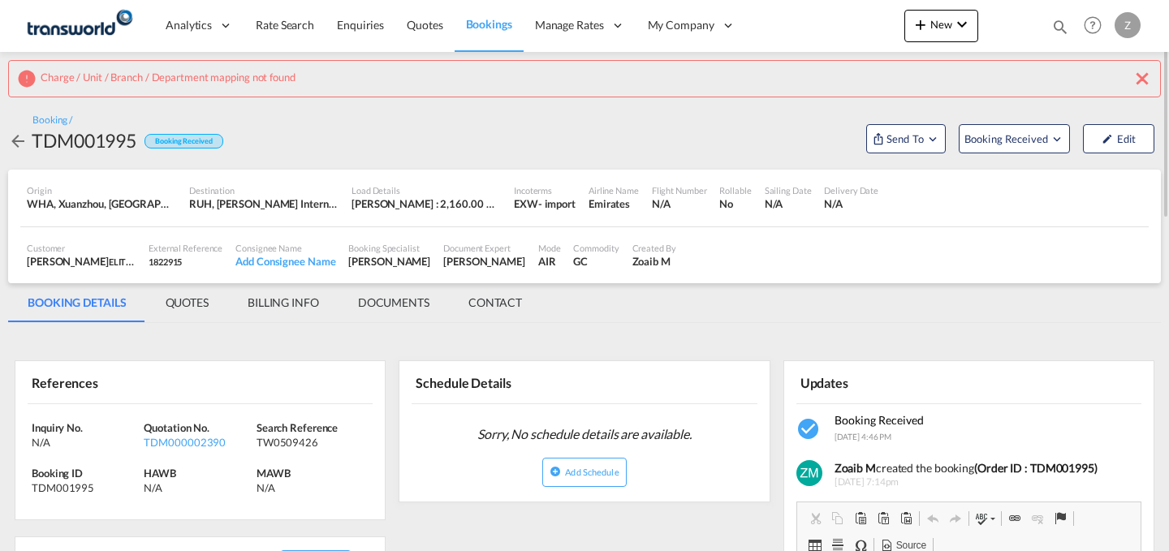
click at [1137, 79] on md-icon "icon-close" at bounding box center [1141, 78] width 19 height 19
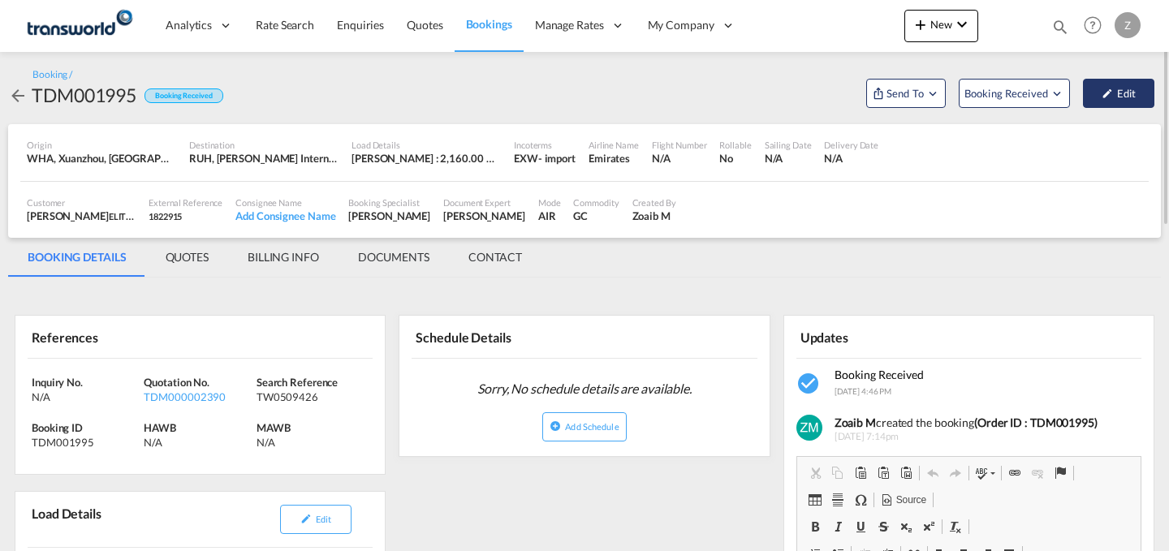
click at [1106, 97] on md-icon "icon-pencil" at bounding box center [1107, 93] width 11 height 11
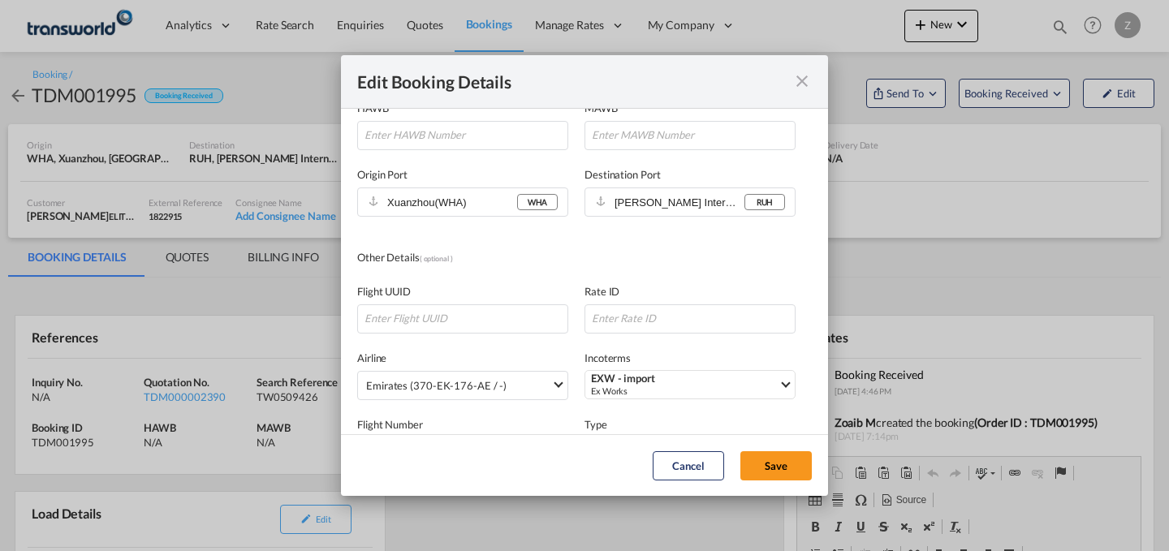
scroll to position [157, 0]
click at [547, 202] on button "Clear Input" at bounding box center [548, 204] width 24 height 24
click at [409, 200] on input "Select Origin Port" at bounding box center [452, 203] width 130 height 23
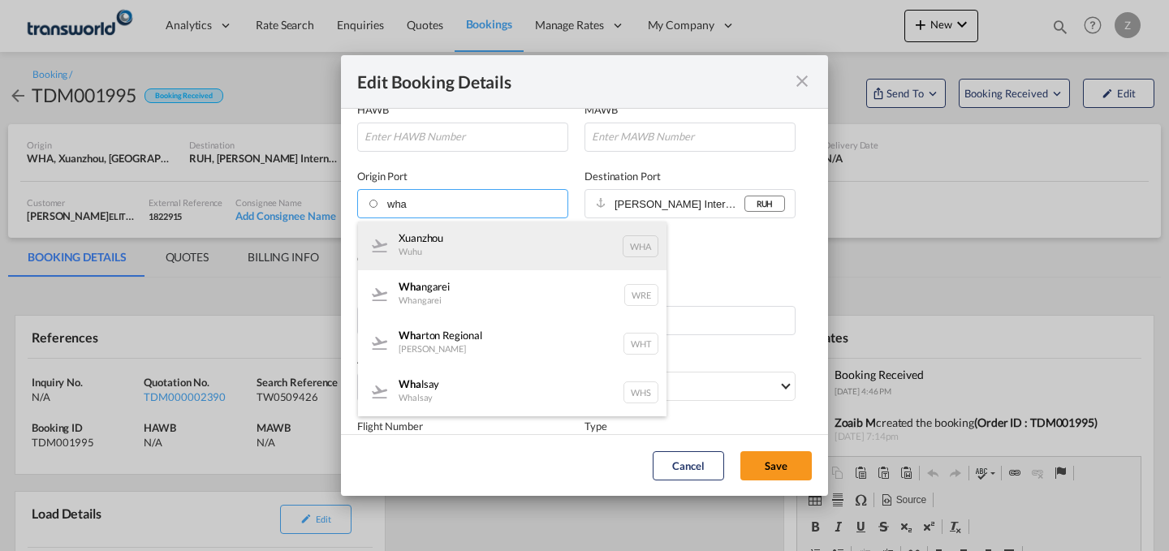
click at [446, 245] on div "Xuanzhou Wuhu WHA" at bounding box center [512, 246] width 308 height 49
type input "WHA, Xuanzhou, [GEOGRAPHIC_DATA], [GEOGRAPHIC_DATA], [GEOGRAPHIC_DATA] & [GEOGR…"
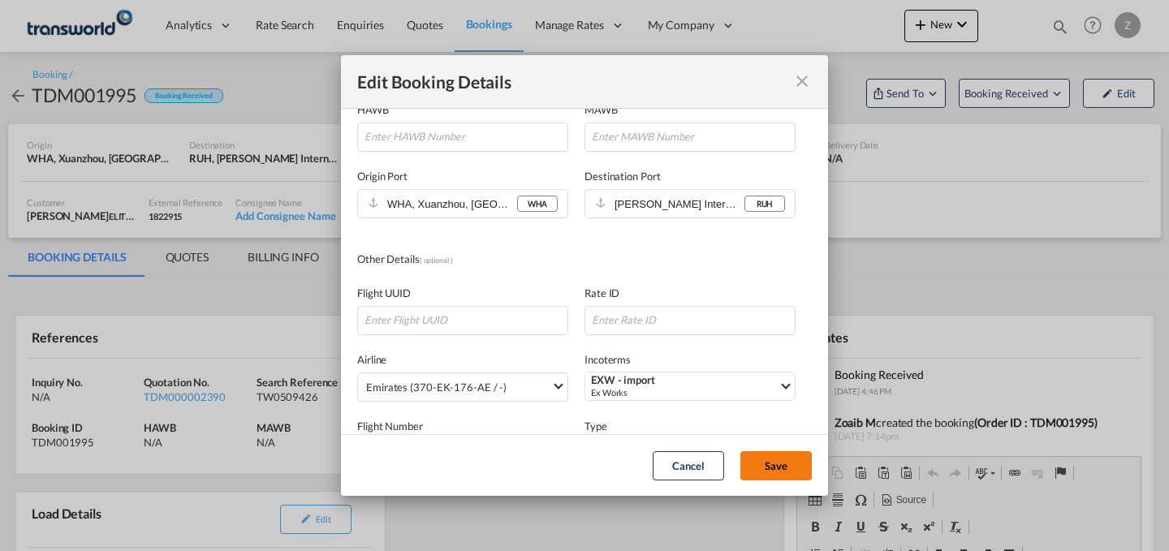
click at [761, 464] on button "Save" at bounding box center [775, 465] width 71 height 29
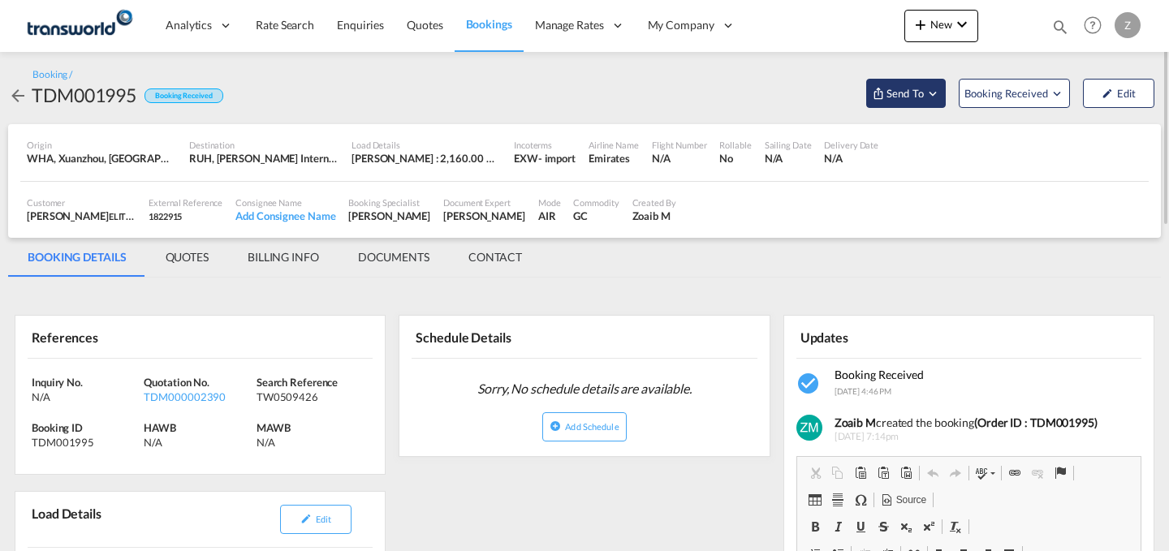
click at [902, 83] on button "Send To" at bounding box center [906, 93] width 80 height 29
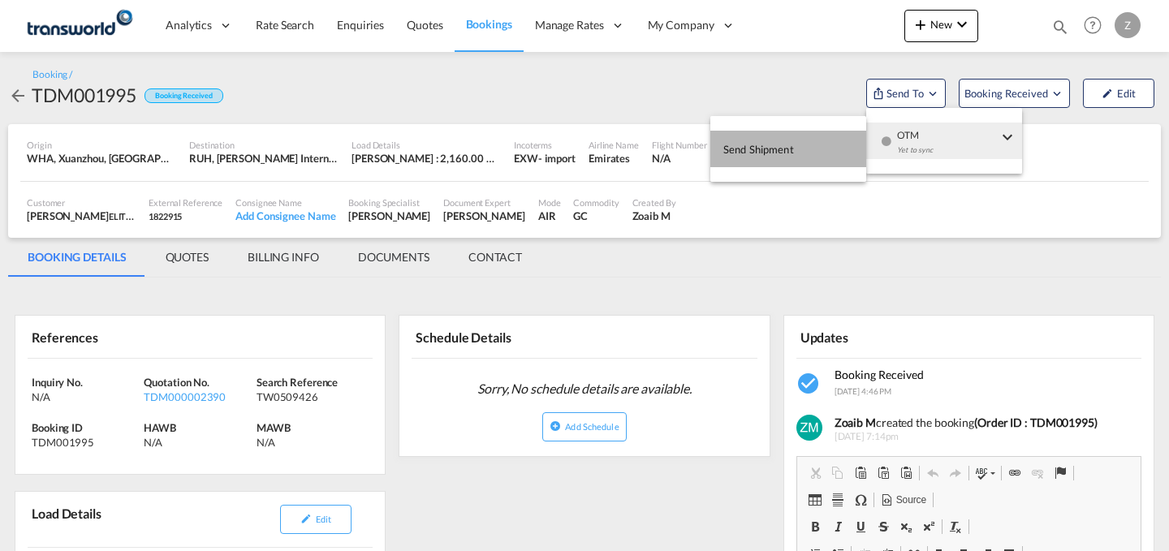
click at [817, 153] on button "Send Shipment" at bounding box center [788, 149] width 156 height 37
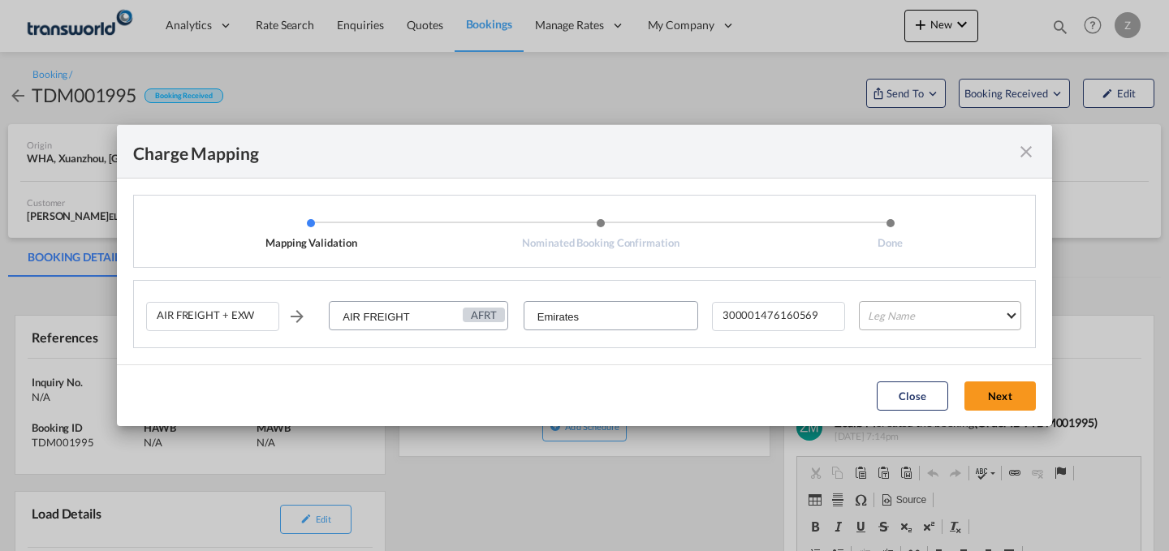
click at [891, 307] on md-select "Leg Name HANDLING ORIGIN HANDLING DESTINATION OTHERS TL PICK UP CUSTOMS ORIGIN …" at bounding box center [940, 315] width 162 height 29
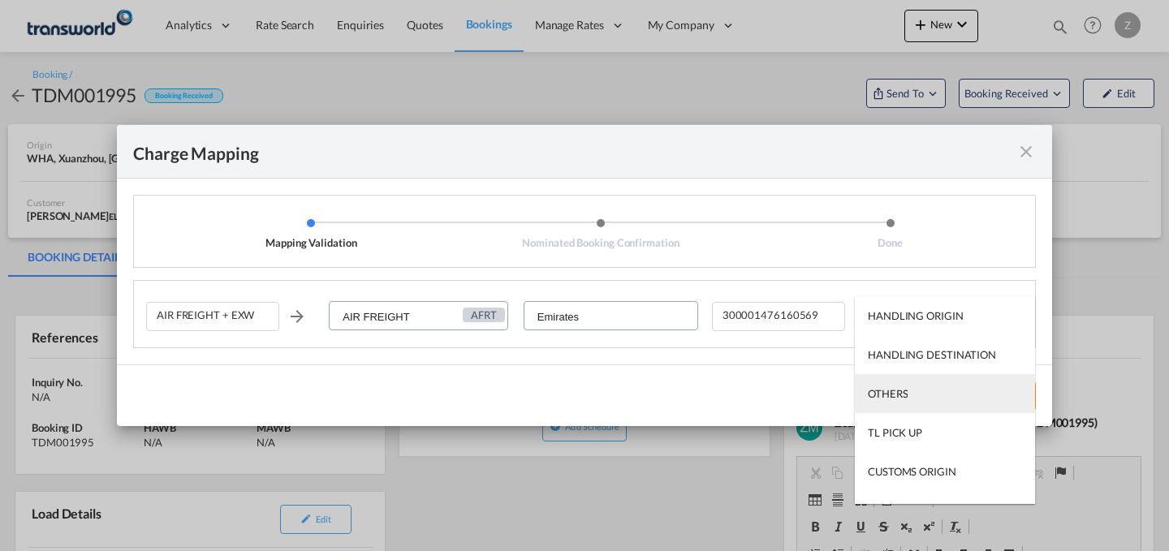
click at [901, 395] on div "OTHERS" at bounding box center [888, 393] width 40 height 15
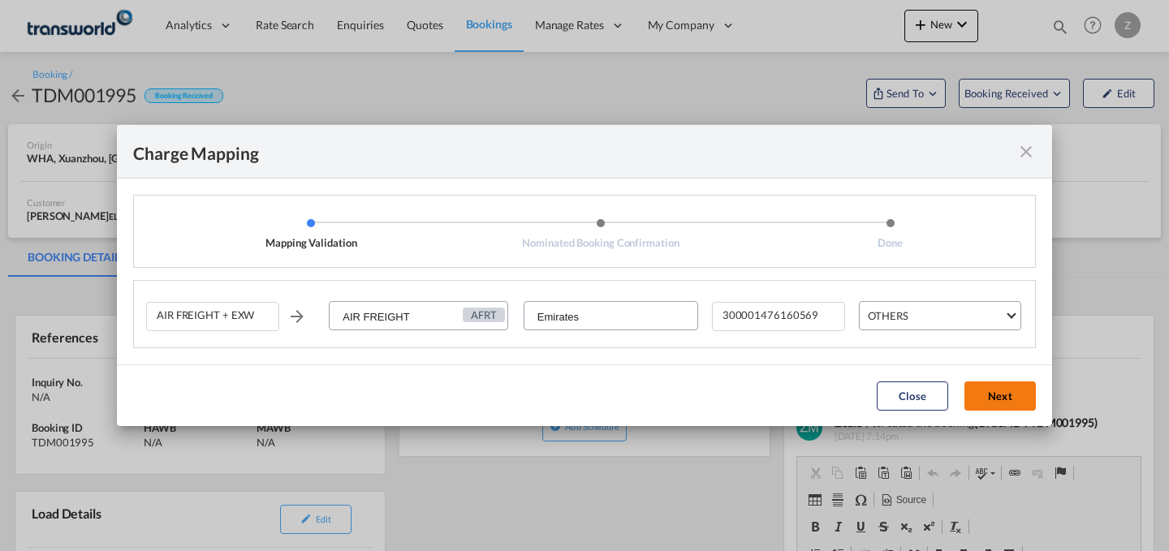
click at [981, 396] on button "Next" at bounding box center [999, 396] width 71 height 29
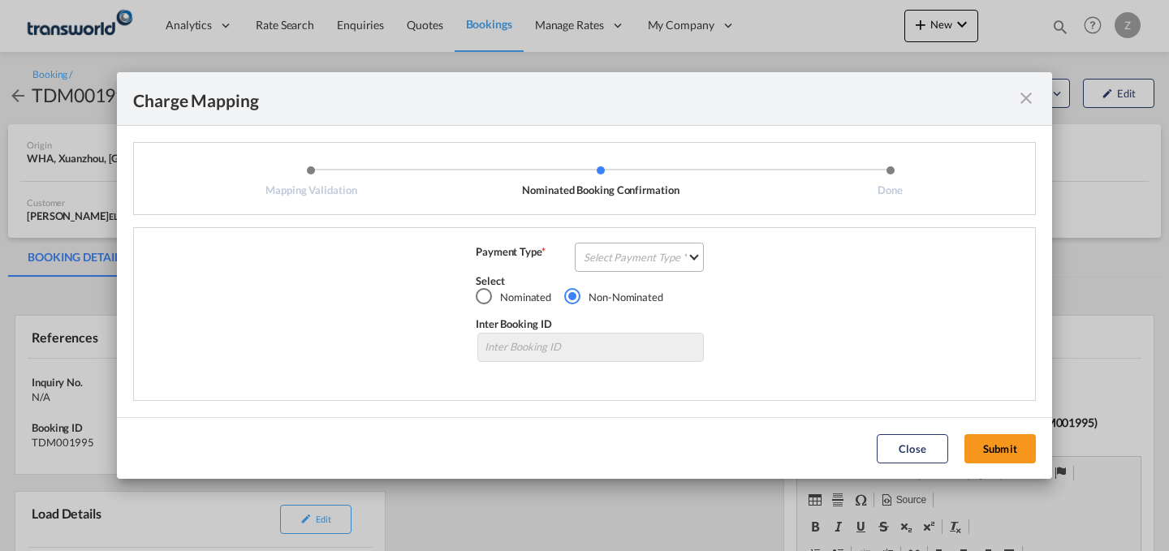
click at [690, 263] on md-select "Select Payment Type COLLECT PREPAID" at bounding box center [639, 257] width 129 height 29
click at [654, 258] on md-option "COLLECT" at bounding box center [644, 256] width 144 height 39
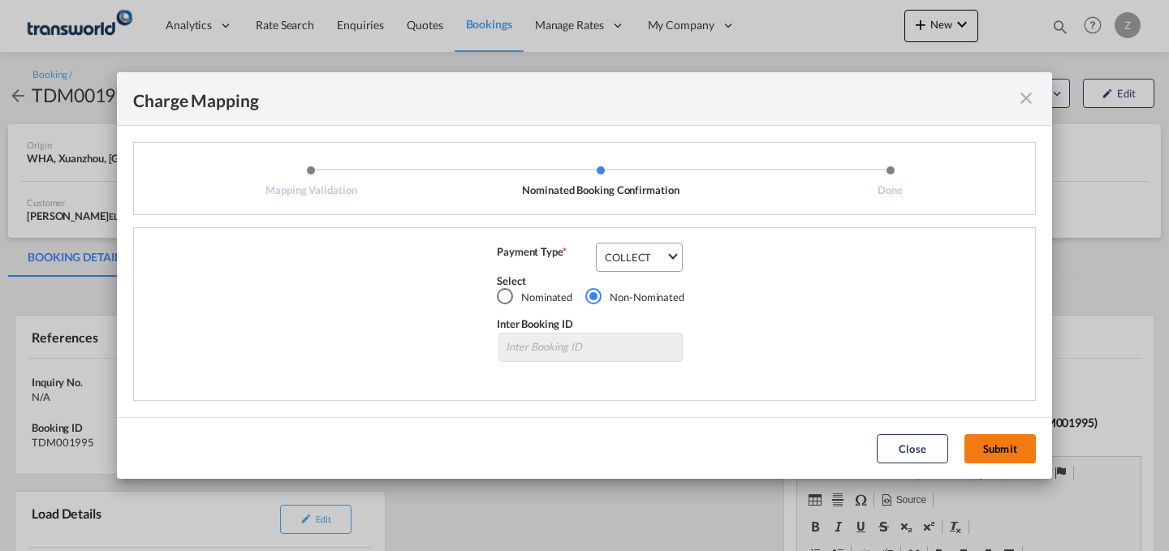
click at [980, 450] on button "Submit" at bounding box center [999, 448] width 71 height 29
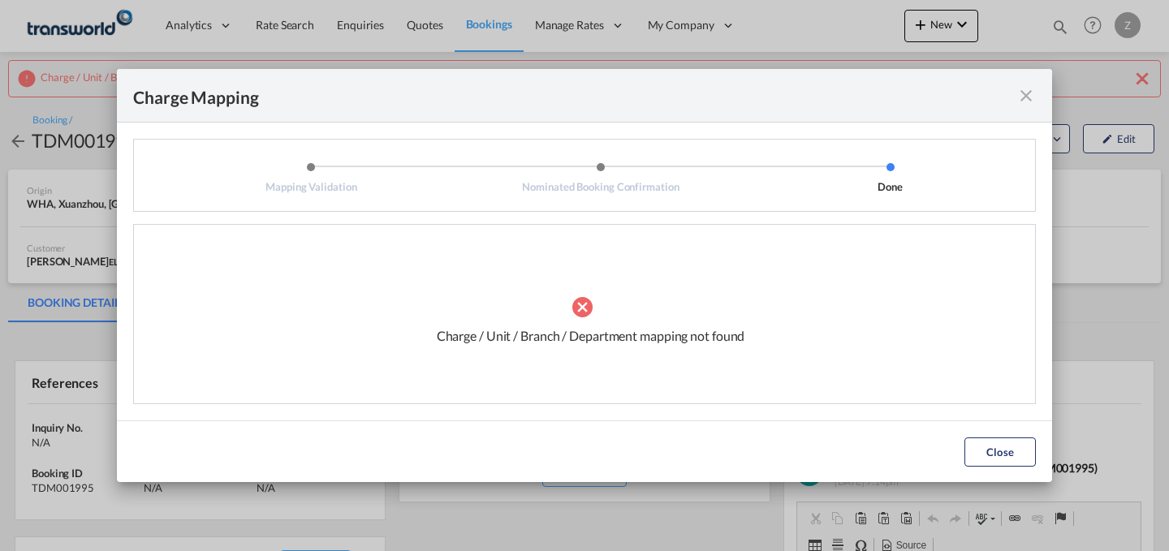
click at [1031, 97] on md-icon "icon-close fg-AAA8AD cursor" at bounding box center [1025, 95] width 19 height 19
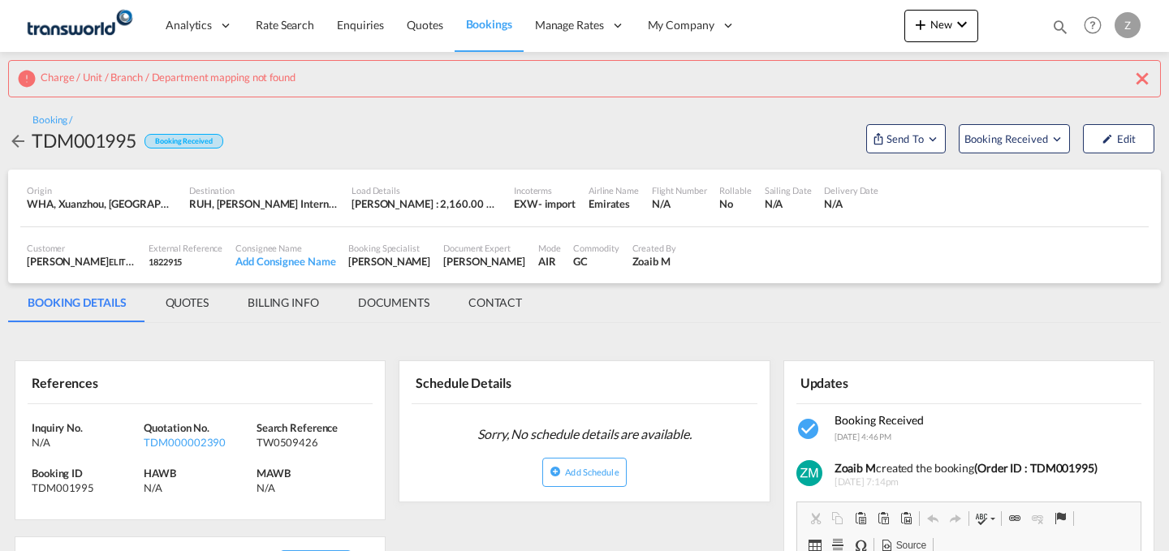
click at [1140, 80] on md-icon "icon-close" at bounding box center [1141, 78] width 19 height 19
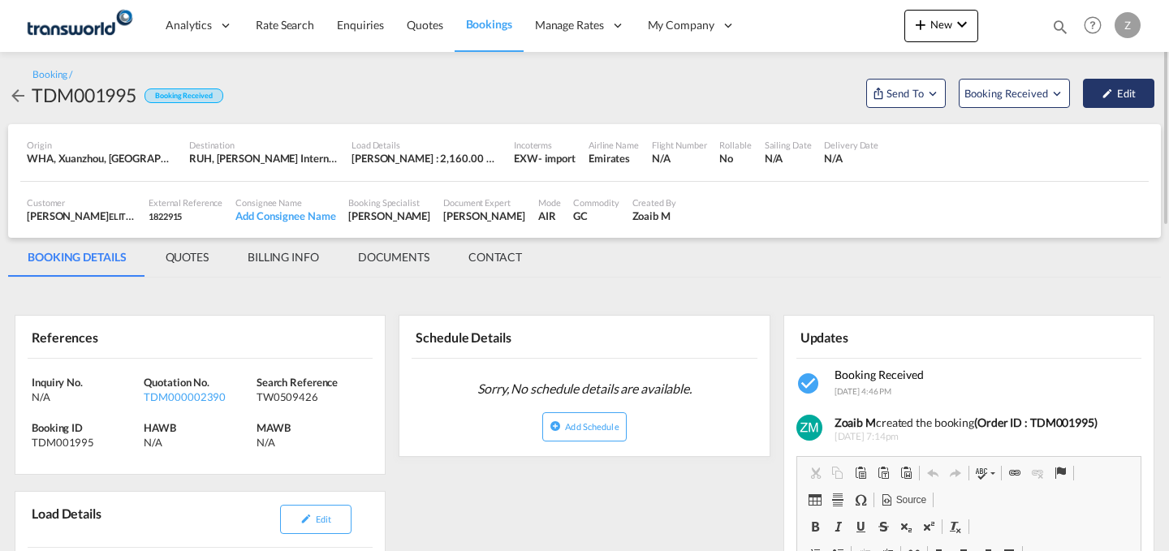
click at [1137, 92] on button "Edit" at bounding box center [1118, 93] width 71 height 29
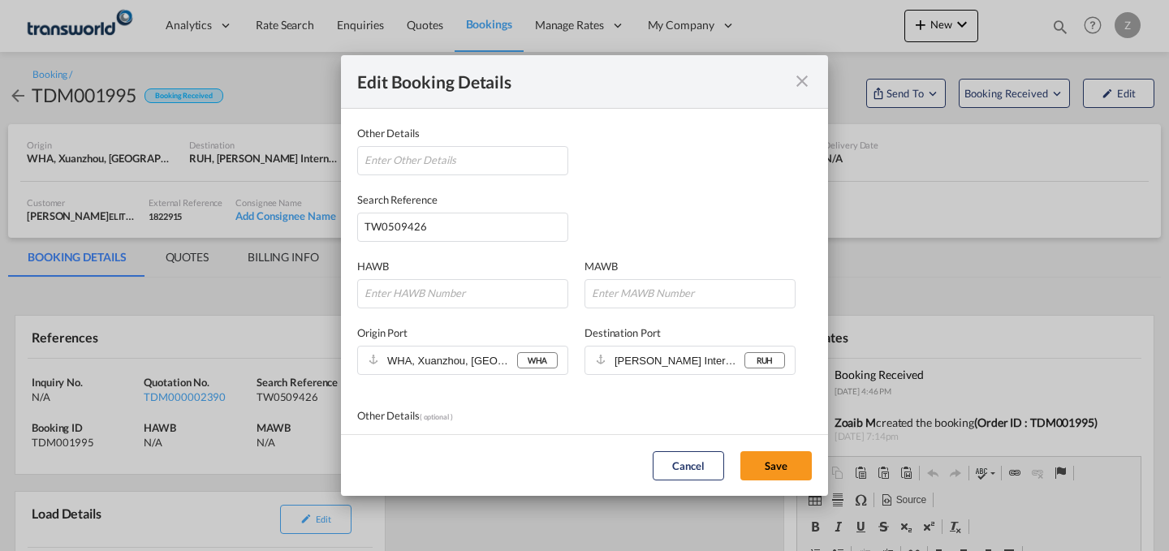
scroll to position [50, 0]
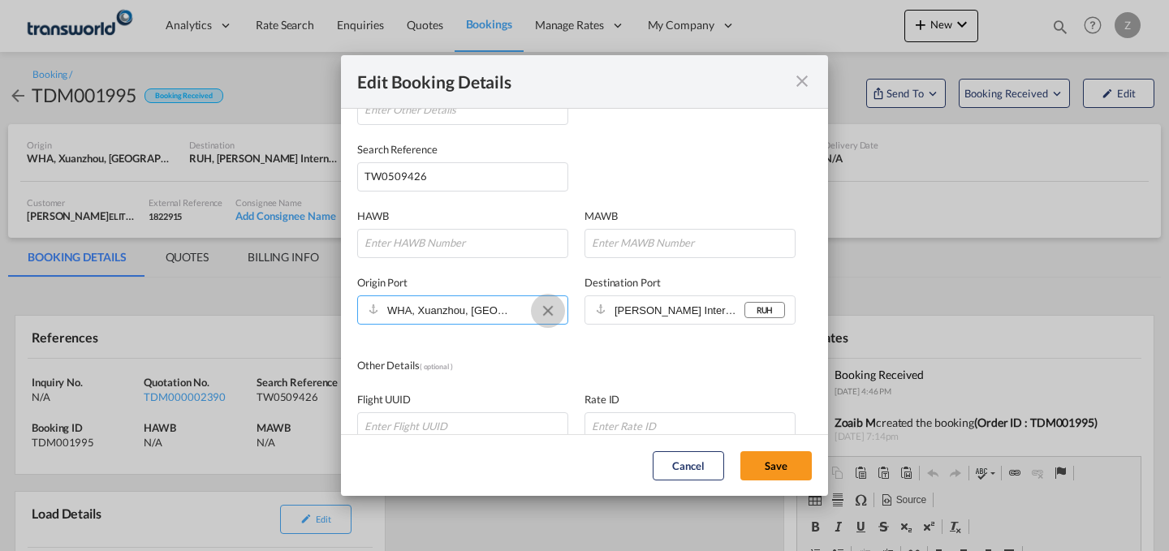
click at [541, 308] on button "Clear Input" at bounding box center [548, 311] width 24 height 24
click at [471, 313] on input "Select Origin Port" at bounding box center [452, 310] width 130 height 23
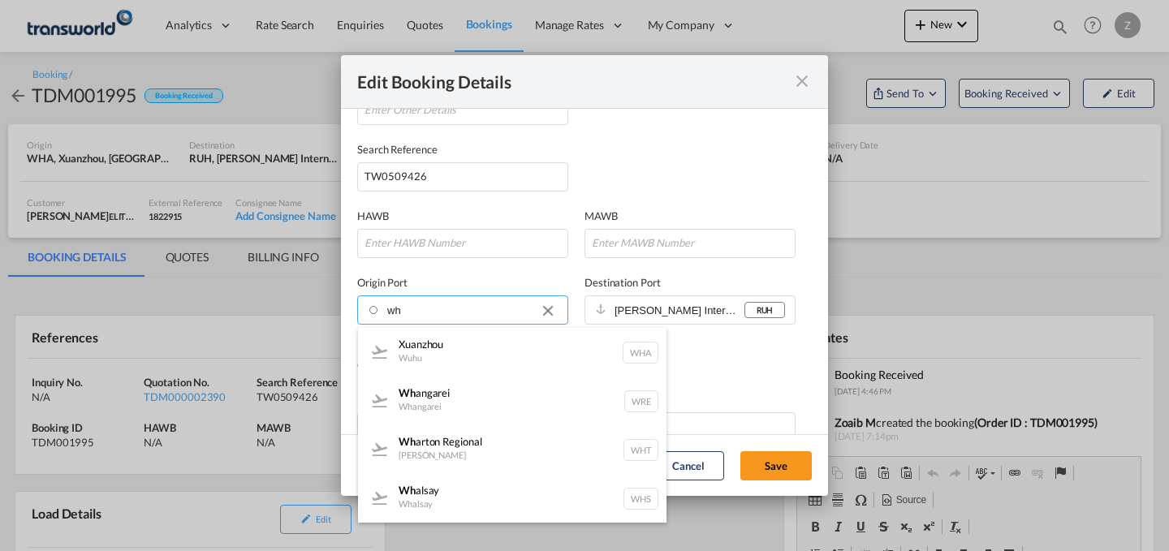
type input "w"
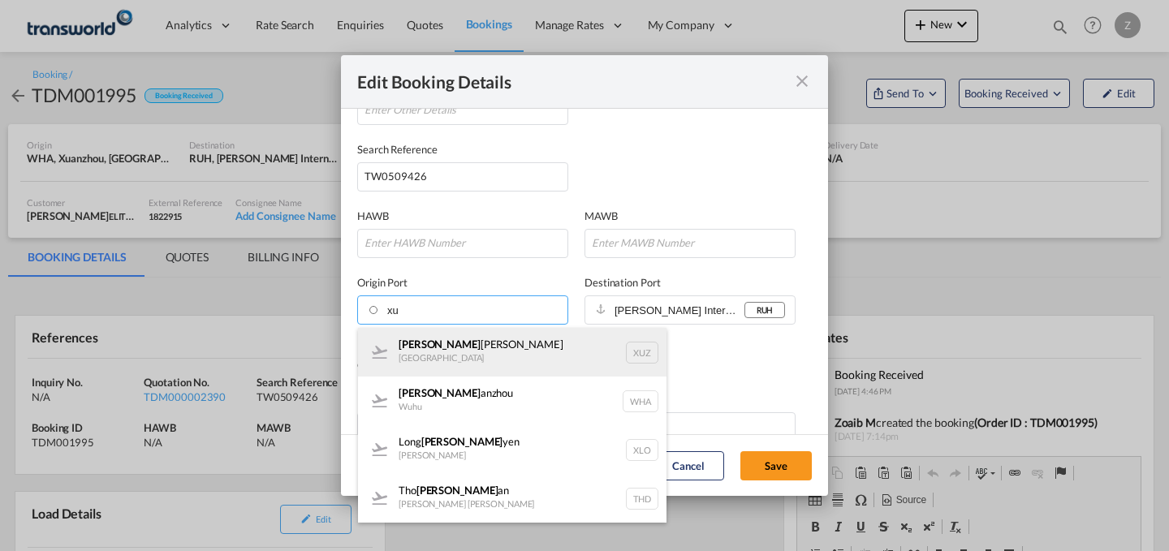
click at [478, 347] on div "[PERSON_NAME] [PERSON_NAME]" at bounding box center [512, 352] width 308 height 49
type input "XUZ, Xuzhou Guanyin, [GEOGRAPHIC_DATA], [GEOGRAPHIC_DATA], [GEOGRAPHIC_DATA] & …"
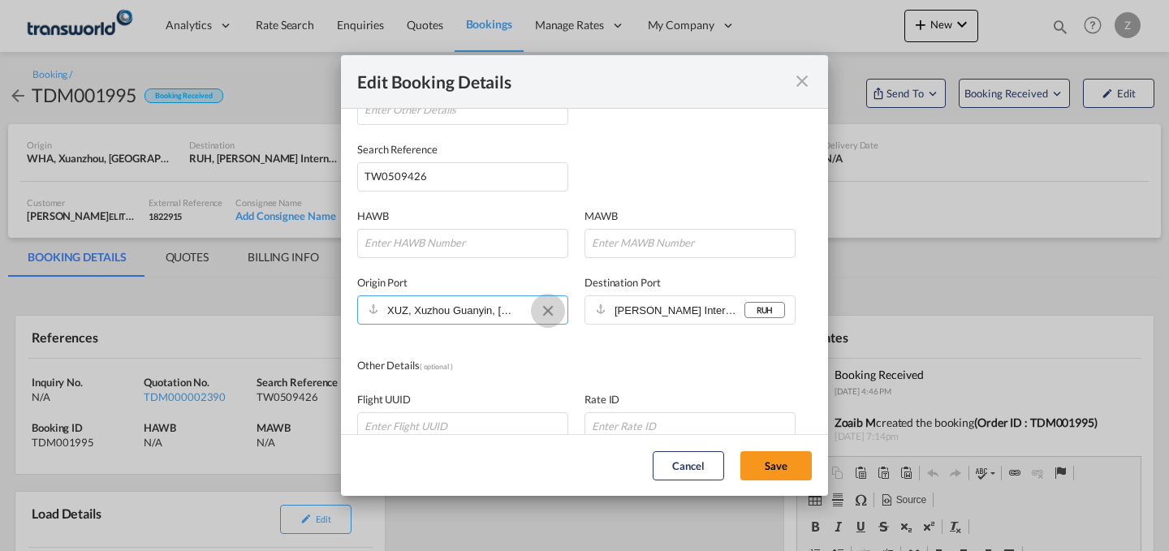
click at [544, 312] on button "Clear Input" at bounding box center [548, 311] width 24 height 24
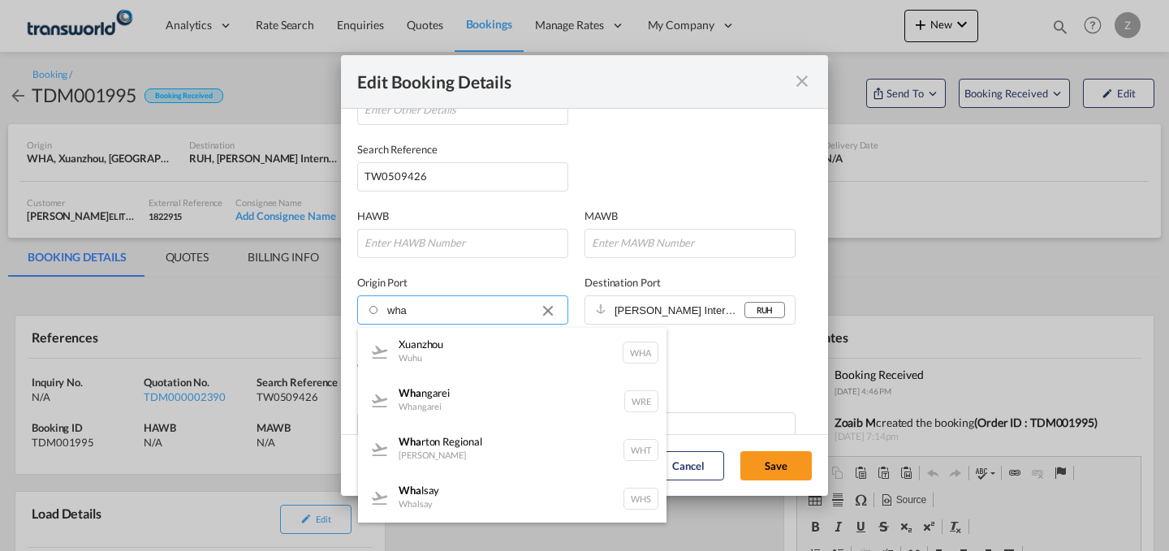
click at [459, 304] on input "wha" at bounding box center [452, 310] width 130 height 23
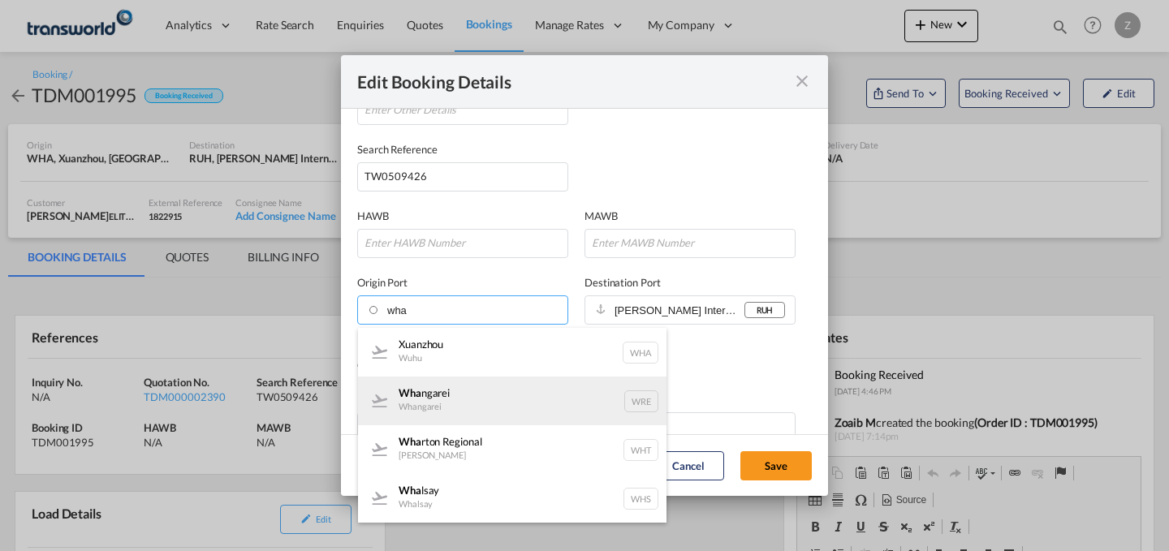
click at [444, 407] on div "Wha ngarei Whangarei WRE" at bounding box center [512, 401] width 308 height 49
type input "WRE, [GEOGRAPHIC_DATA], [GEOGRAPHIC_DATA], [GEOGRAPHIC_DATA], [GEOGRAPHIC_DATA]…"
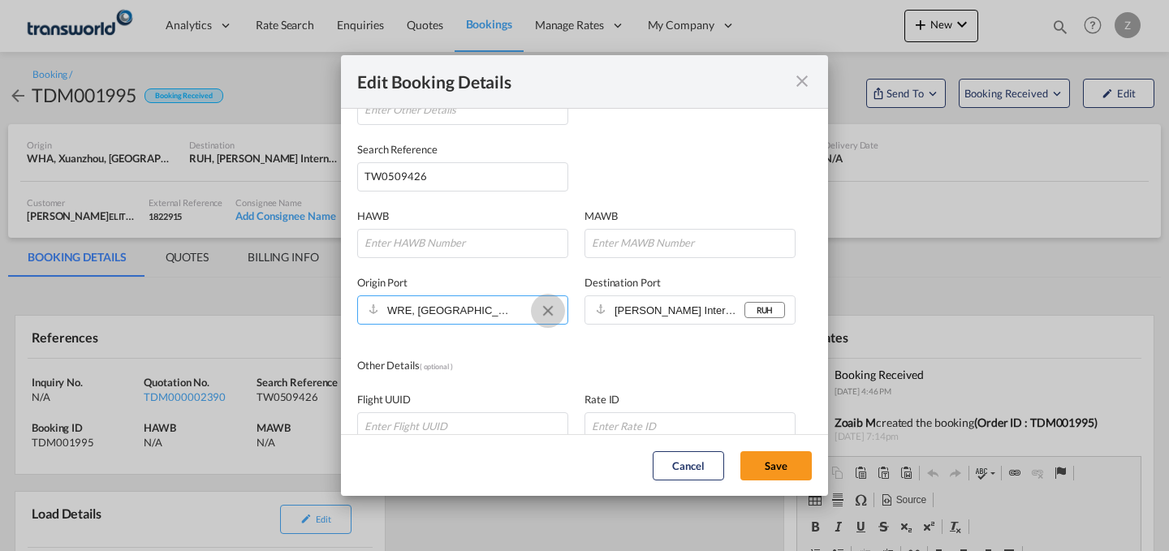
click at [549, 315] on button "Clear Input" at bounding box center [548, 311] width 24 height 24
paste input "ZSWA"
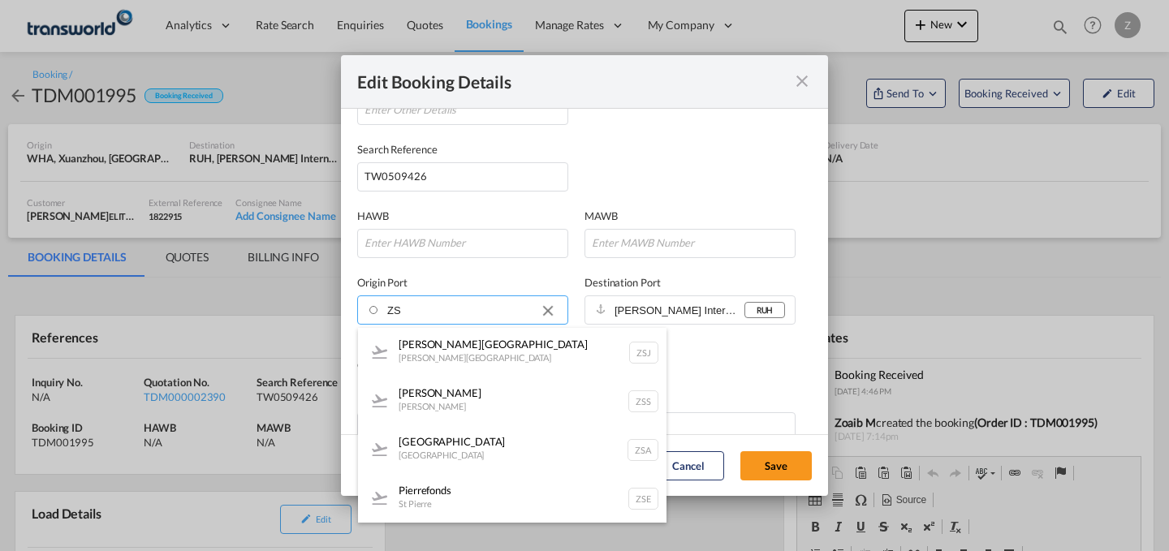
type input "Z"
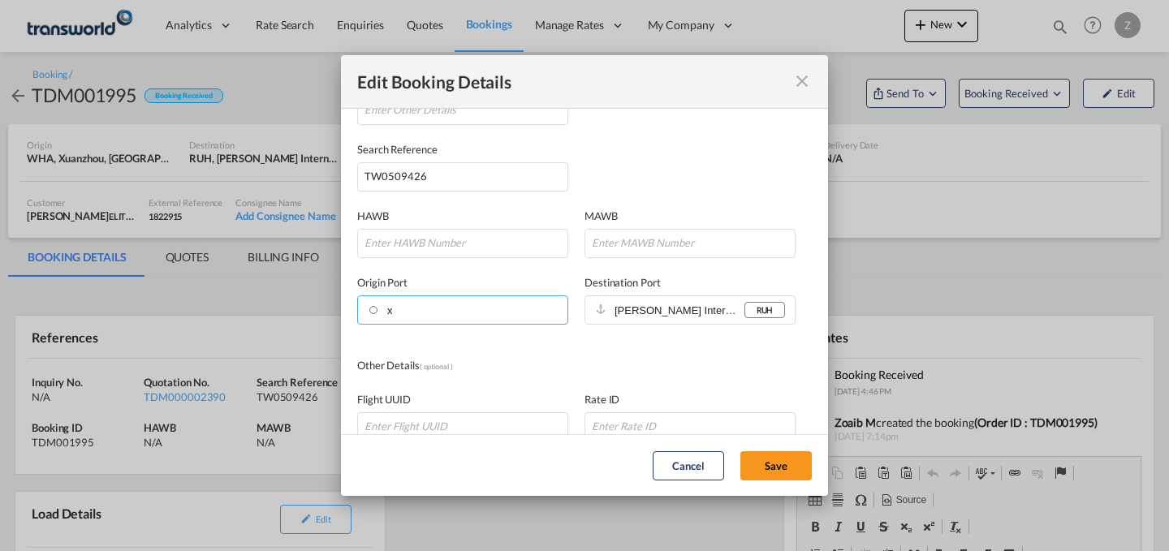
type input "x"
click at [434, 326] on md-autocomplete-wrap "x" at bounding box center [451, 313] width 131 height 29
click at [396, 315] on input "x" at bounding box center [452, 310] width 130 height 23
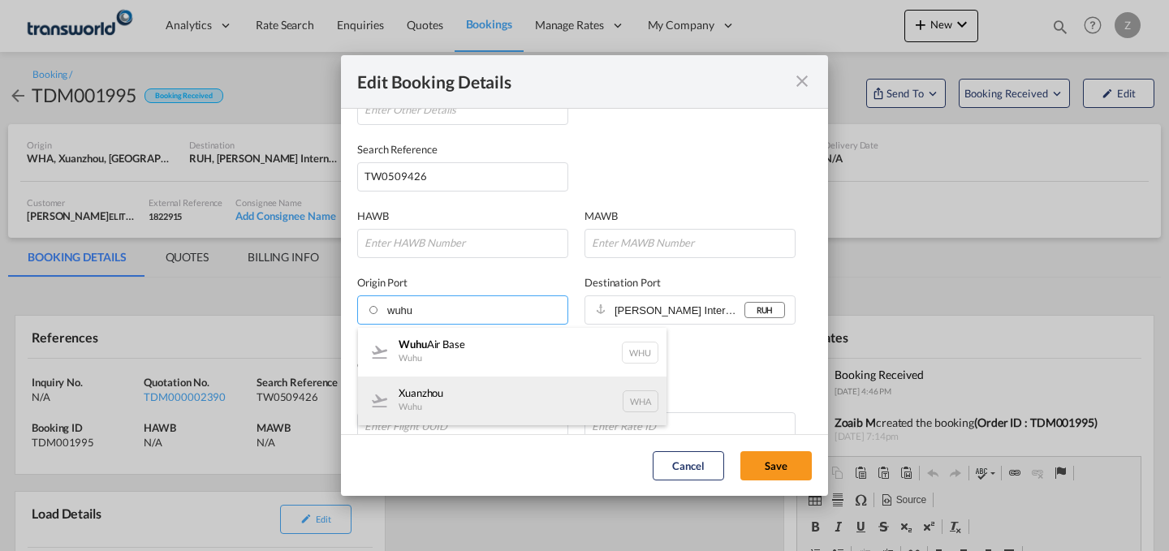
click at [448, 388] on div "Xuanzhou Wuhu WHA" at bounding box center [512, 401] width 308 height 49
type input "WHA, Xuanzhou, [GEOGRAPHIC_DATA], [GEOGRAPHIC_DATA], [GEOGRAPHIC_DATA] & [GEOGR…"
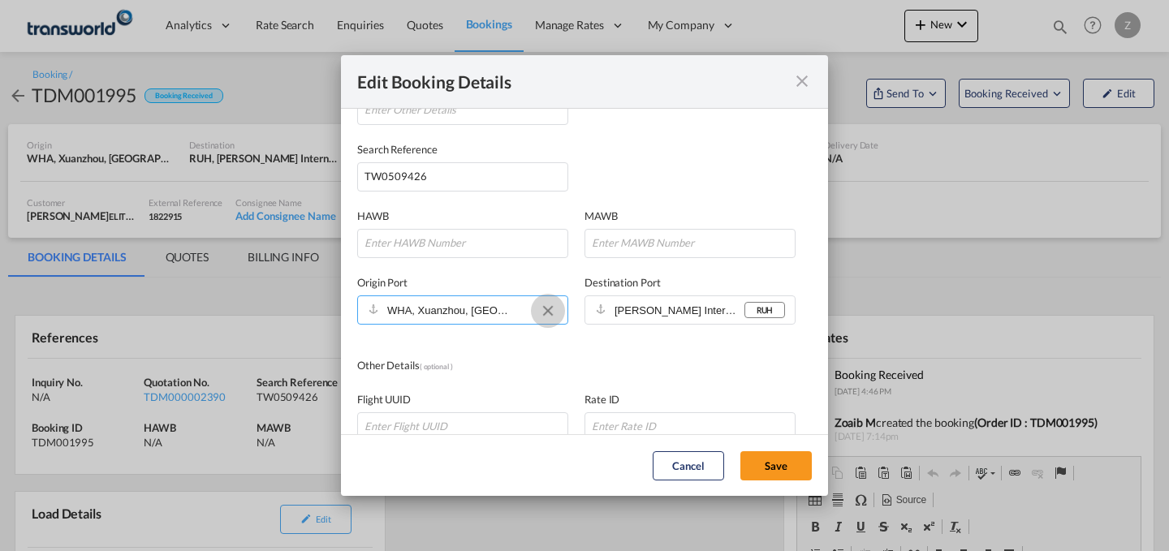
click at [545, 312] on button "Clear Input" at bounding box center [548, 311] width 24 height 24
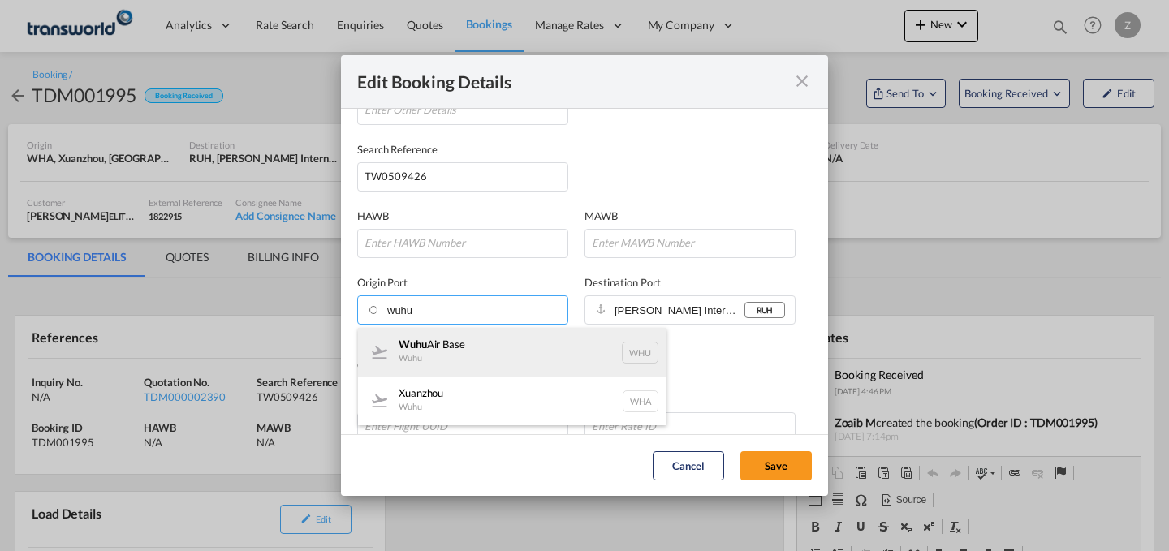
click at [514, 341] on div "Wuhu Air Base Wuhu WHU" at bounding box center [512, 352] width 308 height 49
type input "WHU, [GEOGRAPHIC_DATA], [GEOGRAPHIC_DATA], [GEOGRAPHIC_DATA], [GEOGRAPHIC_DATA]…"
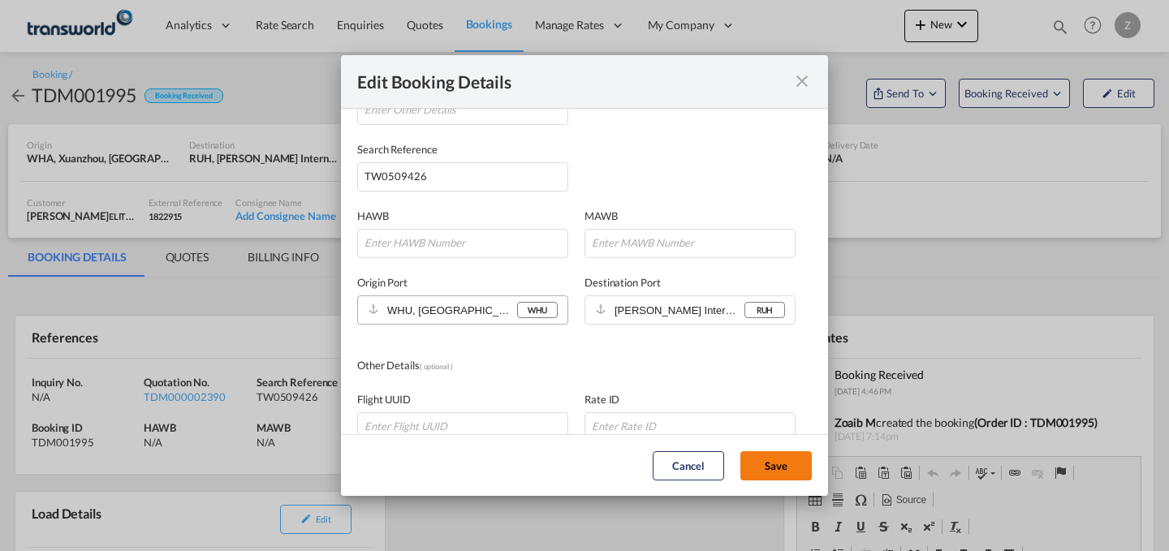
click at [753, 463] on button "Save" at bounding box center [775, 465] width 71 height 29
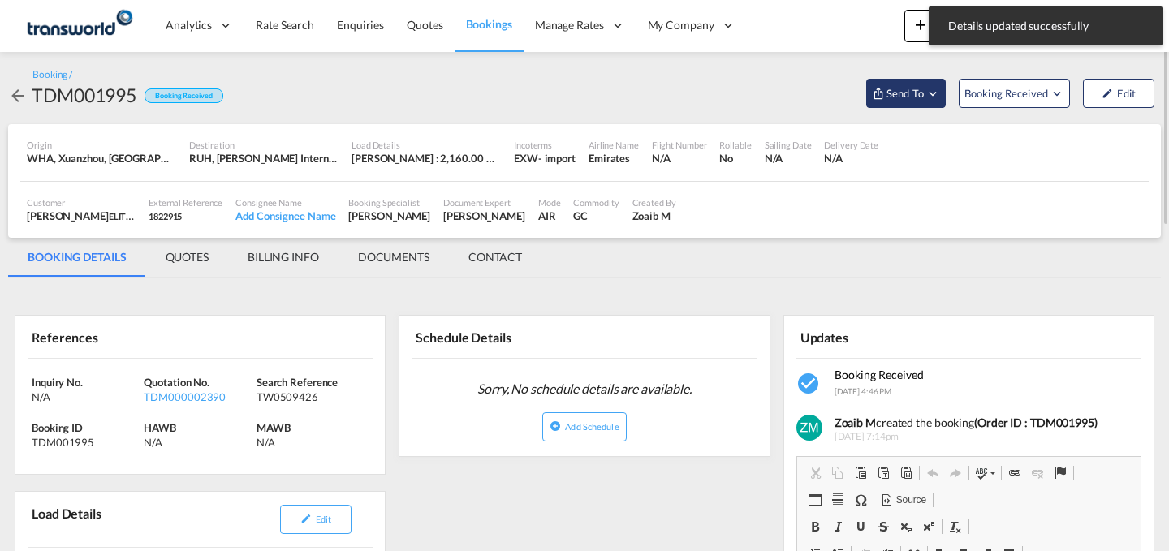
click at [906, 99] on span "Send To" at bounding box center [905, 93] width 41 height 16
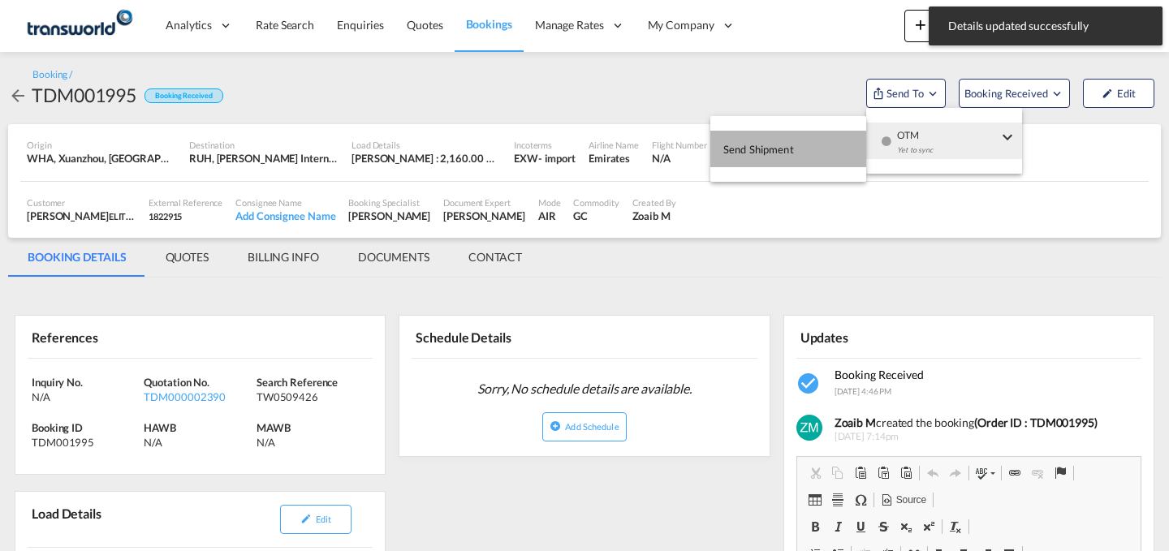
click at [817, 147] on button "Send Shipment" at bounding box center [788, 149] width 156 height 37
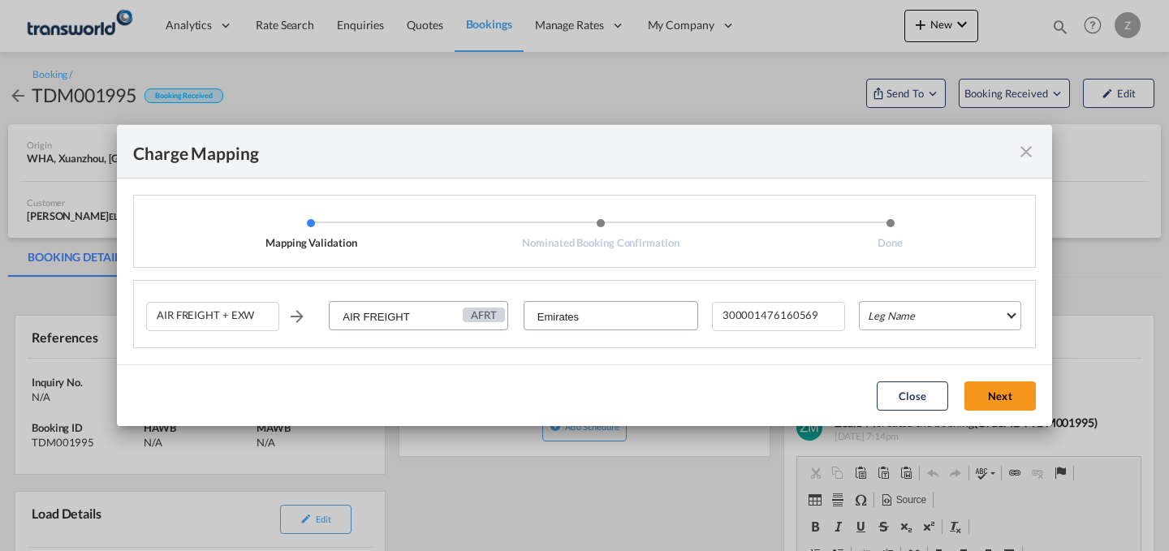
click at [919, 315] on md-select "Leg Name HANDLING ORIGIN HANDLING DESTINATION OTHERS TL PICK UP CUSTOMS ORIGIN …" at bounding box center [940, 315] width 162 height 29
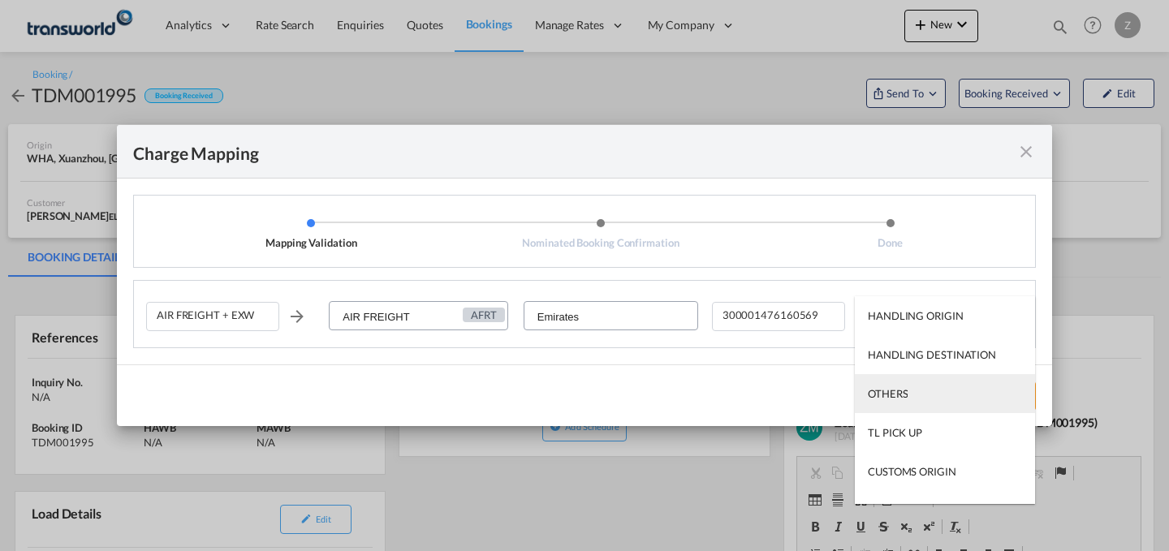
click at [908, 379] on md-option "OTHERS" at bounding box center [945, 393] width 180 height 39
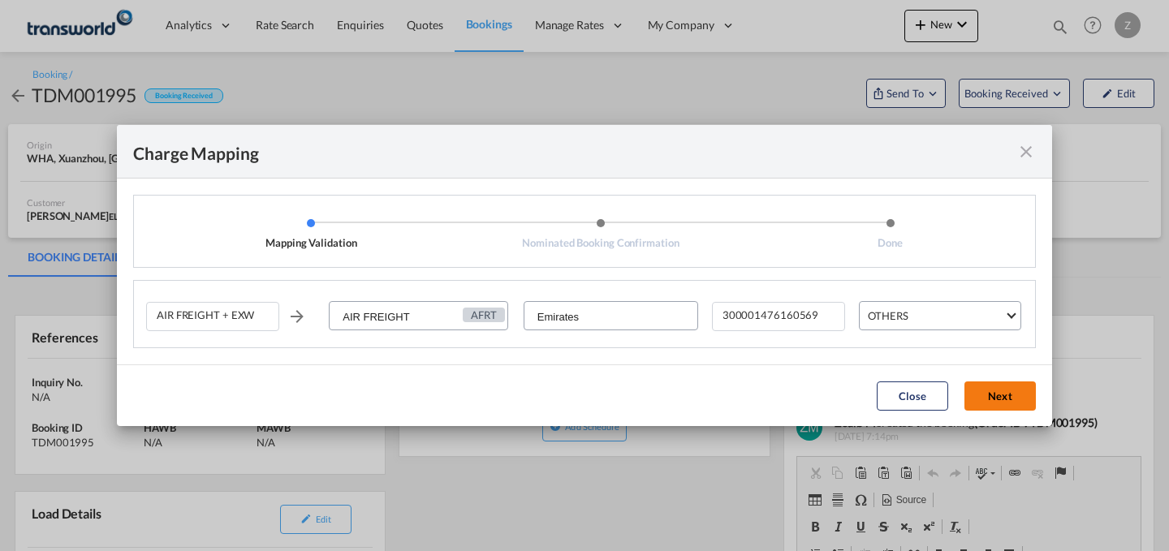
click at [1003, 395] on button "Next" at bounding box center [999, 396] width 71 height 29
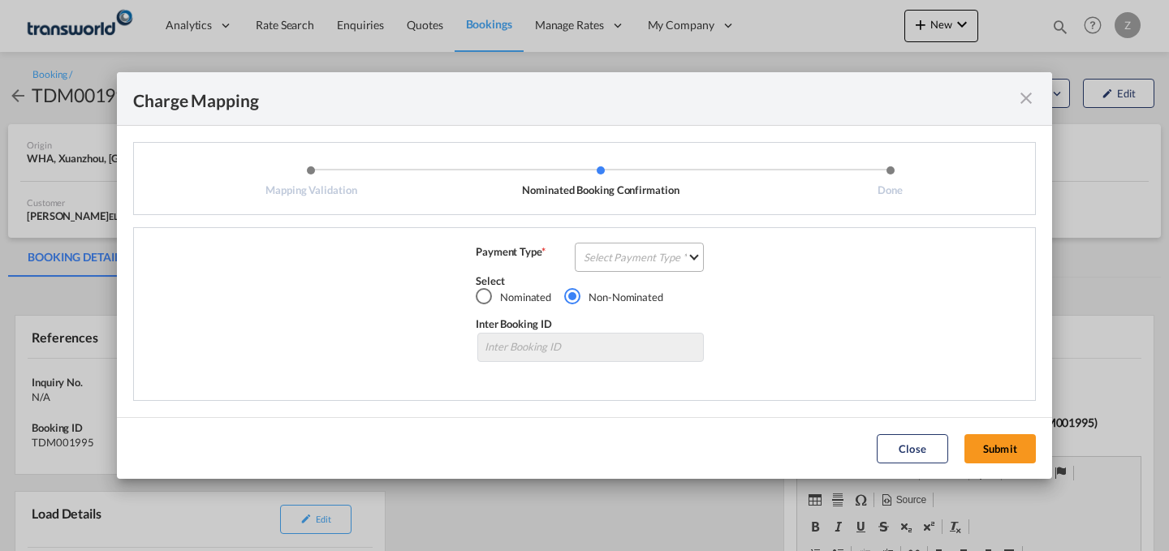
click at [675, 258] on md-select "Select Payment Type COLLECT PREPAID" at bounding box center [639, 257] width 129 height 29
click at [645, 262] on md-option "COLLECT" at bounding box center [644, 256] width 144 height 39
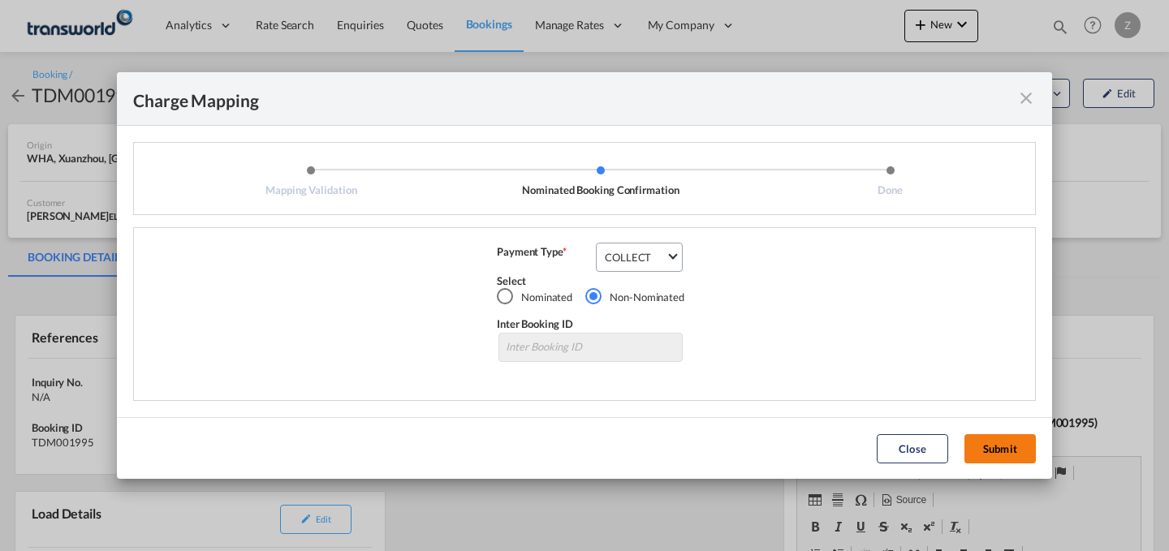
click at [978, 438] on button "Submit" at bounding box center [999, 448] width 71 height 29
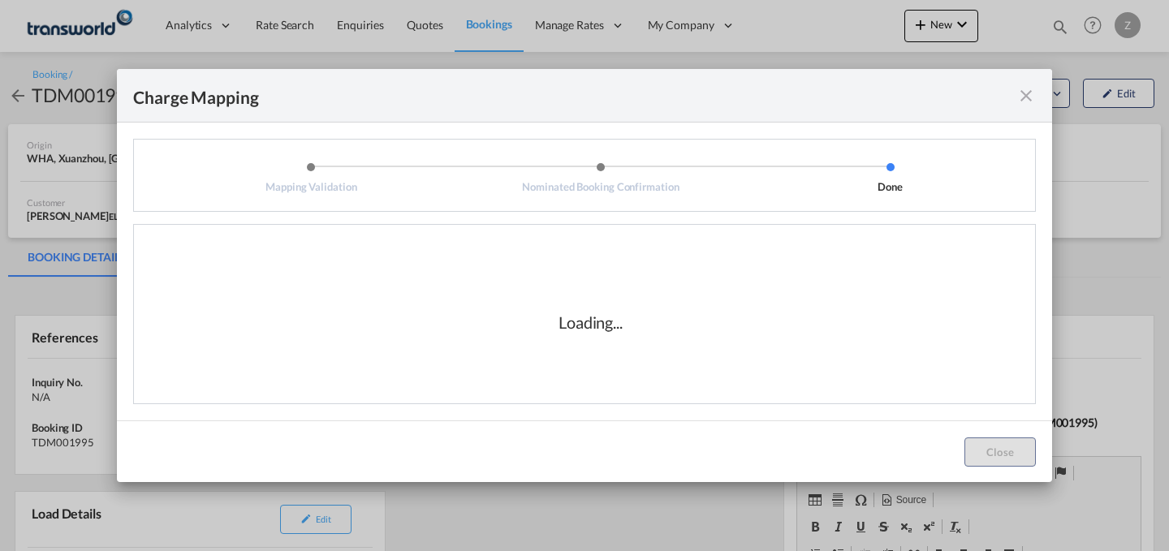
click at [756, 346] on div "Loading..." at bounding box center [590, 322] width 889 height 162
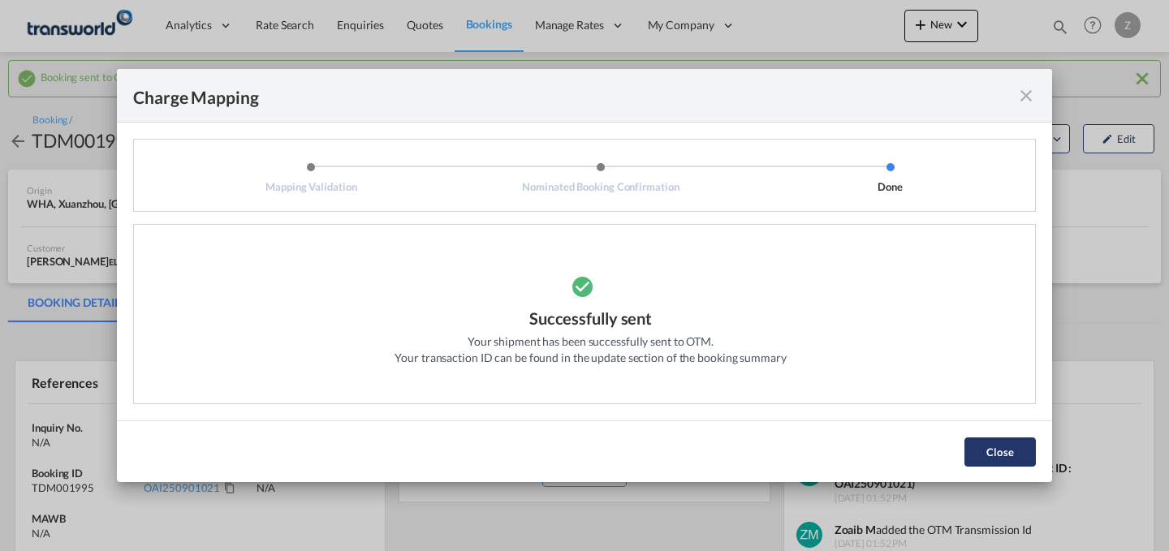
click at [996, 442] on button "Close" at bounding box center [999, 452] width 71 height 29
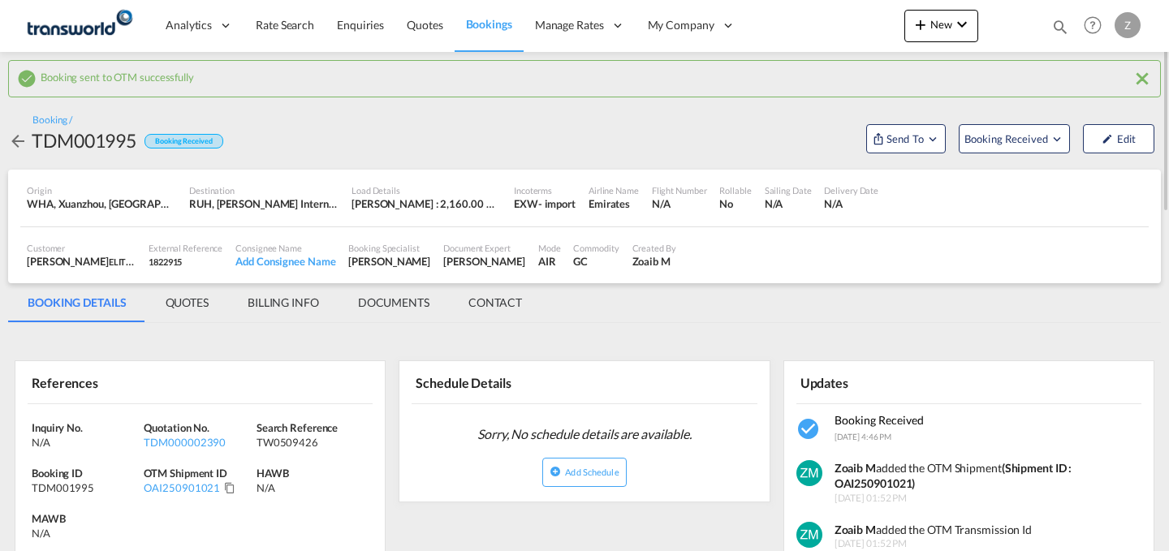
click at [101, 198] on div "WHA, Xuanzhou, [GEOGRAPHIC_DATA], [GEOGRAPHIC_DATA], [GEOGRAPHIC_DATA] & [GEOGR…" at bounding box center [101, 203] width 149 height 15
click at [94, 207] on div "WHA, Xuanzhou, [GEOGRAPHIC_DATA], [GEOGRAPHIC_DATA], [GEOGRAPHIC_DATA] & [GEOGR…" at bounding box center [101, 203] width 149 height 15
click at [39, 205] on div "WHA, Xuanzhou, [GEOGRAPHIC_DATA], [GEOGRAPHIC_DATA], [GEOGRAPHIC_DATA] & [GEOGR…" at bounding box center [101, 203] width 149 height 15
click at [162, 203] on div "WHA, Xuanzhou, [GEOGRAPHIC_DATA], [GEOGRAPHIC_DATA], [GEOGRAPHIC_DATA] & [GEOGR…" at bounding box center [101, 203] width 149 height 15
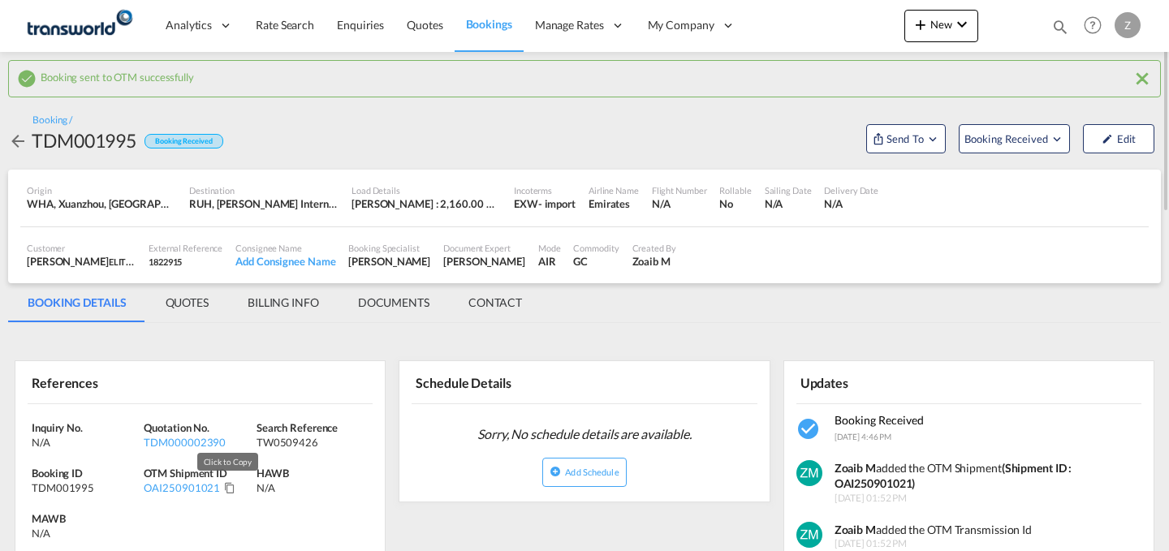
click at [225, 488] on md-icon "Click to Copy" at bounding box center [229, 487] width 11 height 11
click at [915, 27] on md-icon "icon-plus 400-fg" at bounding box center [920, 24] width 19 height 19
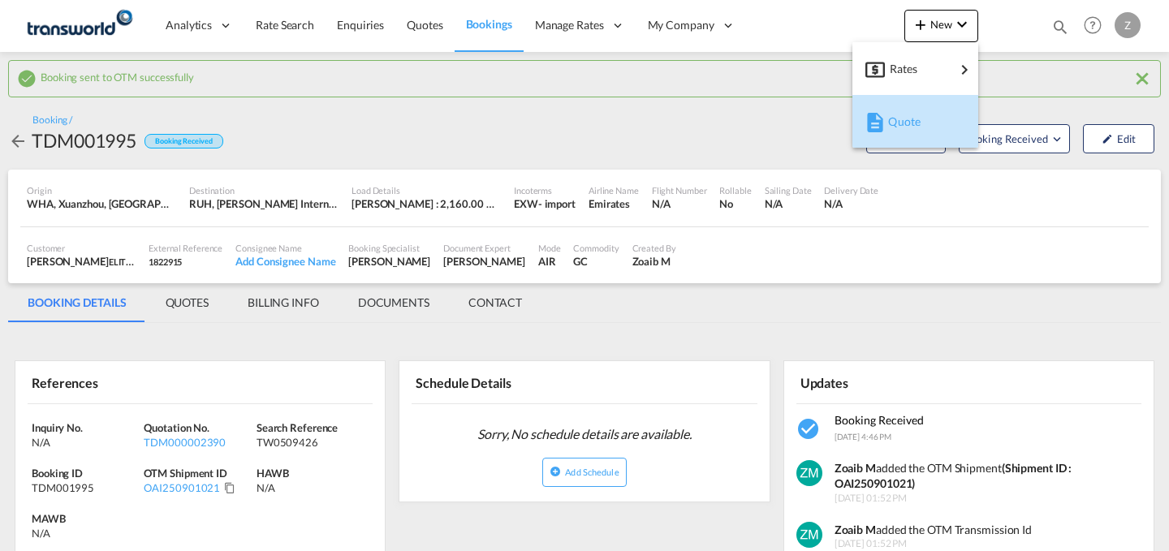
click at [876, 121] on md-icon "button" at bounding box center [874, 122] width 19 height 19
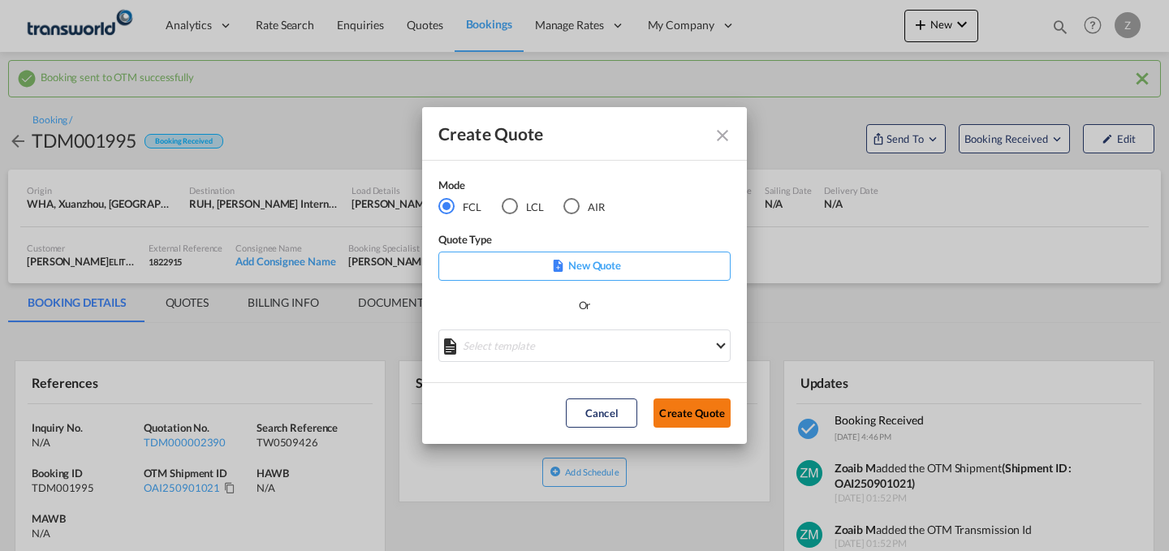
click at [679, 425] on button "Create Quote" at bounding box center [692, 413] width 77 height 29
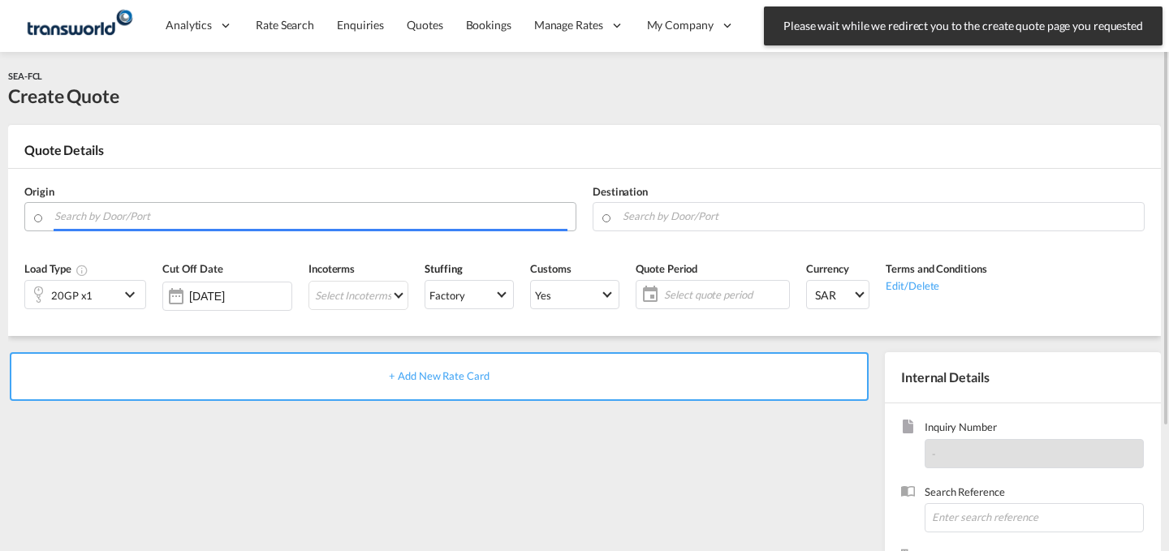
click at [352, 209] on input "Search by Door/Port" at bounding box center [310, 216] width 513 height 28
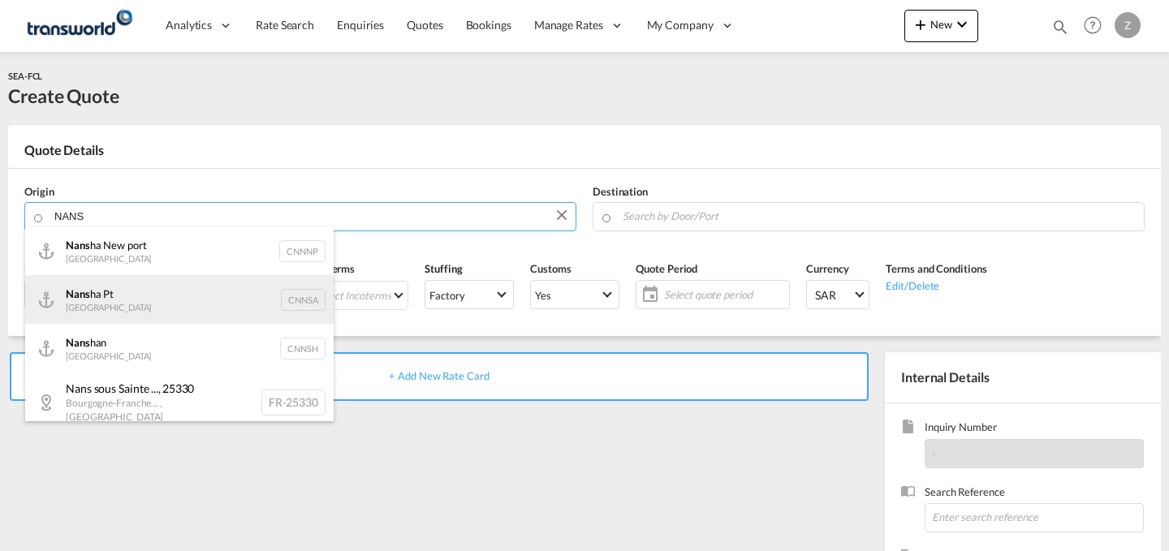
type input "NANS"
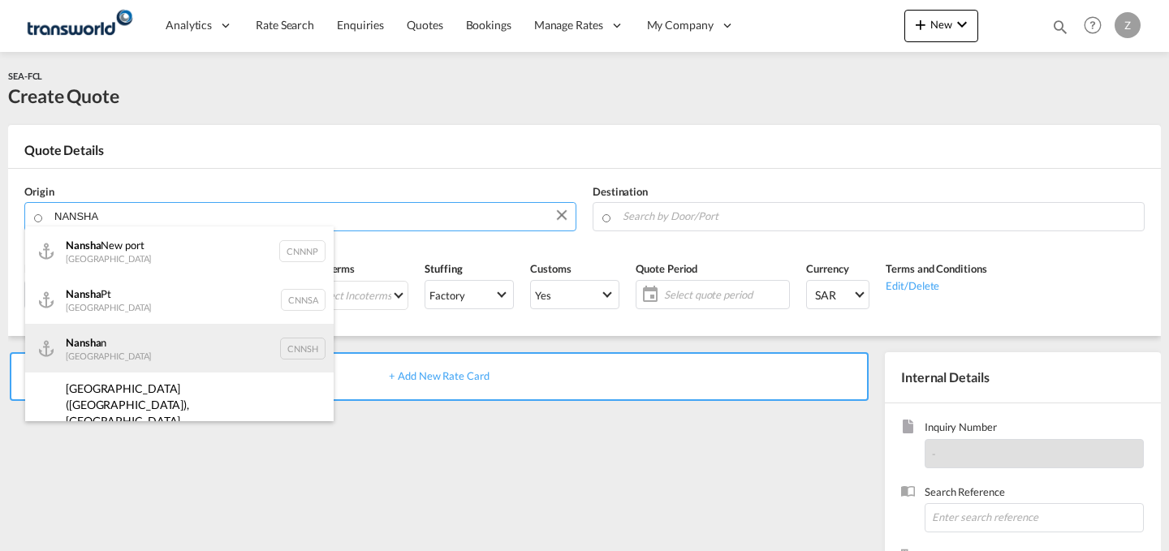
click at [188, 339] on div "Nansha n China CNNSH" at bounding box center [179, 348] width 308 height 49
type input "Nanshan, CNNSH"
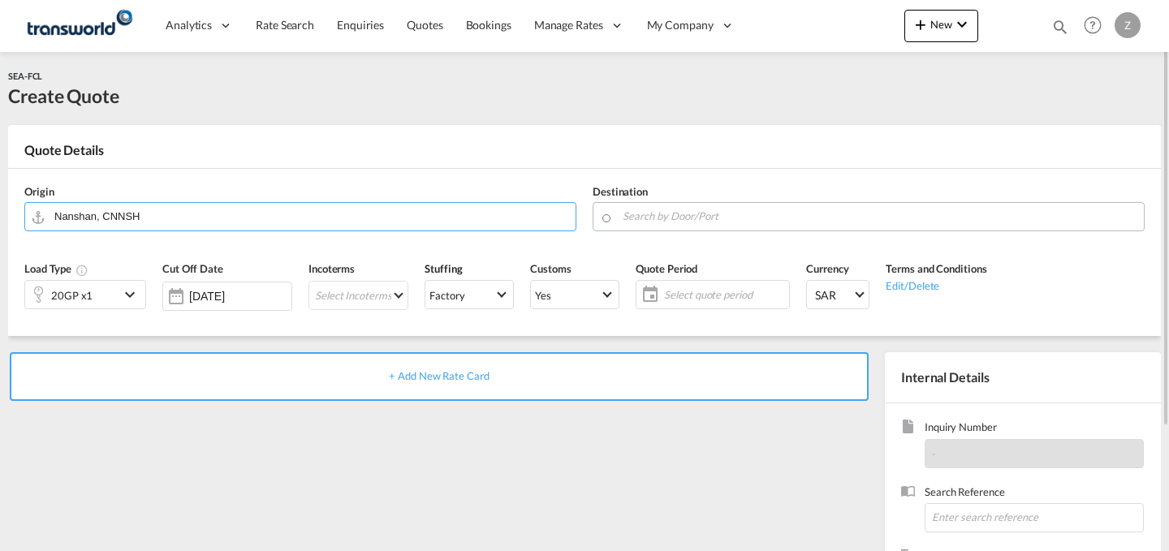
click at [692, 215] on input "Search by Door/Port" at bounding box center [879, 216] width 513 height 28
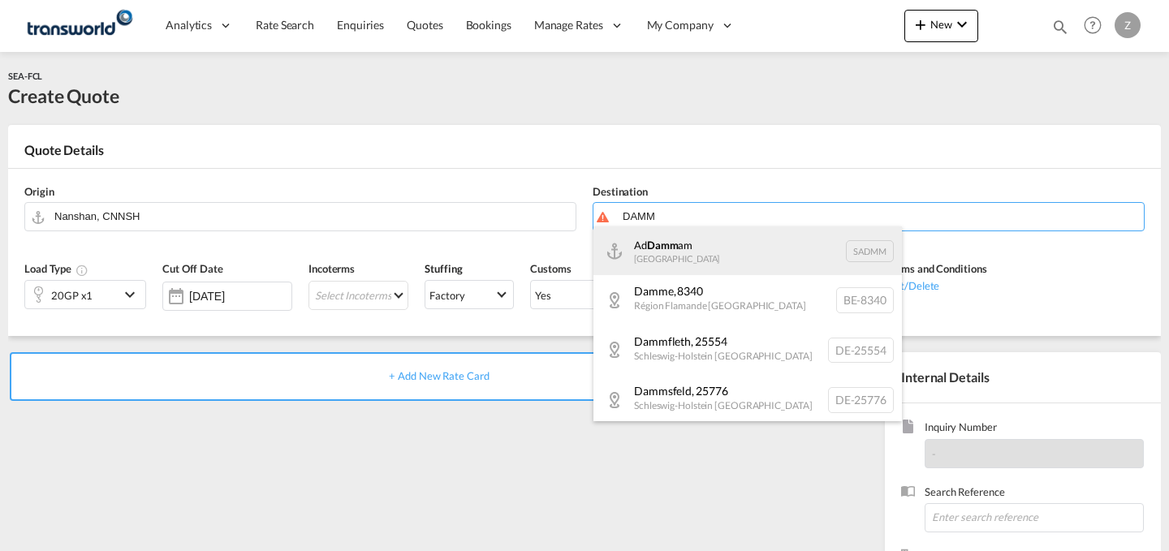
click at [671, 241] on div "Ad Damm am [GEOGRAPHIC_DATA] [GEOGRAPHIC_DATA]" at bounding box center [747, 250] width 308 height 49
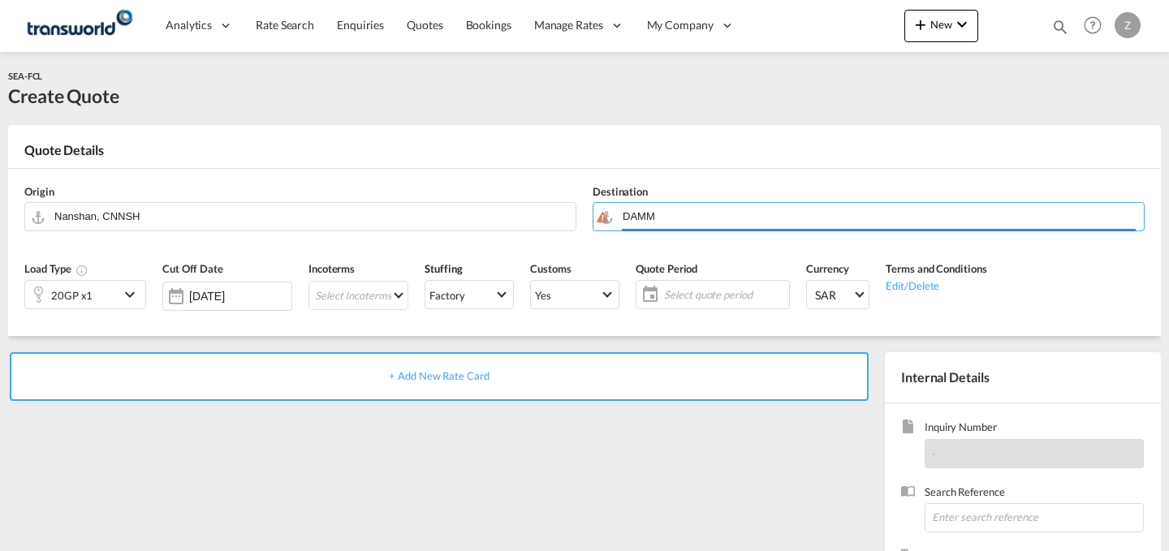
type input "Ad Dammam, SADMM"
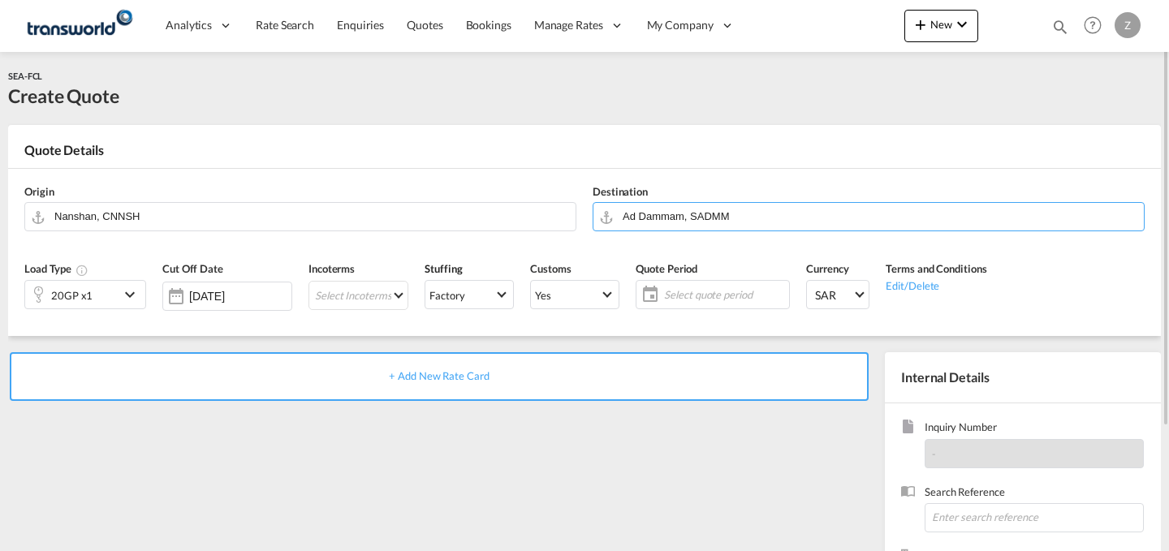
click at [105, 296] on div "20GP x1" at bounding box center [72, 295] width 94 height 28
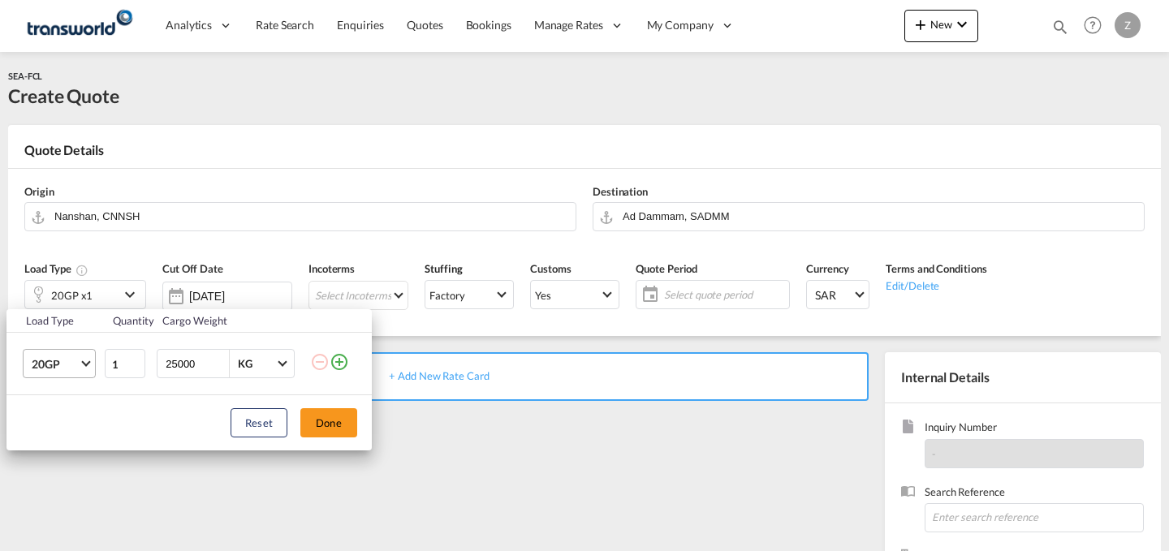
click at [85, 364] on span "Choose: \a20GP" at bounding box center [85, 362] width 9 height 9
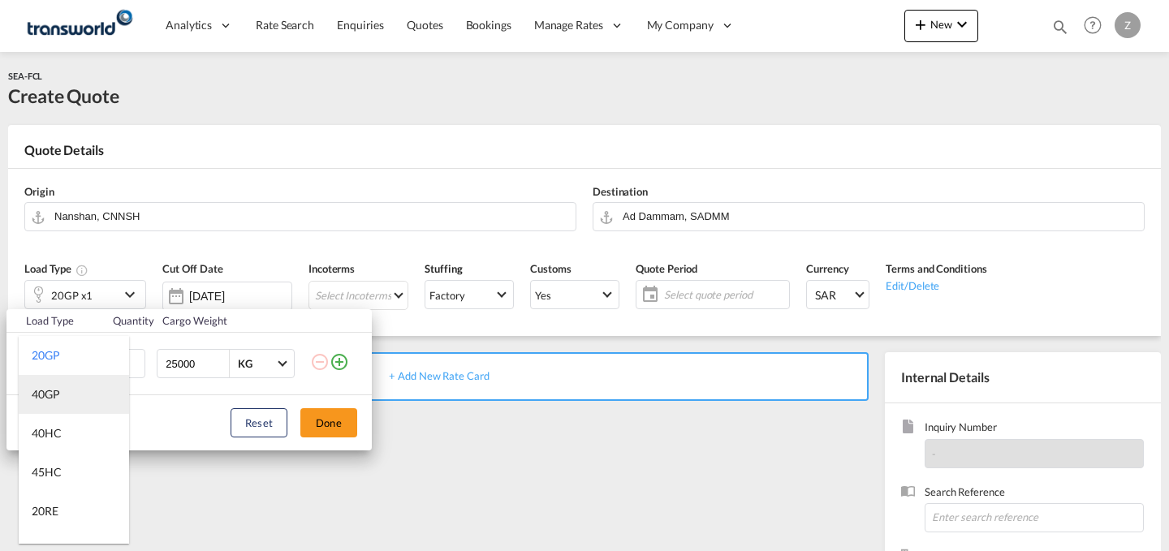
type md-option "20GP"
click at [67, 395] on md-option "40GP" at bounding box center [74, 394] width 110 height 39
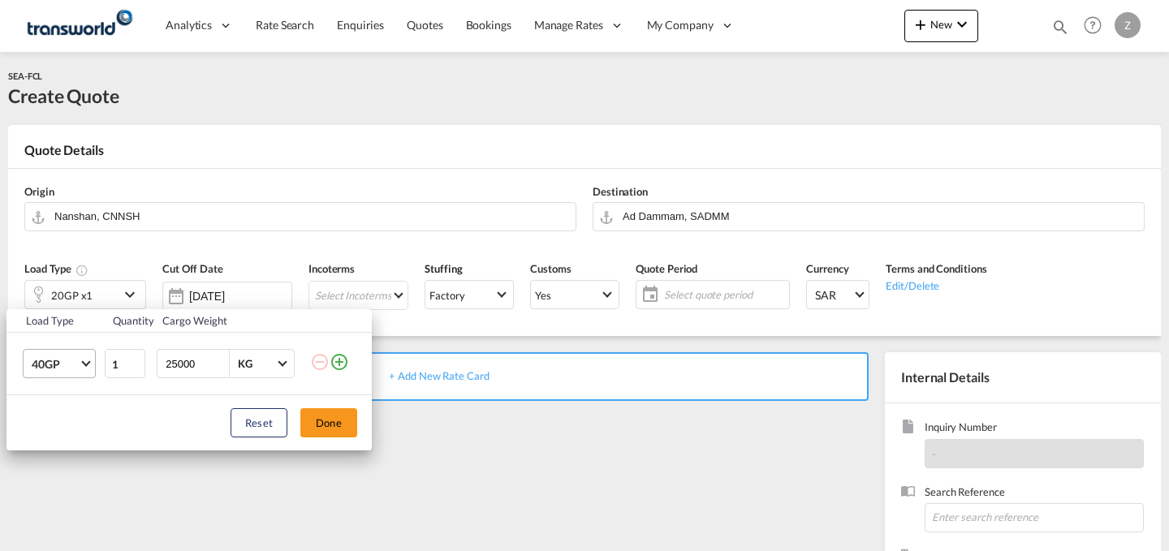
click at [81, 364] on md-select-value "40GP" at bounding box center [62, 364] width 65 height 28
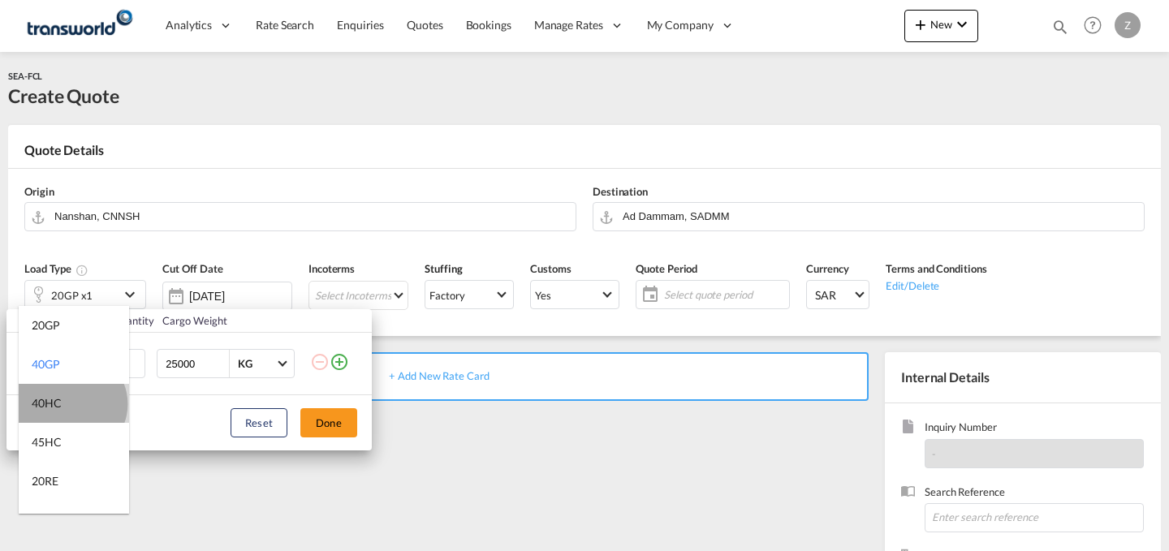
click at [71, 403] on md-option "40HC" at bounding box center [74, 403] width 110 height 39
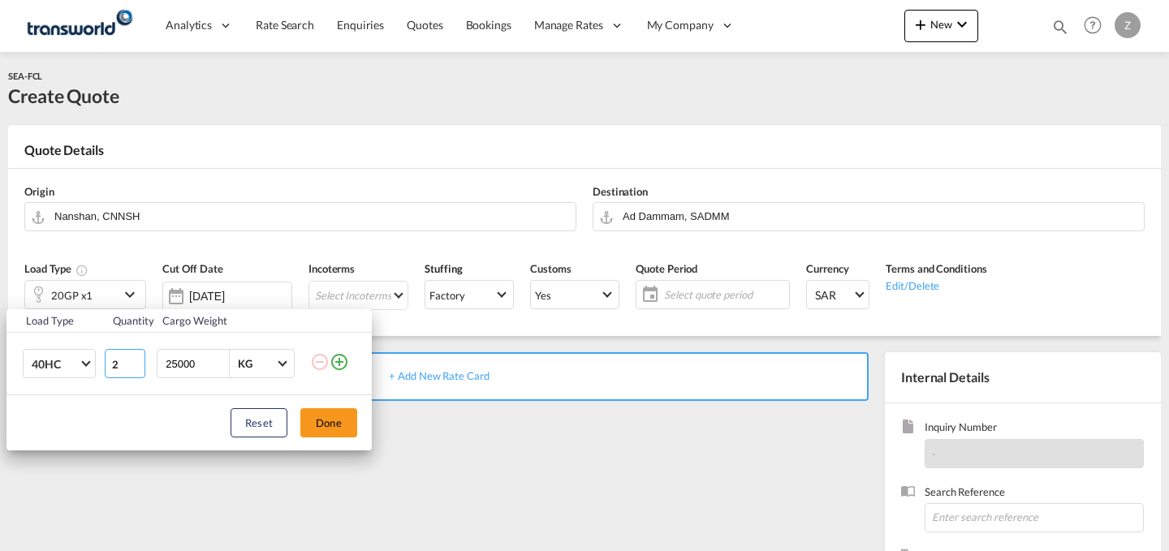
type input "2"
click at [137, 360] on input "2" at bounding box center [125, 363] width 41 height 29
click at [336, 415] on button "Done" at bounding box center [328, 422] width 57 height 29
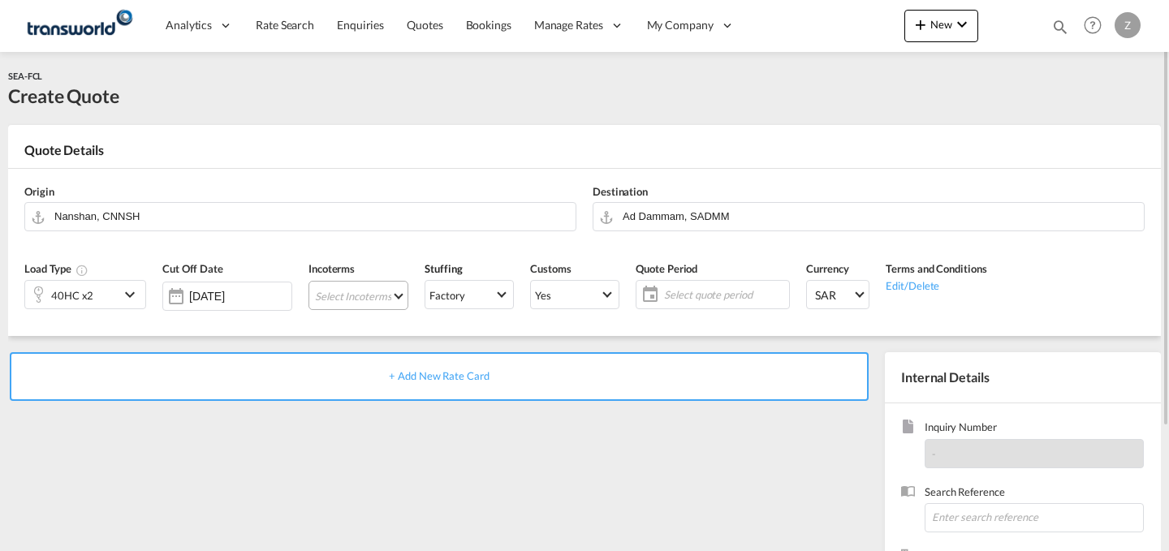
click at [362, 300] on md-select "Select Incoterms DPU - export Delivery at Place Unloaded DAP - import Delivered…" at bounding box center [358, 295] width 100 height 29
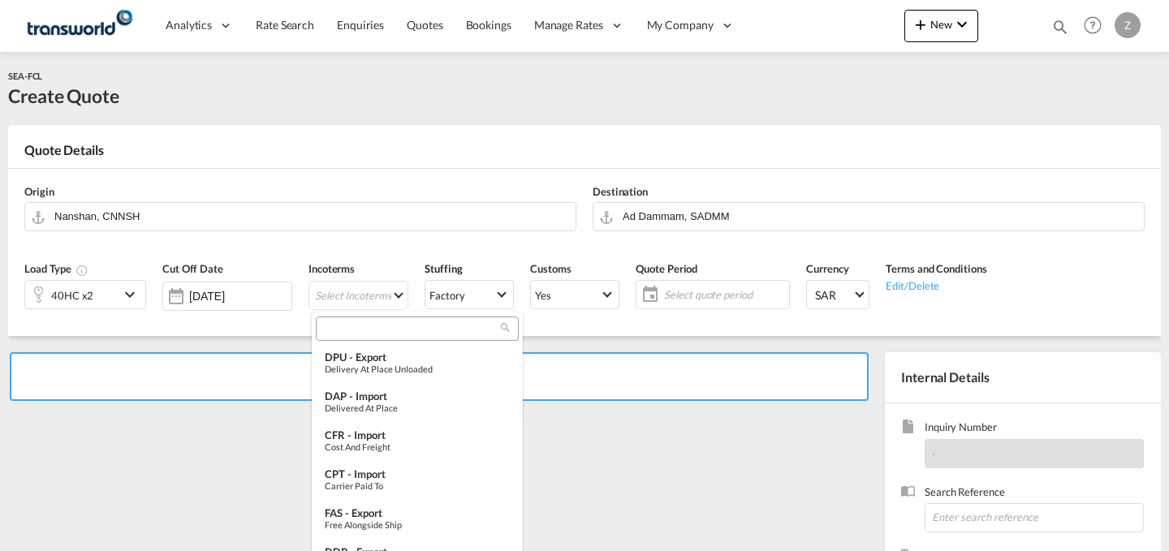
click at [385, 330] on input "search" at bounding box center [411, 328] width 180 height 15
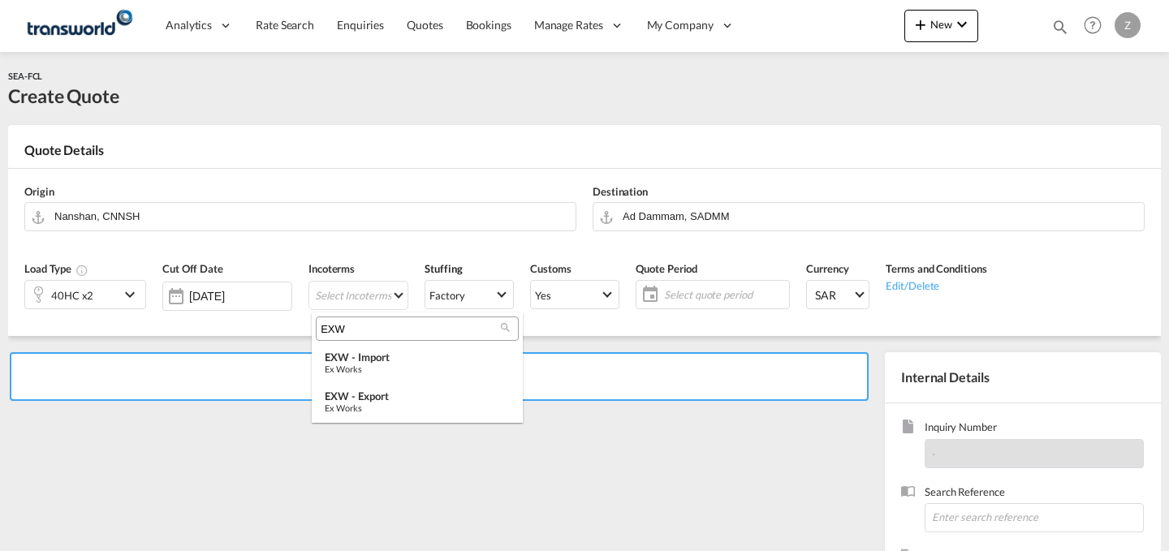
type input "EXW"
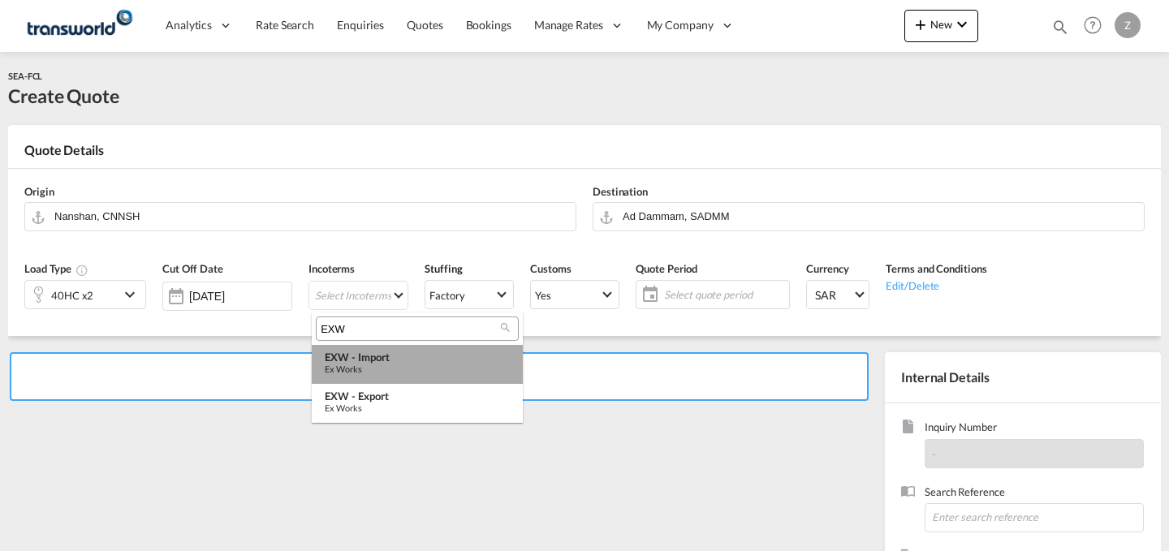
click at [380, 353] on div "EXW - import" at bounding box center [417, 357] width 185 height 13
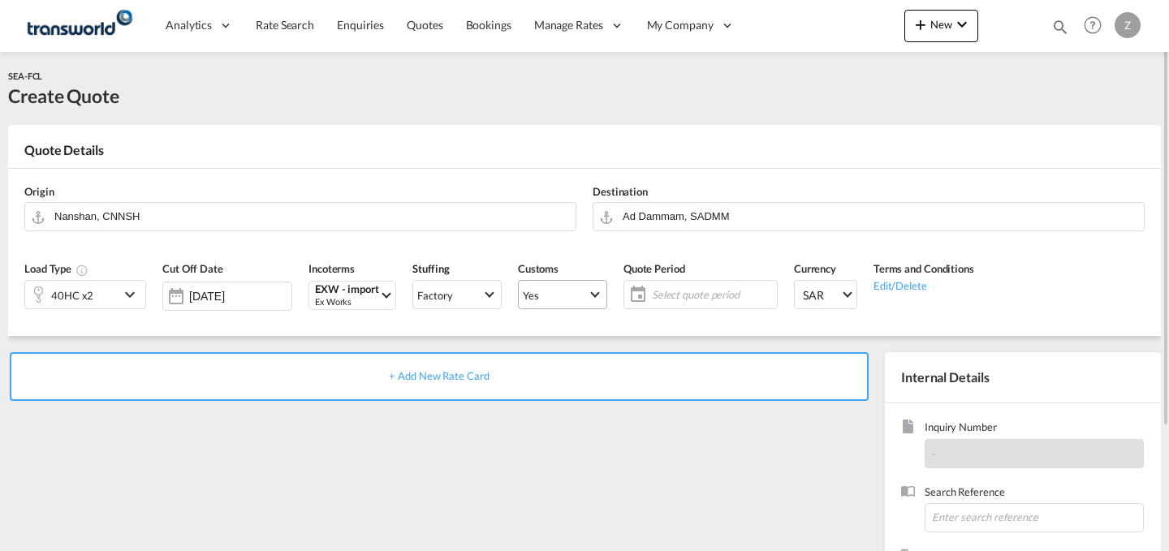
click at [558, 293] on span "Yes" at bounding box center [555, 295] width 65 height 15
click at [556, 334] on md-option "No" at bounding box center [565, 333] width 114 height 39
click at [576, 301] on span "Yes" at bounding box center [555, 295] width 65 height 15
click at [574, 322] on md-option "No" at bounding box center [565, 333] width 114 height 39
click at [671, 299] on span "Select quote period" at bounding box center [712, 294] width 121 height 15
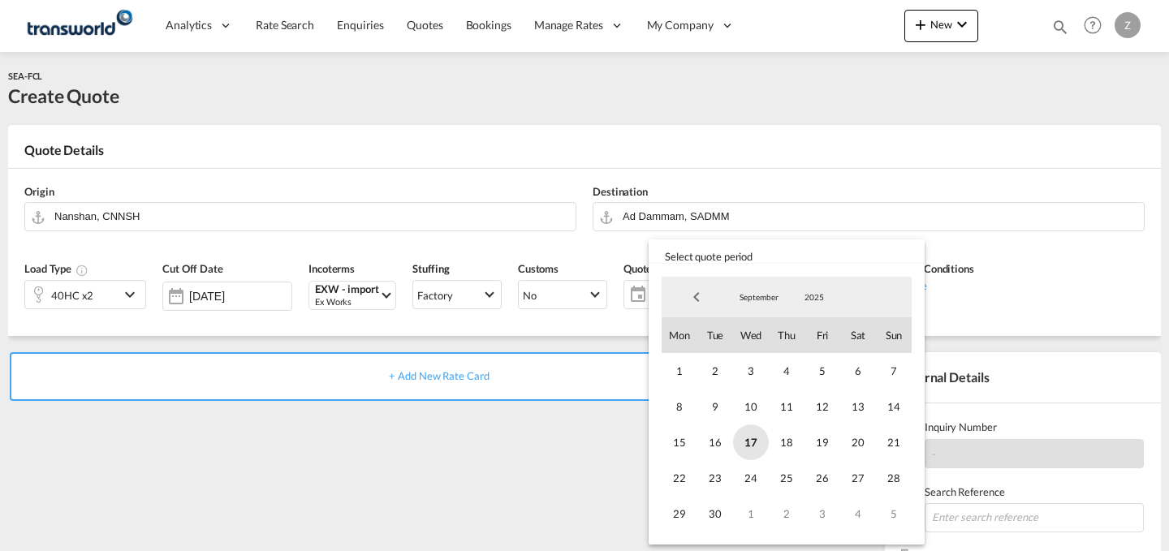
click at [752, 439] on span "17" at bounding box center [751, 443] width 36 height 36
click at [714, 515] on span "30" at bounding box center [715, 514] width 36 height 36
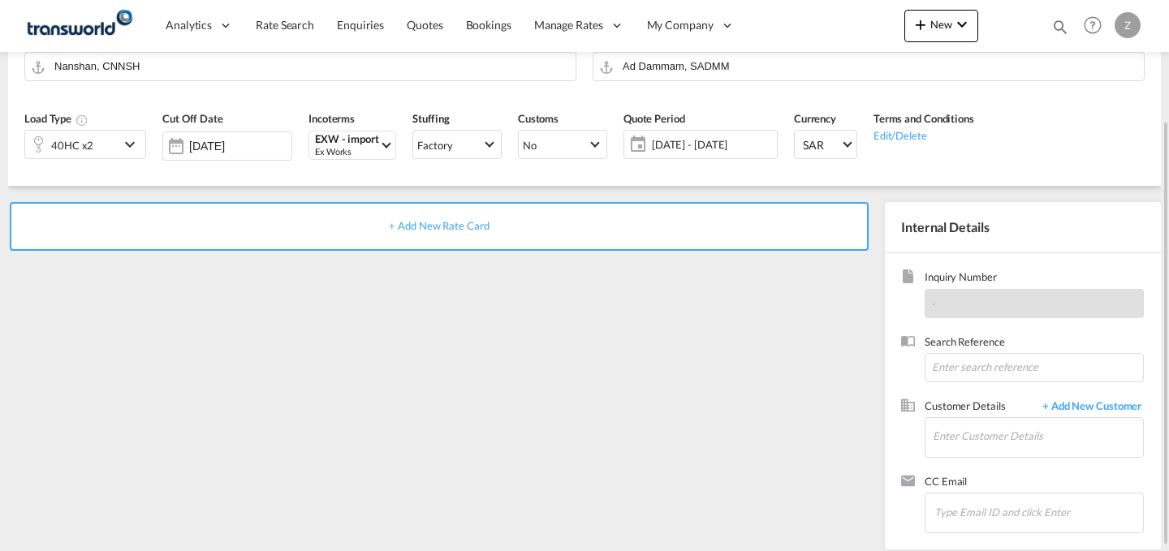
scroll to position [153, 0]
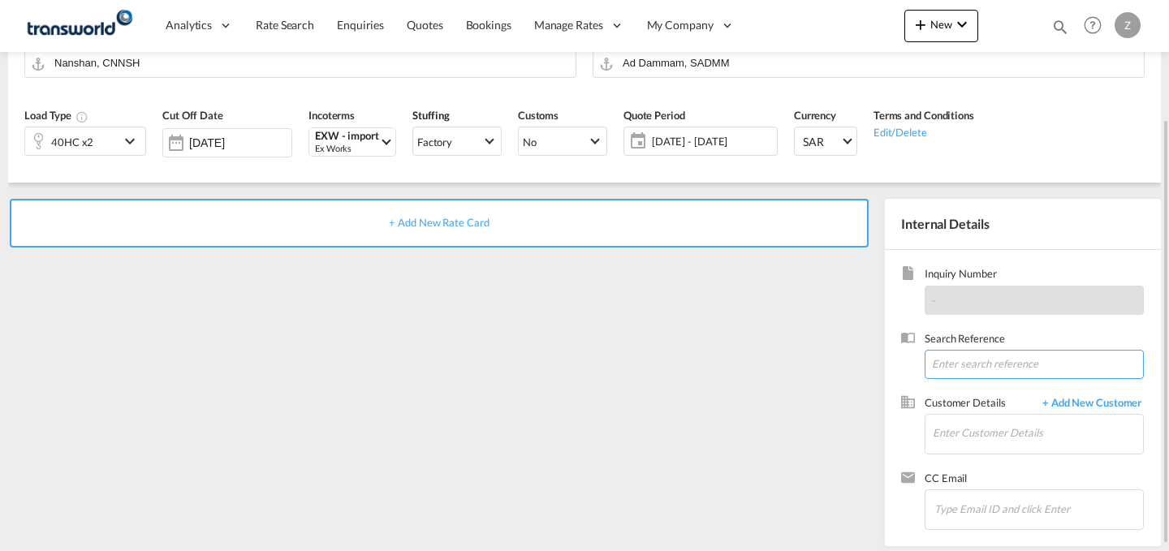
paste input "TW1609538"
click at [958, 362] on input "TW1609538" at bounding box center [1034, 364] width 219 height 29
type input "TW1609538"
click at [972, 431] on input "Enter Customer Details" at bounding box center [1038, 433] width 210 height 37
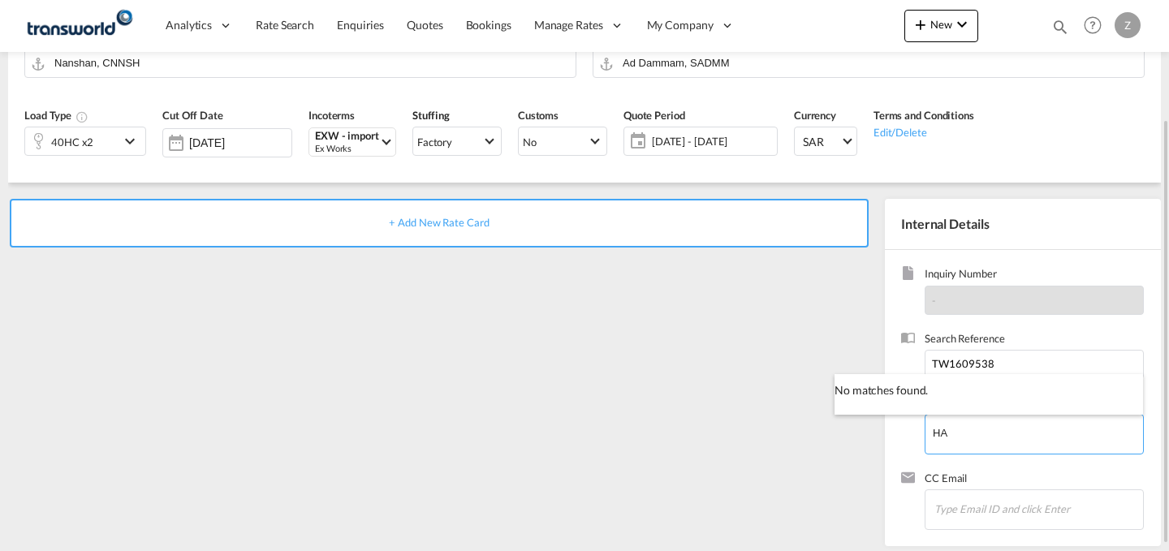
type input "H"
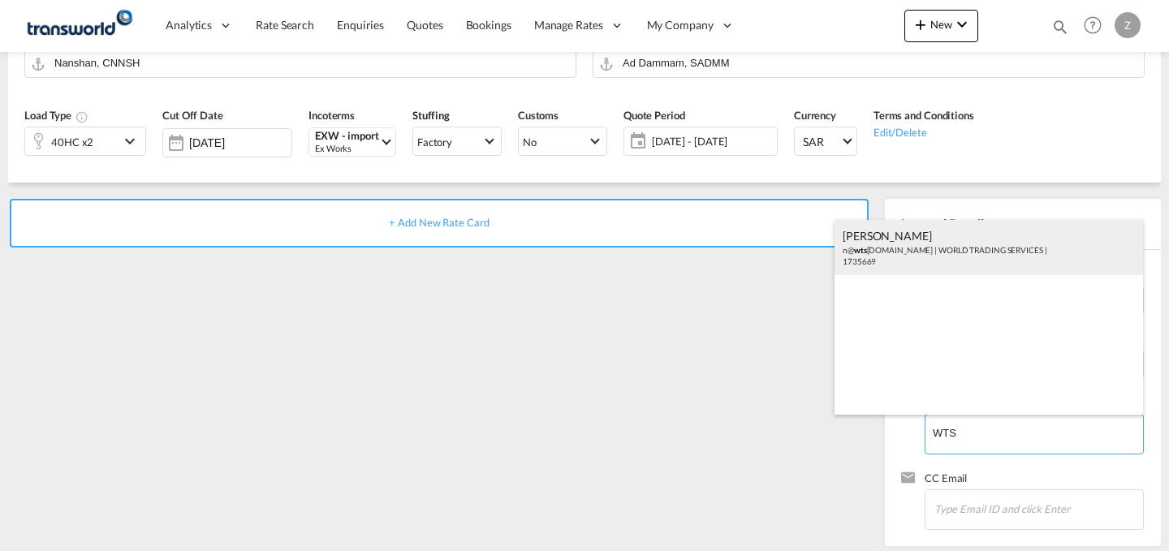
click at [976, 249] on div "[PERSON_NAME] n@ wts [DOMAIN_NAME] | WORLD TRADING SERVICES | 1735669" at bounding box center [989, 247] width 308 height 55
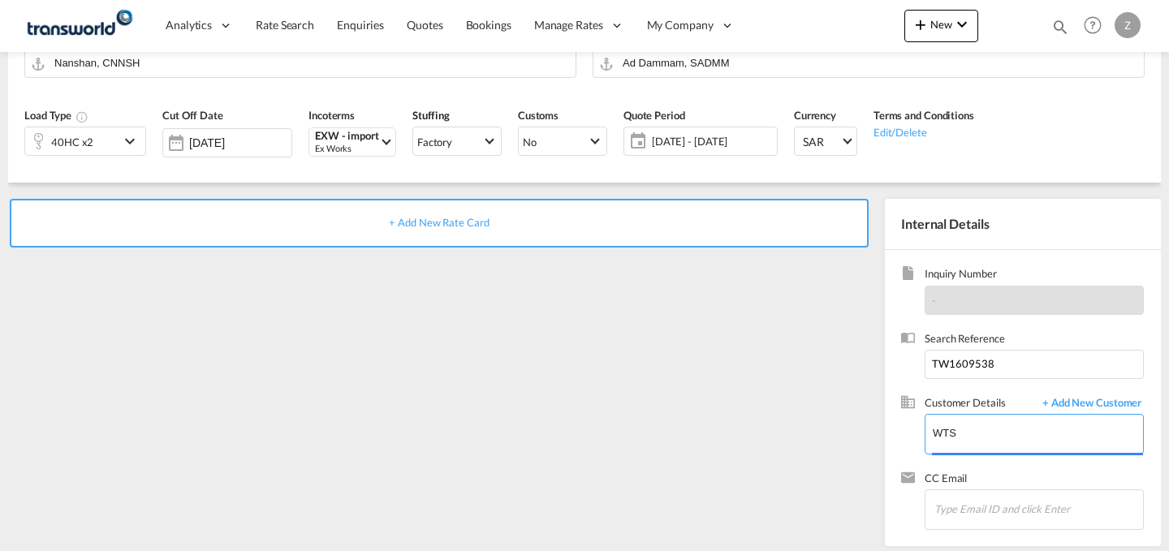
type input "WORLD TRADING SERVICES, [PERSON_NAME], n@[DOMAIN_NAME]"
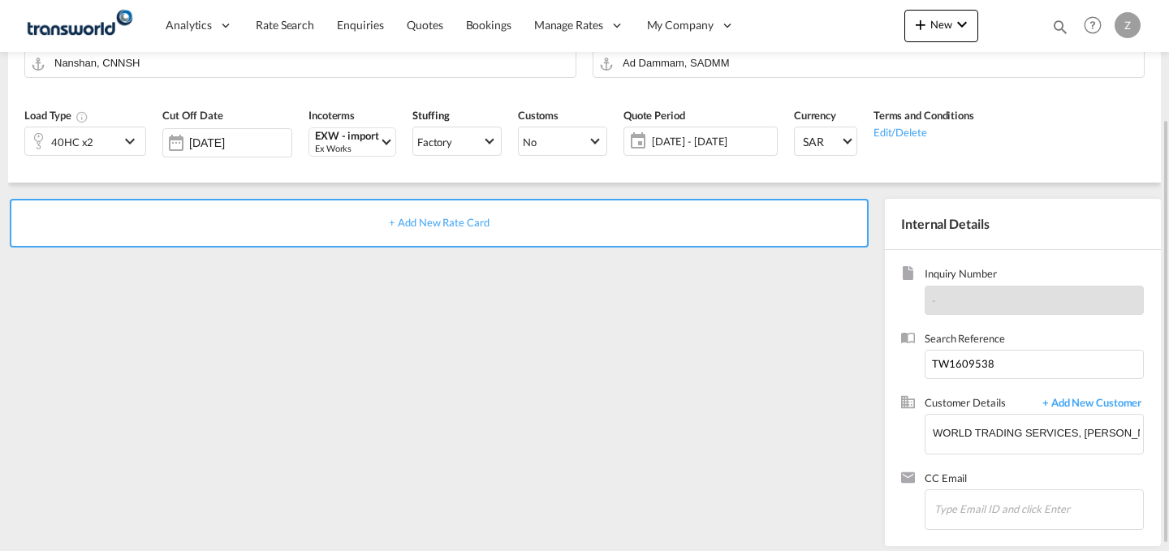
click at [701, 230] on div "+ Add New Rate Card" at bounding box center [439, 223] width 859 height 49
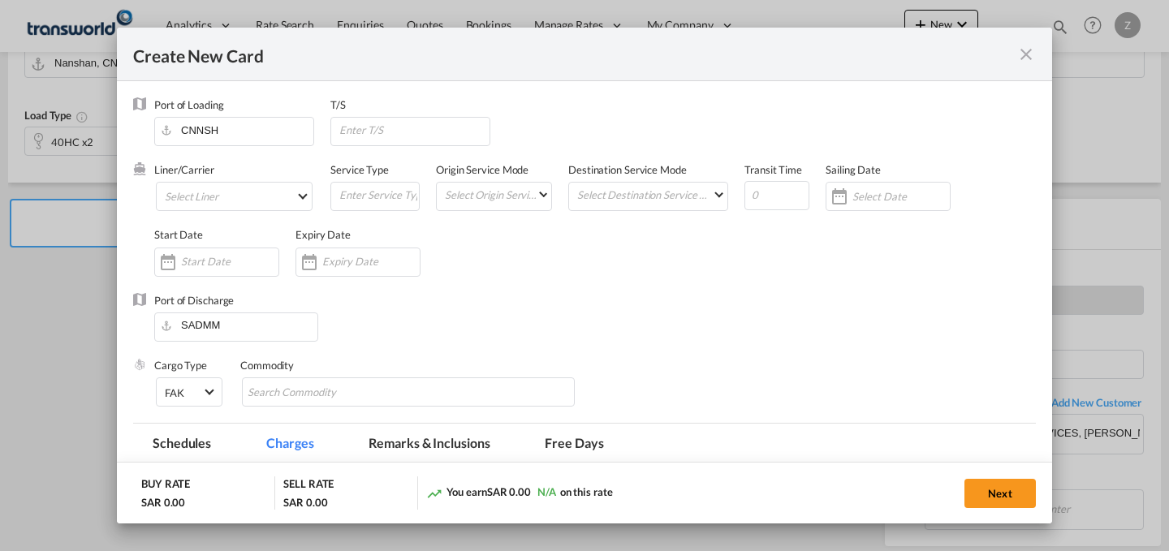
type input "Basic Ocean Freight"
select select "per equipment"
click at [287, 188] on md-select "Select Liner 2HM LOGISTICS D.O.O 2HM LOGISTICS D.O.O. / TWKS-KOPER 3P LOGISTICS…" at bounding box center [234, 196] width 157 height 29
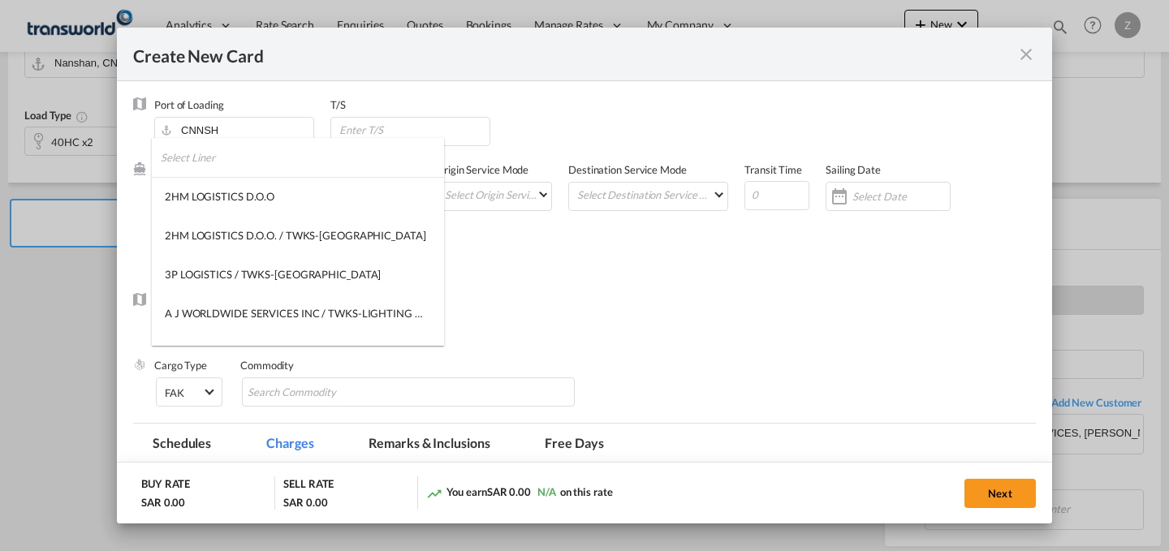
click at [303, 162] on input "search" at bounding box center [302, 157] width 283 height 39
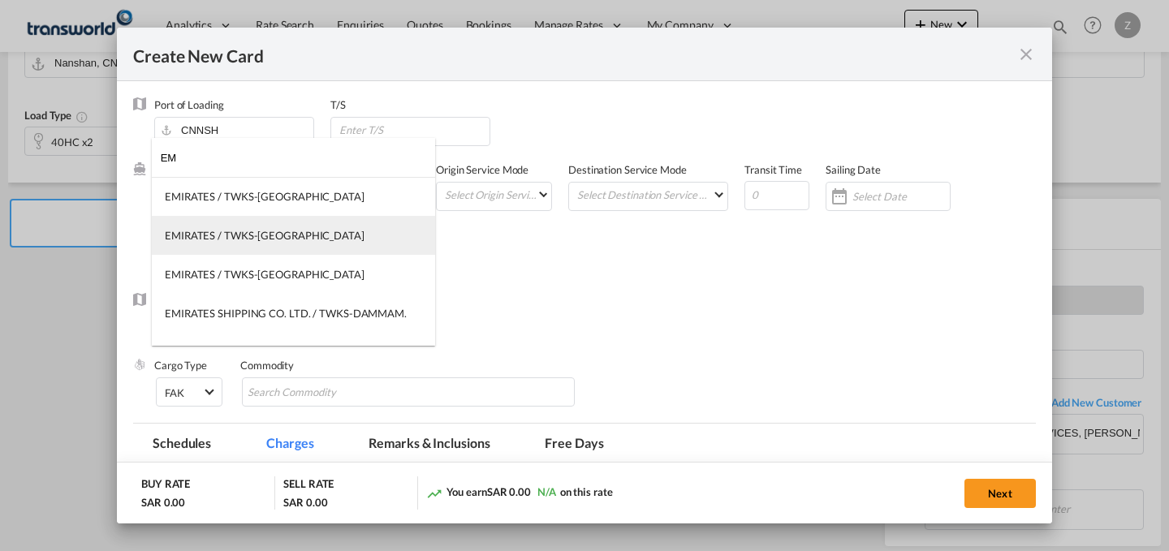
type input "E"
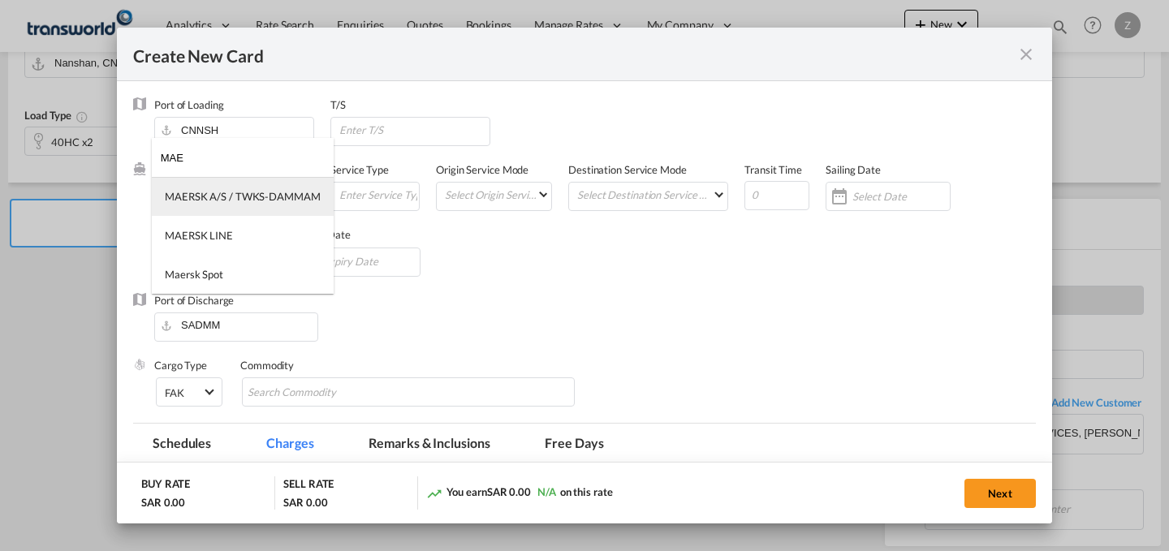
type input "MAE"
click at [295, 203] on div "MAERSK A/S / TWKS-DAMMAM" at bounding box center [243, 196] width 156 height 15
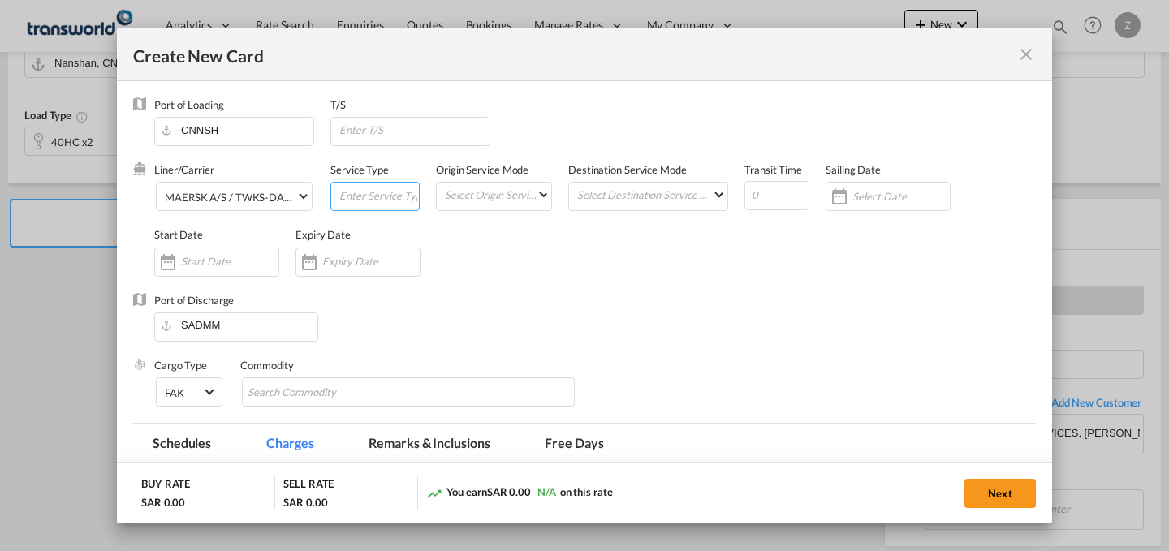
click at [372, 200] on input "Create New Card ..." at bounding box center [378, 195] width 81 height 24
type input "FCL"
click at [459, 199] on md-select "Select Origin Service Mode SD [GEOGRAPHIC_DATA]" at bounding box center [497, 194] width 108 height 23
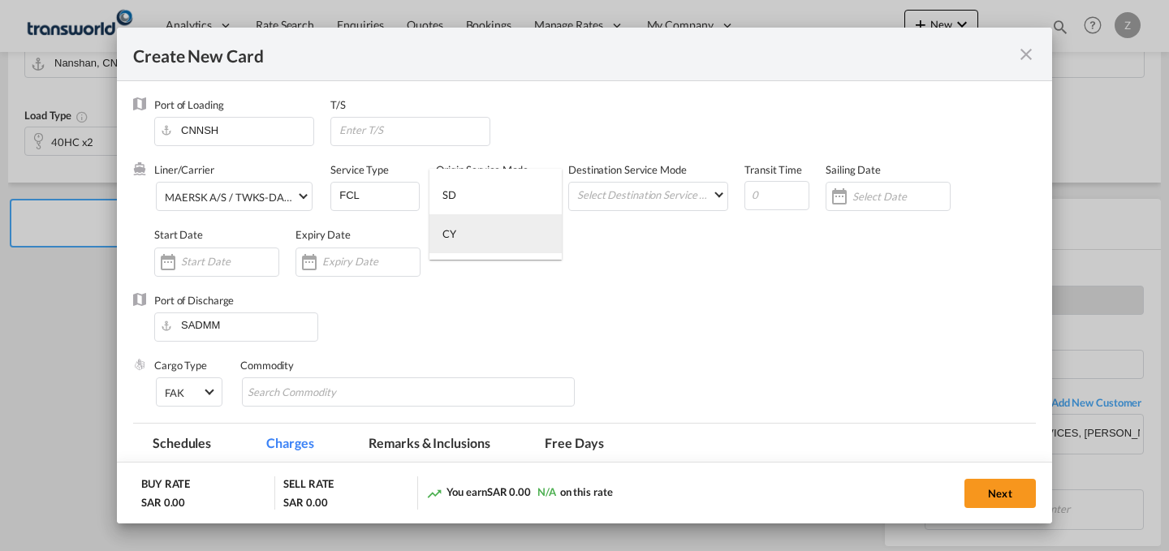
click at [500, 237] on md-option "CY" at bounding box center [495, 233] width 132 height 39
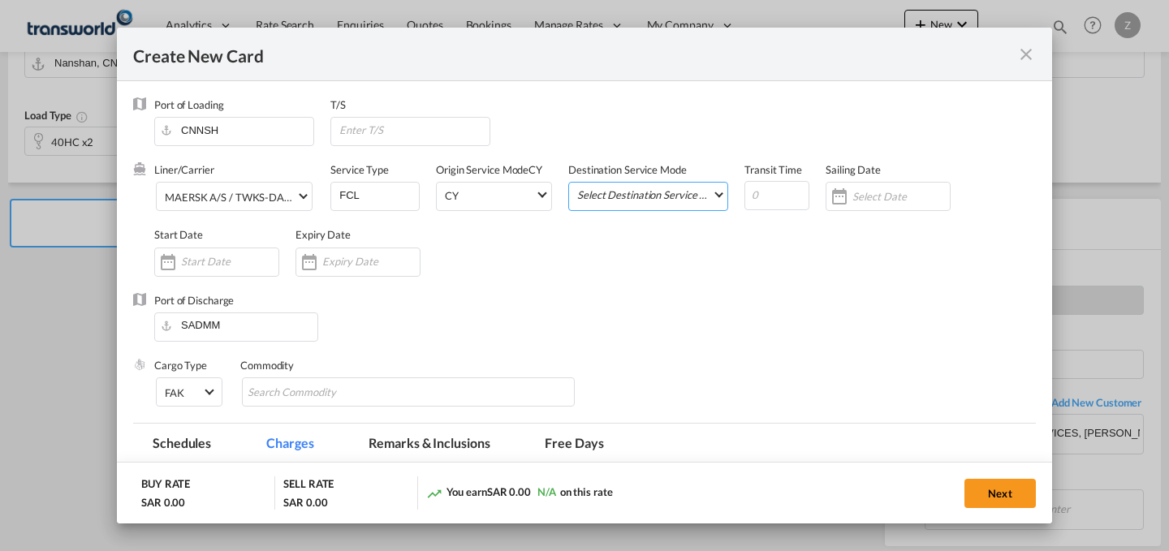
click at [619, 198] on md-select "Select Destination Service Mode SD [GEOGRAPHIC_DATA]" at bounding box center [652, 194] width 152 height 23
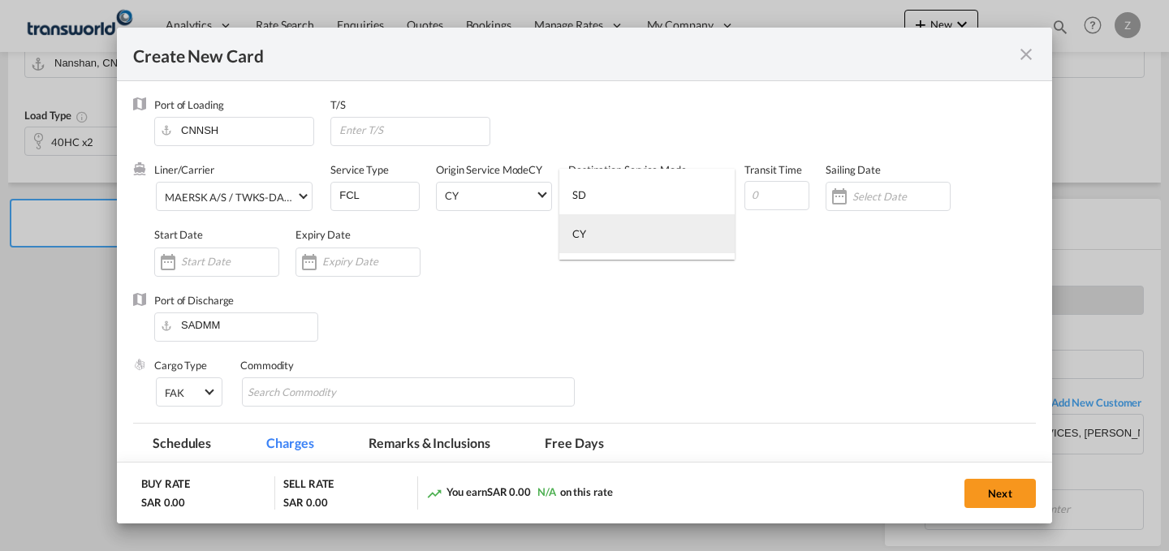
click at [636, 245] on md-option "CY" at bounding box center [646, 233] width 175 height 39
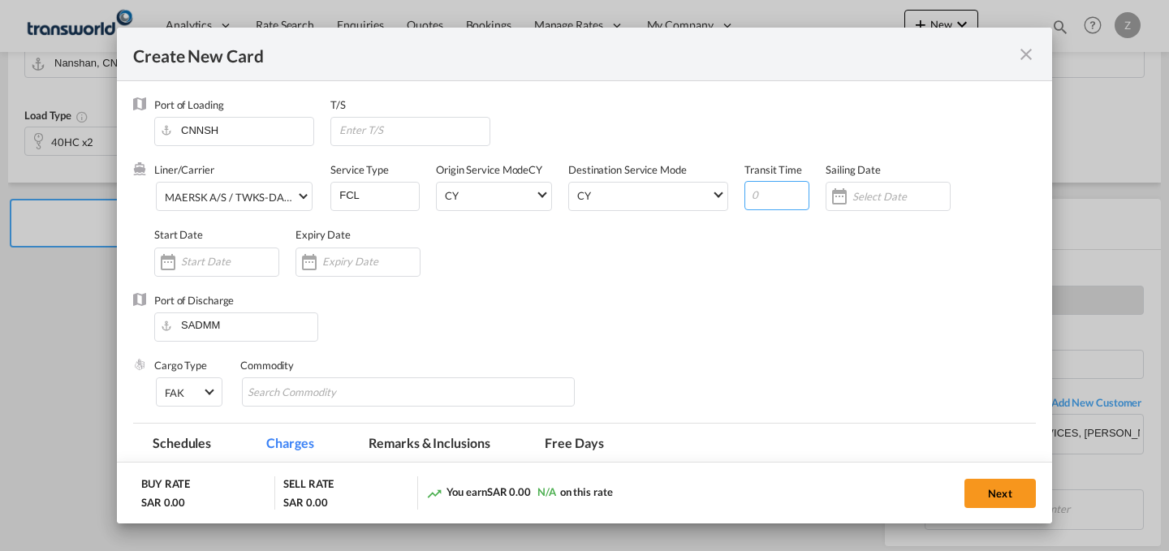
click at [779, 201] on input "Create New Card ..." at bounding box center [776, 195] width 65 height 29
type input "20"
click at [241, 266] on input "Create New Card ..." at bounding box center [229, 261] width 97 height 13
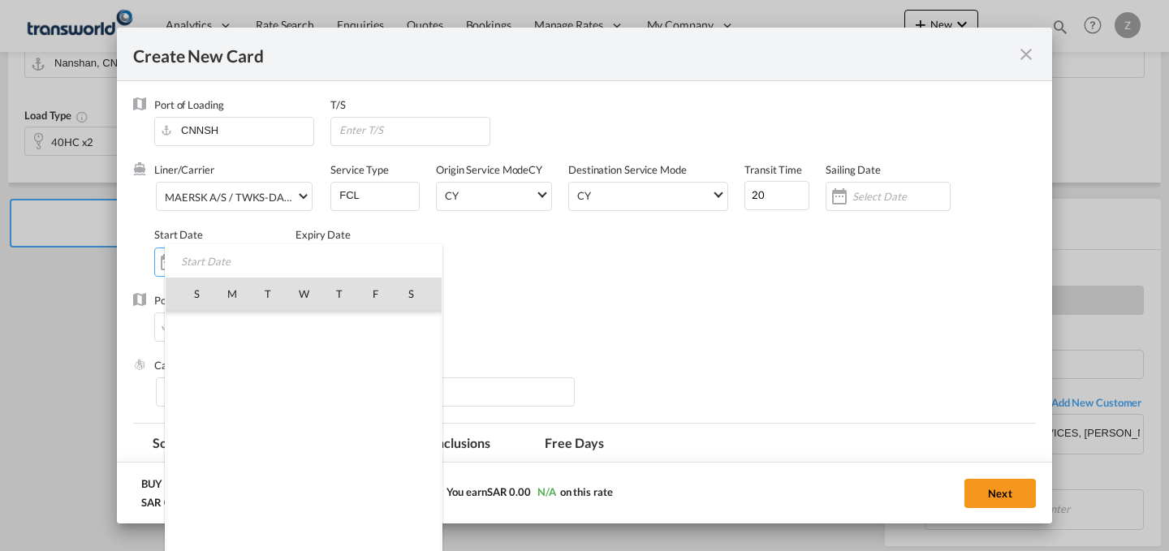
scroll to position [376044, 0]
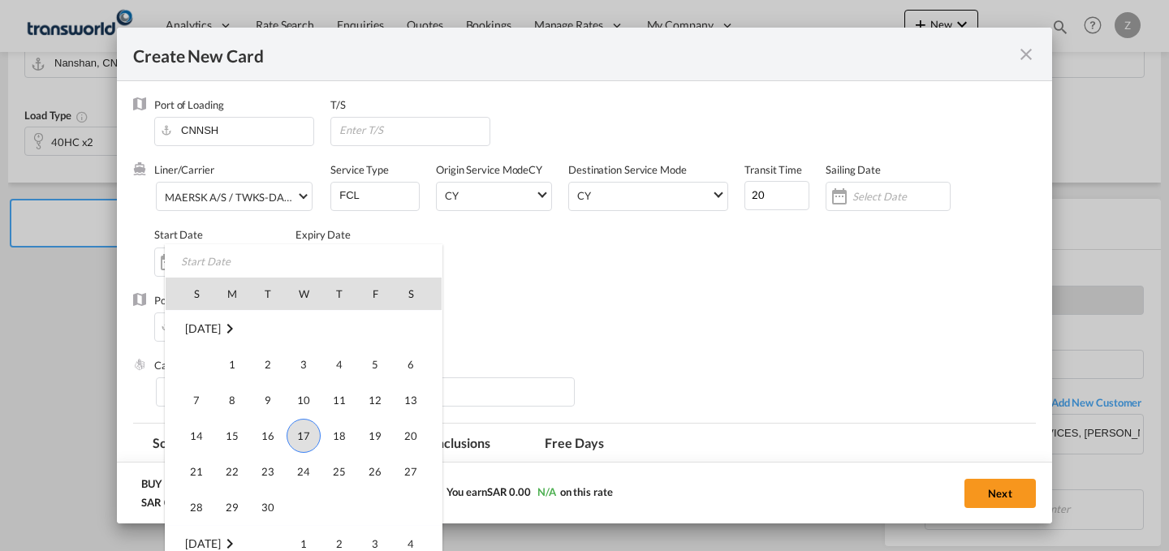
click at [302, 429] on span "17" at bounding box center [304, 436] width 34 height 34
type input "[DATE]"
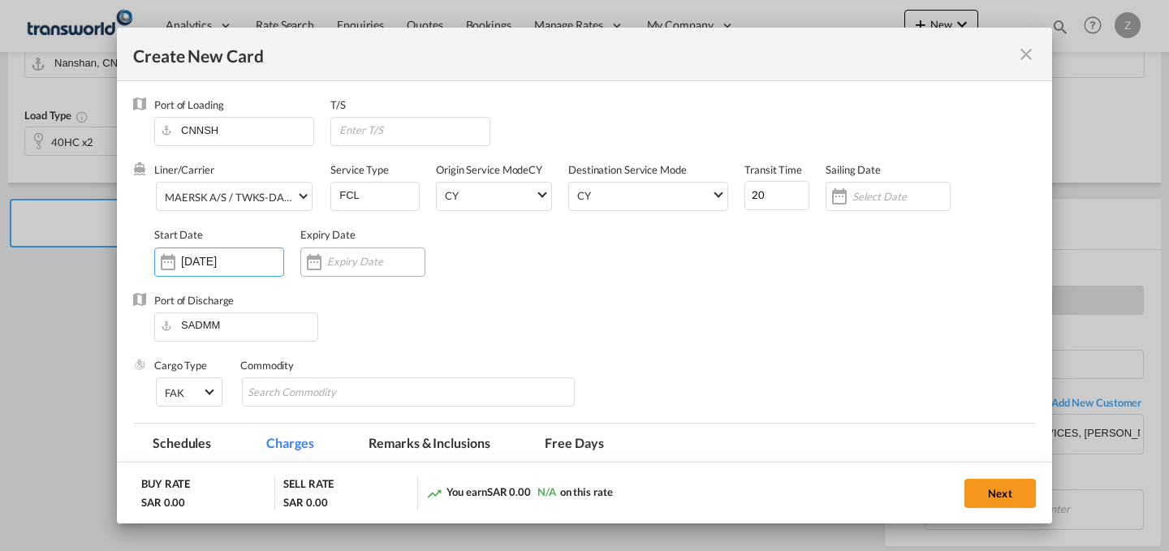
click at [359, 267] on input "Create New Card ..." at bounding box center [375, 261] width 97 height 13
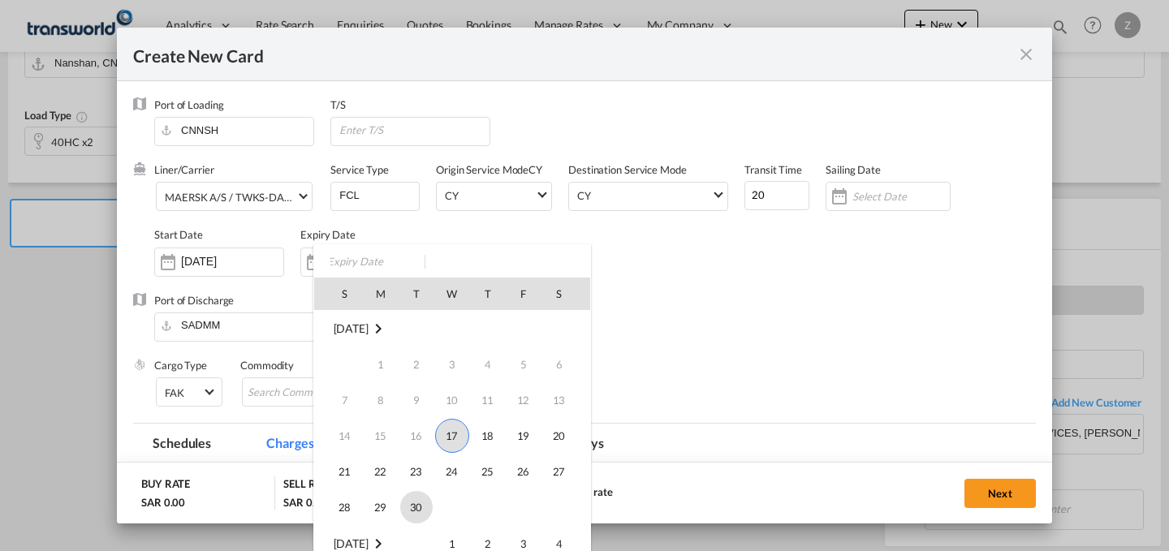
click at [411, 505] on span "30" at bounding box center [416, 507] width 32 height 32
type input "[DATE]"
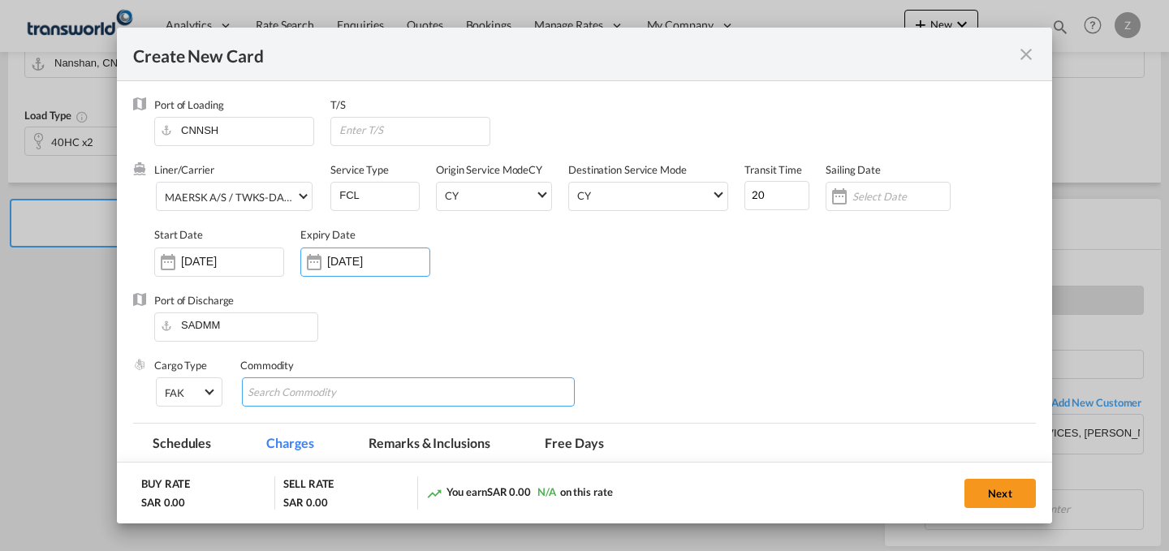
click at [416, 396] on md-chips-wrap "Chips container with autocompletion. Enter the text area, type text to search, …" at bounding box center [408, 391] width 333 height 29
type input "F"
type input "GC"
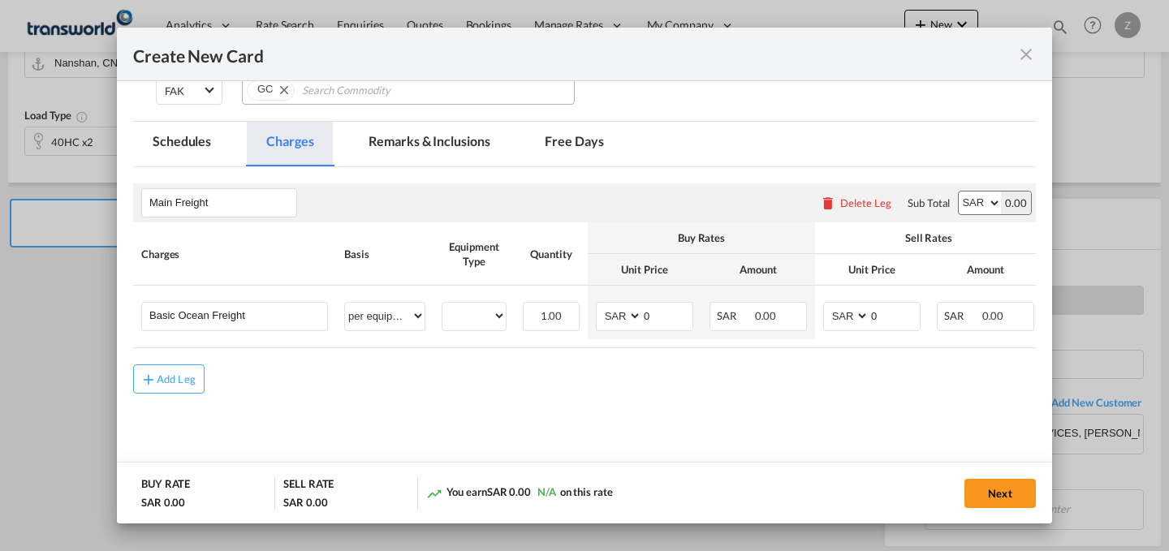
scroll to position [305, 0]
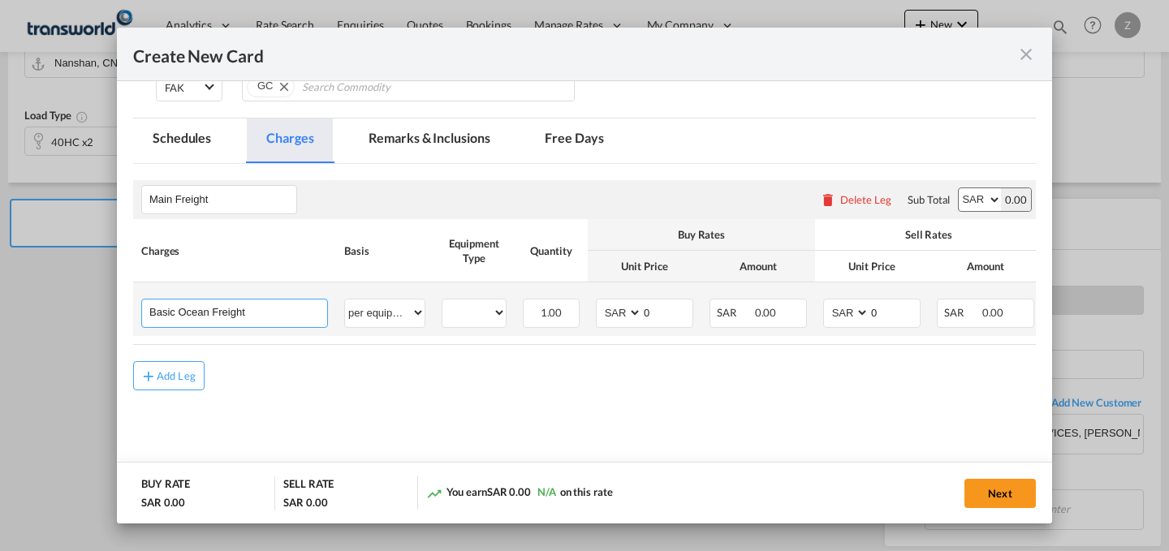
click at [261, 305] on input "Basic Ocean Freight" at bounding box center [238, 312] width 178 height 24
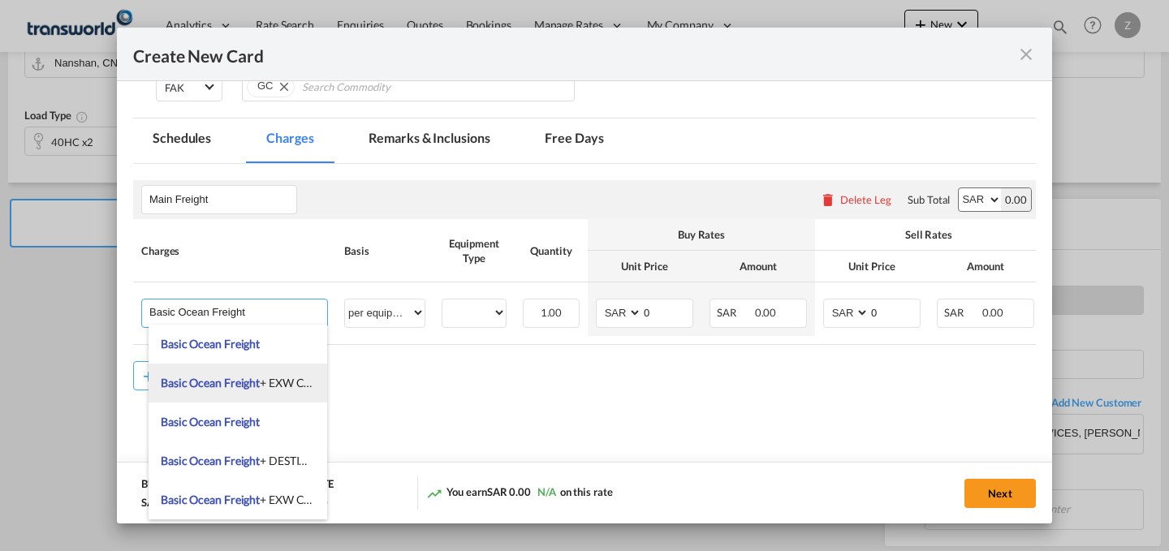
click at [287, 383] on span "Basic Ocean Freight + EXW Charges" at bounding box center [249, 383] width 176 height 14
type input "Basic Ocean Freight + EXW Charges"
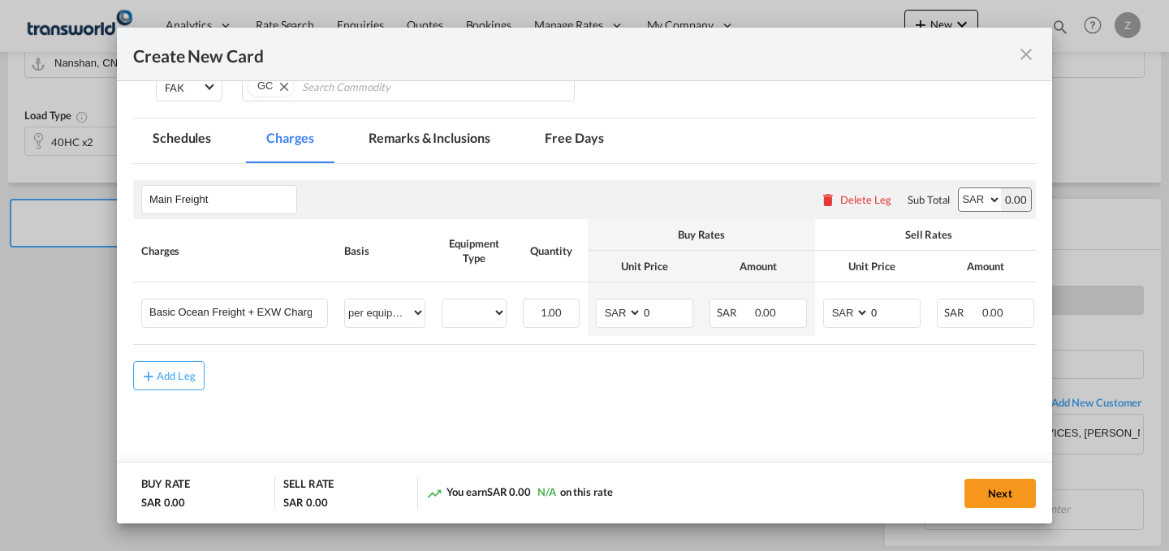
click at [959, 196] on select "AED AFN ALL AMD ANG AOA ARS AUD AWG AZN BAM BBD BDT BGN BHD BIF BMD BND BOB BRL…" at bounding box center [980, 199] width 42 height 23
select select "string:USD"
click at [959, 188] on select "AED AFN ALL AMD ANG AOA ARS AUD AWG AZN BAM BBD BDT BGN BHD BIF BMD BND BOB BRL…" at bounding box center [980, 199] width 42 height 23
click at [838, 317] on select "AED AFN ALL AMD ANG AOA ARS AUD AWG AZN BAM BBD BDT BGN BHD BIF BMD BND BOB BRL…" at bounding box center [847, 313] width 42 height 22
select select "string:USD"
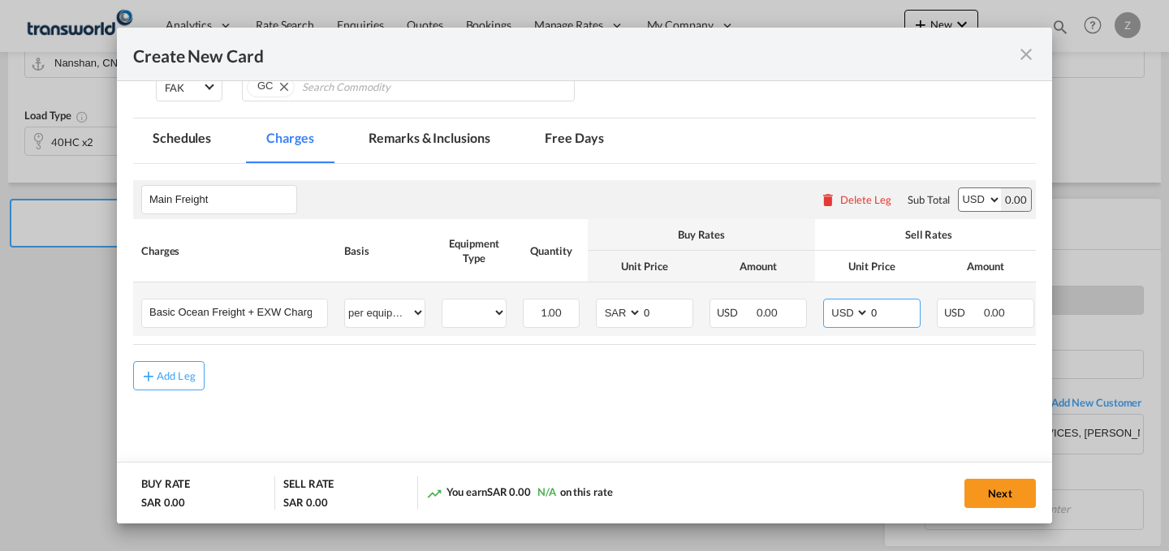
click at [826, 302] on select "AED AFN ALL AMD ANG AOA ARS AUD AWG AZN BAM BBD BDT BGN BHD BIF BMD BND BOB BRL…" at bounding box center [847, 313] width 42 height 22
click at [606, 305] on select "AED AFN ALL AMD ANG AOA ARS AUD AWG AZN BAM BBD BDT BGN BHD BIF BMD BND BOB BRL…" at bounding box center [620, 313] width 42 height 22
select select "string:USD"
click at [599, 302] on select "AED AFN ALL AMD ANG AOA ARS AUD AWG AZN BAM BBD BDT BGN BHD BIF BMD BND BOB BRL…" at bounding box center [620, 313] width 42 height 22
click at [498, 313] on select "40HC" at bounding box center [473, 313] width 63 height 22
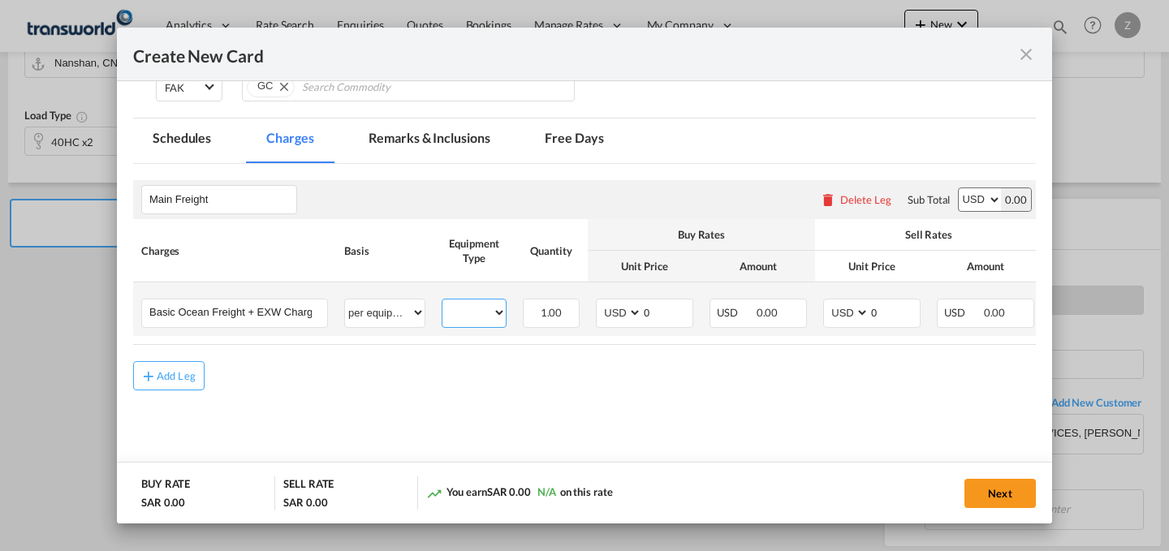
select select "40HC"
click at [442, 302] on select "40HC" at bounding box center [473, 313] width 63 height 22
click at [908, 308] on input "0" at bounding box center [894, 312] width 50 height 24
type input "1550"
click at [674, 316] on input "0" at bounding box center [667, 312] width 50 height 24
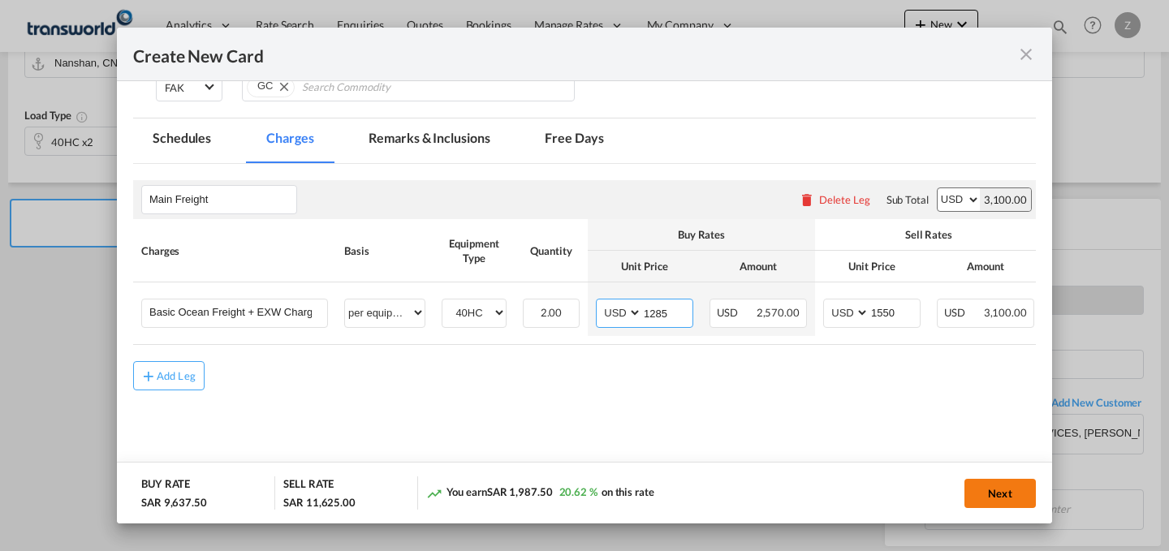
type input "1285"
click at [1007, 481] on button "Next" at bounding box center [999, 493] width 71 height 29
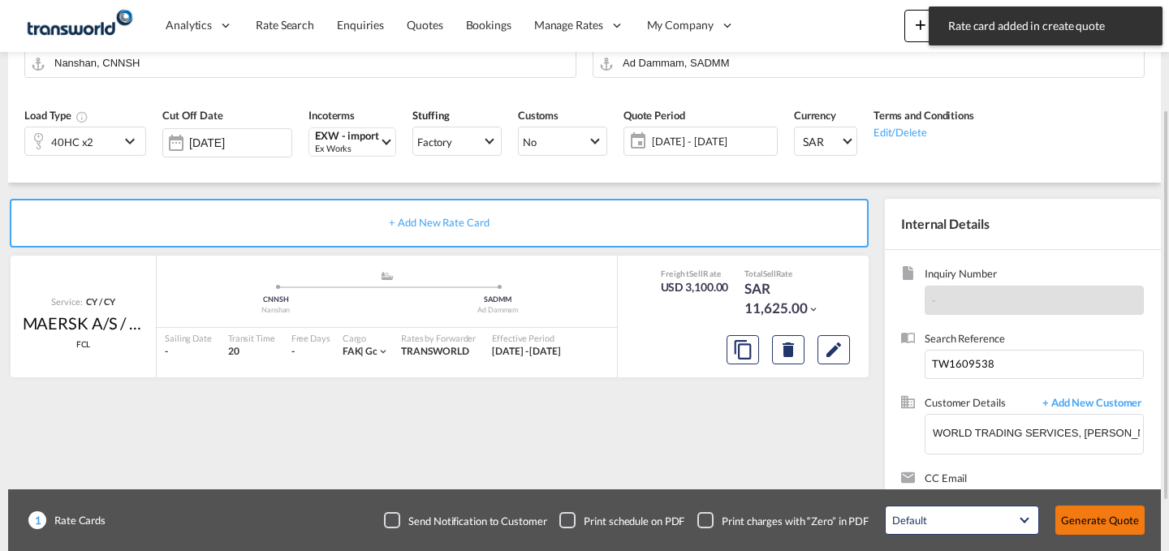
click at [1105, 518] on button "Generate Quote" at bounding box center [1099, 520] width 89 height 29
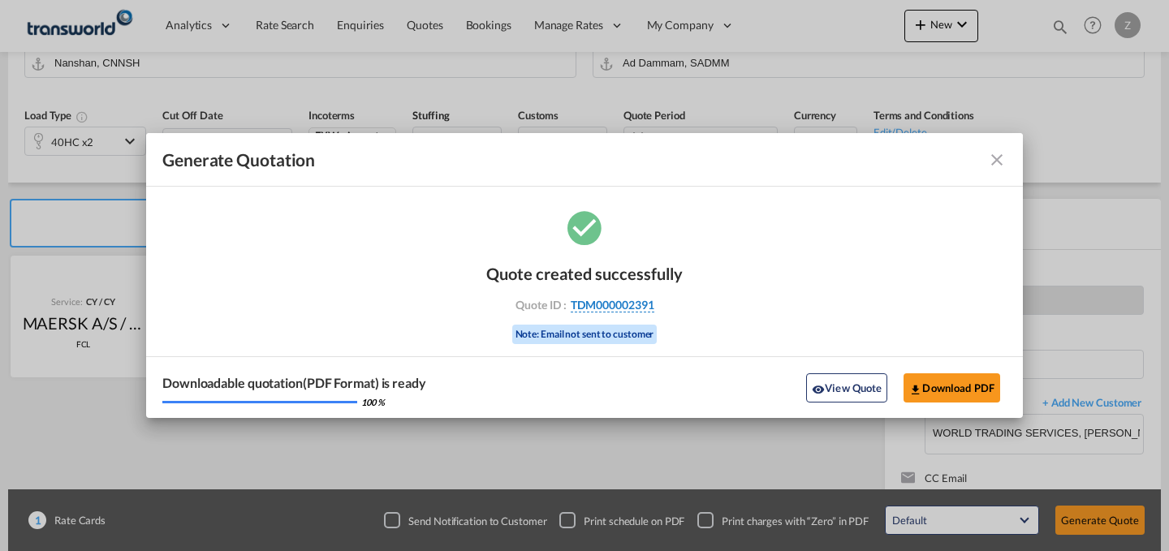
click at [647, 308] on span "TDM000002391" at bounding box center [613, 305] width 84 height 15
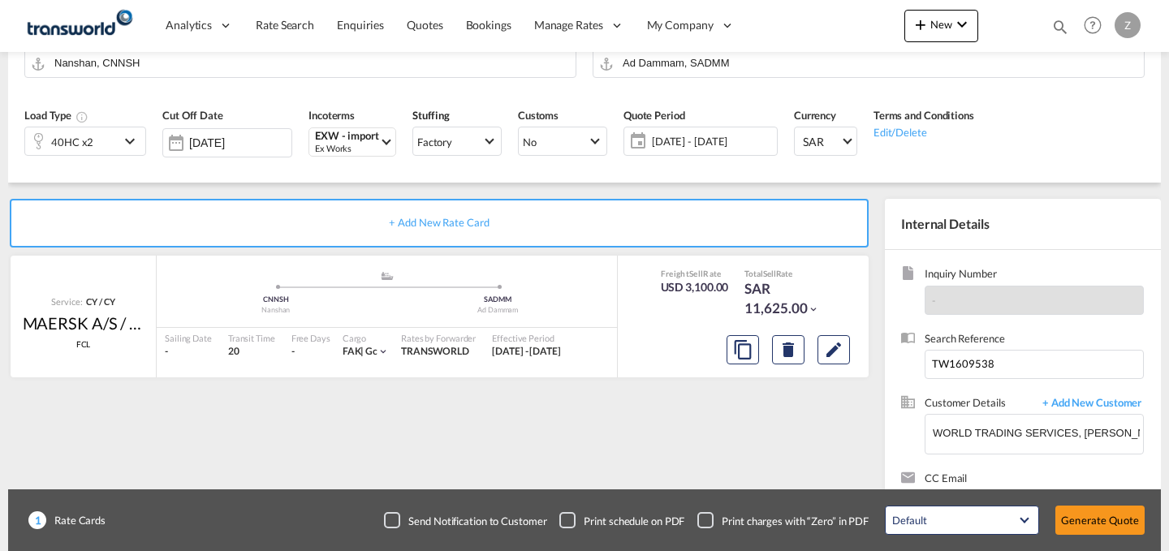
click at [647, 308] on div "Quote created successfully Quote ID : TDM000002391 Note: Email not sent to cust…" at bounding box center [584, 294] width 438 height 106
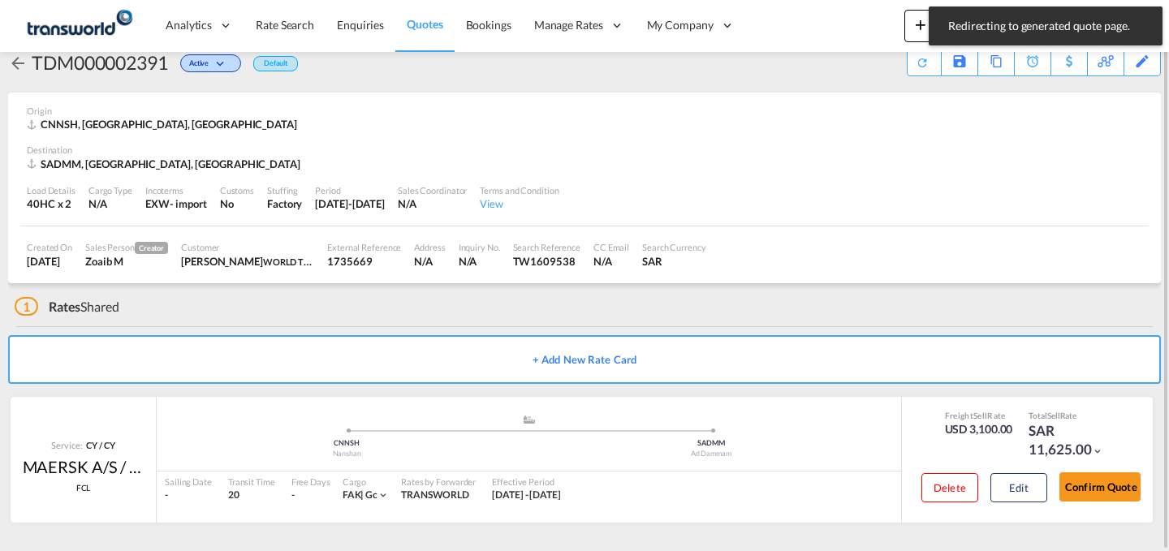
scroll to position [31, 0]
click at [1089, 474] on button "Confirm Quote" at bounding box center [1099, 486] width 81 height 29
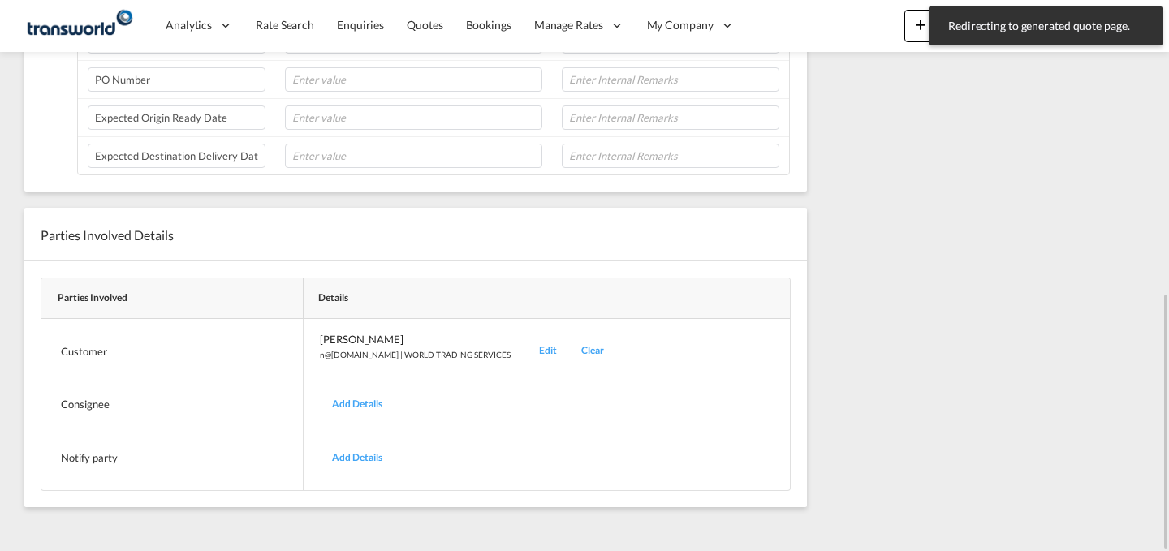
click at [527, 348] on div "Edit" at bounding box center [548, 351] width 42 height 38
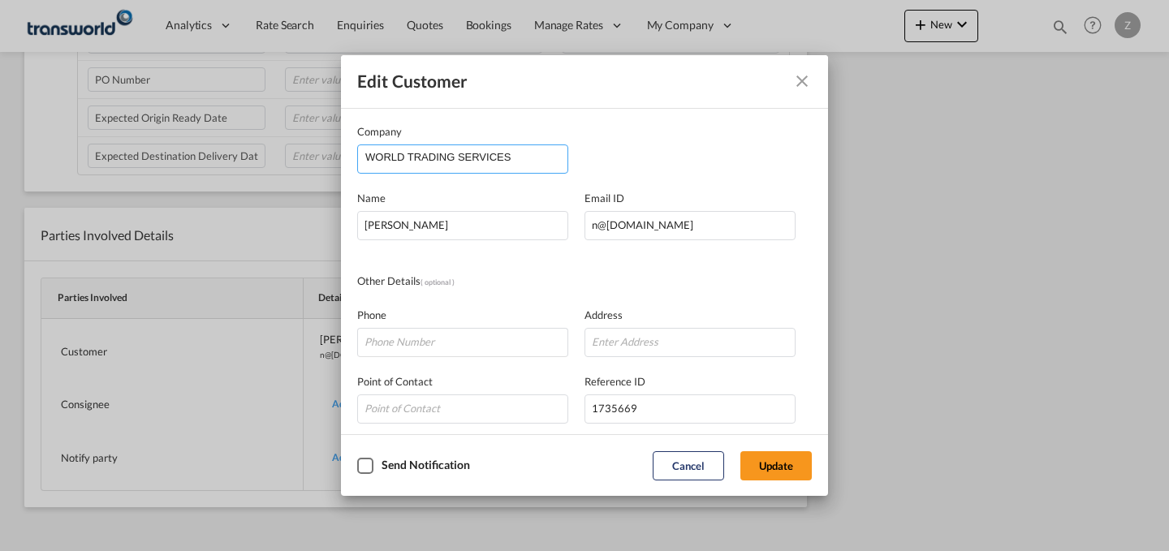
click at [521, 170] on md-autocomplete-wrap "WORLD TRADING SERVICES" at bounding box center [466, 161] width 203 height 32
drag, startPoint x: 522, startPoint y: 168, endPoint x: 298, endPoint y: 196, distance: 225.8
click at [298, 196] on div "Edit Customer Company WORLD TRADING SERVICES Name [PERSON_NAME] Email ID [EMAIL…" at bounding box center [584, 275] width 1169 height 551
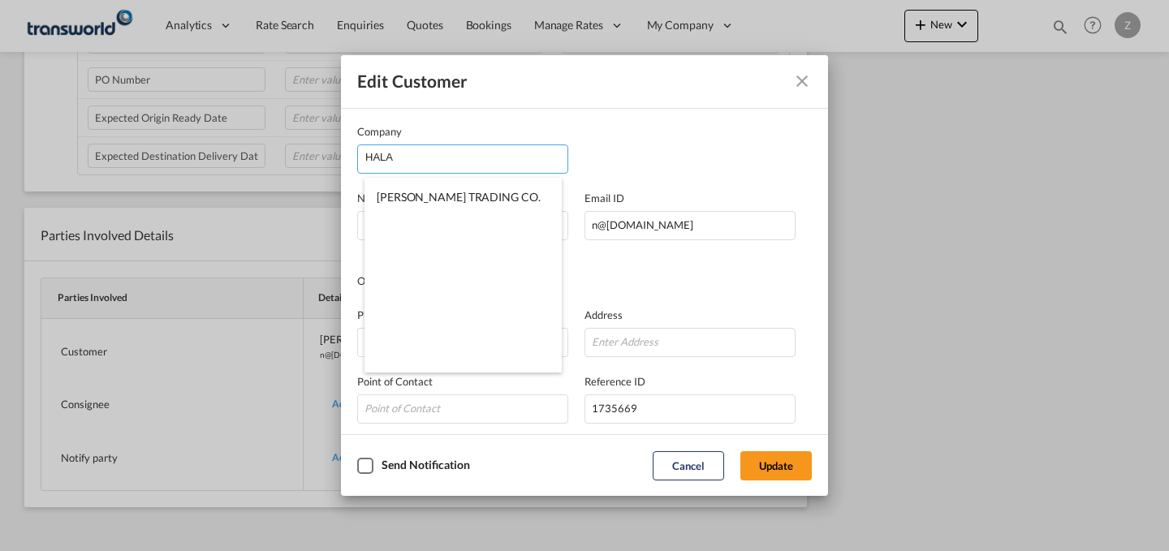
click at [390, 194] on span "[PERSON_NAME] TRADING CO." at bounding box center [459, 197] width 164 height 14
type input "[PERSON_NAME] TRADING CO."
type input "[PERSON_NAME][EMAIL_ADDRESS][DOMAIN_NAME]"
type input "531424676"
type input "1412200"
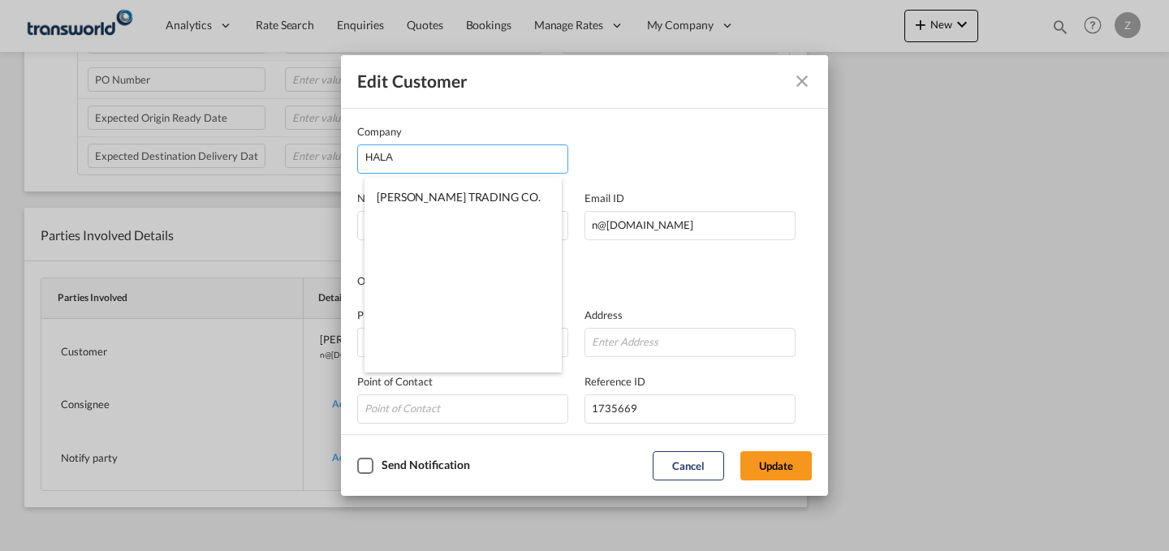
type input "32241"
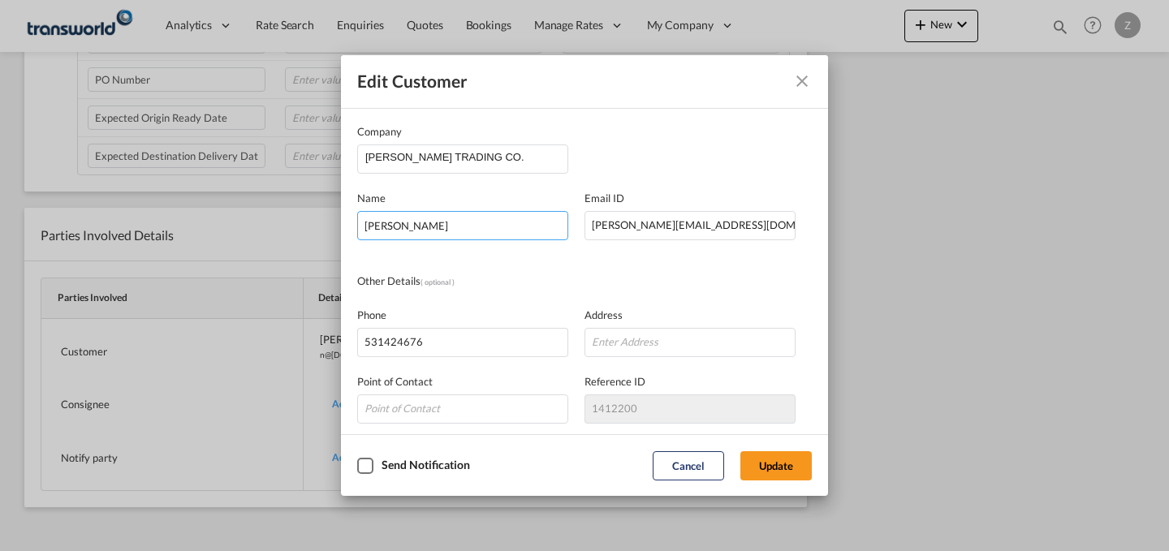
drag, startPoint x: 489, startPoint y: 231, endPoint x: 149, endPoint y: 258, distance: 341.3
click at [149, 258] on div "Edit Customer Company [PERSON_NAME] TRADING CO. Name [PERSON_NAME] Email ID [EM…" at bounding box center [584, 275] width 1169 height 551
type input "[PERSON_NAME]"
click at [793, 466] on button "Update" at bounding box center [775, 465] width 71 height 29
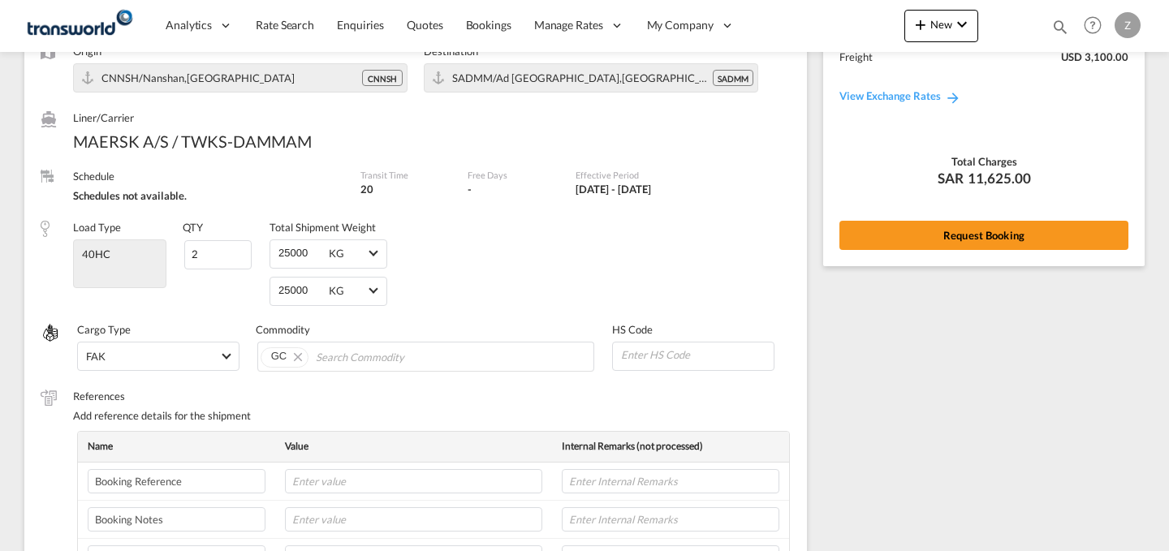
scroll to position [136, 0]
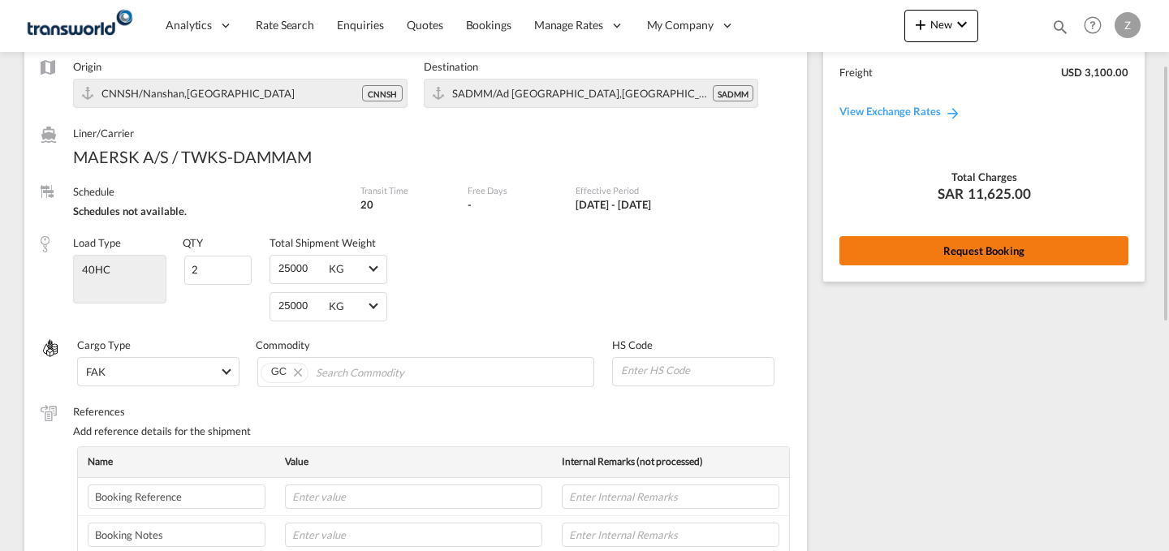
click at [910, 249] on button "Request Booking" at bounding box center [983, 250] width 289 height 29
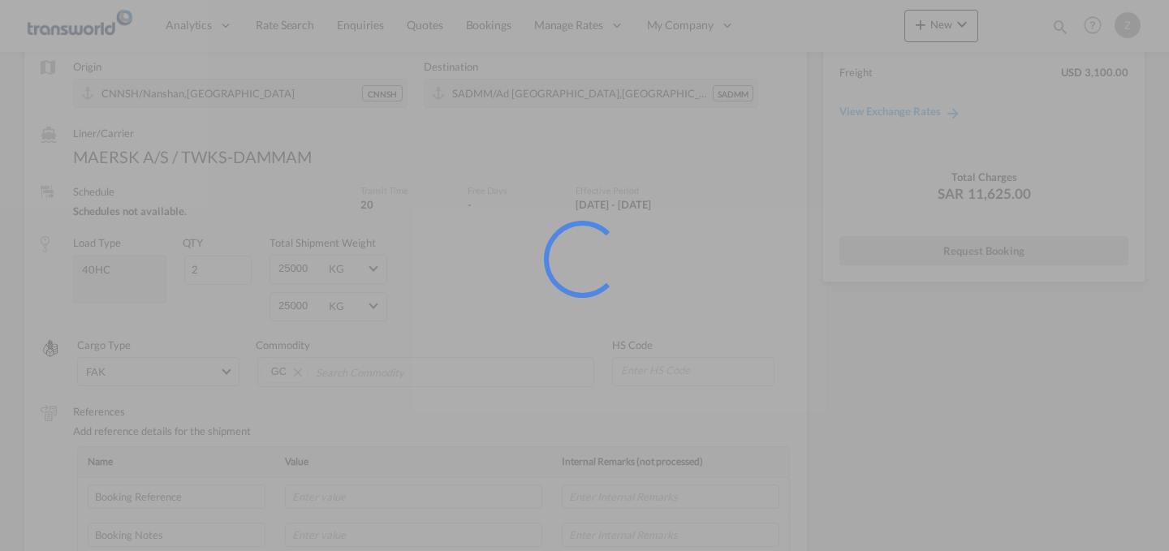
scroll to position [0, 0]
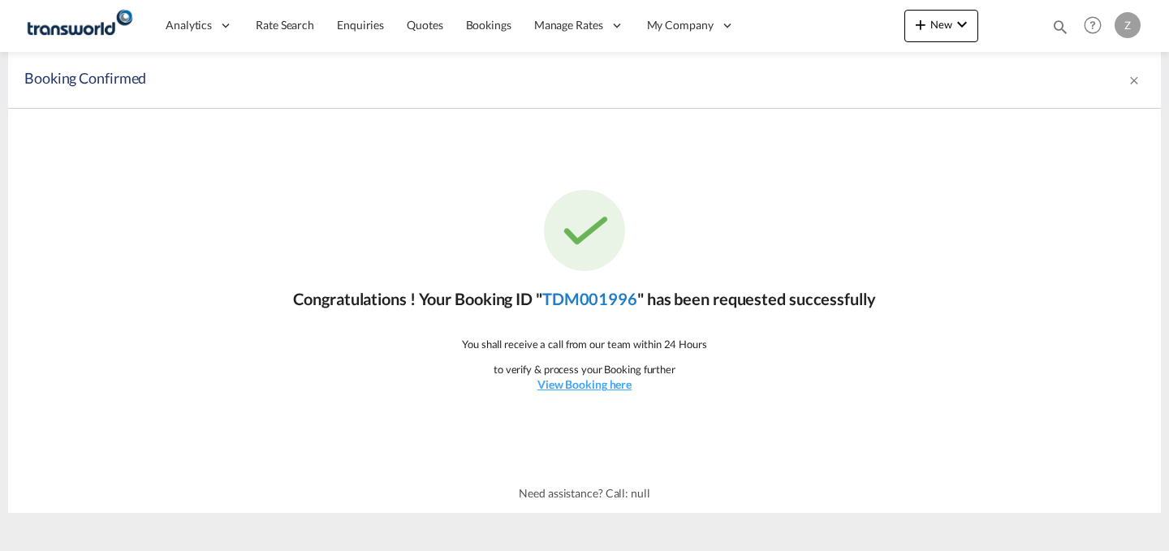
click at [600, 301] on link "TDM001996" at bounding box center [589, 298] width 95 height 19
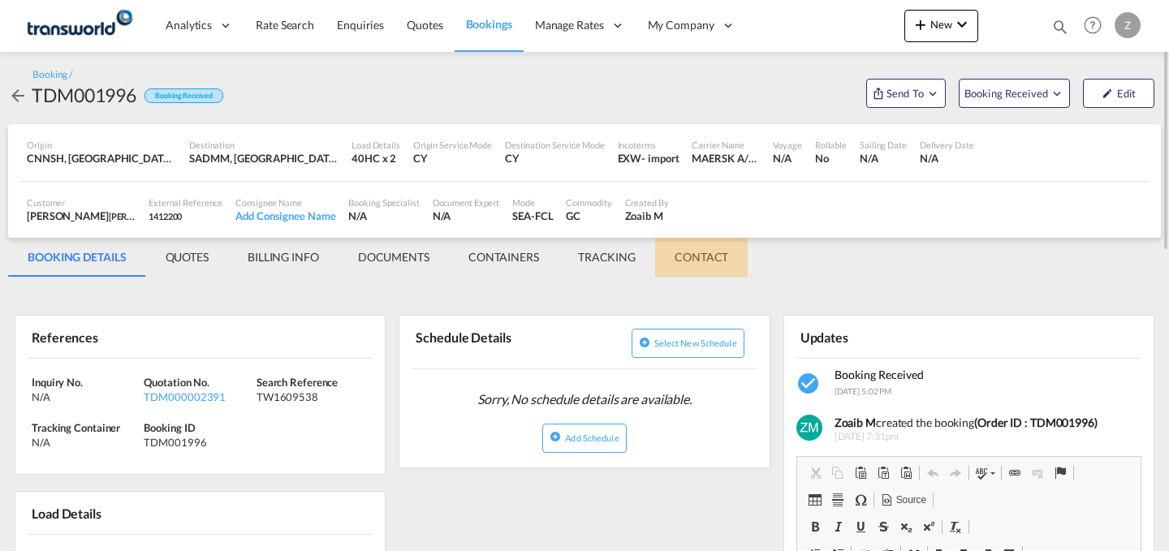
click at [684, 255] on md-tab-item "CONTACT" at bounding box center [701, 257] width 93 height 39
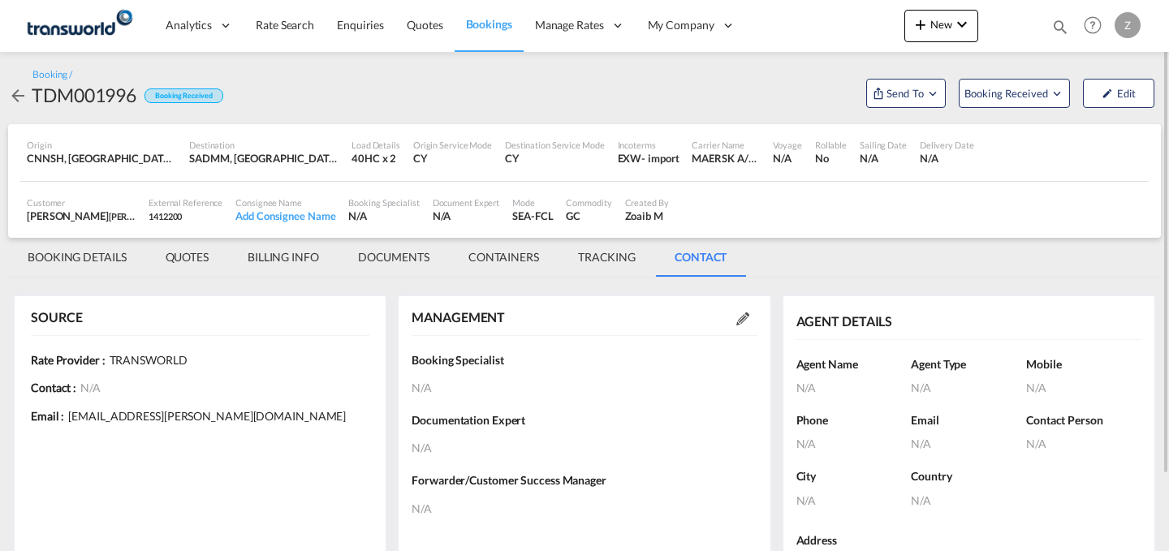
click at [748, 317] on md-icon at bounding box center [742, 319] width 13 height 13
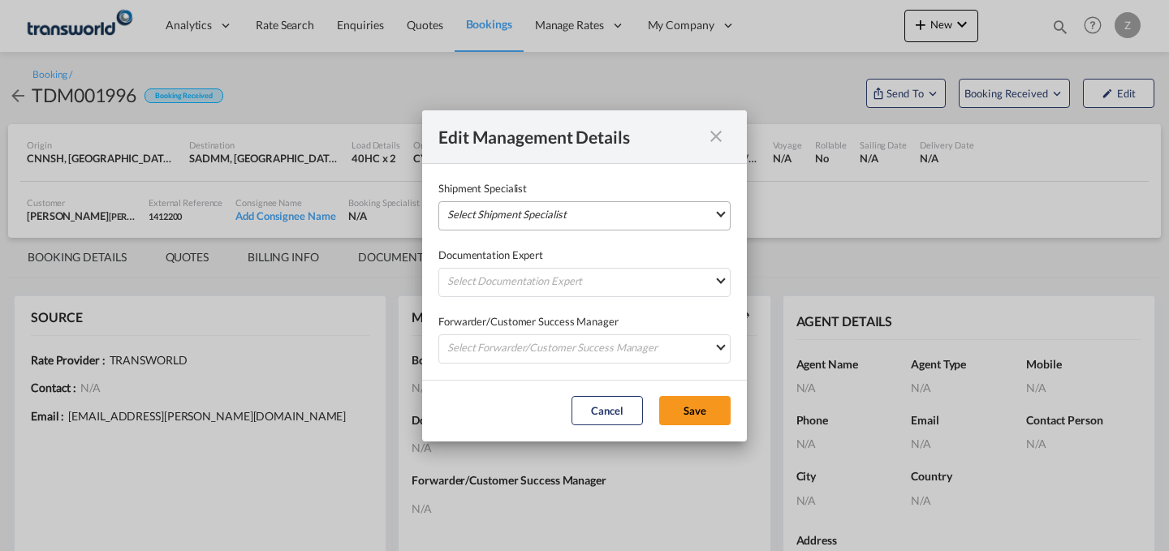
click at [620, 208] on md-select "Select Shipment Specialist [PERSON_NAME] W [PERSON_NAME][EMAIL_ADDRESS][PERSON_…" at bounding box center [584, 215] width 292 height 29
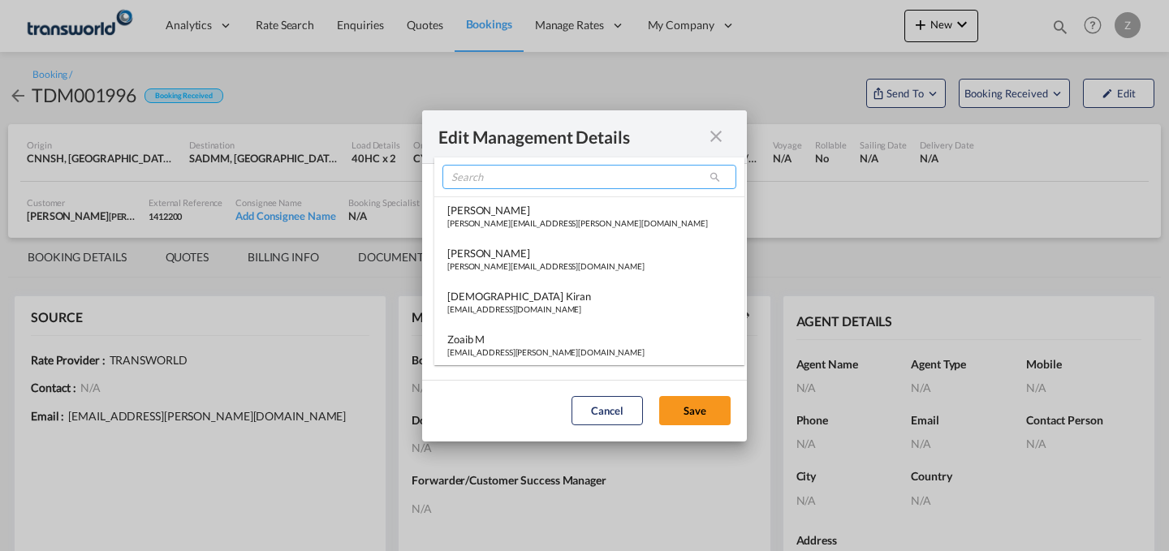
click at [544, 179] on input "search" at bounding box center [589, 177] width 294 height 24
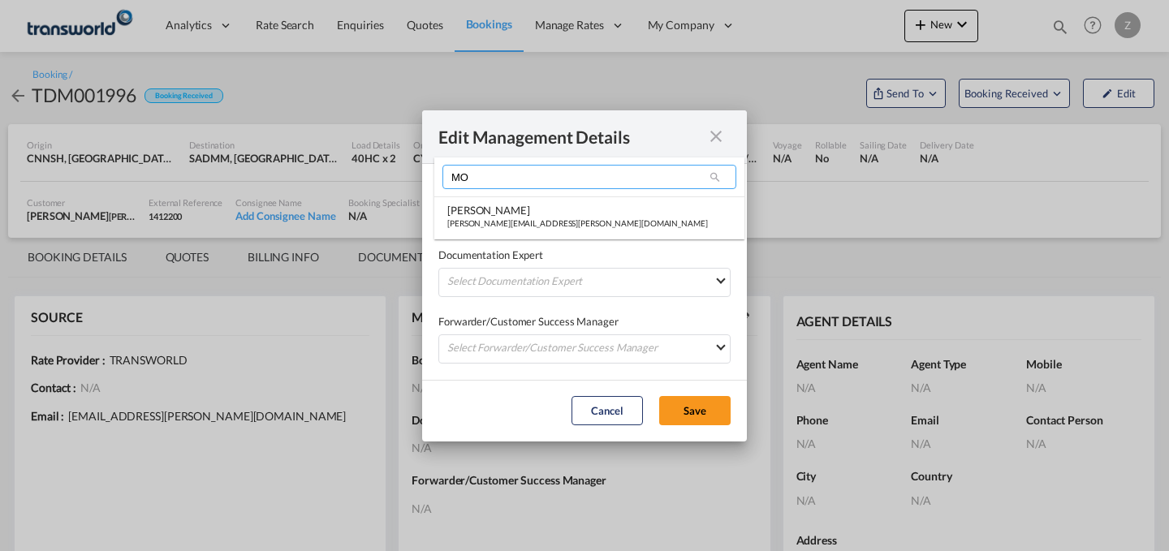
type input "M"
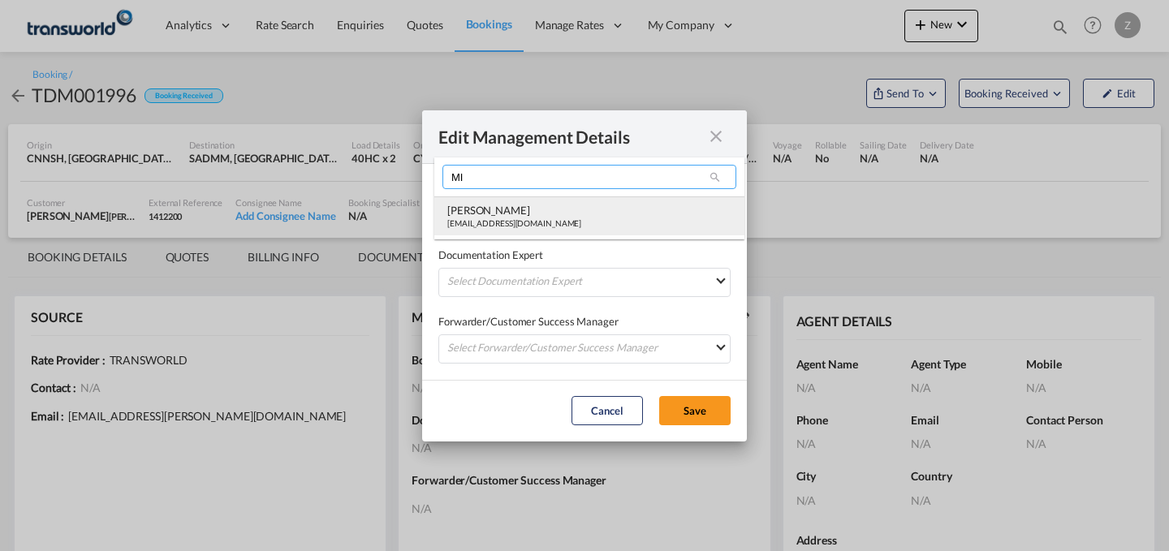
type input "MI"
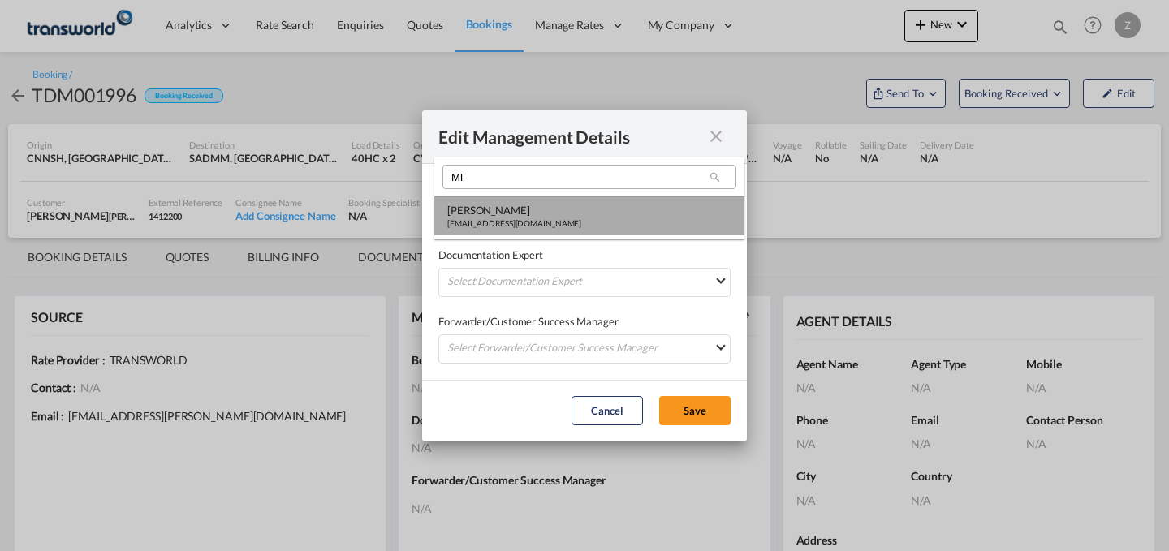
click at [507, 214] on div "[PERSON_NAME]" at bounding box center [514, 210] width 134 height 15
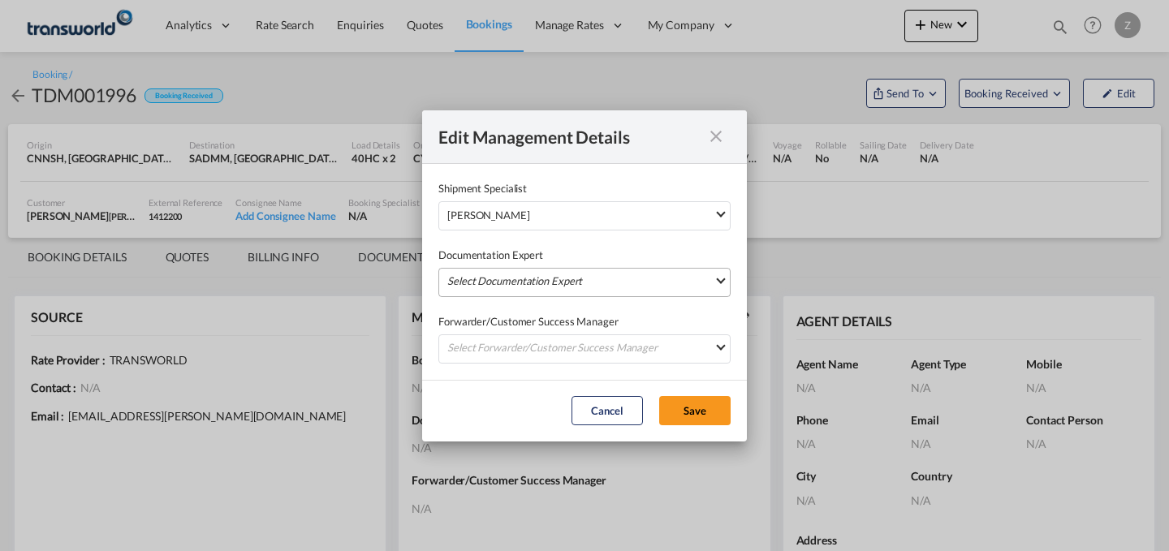
click at [491, 274] on md-select "Select Documentation Expert [PERSON_NAME] W [PERSON_NAME][EMAIL_ADDRESS][PERSON…" at bounding box center [584, 282] width 292 height 29
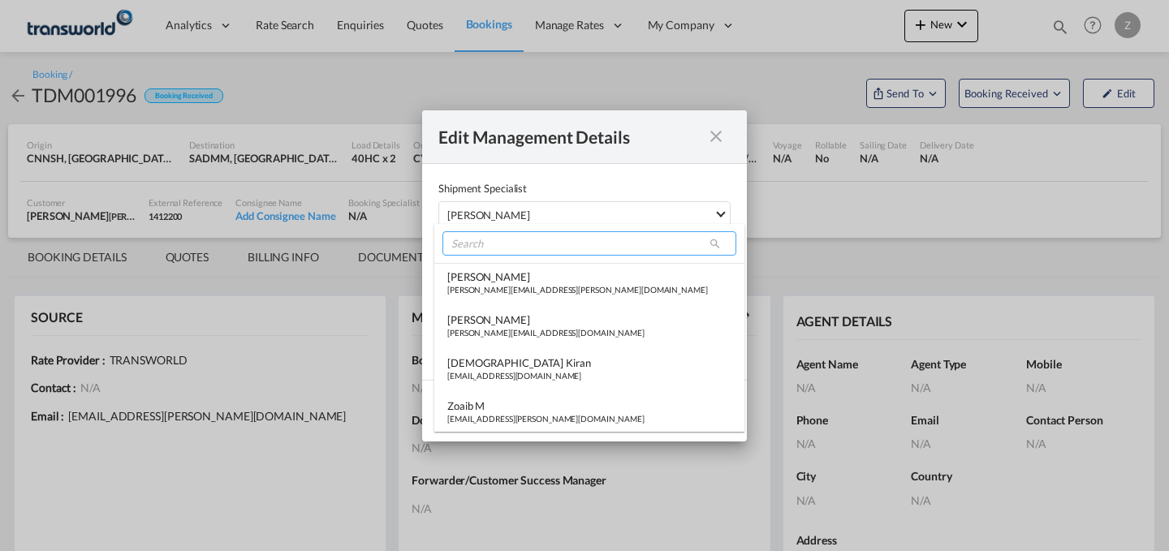
click at [509, 248] on input "search" at bounding box center [589, 243] width 294 height 24
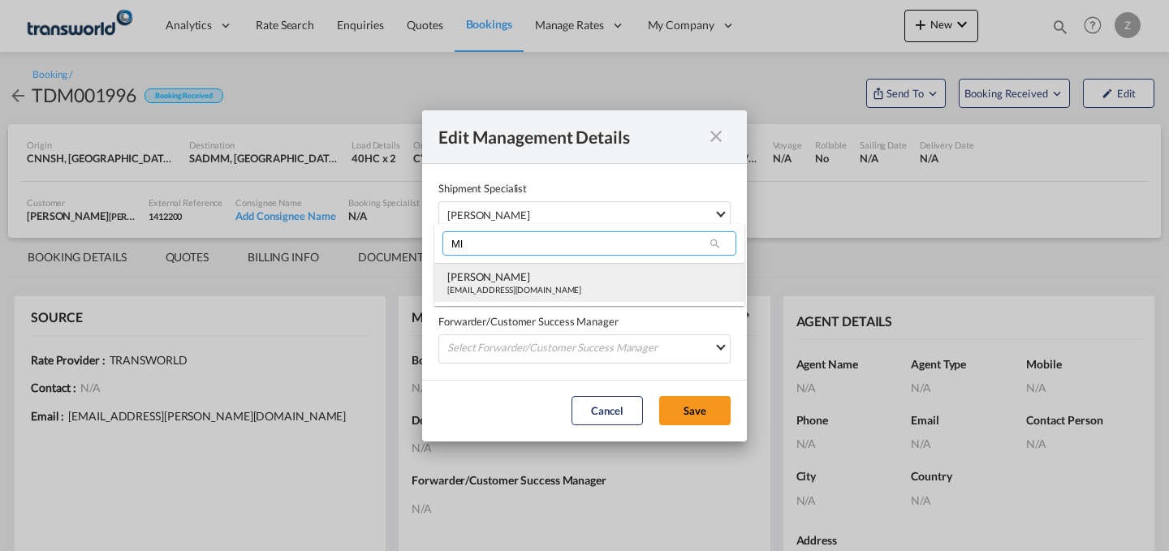
type input "MI"
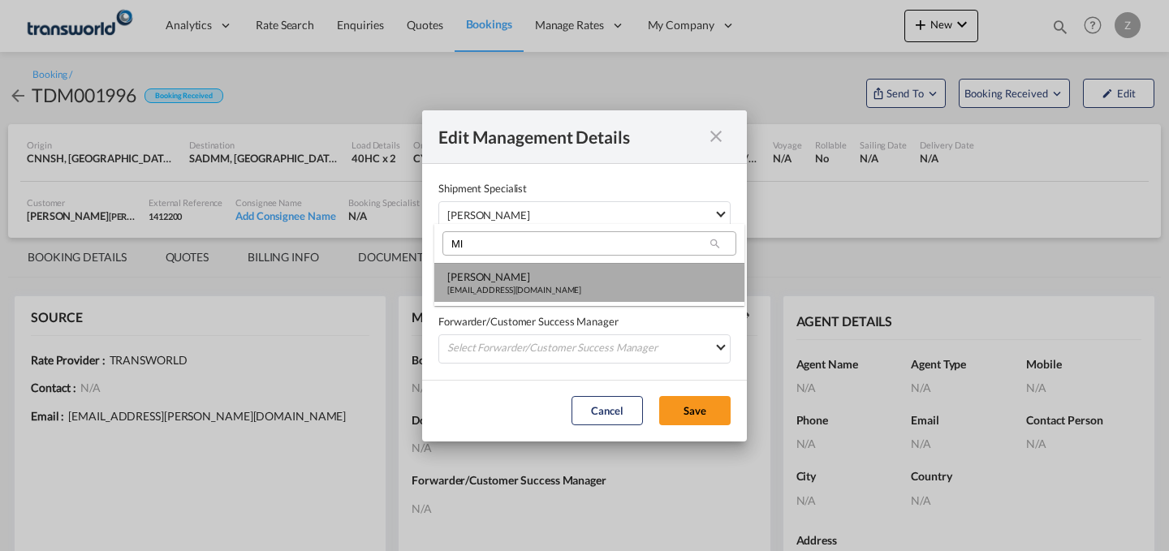
click at [479, 285] on div "[EMAIL_ADDRESS][DOMAIN_NAME]" at bounding box center [514, 289] width 134 height 11
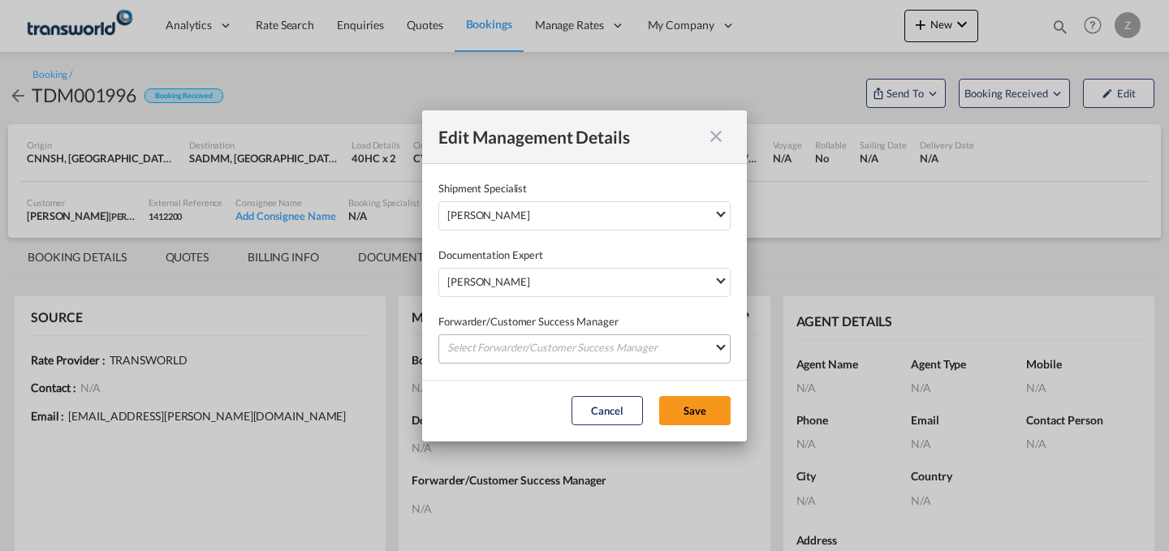
click at [481, 341] on md-select "Select Forwarder/Customer Success Manager [PERSON_NAME] [PERSON_NAME][EMAIL_ADD…" at bounding box center [584, 348] width 292 height 29
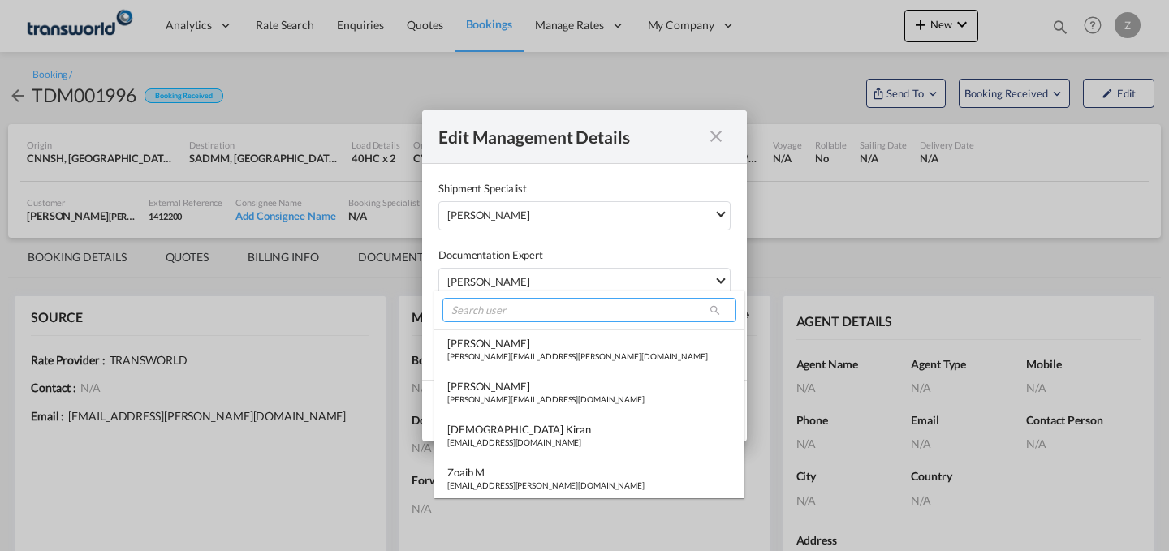
click at [506, 309] on input "search" at bounding box center [589, 310] width 294 height 24
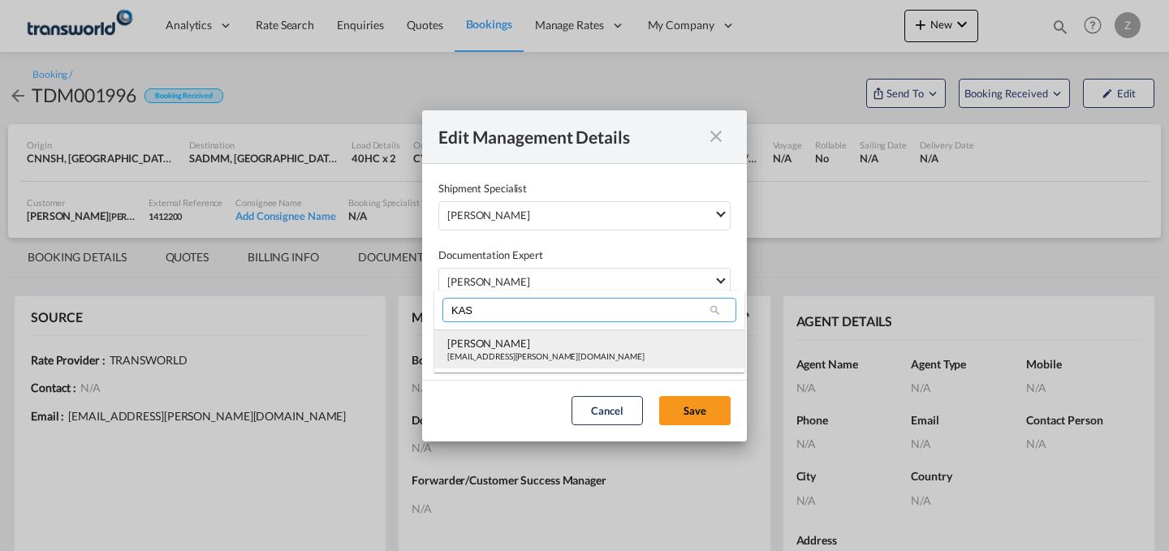
type input "KAS"
click at [493, 339] on div "[PERSON_NAME]" at bounding box center [545, 343] width 197 height 15
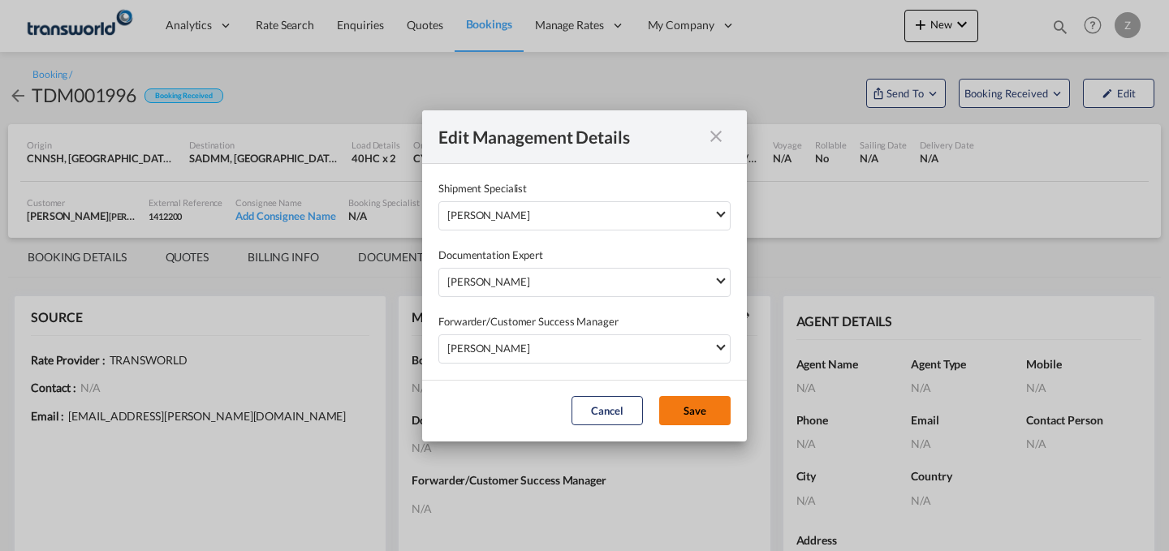
click at [674, 409] on button "Save" at bounding box center [694, 410] width 71 height 29
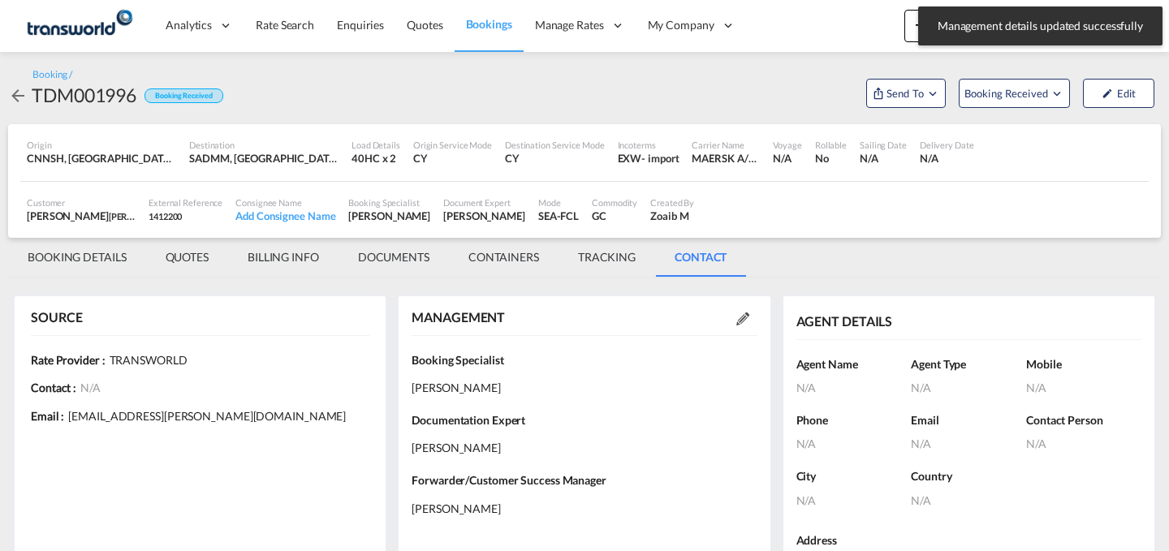
click at [89, 257] on md-tab-item "BOOKING DETAILS" at bounding box center [77, 257] width 138 height 39
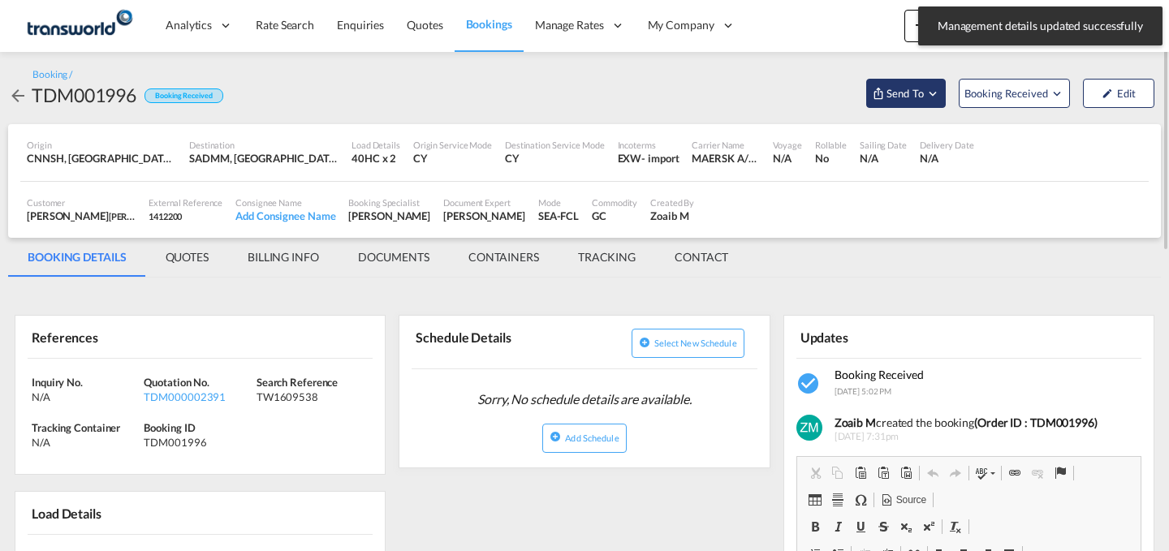
click at [924, 97] on span "Send To" at bounding box center [905, 93] width 41 height 16
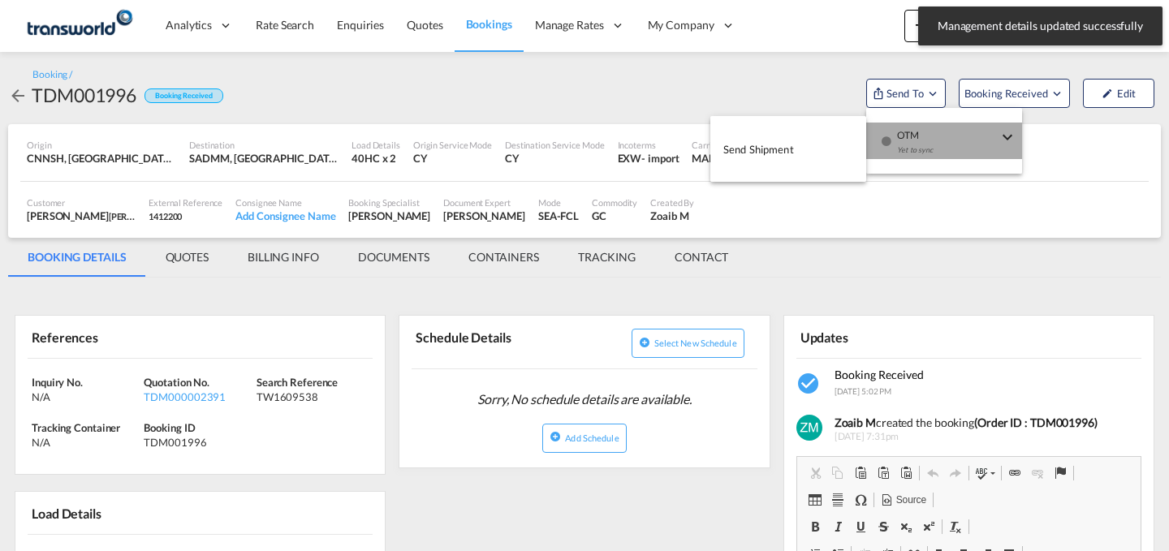
click at [911, 132] on span "OTM" at bounding box center [947, 130] width 101 height 15
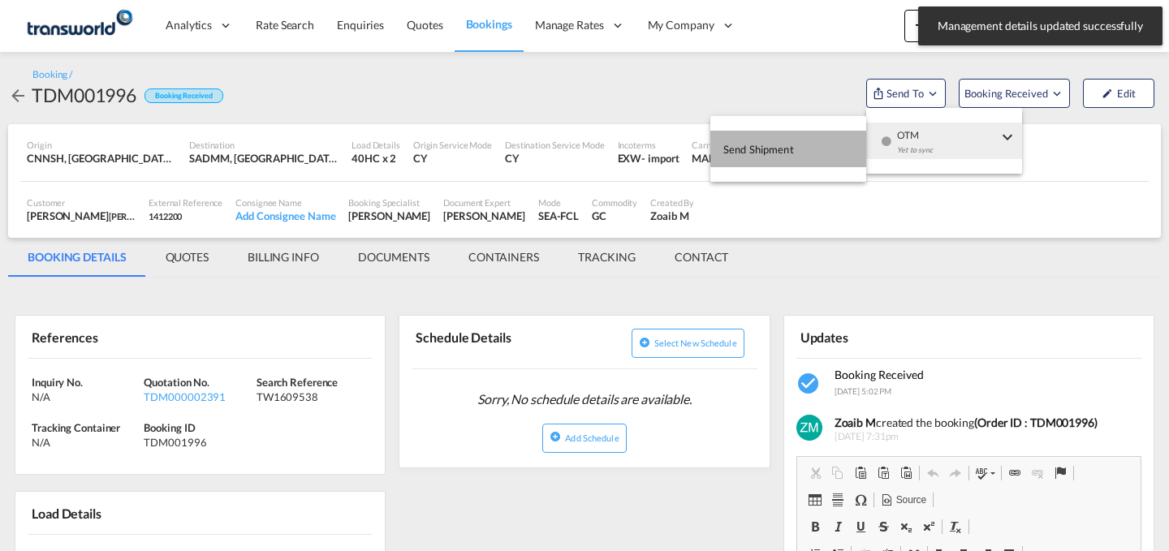
click at [809, 153] on button "Send Shipment" at bounding box center [788, 149] width 156 height 37
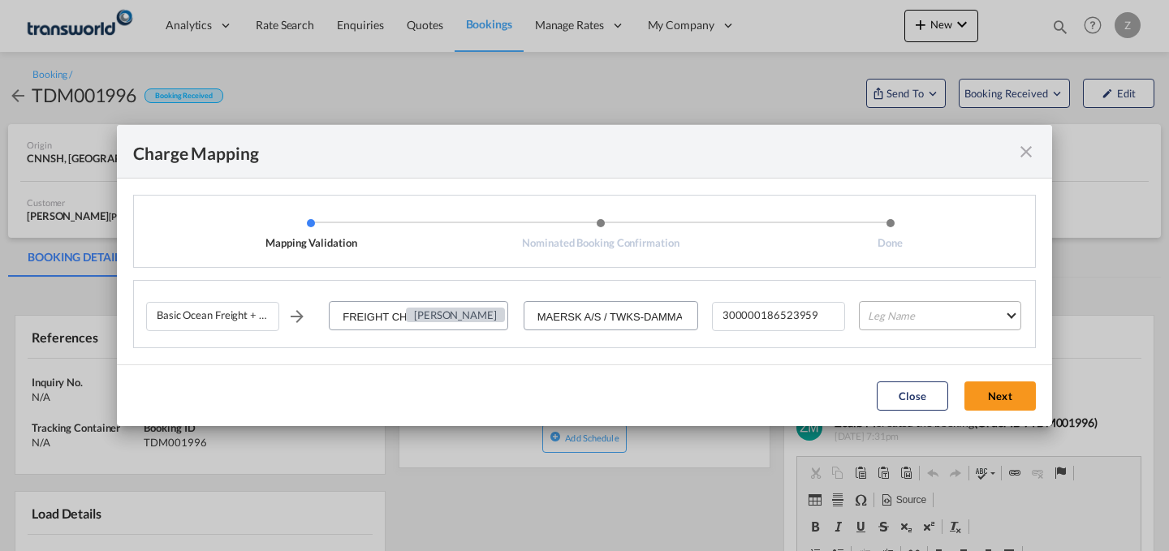
click at [895, 317] on md-select "Leg Name HANDLING ORIGIN VESSEL HANDLING DESTINATION OTHERS TL PICK UP CUSTOMS …" at bounding box center [940, 315] width 162 height 29
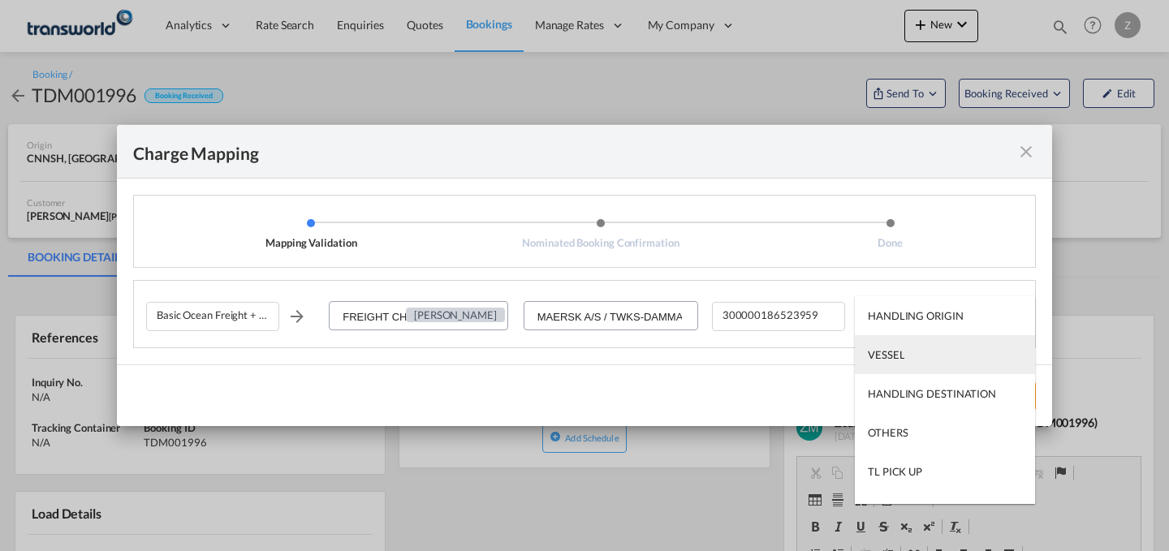
click at [883, 368] on md-option "VESSEL" at bounding box center [945, 354] width 180 height 39
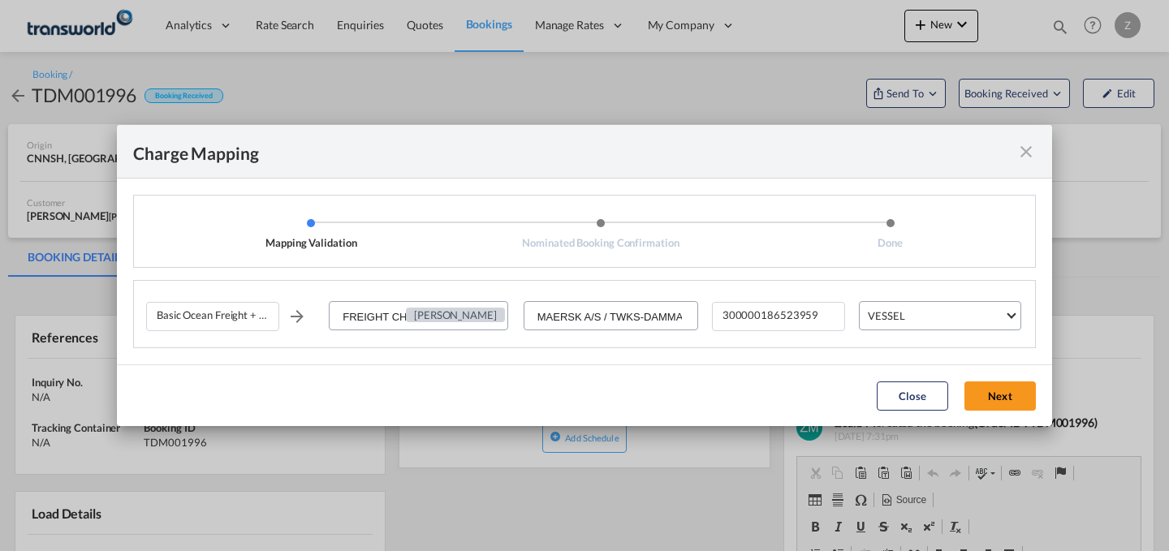
click at [955, 390] on div "Close Next" at bounding box center [956, 396] width 175 height 29
click at [983, 392] on button "Next" at bounding box center [999, 396] width 71 height 29
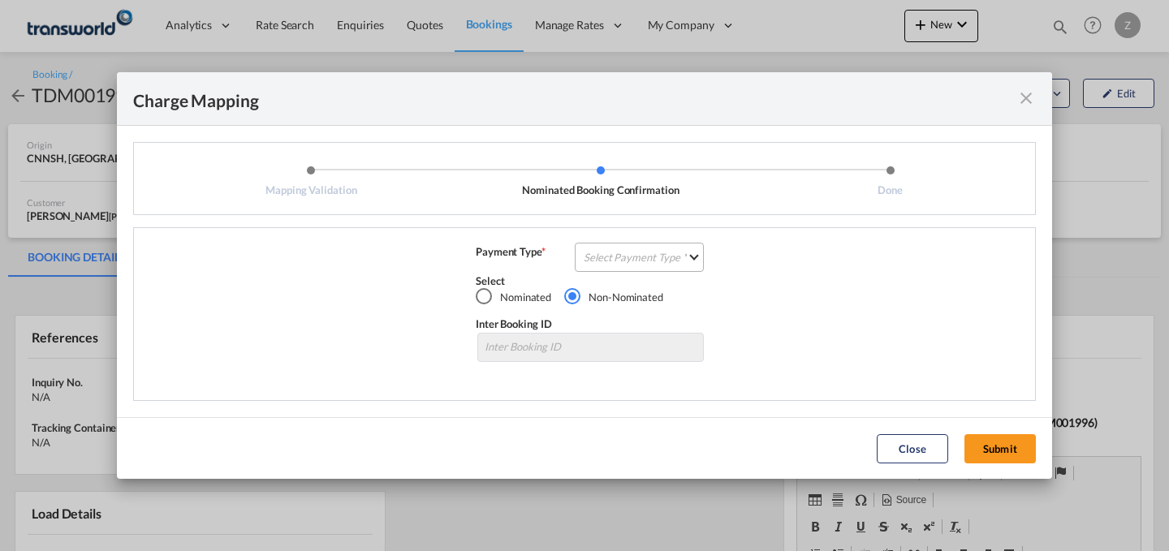
click at [676, 257] on md-select "Select Payment Type COLLECT PREPAID" at bounding box center [639, 257] width 129 height 29
click at [653, 274] on md-option "COLLECT" at bounding box center [644, 256] width 144 height 39
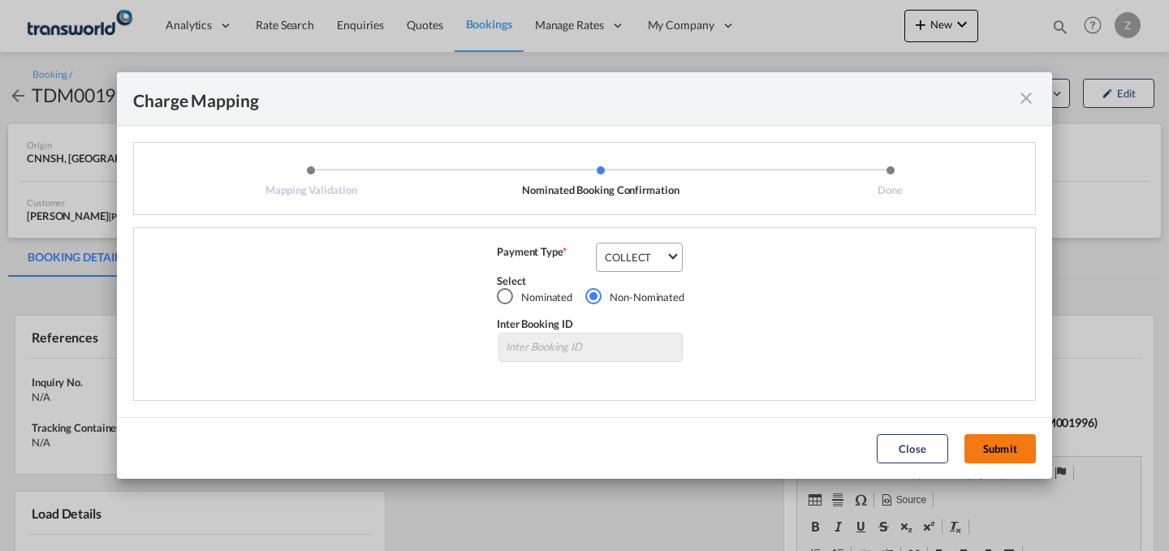
click at [990, 438] on button "Submit" at bounding box center [999, 448] width 71 height 29
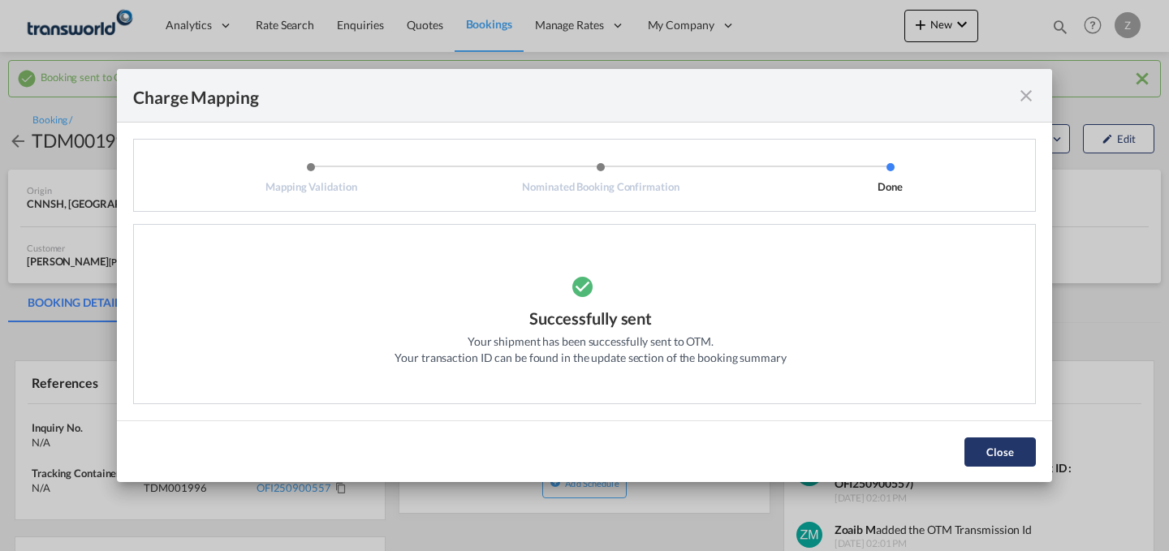
click at [1012, 459] on button "Close" at bounding box center [999, 452] width 71 height 29
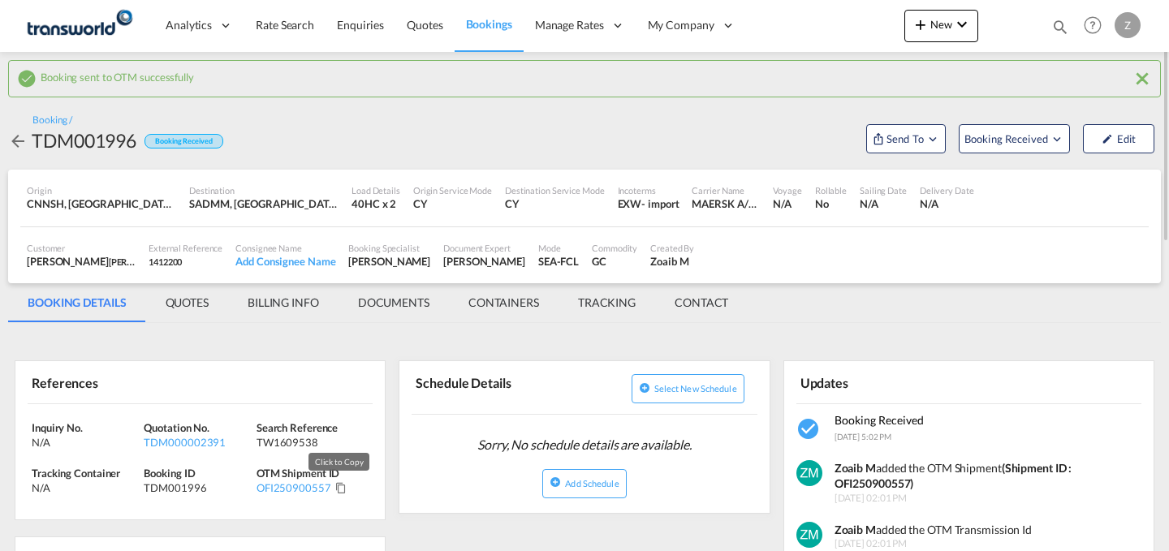
click at [337, 489] on md-icon "Click to Copy" at bounding box center [340, 487] width 11 height 11
click at [948, 28] on span "New" at bounding box center [941, 24] width 61 height 13
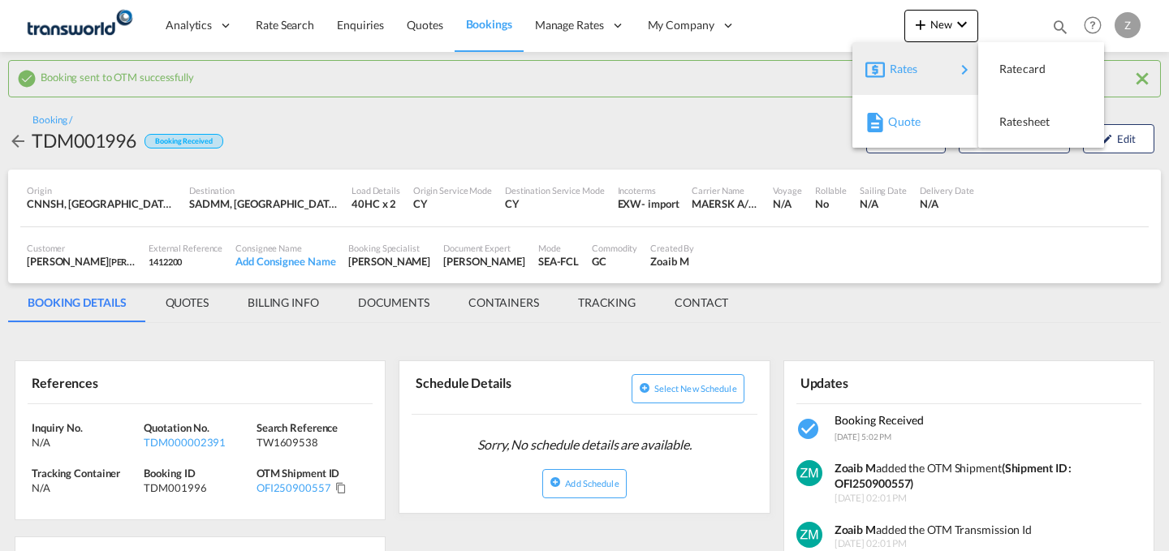
click at [889, 117] on span "Quote" at bounding box center [897, 122] width 18 height 32
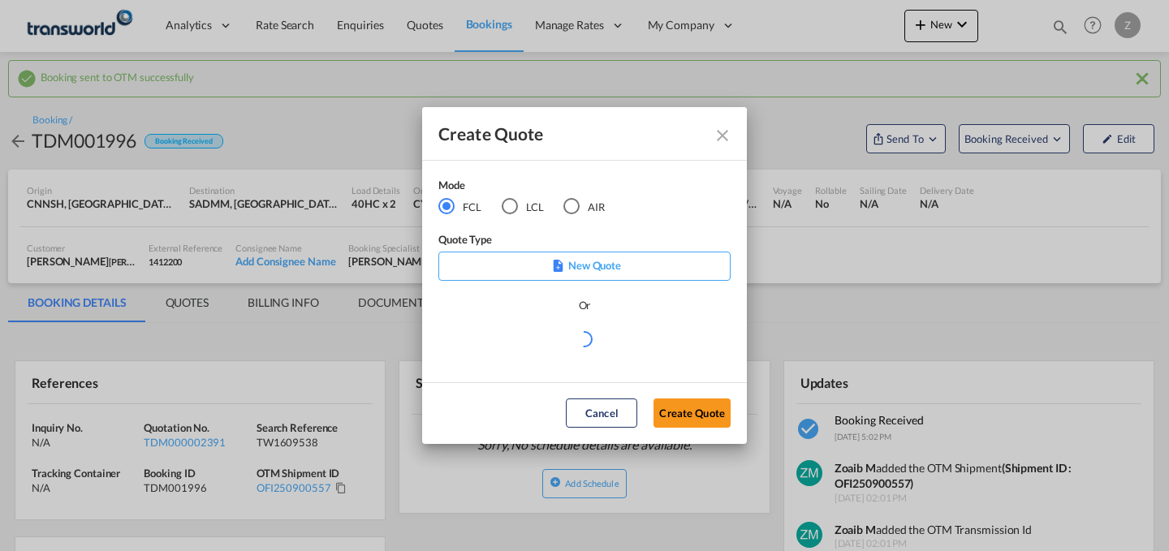
click at [575, 208] on div "AIR" at bounding box center [571, 206] width 16 height 16
click at [464, 210] on md-radio-button "FCL" at bounding box center [459, 206] width 43 height 18
click at [681, 403] on button "Create Quote" at bounding box center [692, 413] width 77 height 29
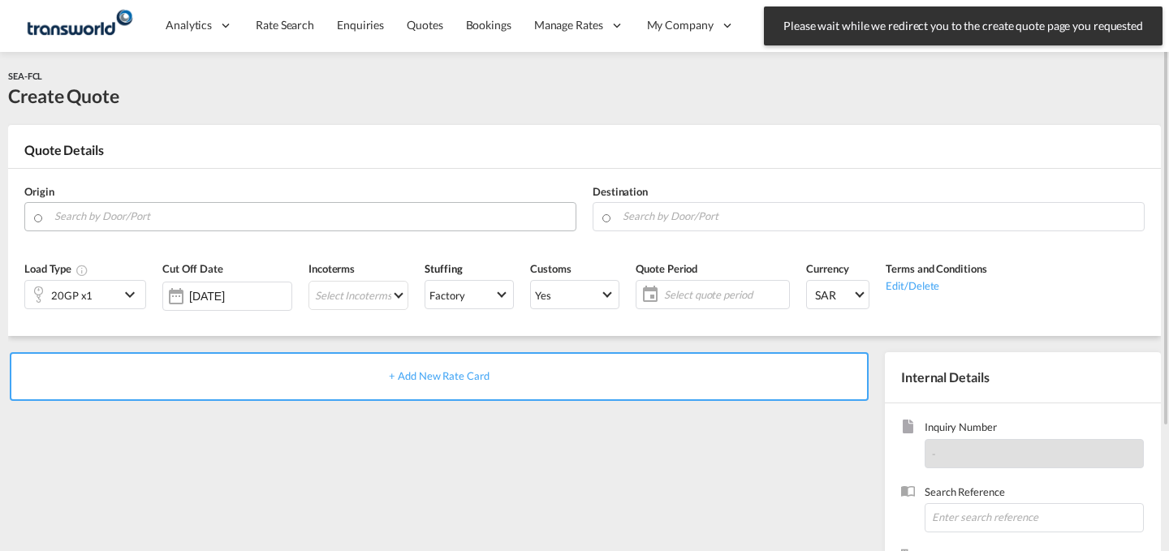
click at [446, 210] on input "Search by Door/Port" at bounding box center [310, 216] width 513 height 28
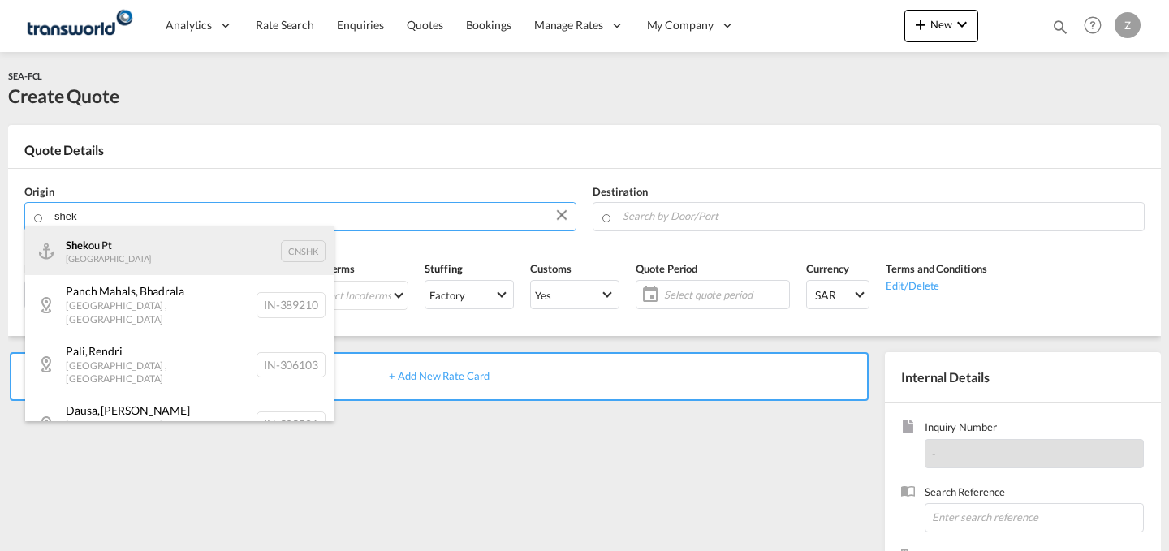
click at [253, 252] on div "Shek ou Pt China CNSHK" at bounding box center [179, 250] width 308 height 49
type input "Shekou Pt, CNSHK"
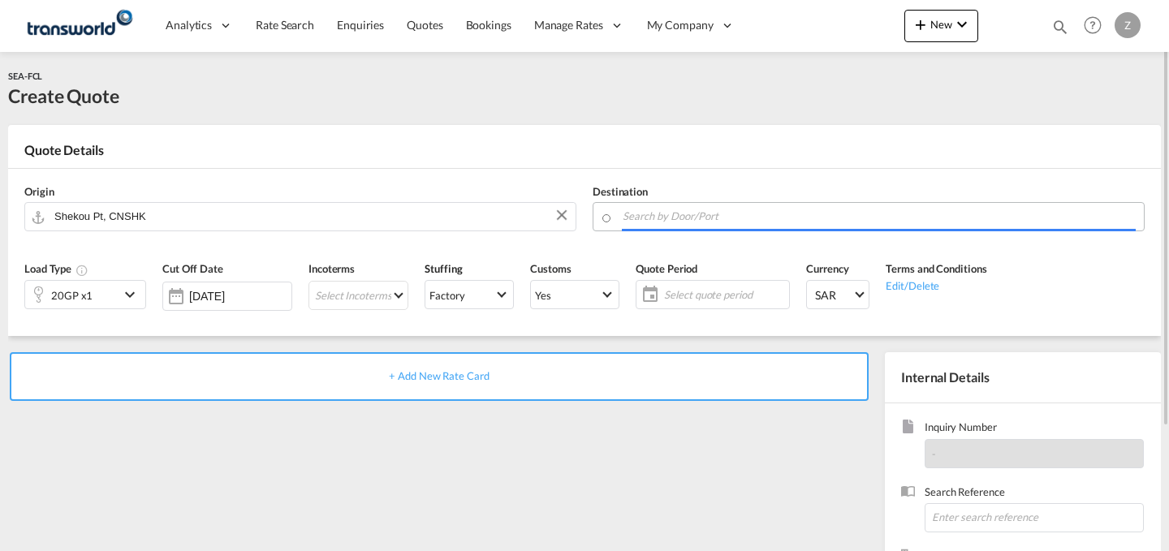
click at [685, 215] on input "Search by Door/Port" at bounding box center [879, 216] width 513 height 28
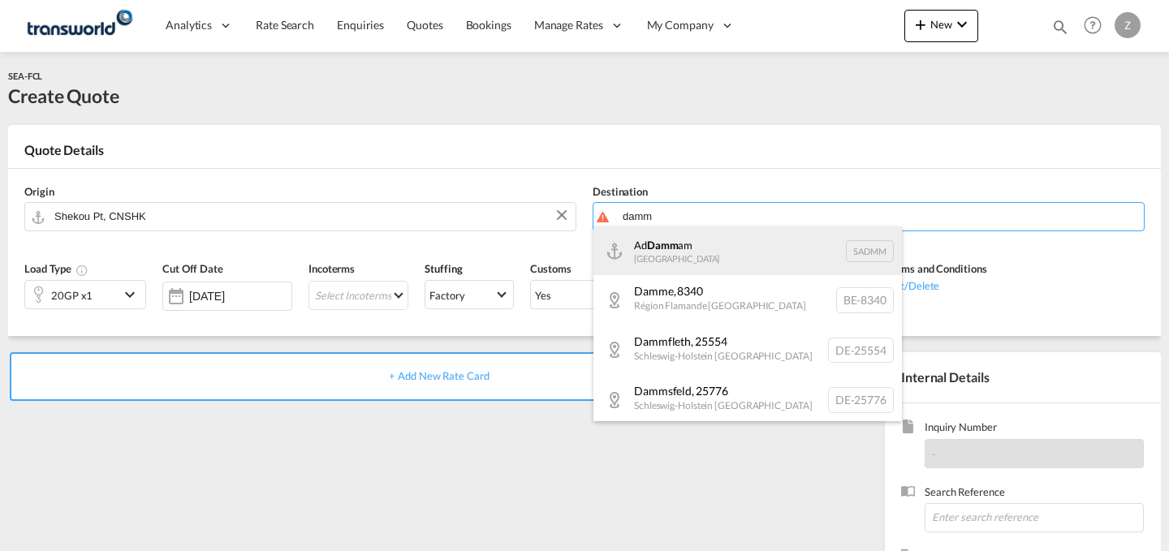
click at [665, 246] on div "Ad Damm am [GEOGRAPHIC_DATA] [GEOGRAPHIC_DATA]" at bounding box center [747, 250] width 308 height 49
type input "Ad Dammam, SADMM"
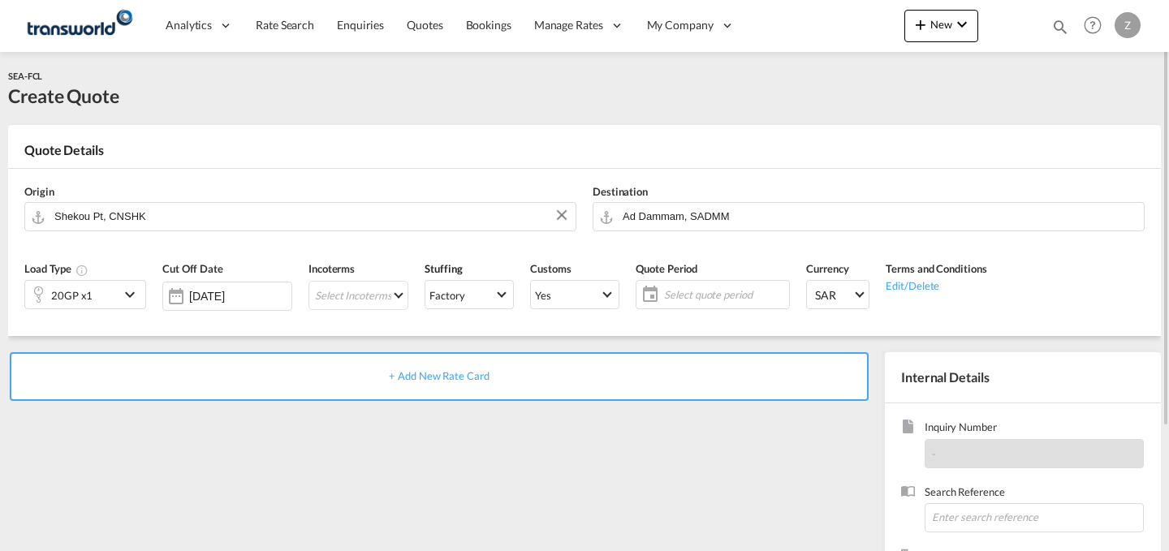
click at [122, 291] on md-icon "icon-chevron-down" at bounding box center [132, 294] width 24 height 19
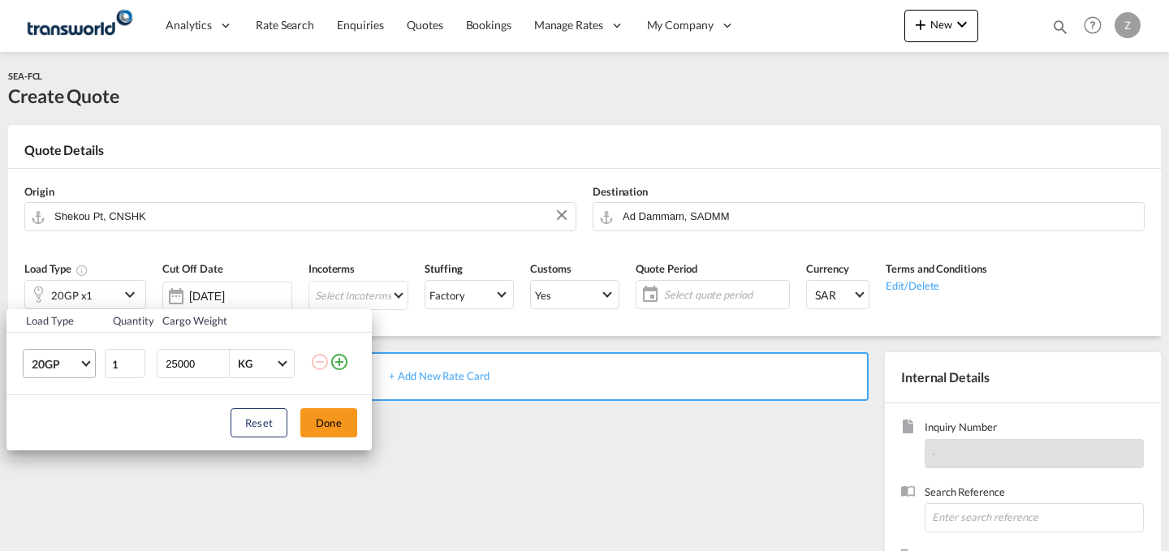
click at [75, 360] on span "20GP" at bounding box center [55, 364] width 47 height 16
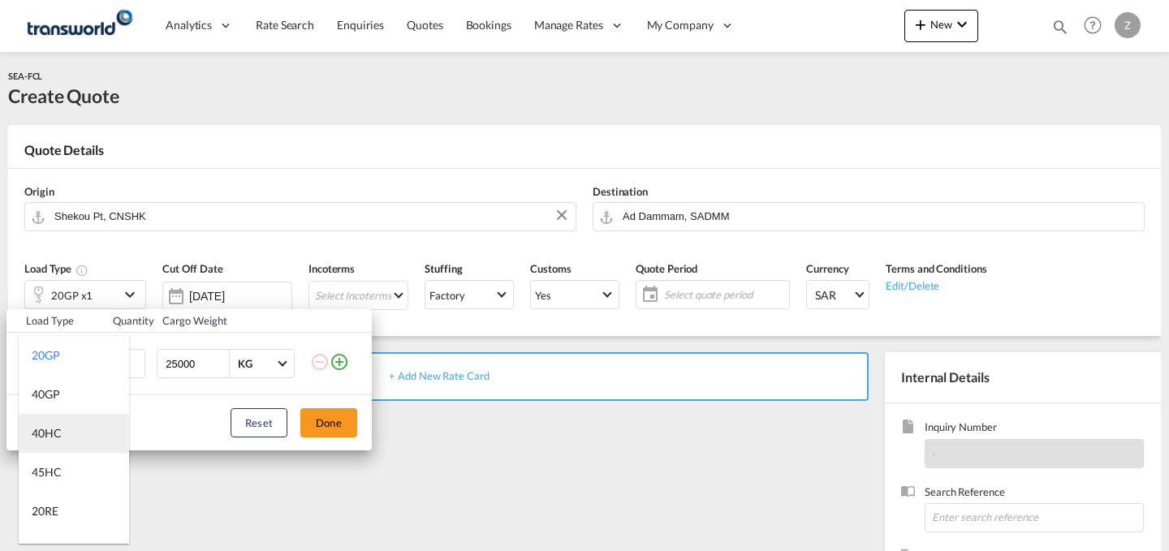
click at [56, 418] on md-option "40HC" at bounding box center [74, 433] width 110 height 39
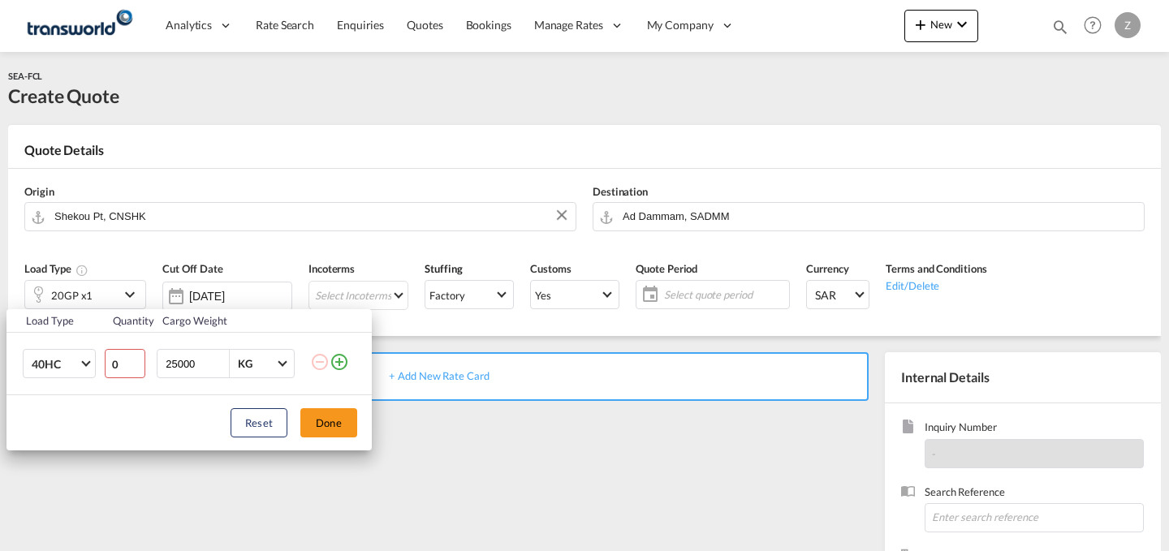
click at [136, 369] on input "0" at bounding box center [125, 363] width 41 height 29
type input "1"
click at [137, 360] on input "1" at bounding box center [125, 363] width 41 height 29
click at [329, 425] on button "Done" at bounding box center [328, 422] width 57 height 29
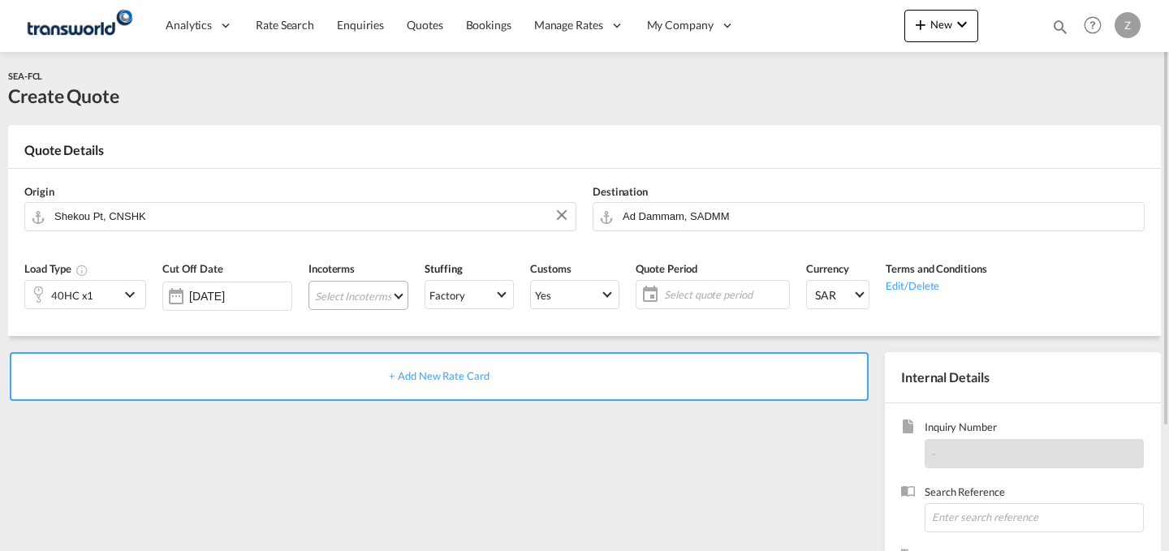
click at [358, 301] on md-select "Select Incoterms DPU - export Delivery at Place Unloaded DAP - import Delivered…" at bounding box center [358, 295] width 100 height 29
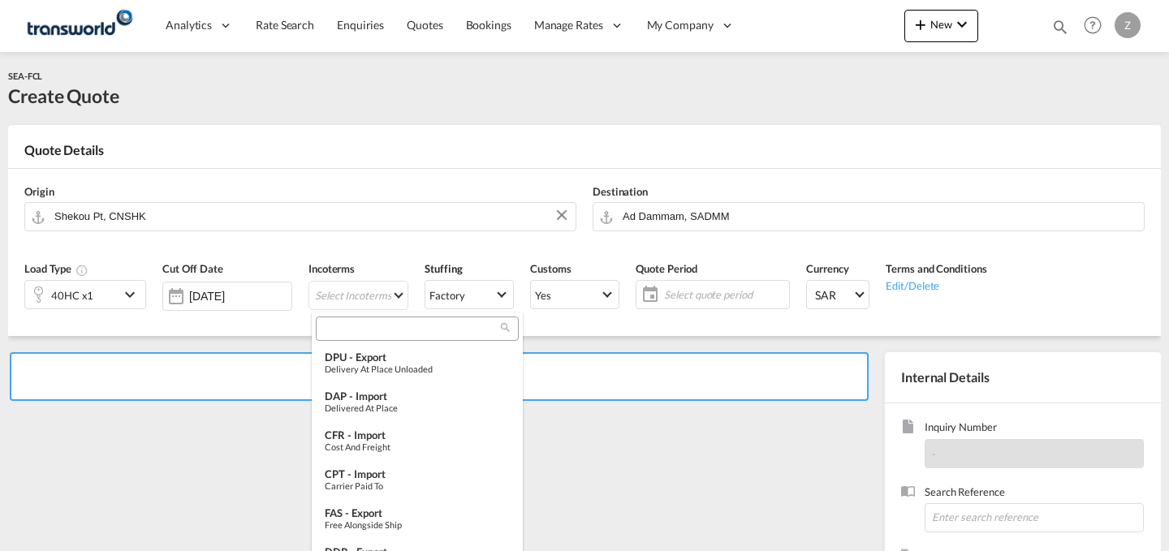
click at [384, 329] on input "search" at bounding box center [411, 328] width 180 height 15
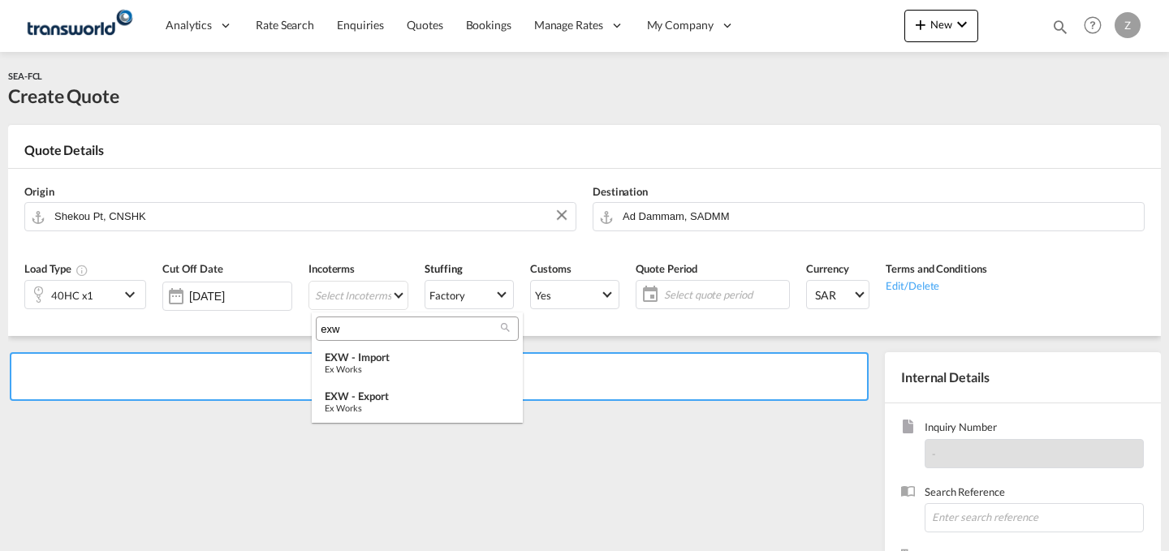
type input "exw"
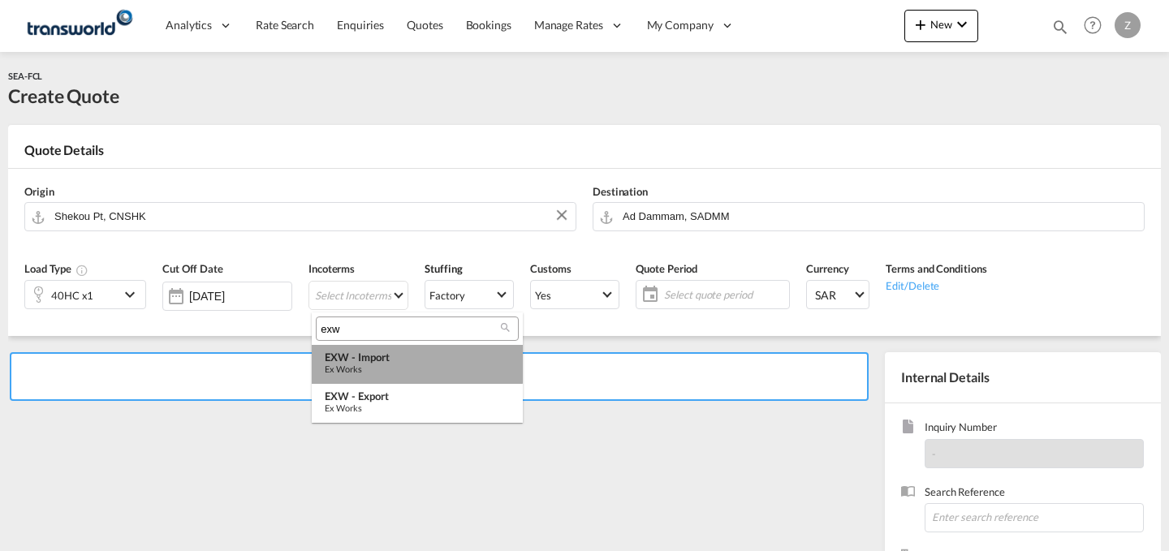
click at [383, 353] on div "EXW - import" at bounding box center [417, 357] width 185 height 13
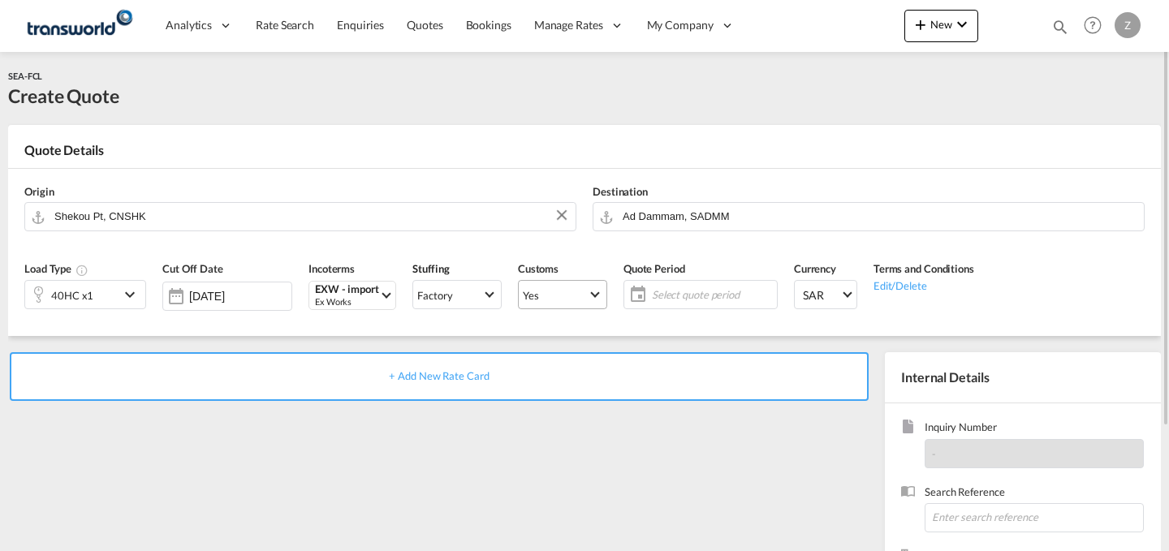
click at [556, 297] on span "Yes" at bounding box center [555, 295] width 65 height 15
click at [572, 338] on md-option "No" at bounding box center [565, 333] width 114 height 39
click at [582, 304] on md-select-value "Yes" at bounding box center [563, 294] width 88 height 23
click at [572, 324] on md-option "No" at bounding box center [565, 333] width 114 height 39
click at [673, 300] on span "Select quote period" at bounding box center [712, 294] width 121 height 15
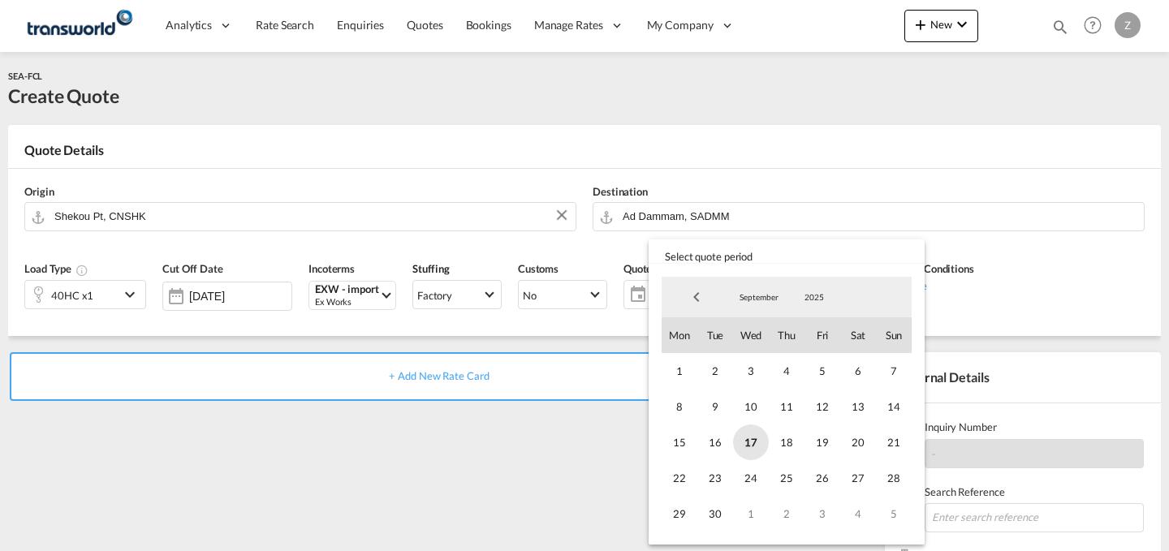
click at [756, 437] on span "17" at bounding box center [751, 443] width 36 height 36
click at [719, 506] on span "30" at bounding box center [715, 514] width 36 height 36
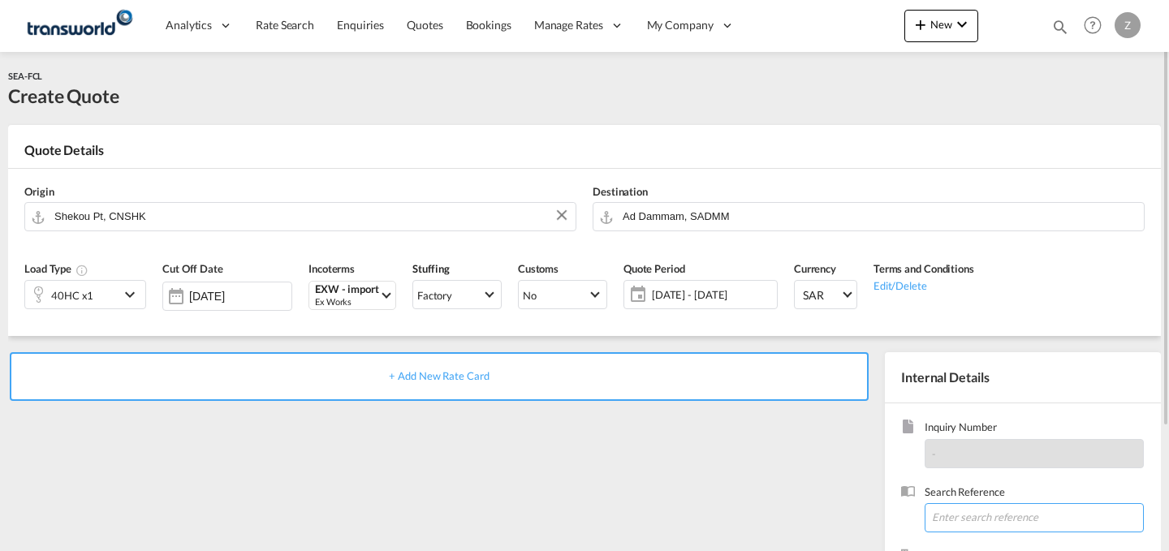
paste input "TW1709555"
click at [983, 527] on input "TW1709555" at bounding box center [1034, 517] width 219 height 29
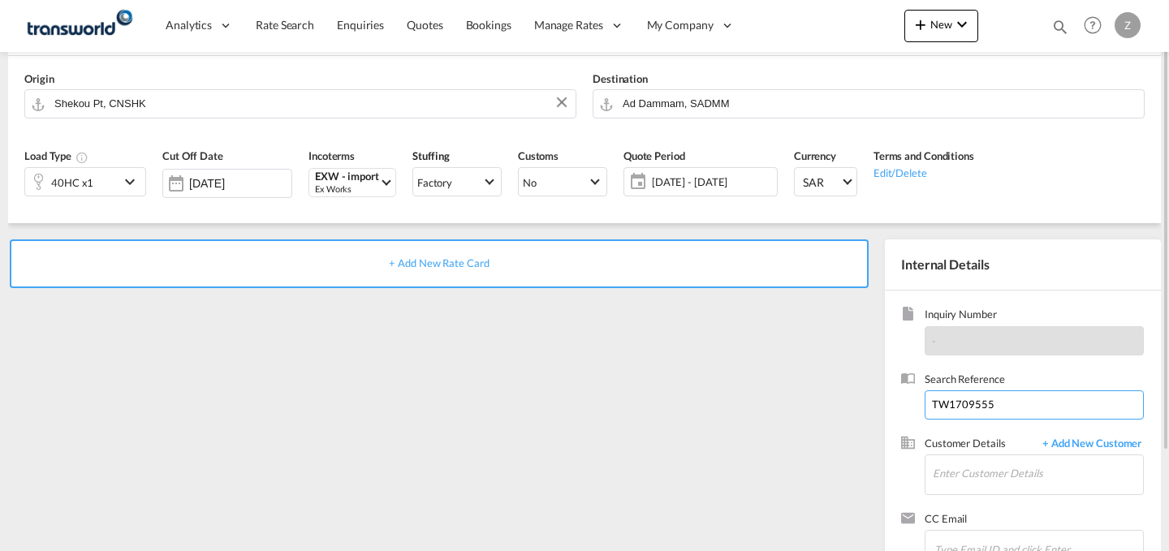
scroll to position [114, 0]
type input "TW1709555"
click at [990, 481] on input "Enter Customer Details" at bounding box center [1038, 473] width 210 height 37
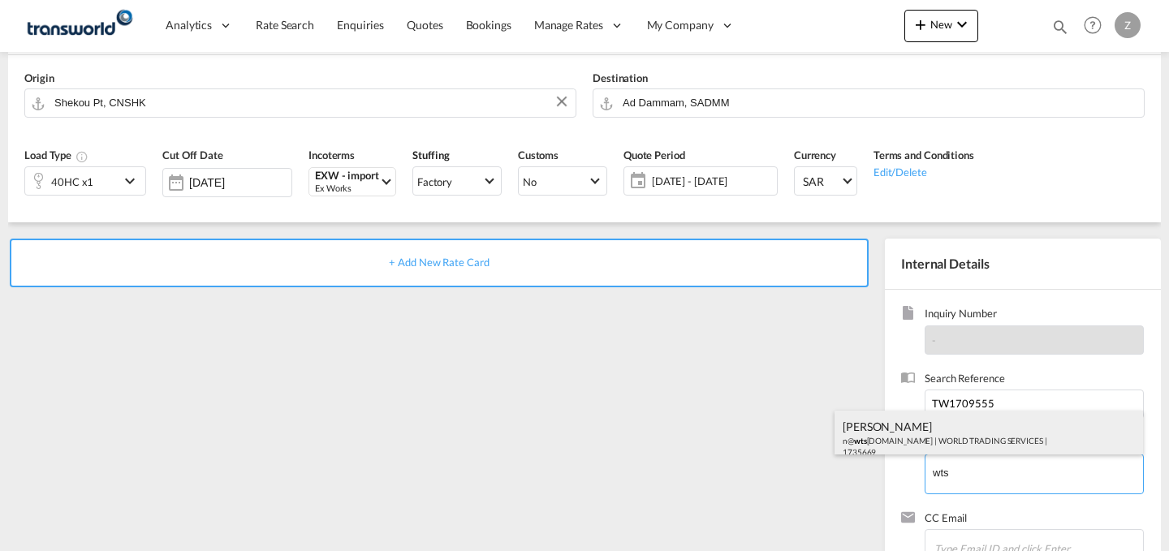
click at [964, 428] on div "[PERSON_NAME] n@ wts [DOMAIN_NAME] | WORLD TRADING SERVICES | 1735669" at bounding box center [989, 438] width 308 height 55
type input "WORLD TRADING SERVICES, [PERSON_NAME], n@[DOMAIN_NAME]"
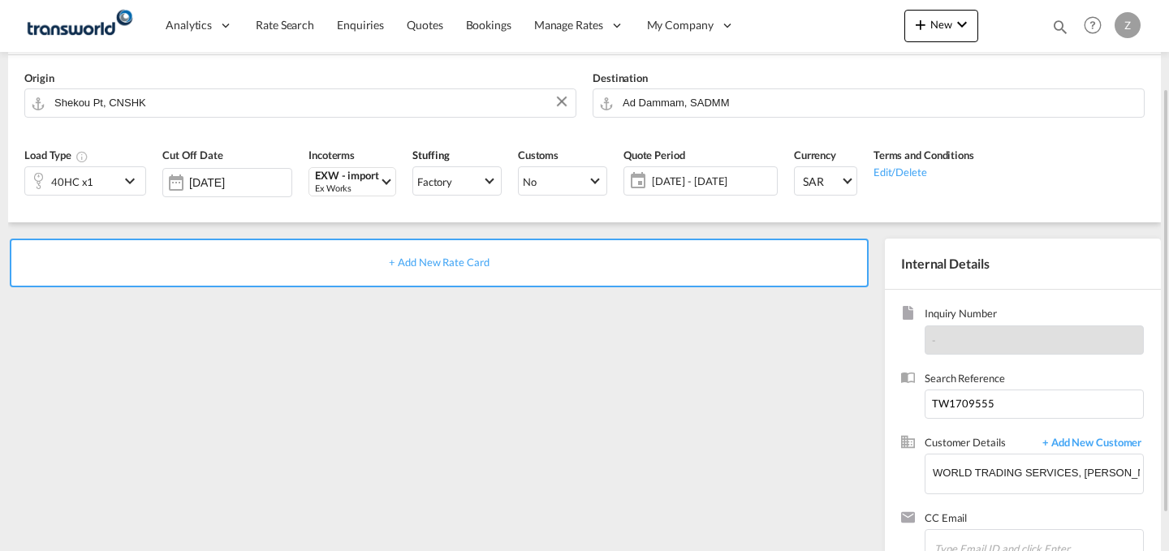
click at [710, 245] on div "+ Add New Rate Card" at bounding box center [439, 263] width 859 height 49
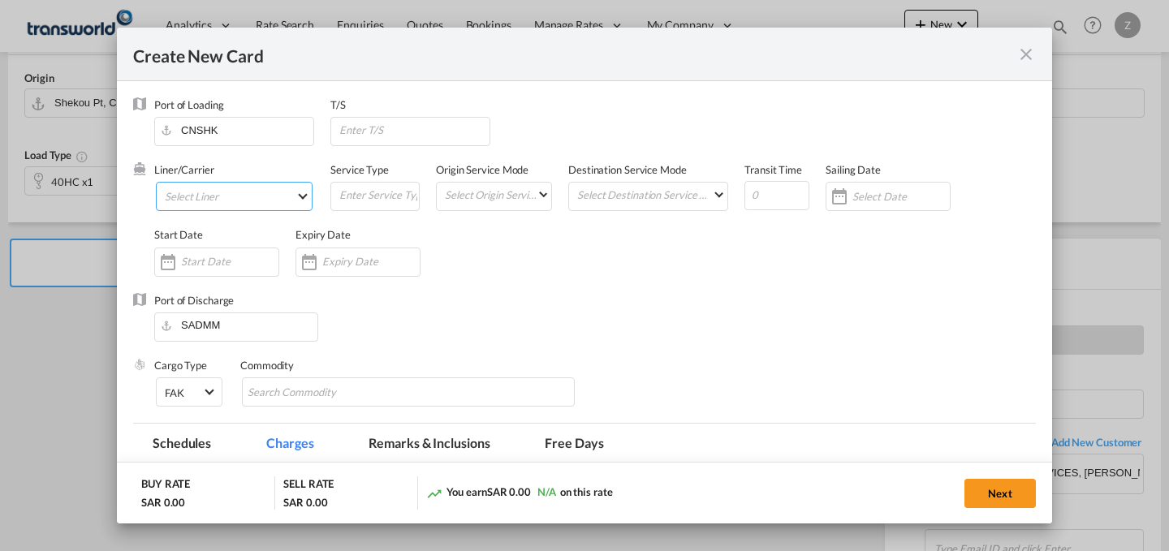
click at [290, 200] on md-select "Select Liner 2HM LOGISTICS D.O.O 2HM LOGISTICS D.O.O. / TWKS-KOPER 3P LOGISTICS…" at bounding box center [234, 196] width 157 height 29
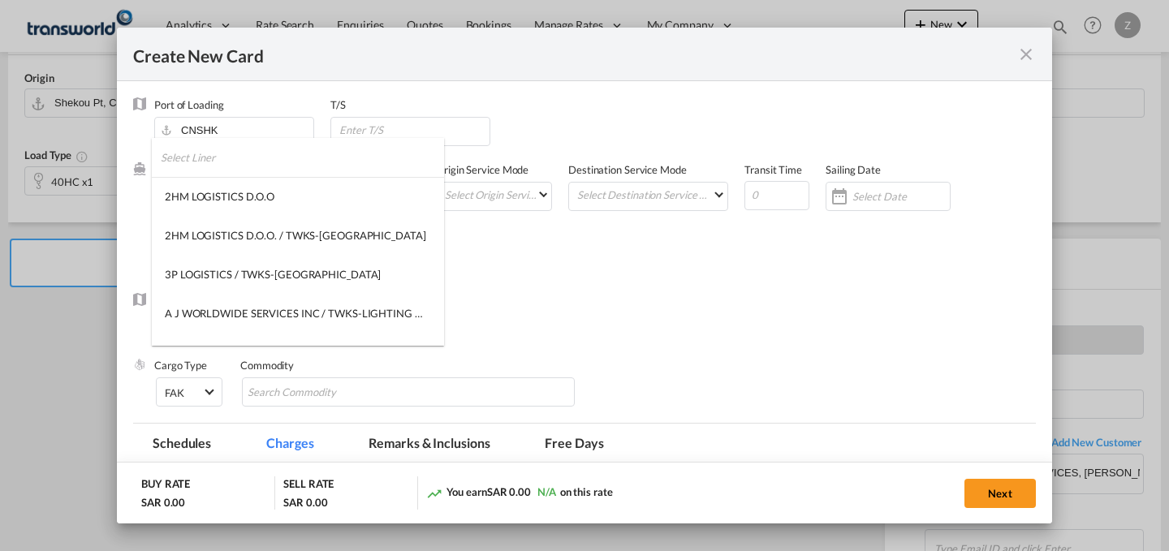
click at [259, 164] on input "search" at bounding box center [302, 157] width 283 height 39
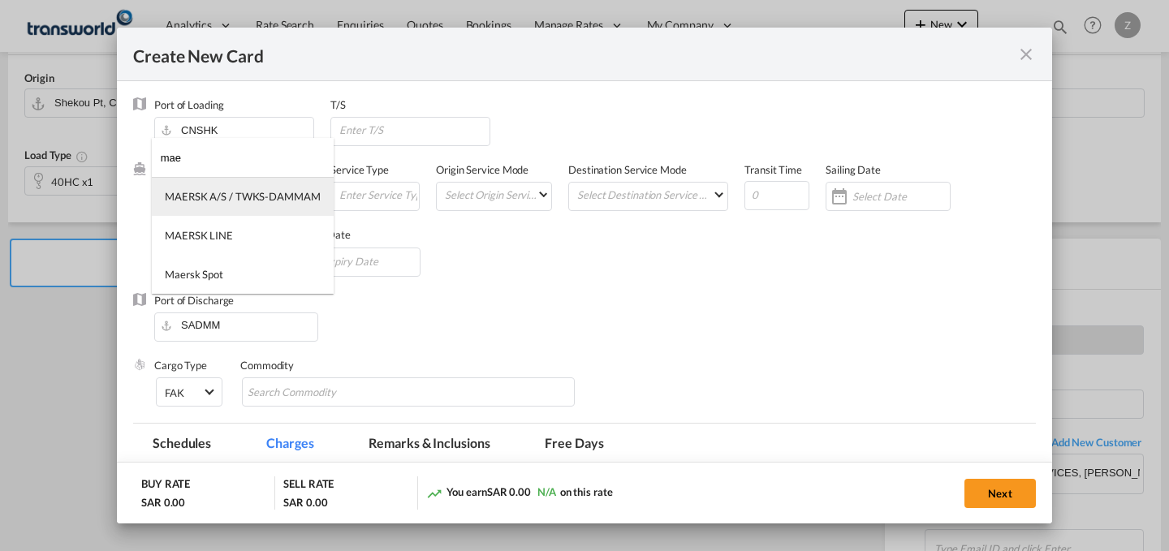
type input "mae"
click at [274, 197] on div "MAERSK A/S / TWKS-DAMMAM" at bounding box center [243, 196] width 156 height 15
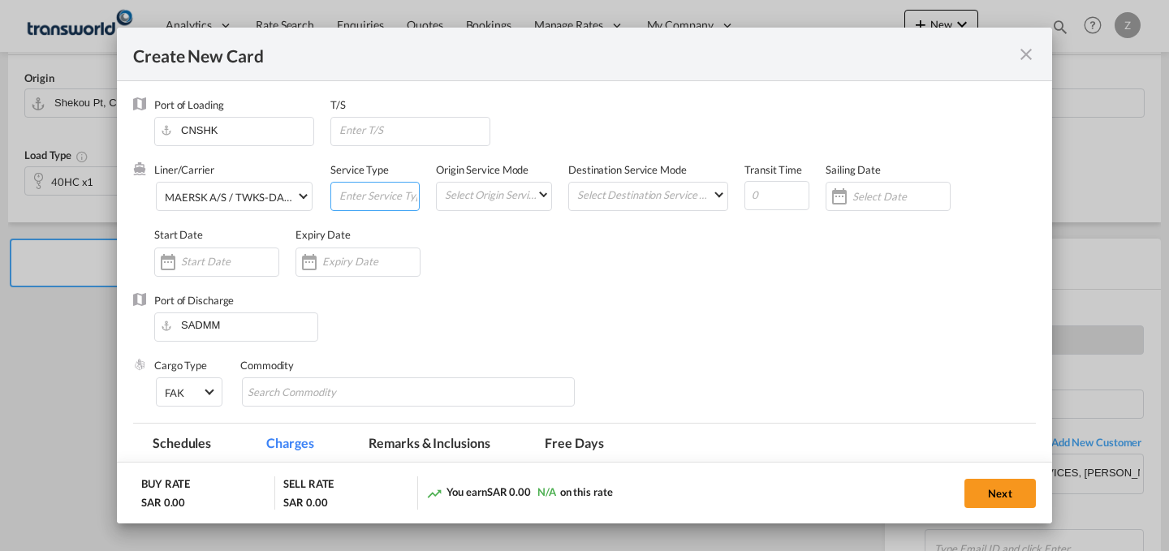
click at [377, 196] on input "Create New Card ..." at bounding box center [378, 195] width 81 height 24
type input "FCL"
click at [451, 195] on md-select "Select Origin Service Mode SD [GEOGRAPHIC_DATA]" at bounding box center [497, 194] width 108 height 23
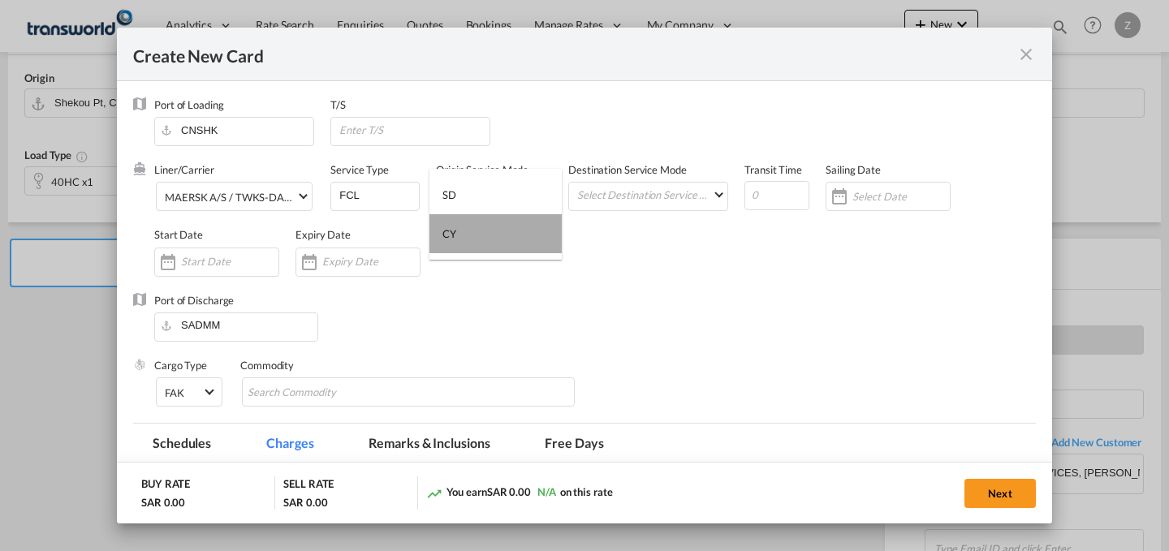
click at [503, 252] on md-option "CY" at bounding box center [495, 233] width 132 height 39
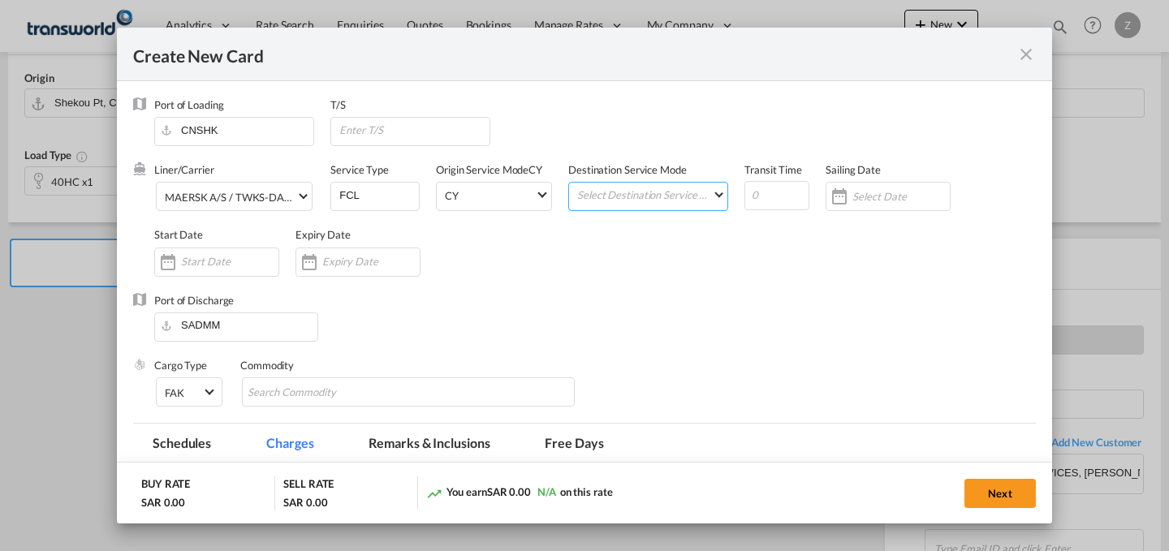
click at [677, 190] on md-select "Select Destination Service Mode SD [GEOGRAPHIC_DATA]" at bounding box center [652, 194] width 152 height 23
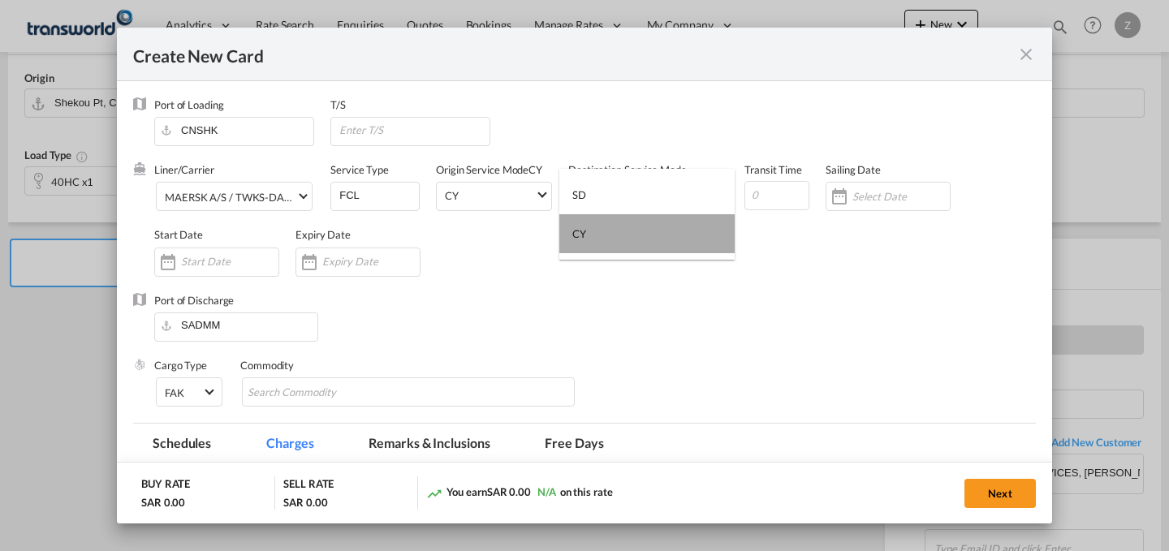
click at [663, 231] on md-option "CY" at bounding box center [646, 233] width 175 height 39
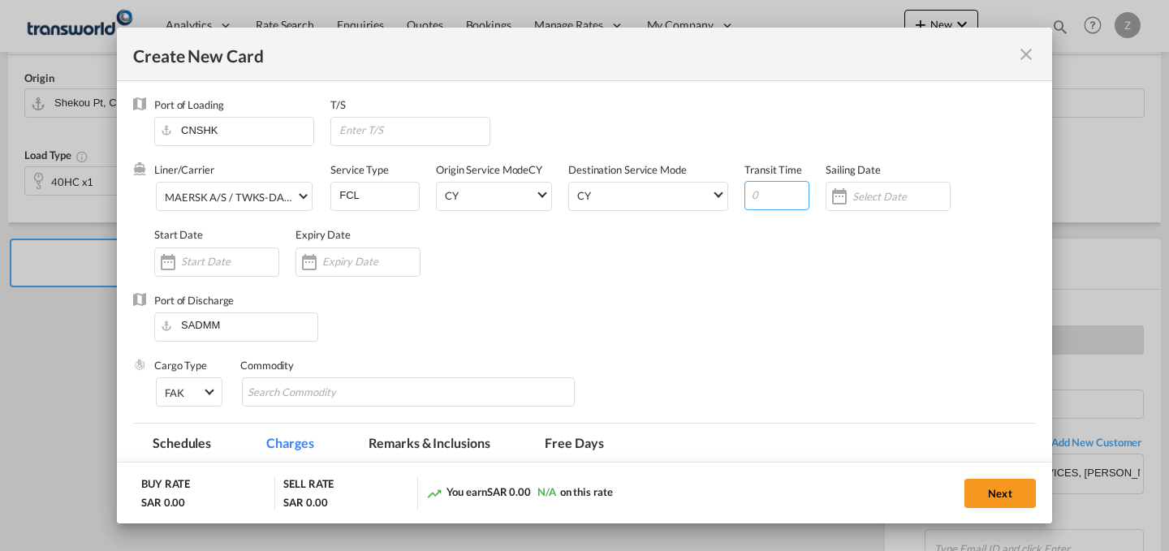
click at [755, 209] on input "Create New Card ..." at bounding box center [776, 195] width 65 height 29
type input "16"
click at [250, 264] on input "Create New Card ..." at bounding box center [229, 261] width 97 height 13
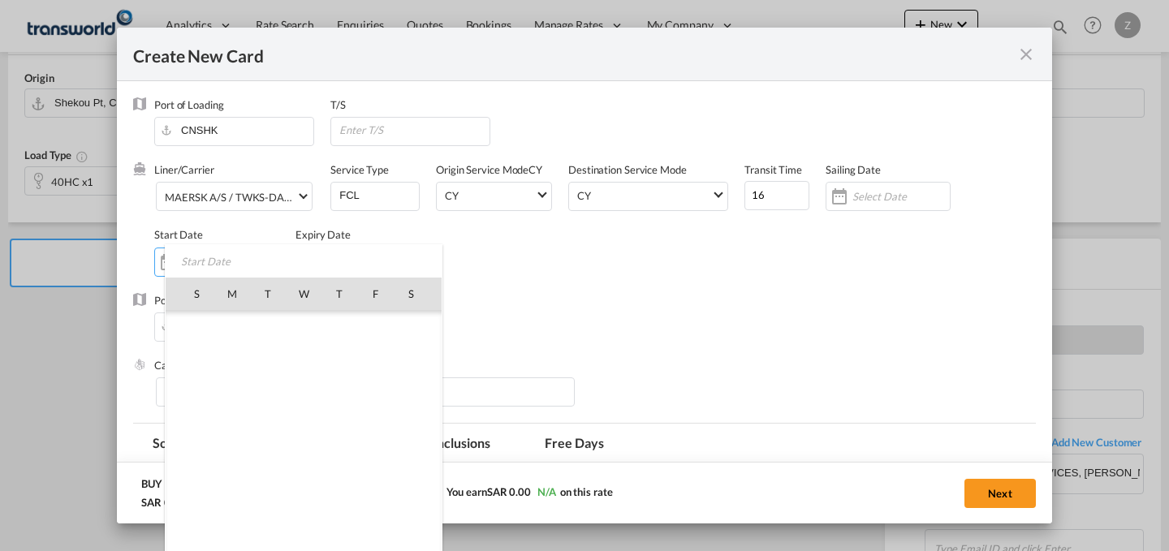
scroll to position [376044, 0]
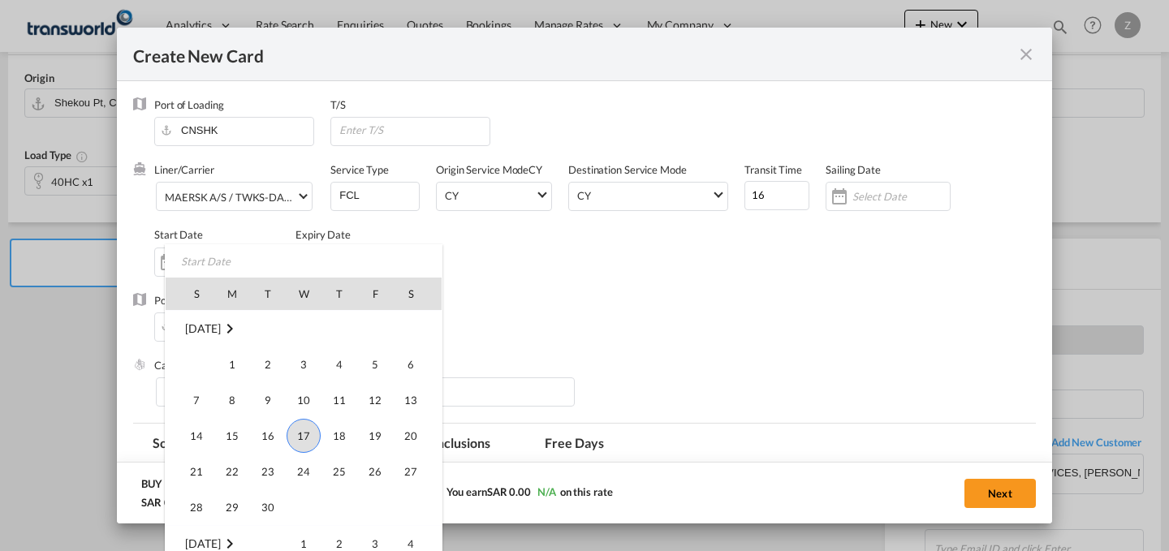
click at [306, 438] on span "17" at bounding box center [304, 436] width 34 height 34
type input "[DATE]"
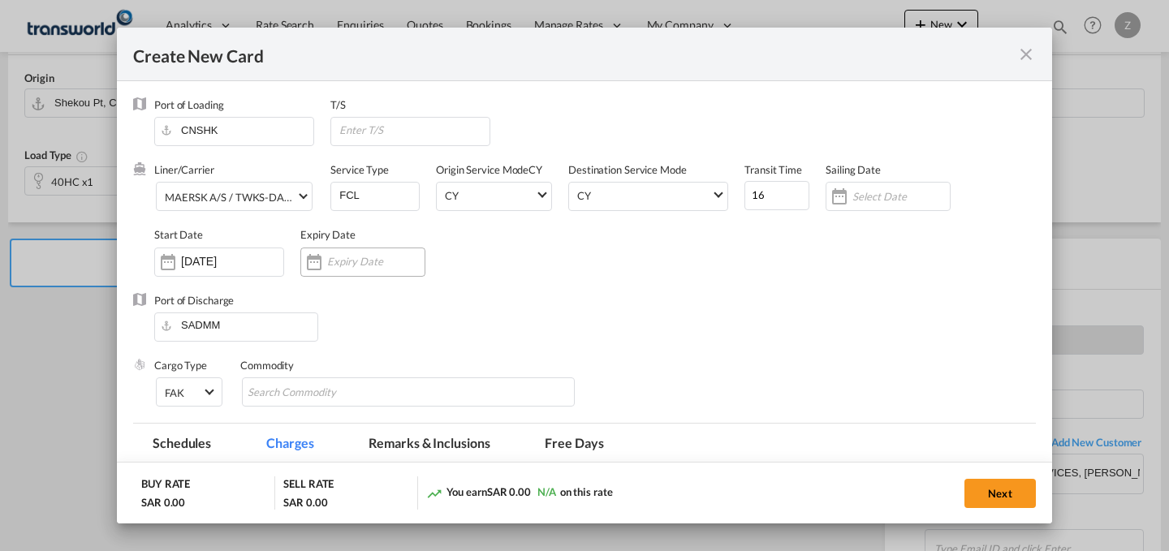
click at [341, 265] on input "Create New Card ..." at bounding box center [375, 261] width 97 height 13
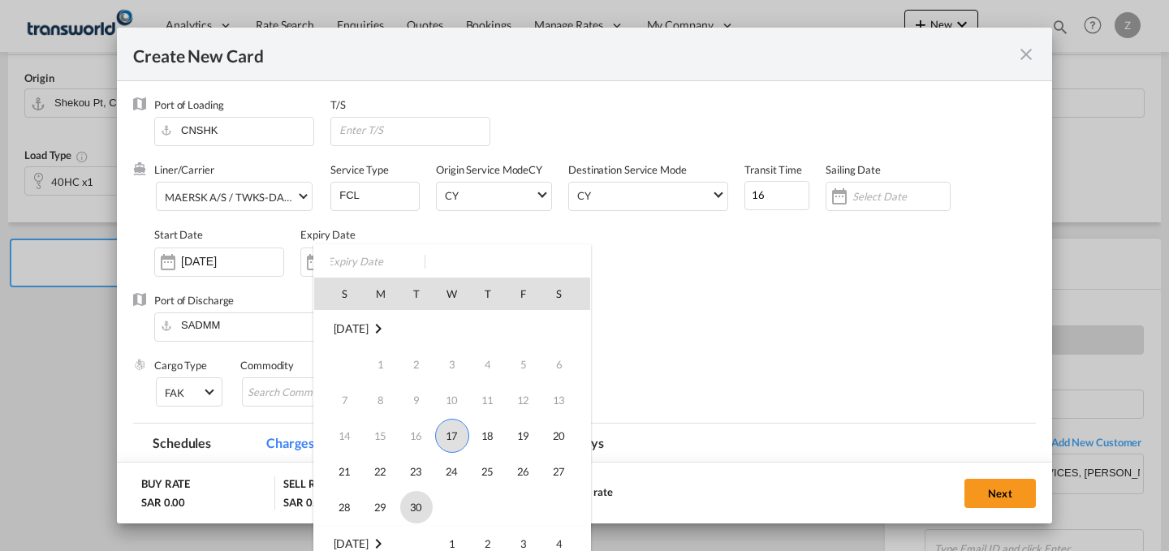
click at [412, 493] on span "30" at bounding box center [416, 507] width 32 height 32
type input "[DATE]"
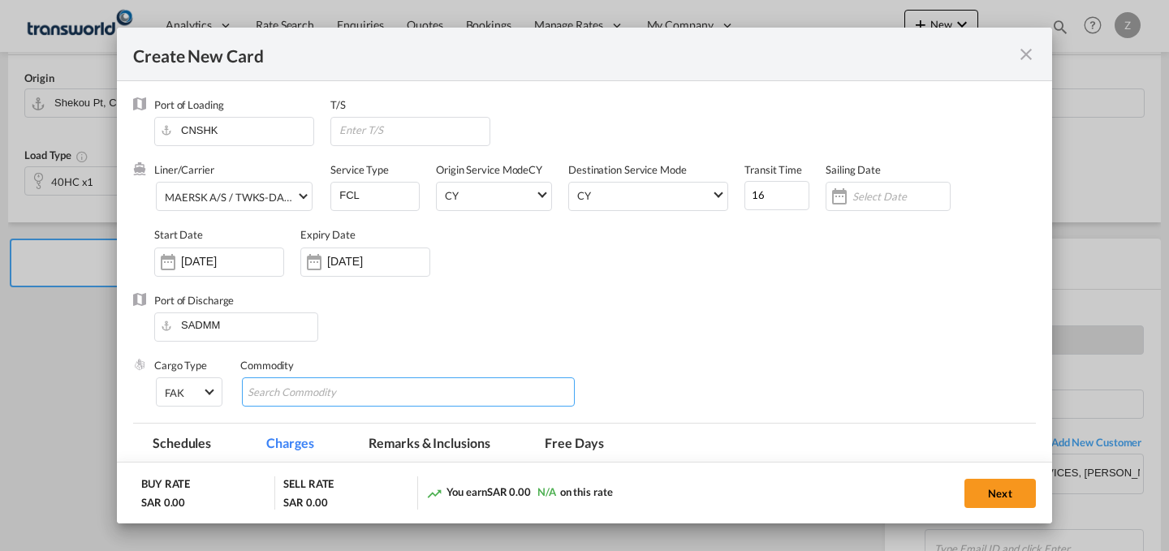
click at [402, 400] on md-chips-wrap "Chips container with autocompletion. Enter the text area, type text to search, …" at bounding box center [408, 391] width 333 height 29
type input "GC"
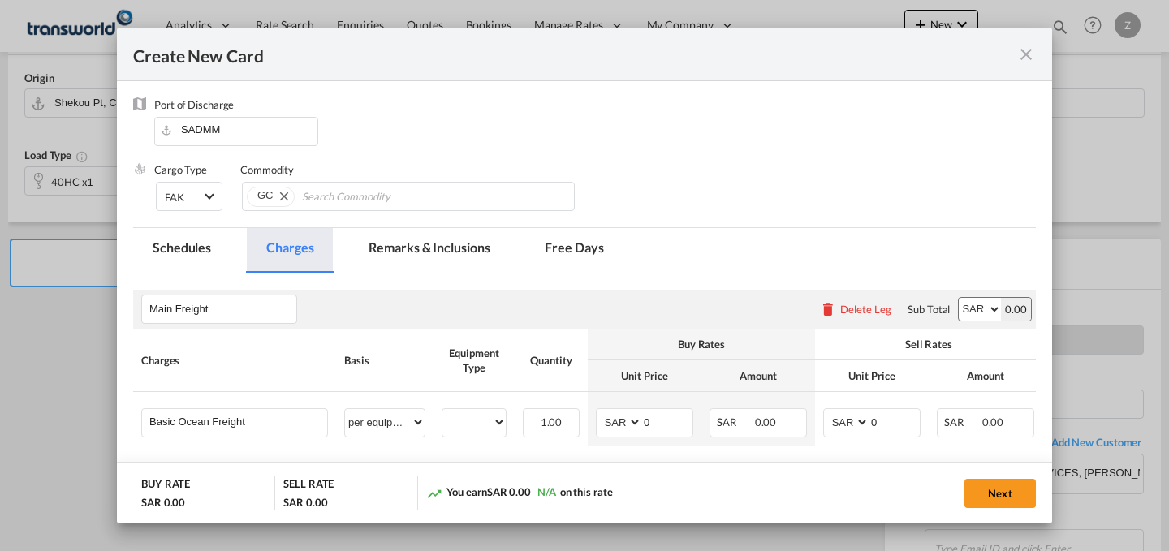
scroll to position [197, 0]
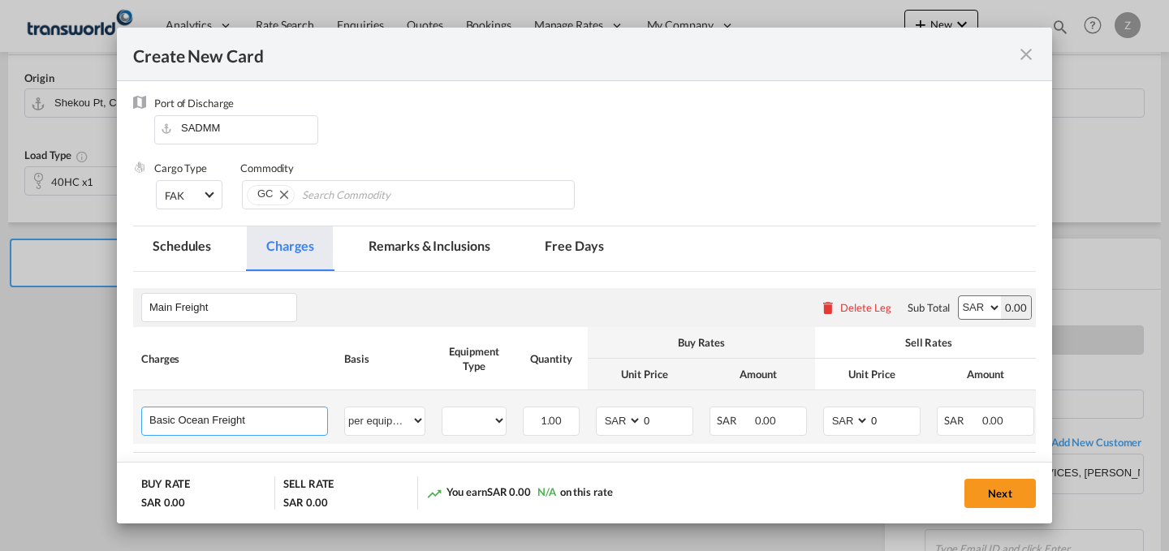
click at [272, 413] on input "Basic Ocean Freight" at bounding box center [238, 420] width 178 height 24
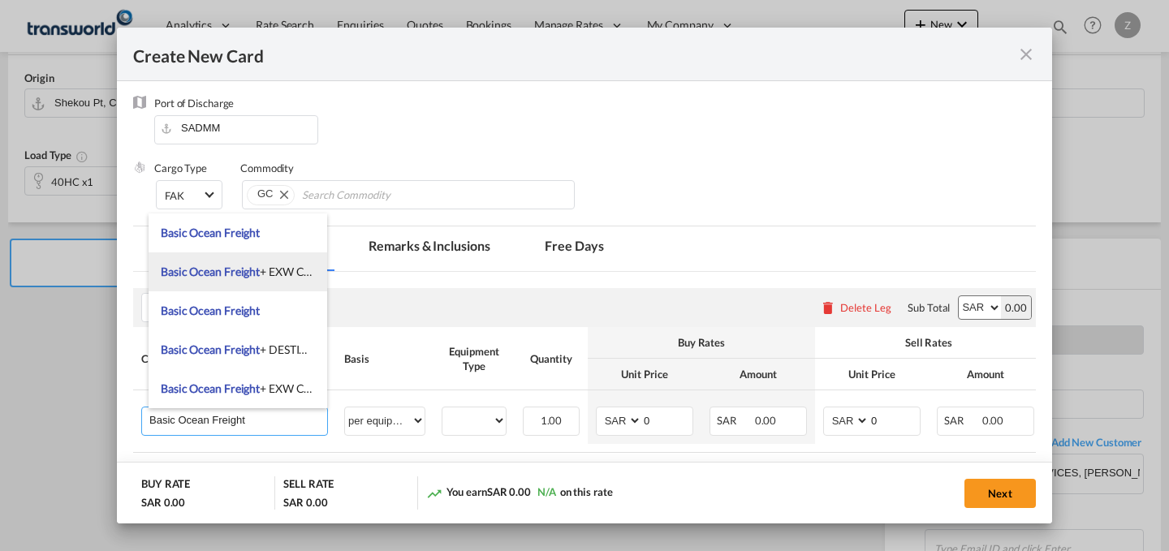
click at [282, 282] on li "Basic Ocean Freight + EXW Charges" at bounding box center [238, 271] width 179 height 39
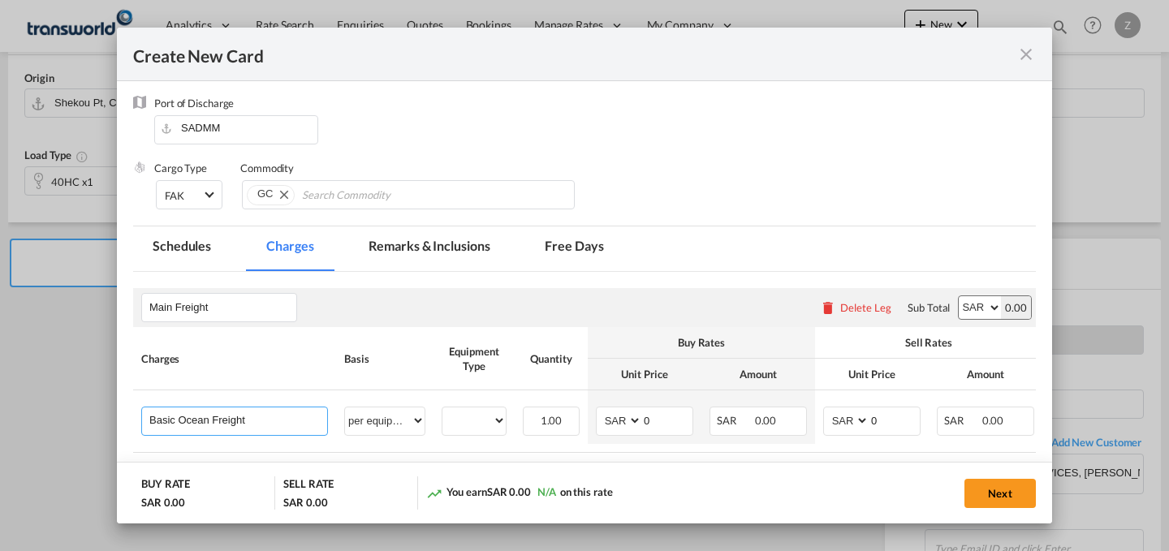
type input "Basic Ocean Freight + EXW Charges"
click at [966, 310] on select "AED AFN ALL AMD ANG AOA ARS AUD AWG AZN BAM BBD BDT BGN BHD BIF BMD BND BOB BRL…" at bounding box center [980, 307] width 42 height 23
select select "string:USD"
click at [959, 296] on select "AED AFN ALL AMD ANG AOA ARS AUD AWG AZN BAM BBD BDT BGN BHD BIF BMD BND BOB BRL…" at bounding box center [980, 307] width 42 height 23
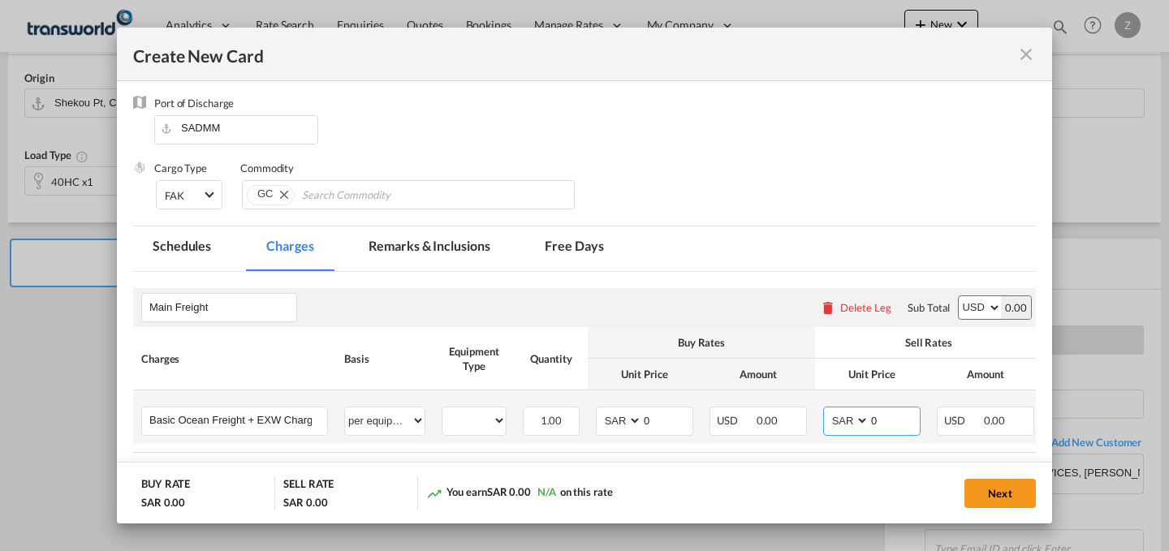
click at [853, 414] on select "AED AFN ALL AMD ANG AOA ARS AUD AWG AZN BAM BBD BDT BGN BHD BIF BMD BND BOB BRL…" at bounding box center [847, 421] width 42 height 22
select select "string:USD"
click at [826, 410] on select "AED AFN ALL AMD ANG AOA ARS AUD AWG AZN BAM BBD BDT BGN BHD BIF BMD BND BOB BRL…" at bounding box center [847, 421] width 42 height 22
click at [623, 423] on select "AED AFN ALL AMD ANG AOA ARS AUD AWG AZN BAM BBD BDT BGN BHD BIF BMD BND BOB BRL…" at bounding box center [620, 421] width 42 height 22
select select "string:USD"
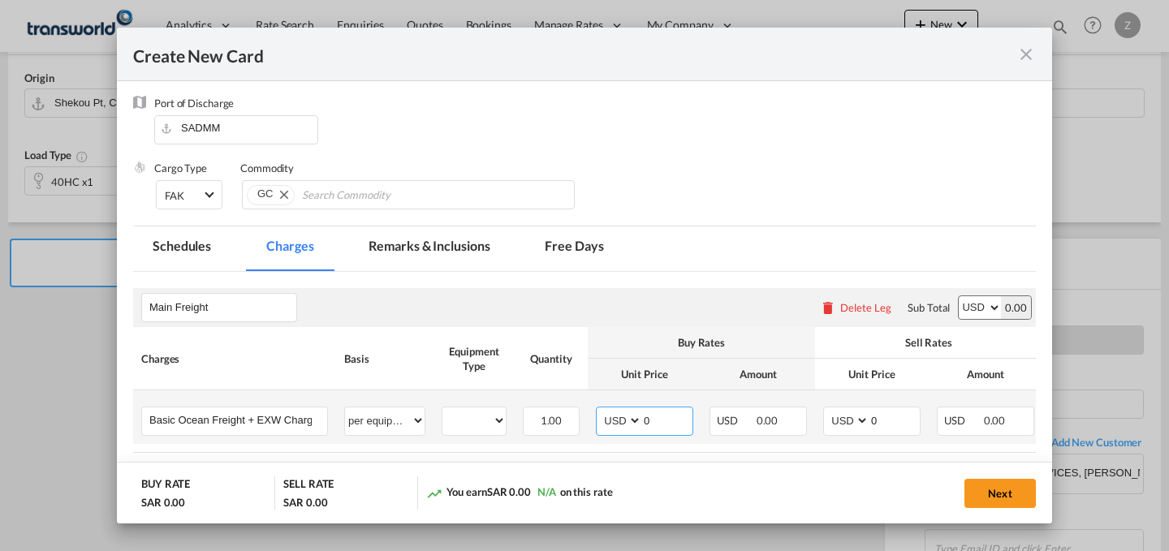
click at [599, 410] on select "AED AFN ALL AMD ANG AOA ARS AUD AWG AZN BAM BBD BDT BGN BHD BIF BMD BND BOB BRL…" at bounding box center [620, 421] width 42 height 22
click at [498, 412] on select "40HC" at bounding box center [473, 421] width 63 height 22
select select "40HC"
click at [442, 410] on select "40HC" at bounding box center [473, 421] width 63 height 22
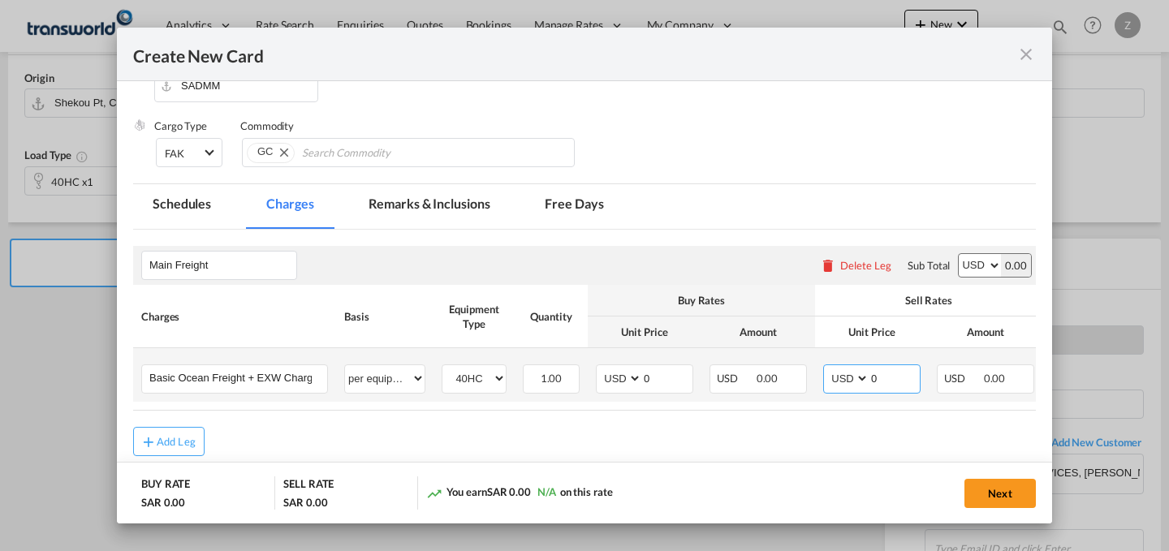
click at [882, 371] on input "0" at bounding box center [894, 377] width 50 height 24
type input "1450"
click at [652, 374] on input "0" at bounding box center [667, 377] width 50 height 24
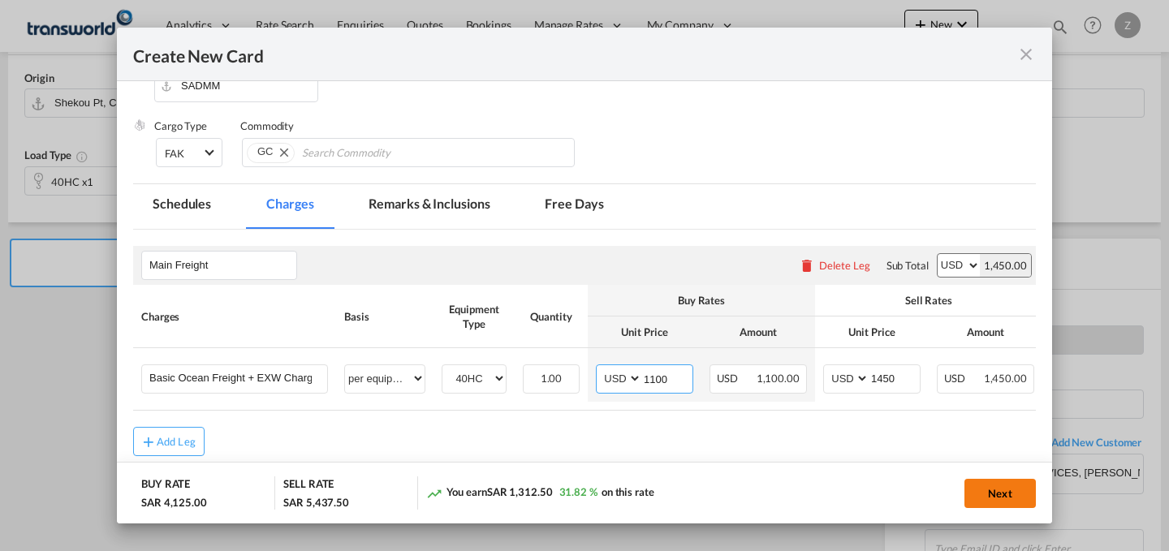
type input "1100"
click at [990, 492] on button "Next" at bounding box center [999, 493] width 71 height 29
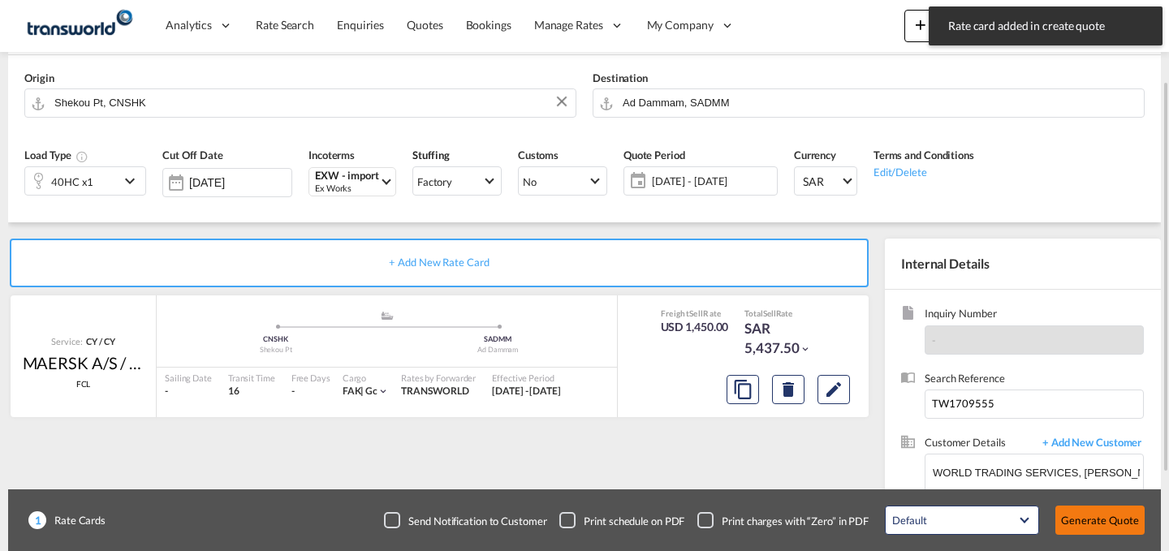
click at [1092, 523] on button "Generate Quote" at bounding box center [1099, 520] width 89 height 29
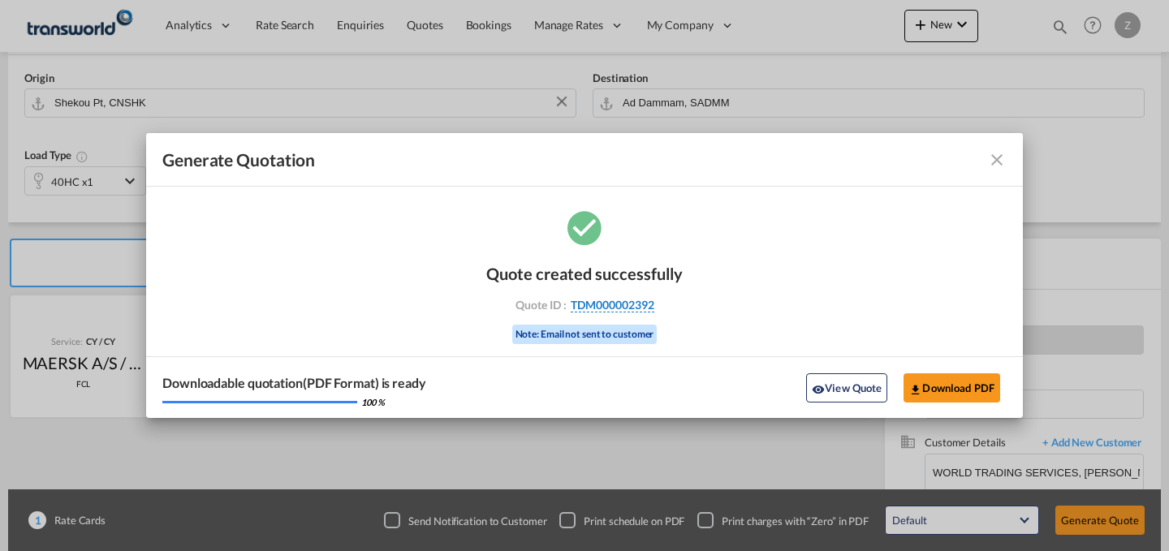
click at [610, 300] on span "TDM000002392" at bounding box center [613, 305] width 84 height 15
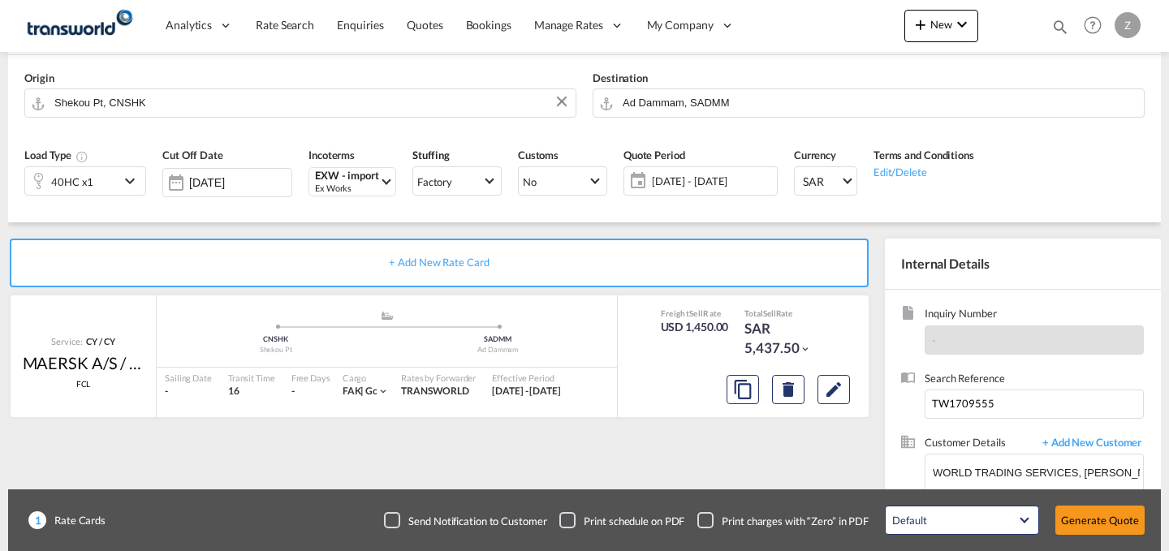
click at [610, 300] on div "Quote created successfully Quote ID : TDM000002392 Note: Email not sent to cust…" at bounding box center [585, 288] width 98 height 54
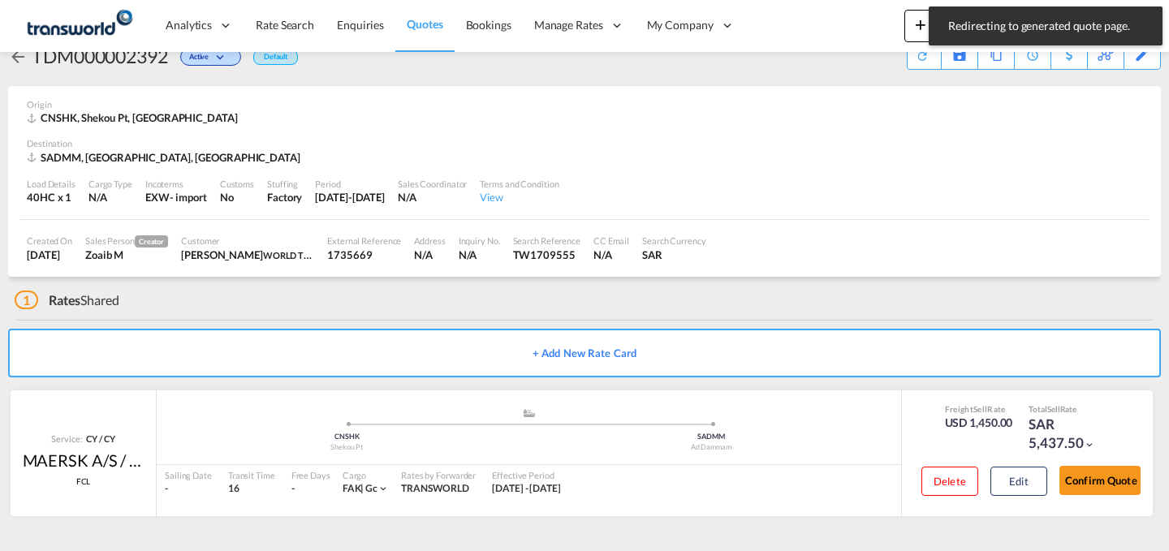
scroll to position [31, 0]
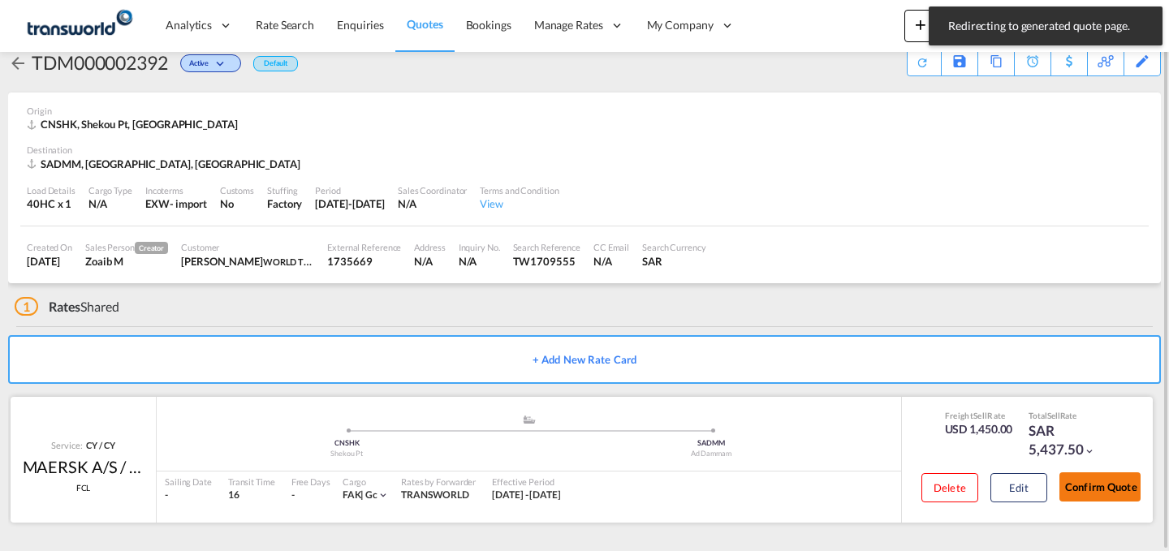
click at [1089, 478] on button "Confirm Quote" at bounding box center [1099, 486] width 81 height 29
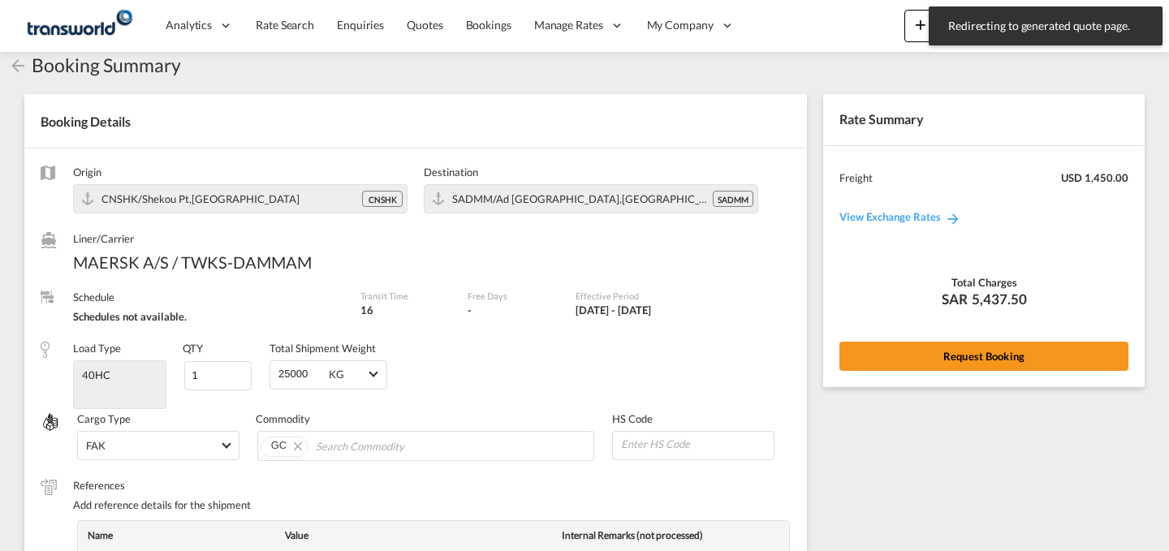
scroll to position [598, 0]
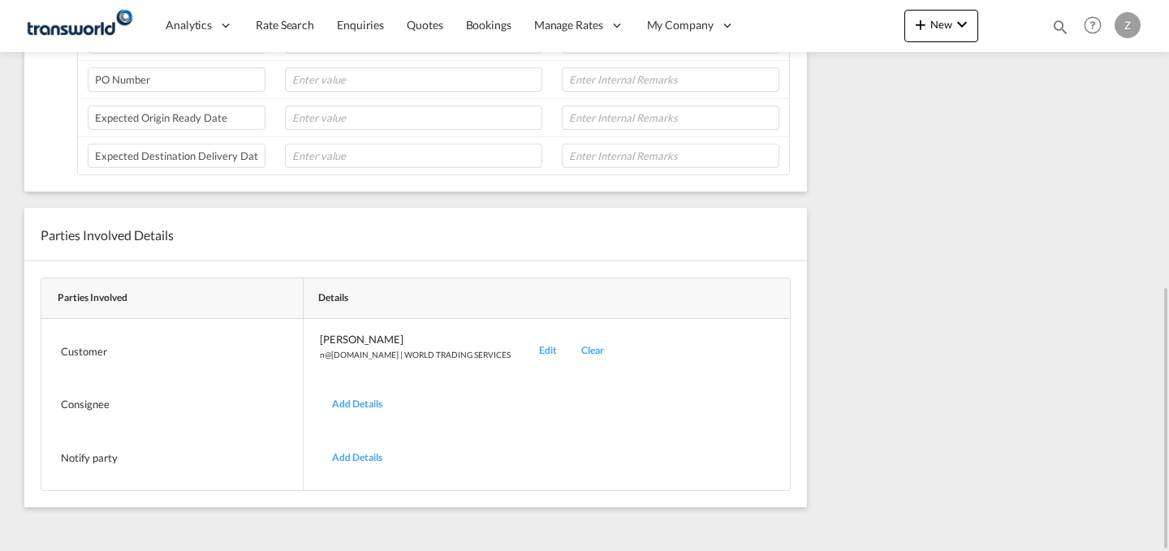
click at [527, 356] on div "Edit" at bounding box center [548, 351] width 42 height 38
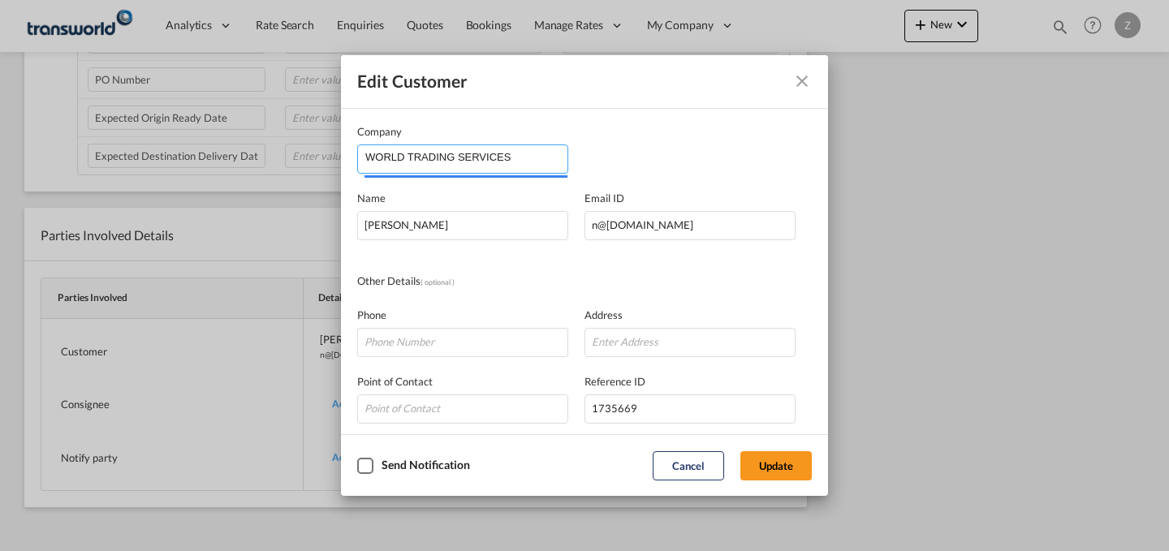
drag, startPoint x: 540, startPoint y: 167, endPoint x: 15, endPoint y: 235, distance: 529.5
click at [15, 235] on div "Edit Customer Company WORLD TRADING SERVICES Name [PERSON_NAME] Email ID [EMAIL…" at bounding box center [584, 275] width 1169 height 551
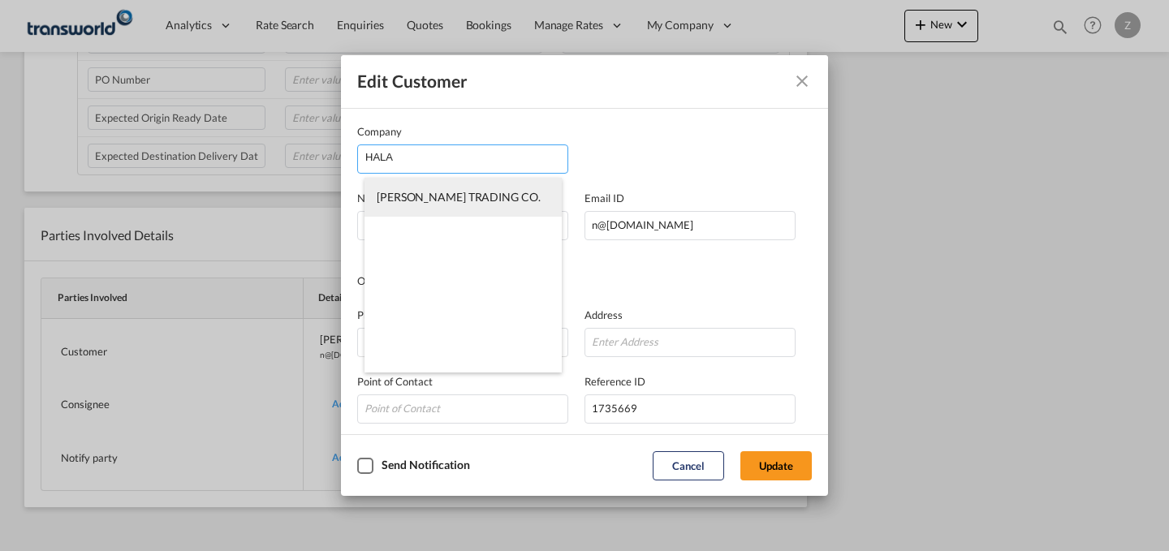
click at [474, 184] on li "[PERSON_NAME] TRADING CO." at bounding box center [463, 197] width 197 height 39
type input "[PERSON_NAME] TRADING CO."
type input "[PERSON_NAME][EMAIL_ADDRESS][DOMAIN_NAME]"
type input "531424676"
type input "1412200"
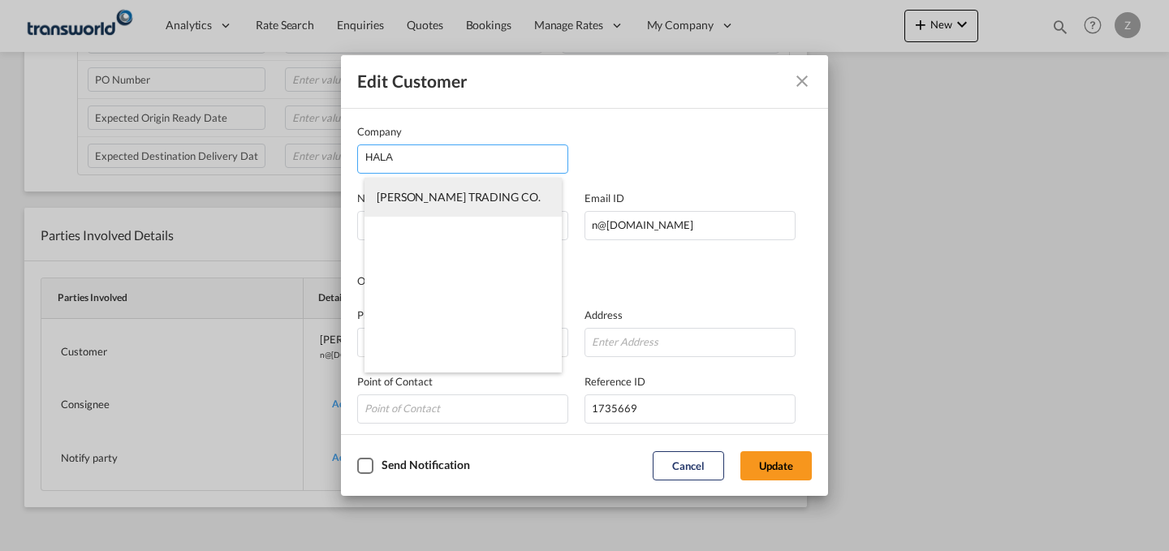
type input "32241"
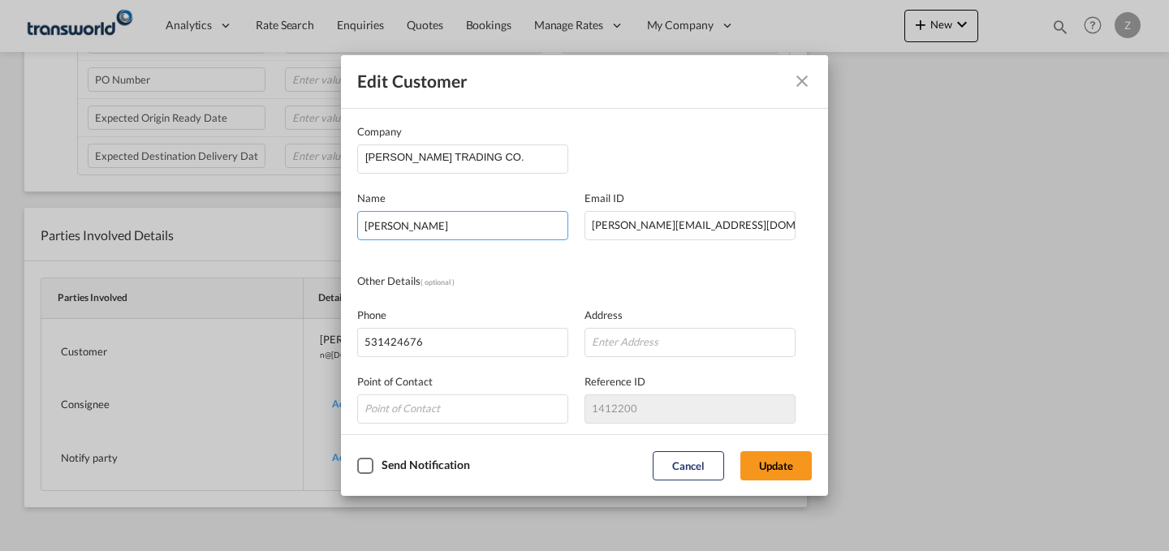
drag, startPoint x: 494, startPoint y: 216, endPoint x: 188, endPoint y: 246, distance: 307.5
click at [188, 246] on div "Edit Customer Company [PERSON_NAME] TRADING CO. Name [PERSON_NAME] Email ID [EM…" at bounding box center [584, 275] width 1169 height 551
type input "[PERSON_NAME]"
click at [775, 464] on button "Update" at bounding box center [775, 465] width 71 height 29
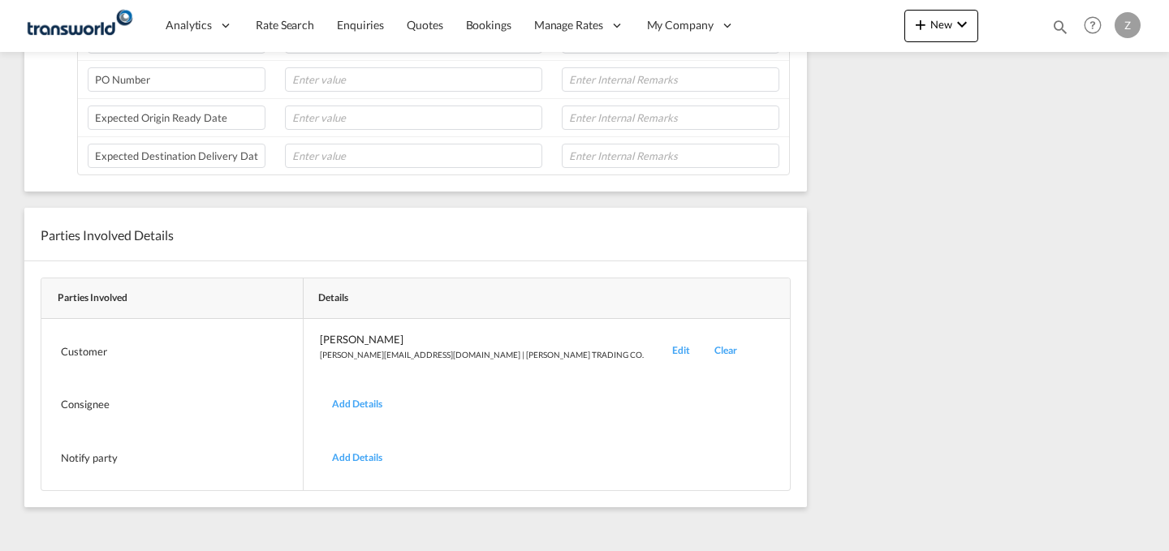
scroll to position [0, 0]
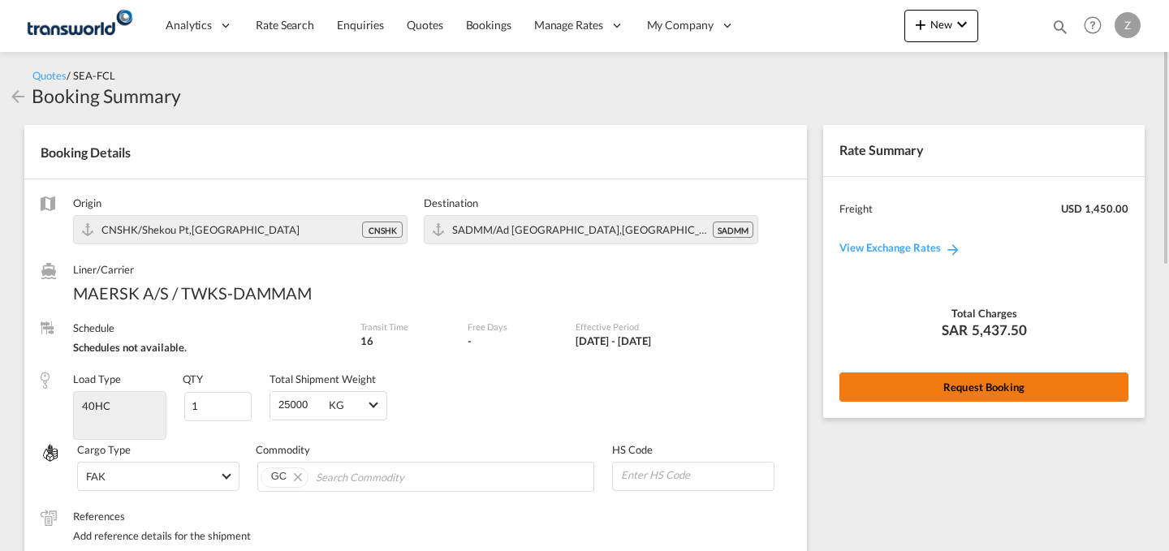
click at [945, 390] on button "Request Booking" at bounding box center [983, 387] width 289 height 29
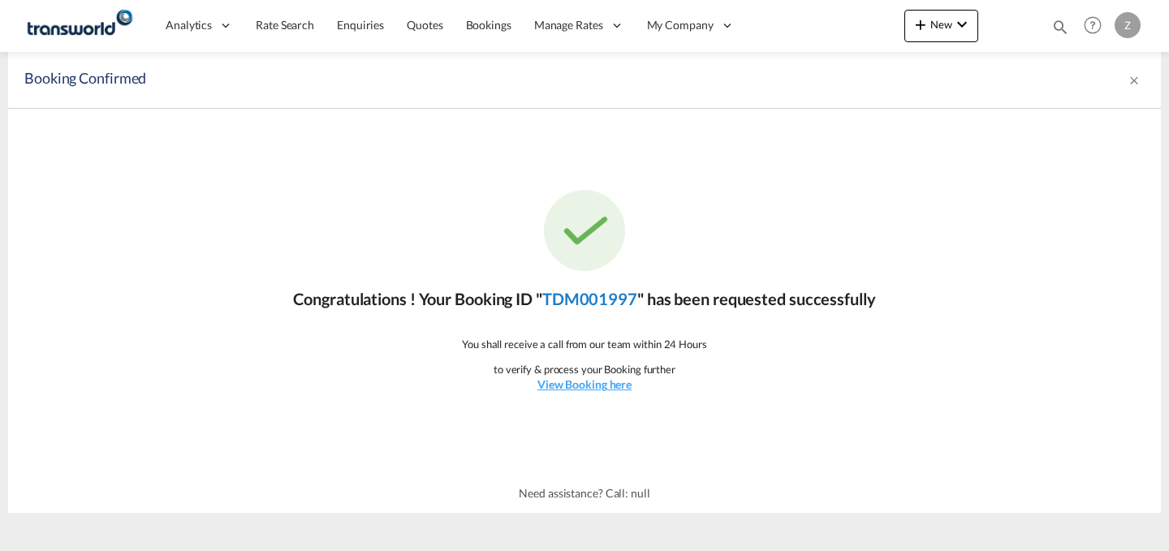
click at [599, 293] on link "TDM001997" at bounding box center [589, 298] width 95 height 19
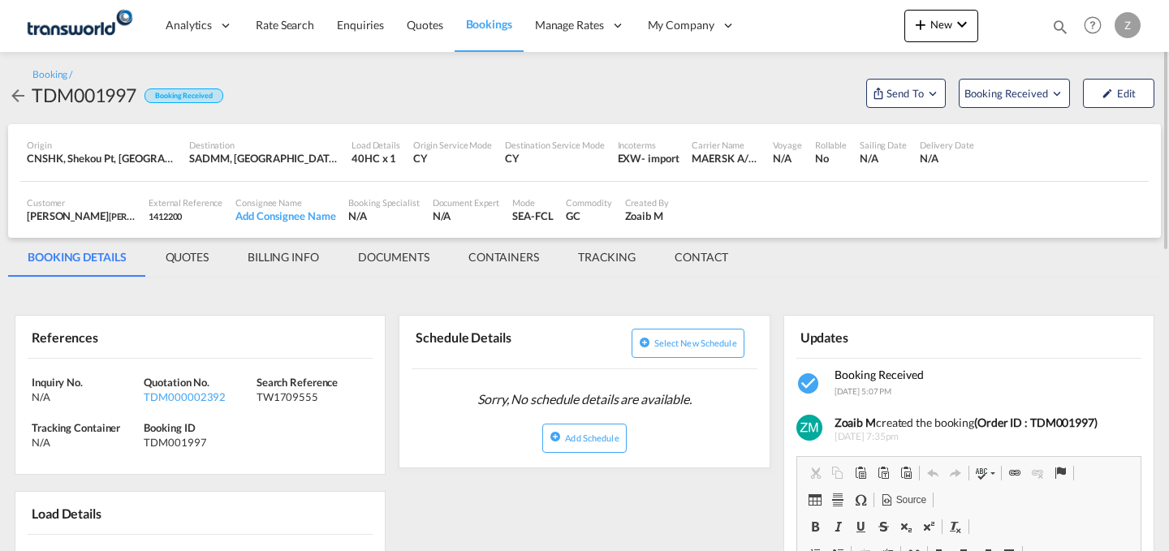
click at [712, 237] on div "Customer [PERSON_NAME] TRADING CO. , +-1 more External Reference 1412200 Consig…" at bounding box center [584, 210] width 1128 height 57
click at [708, 252] on md-tab-item "CONTACT" at bounding box center [701, 257] width 93 height 39
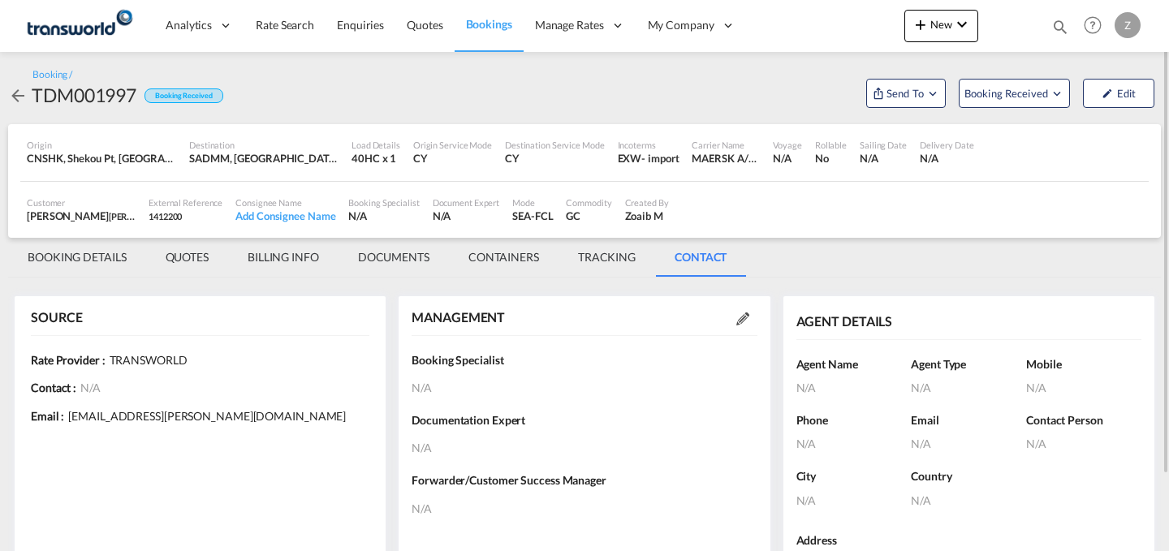
click at [749, 317] on div at bounding box center [742, 318] width 29 height 16
click at [745, 317] on md-icon at bounding box center [742, 319] width 13 height 13
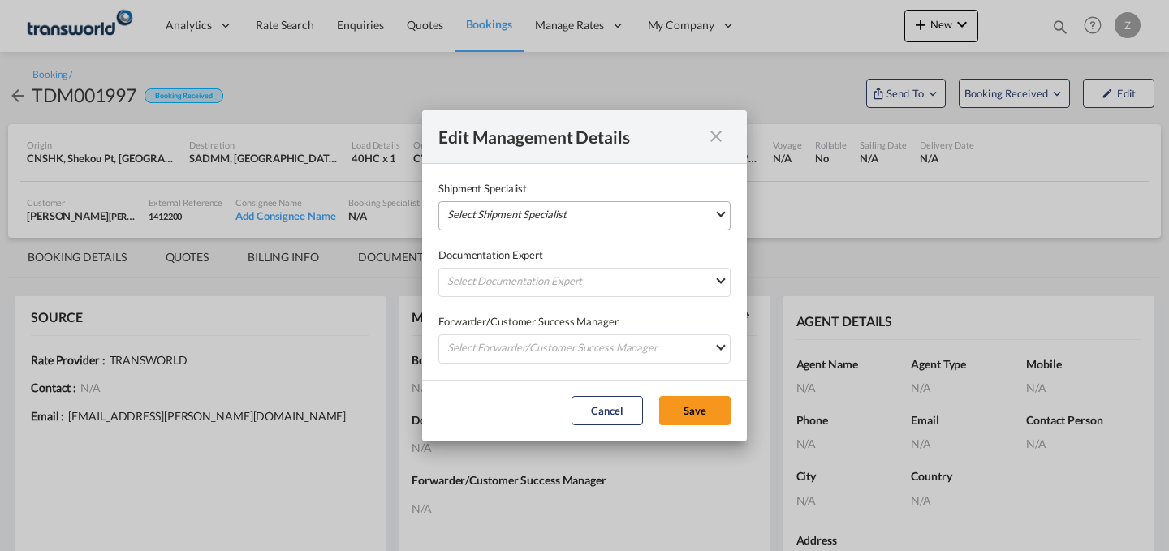
click at [594, 209] on md-select "Select Shipment Specialist [PERSON_NAME] W [PERSON_NAME][EMAIL_ADDRESS][PERSON_…" at bounding box center [584, 215] width 292 height 29
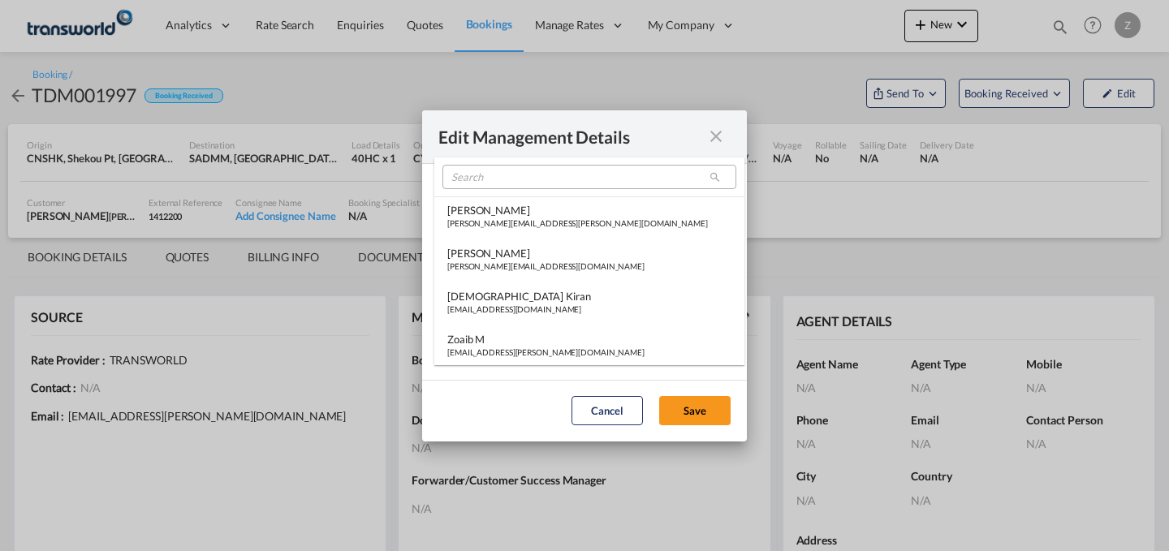
type md-option "[object Object]"
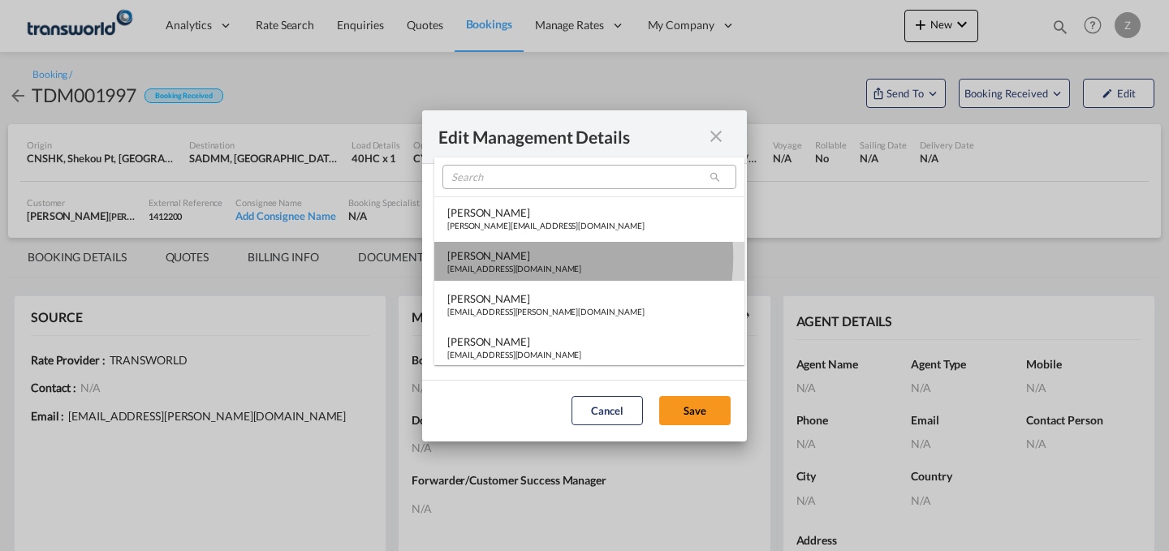
click at [533, 257] on div "[PERSON_NAME]" at bounding box center [514, 255] width 134 height 15
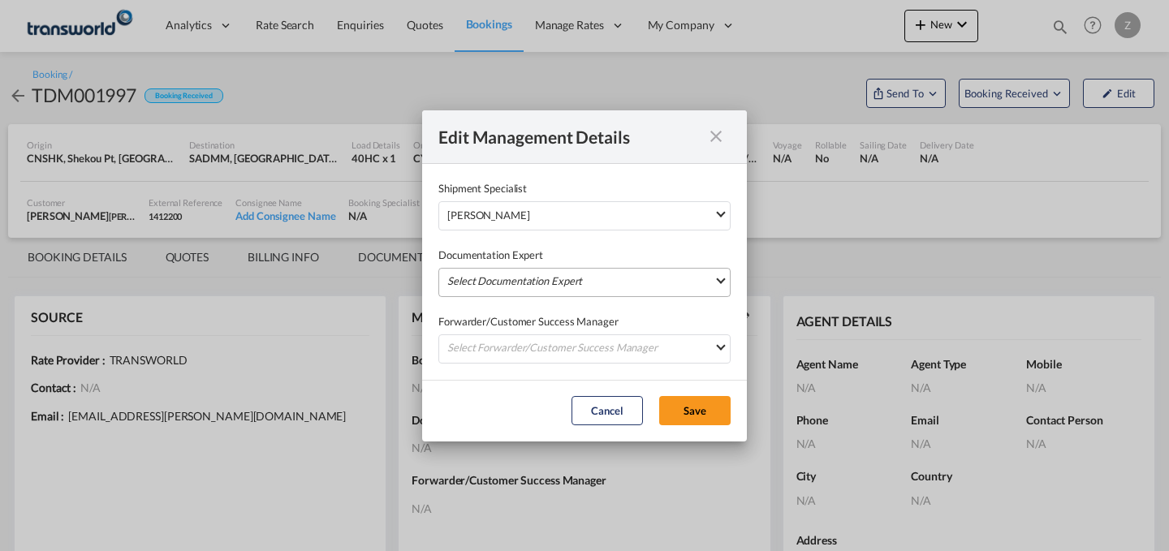
click at [527, 274] on md-select "Select Documentation Expert [PERSON_NAME] W [PERSON_NAME][EMAIL_ADDRESS][PERSON…" at bounding box center [584, 282] width 292 height 29
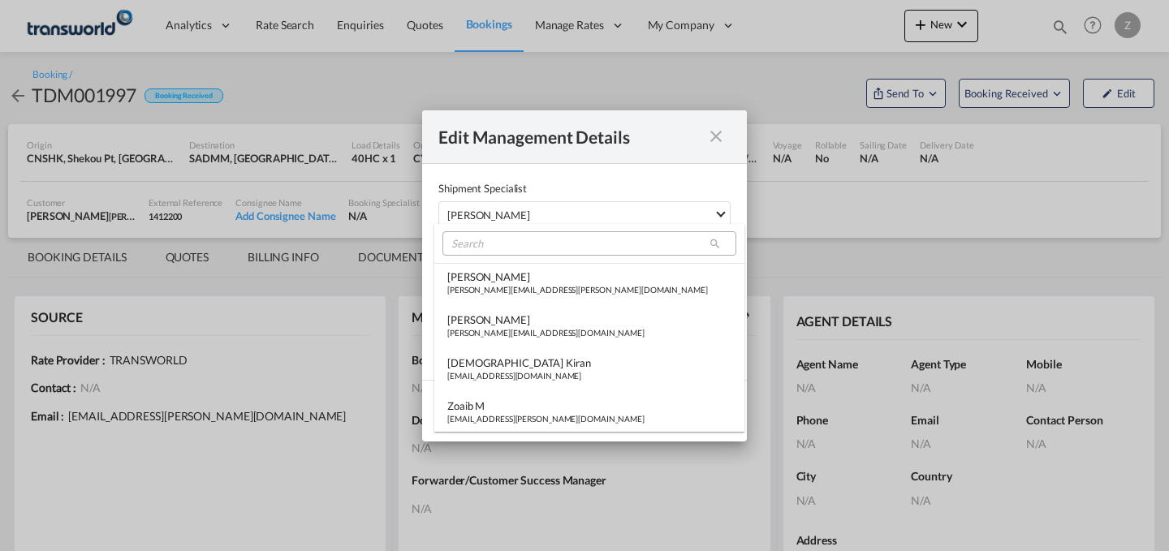
click at [539, 231] on md-select-header at bounding box center [589, 243] width 310 height 39
click at [528, 244] on input "search" at bounding box center [589, 243] width 294 height 24
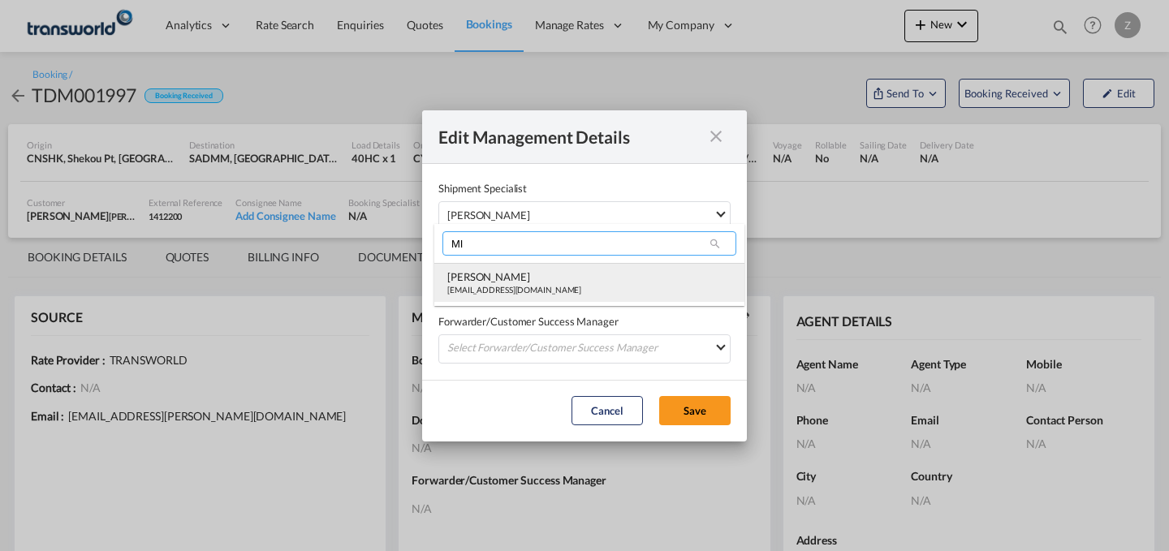
type input "MI"
click at [492, 285] on div "[EMAIL_ADDRESS][DOMAIN_NAME]" at bounding box center [514, 289] width 134 height 11
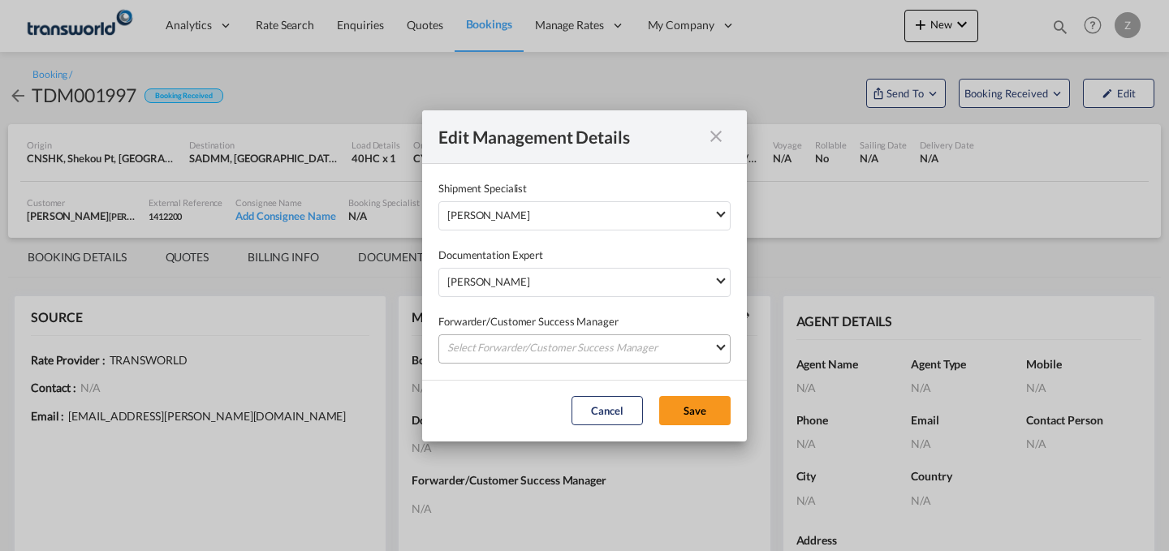
click at [484, 340] on md-select "Select Forwarder/Customer Success Manager [PERSON_NAME] [PERSON_NAME][EMAIL_ADD…" at bounding box center [584, 348] width 292 height 29
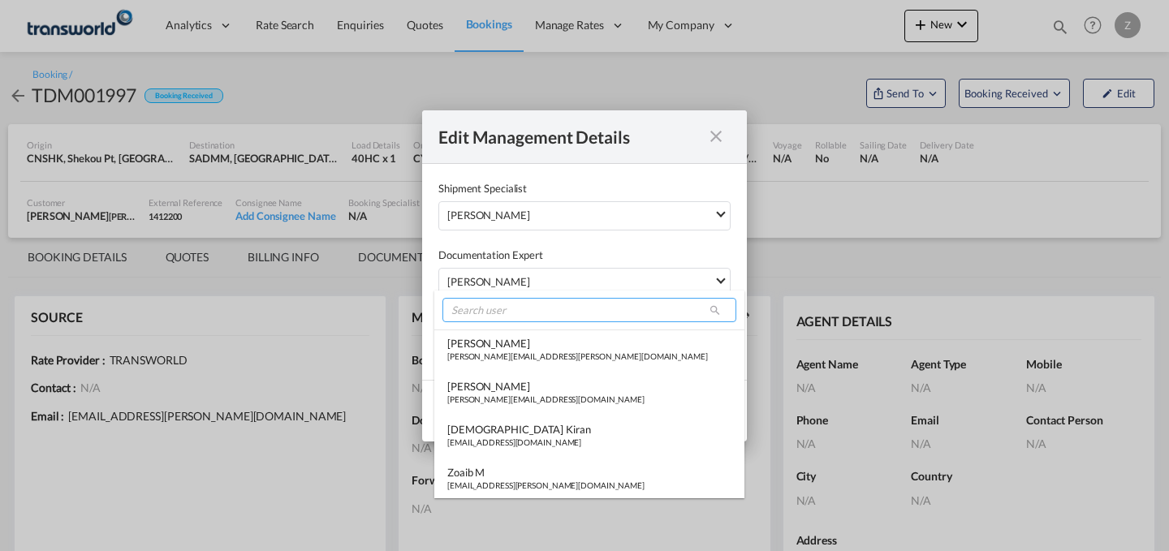
click at [517, 313] on input "search" at bounding box center [589, 310] width 294 height 24
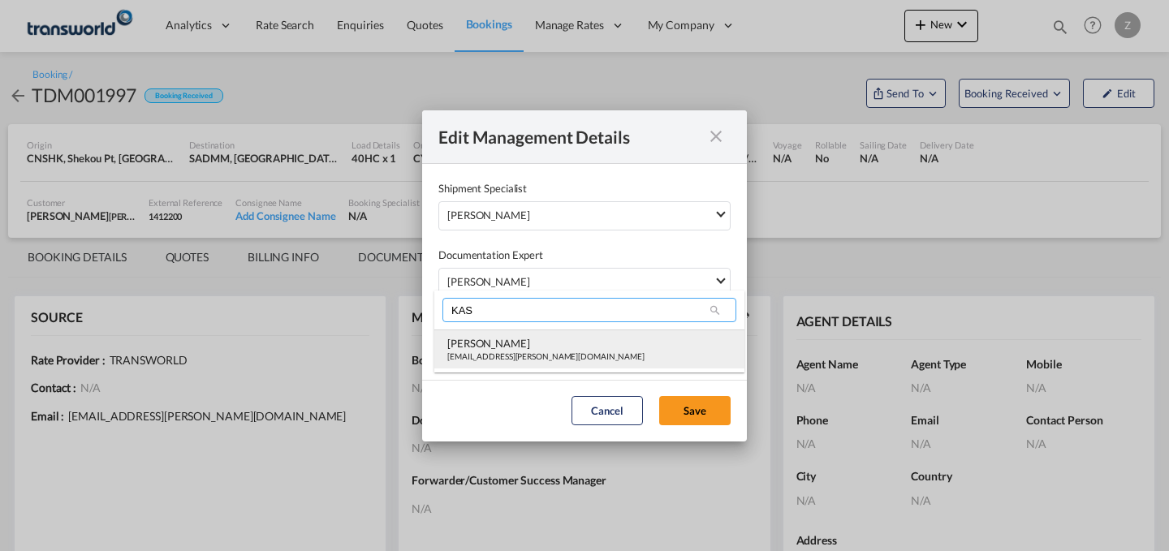
type input "KAS"
click at [502, 341] on div "[PERSON_NAME]" at bounding box center [545, 343] width 197 height 15
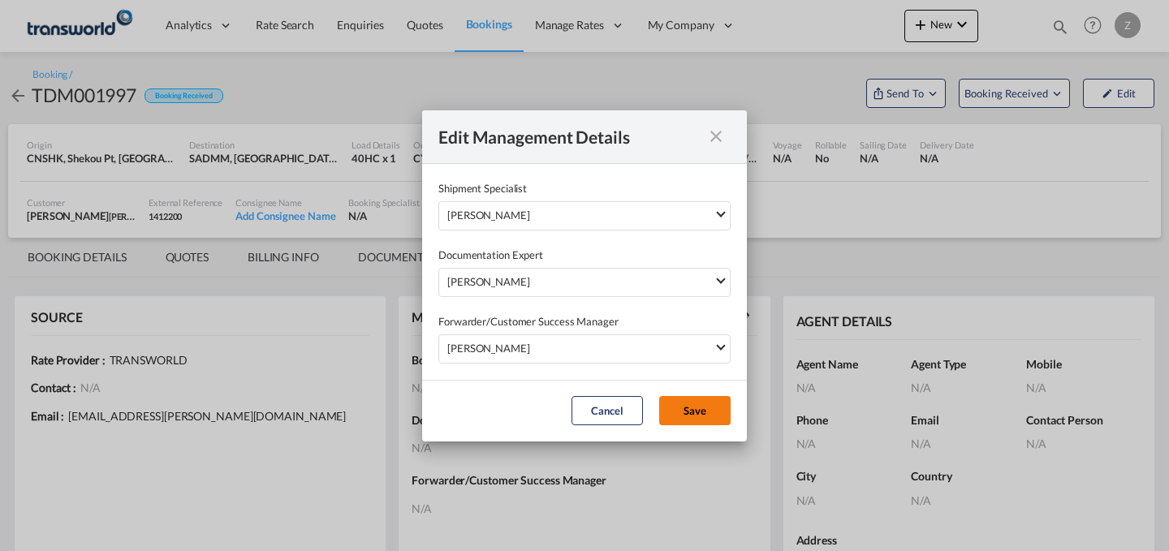
click at [675, 404] on button "Save" at bounding box center [694, 410] width 71 height 29
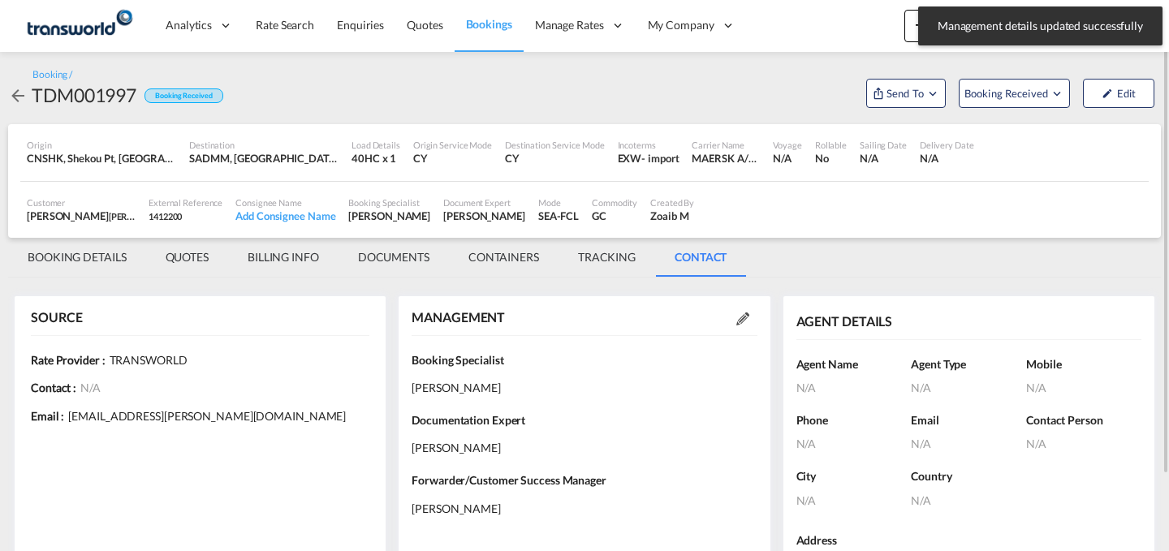
click at [157, 257] on md-tab-item "QUOTES" at bounding box center [187, 257] width 82 height 39
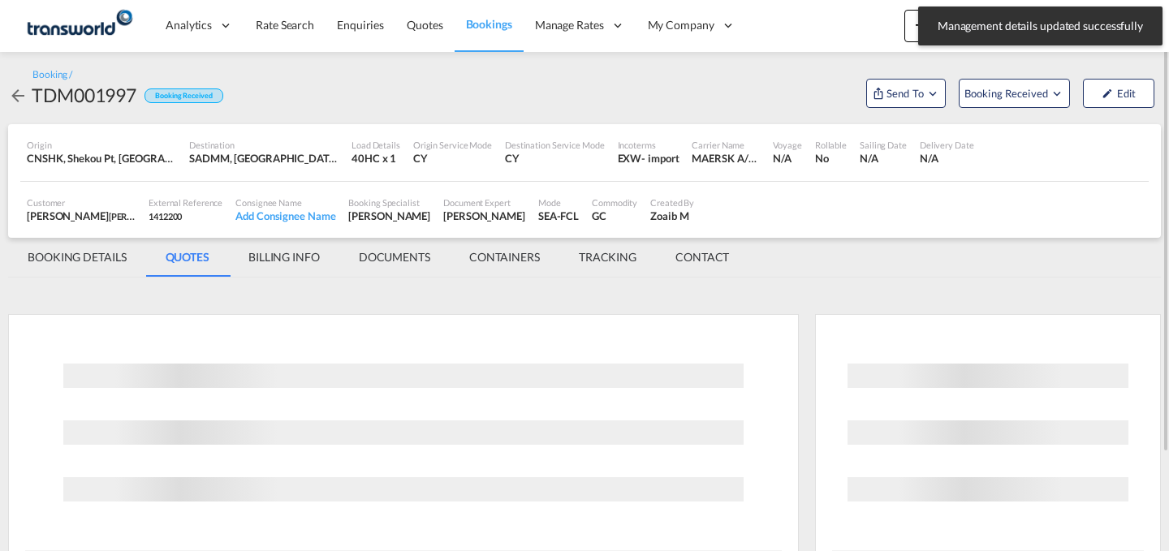
click at [100, 258] on md-tab-item "BOOKING DETAILS" at bounding box center [77, 257] width 138 height 39
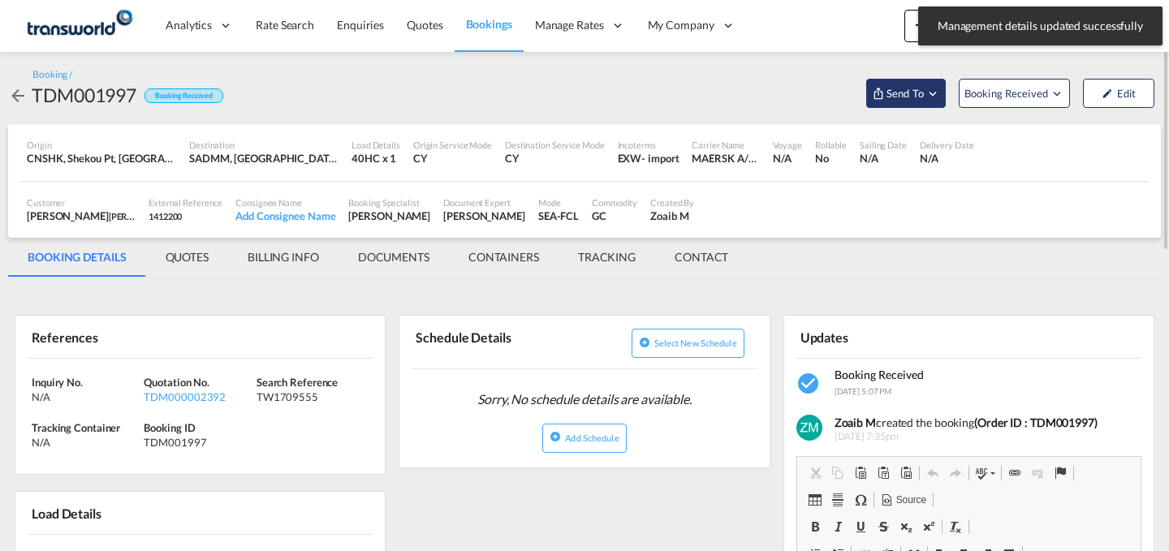
click at [933, 86] on md-icon "Open demo menu" at bounding box center [932, 93] width 15 height 15
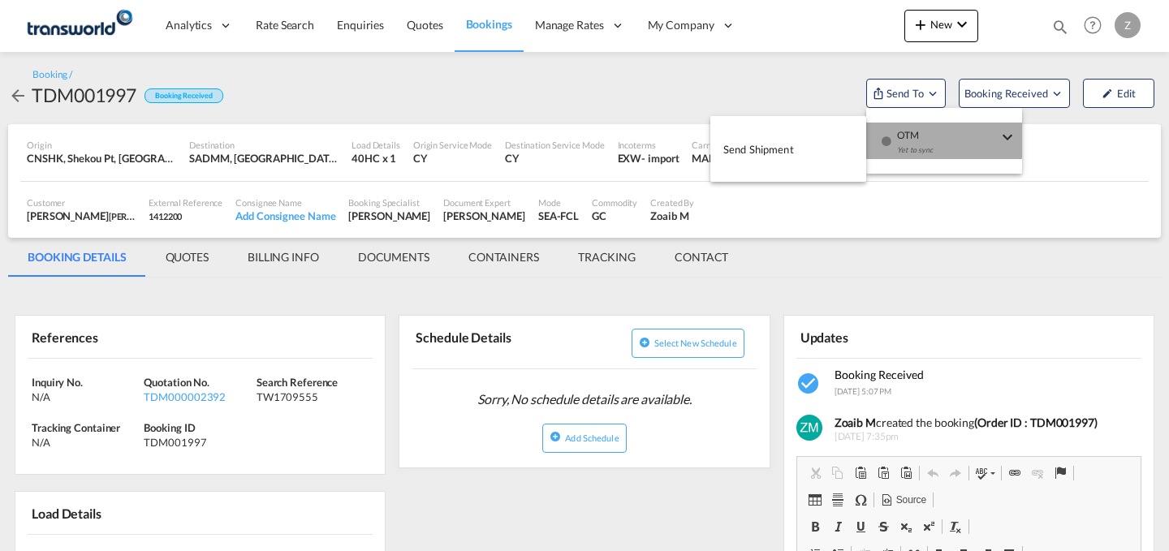
click at [909, 139] on div "Yet to sync" at bounding box center [947, 154] width 101 height 34
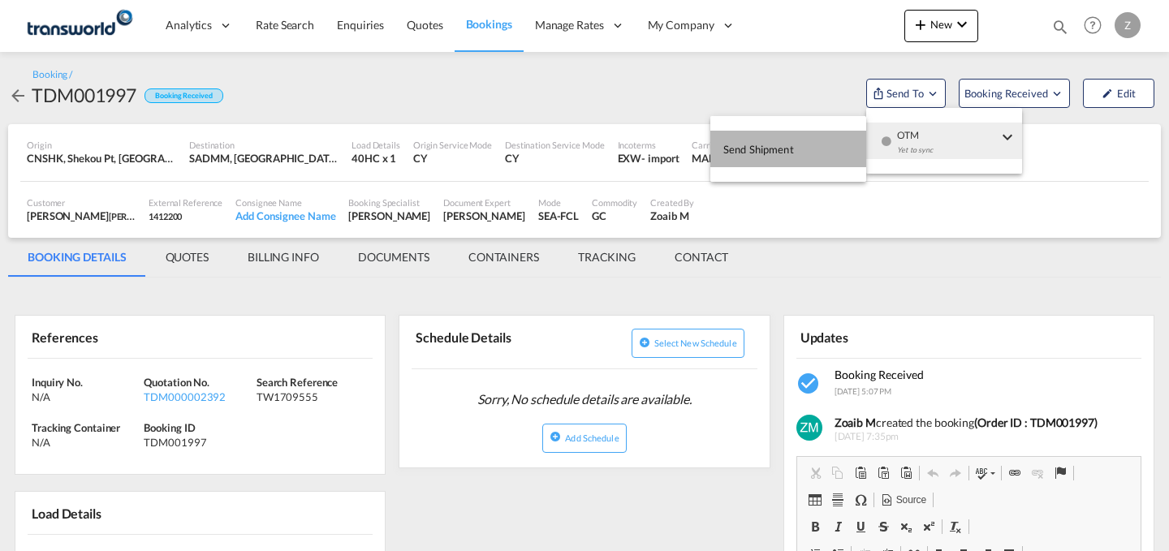
click at [794, 147] on button "Send Shipment" at bounding box center [788, 149] width 156 height 37
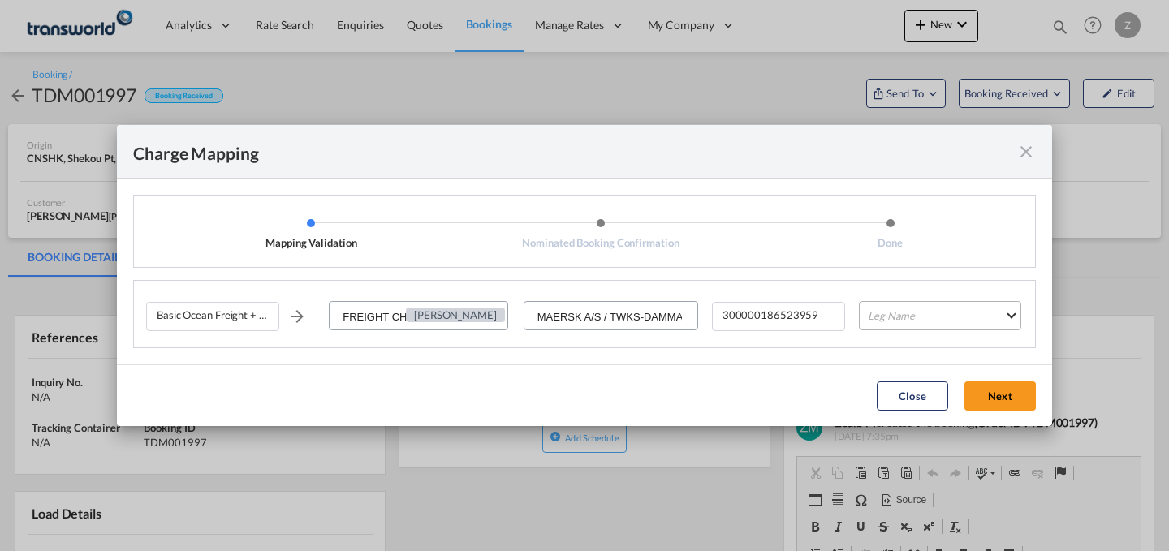
click at [913, 309] on md-select "Leg Name HANDLING ORIGIN VESSEL HANDLING DESTINATION OTHERS TL PICK UP CUSTOMS …" at bounding box center [940, 315] width 162 height 29
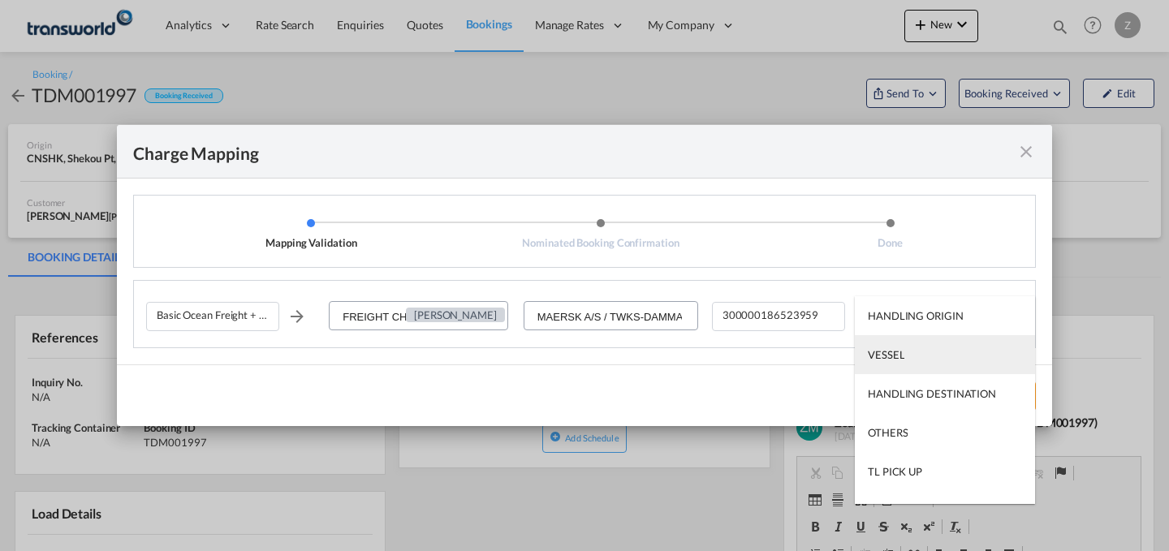
click at [891, 369] on md-option "VESSEL" at bounding box center [945, 354] width 180 height 39
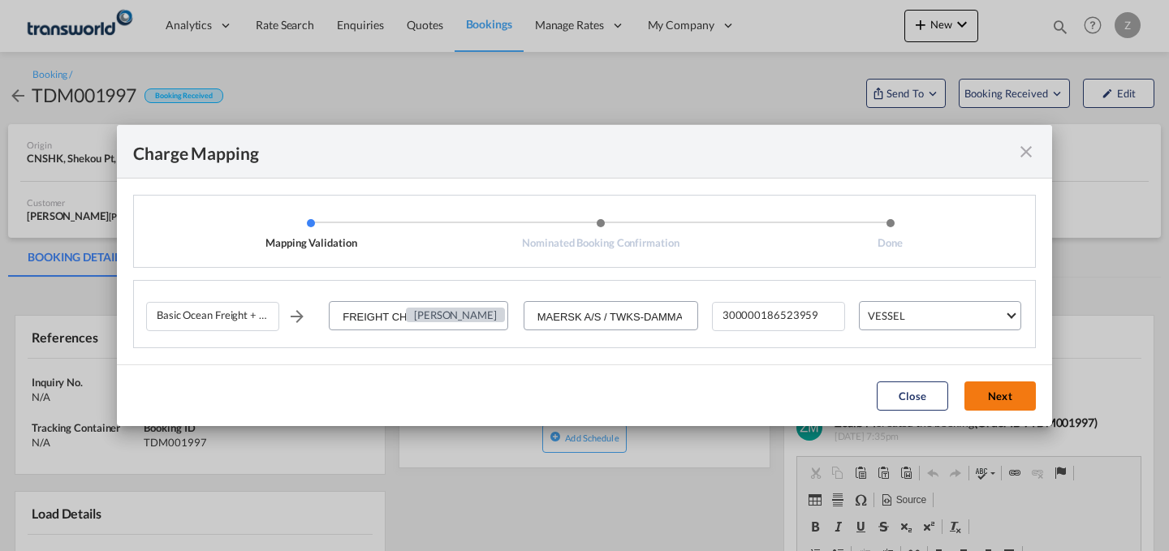
click at [984, 399] on button "Next" at bounding box center [999, 396] width 71 height 29
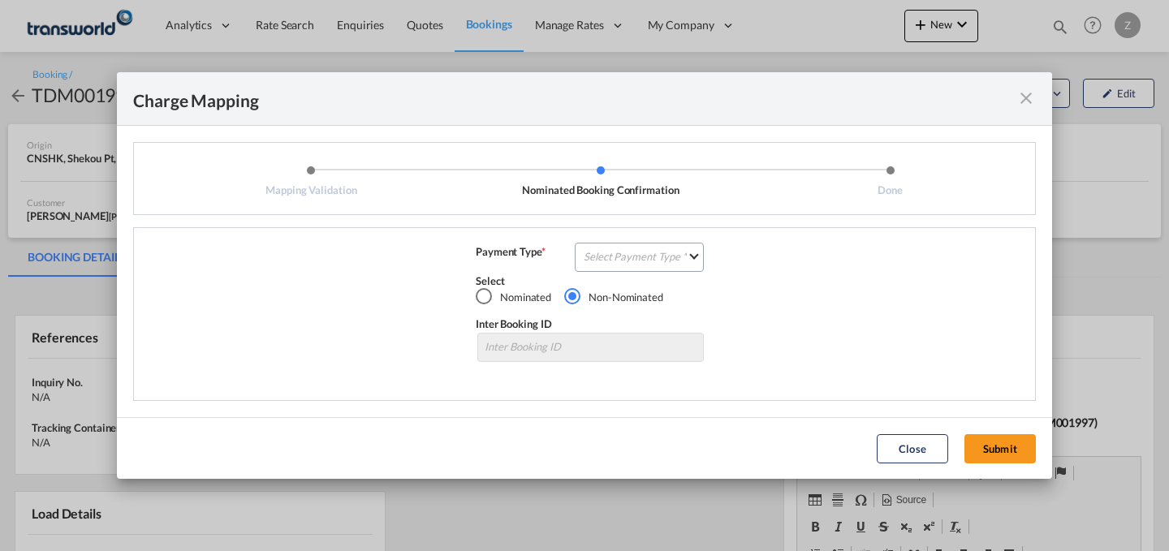
click at [655, 230] on div "Basic Ocean Freight + EXW Charges FREIGHT CHARGES [PERSON_NAME] MAERSK A/S / TW…" at bounding box center [584, 314] width 903 height 174
click at [628, 258] on md-select "Select Payment Type COLLECT PREPAID" at bounding box center [639, 257] width 129 height 29
drag, startPoint x: 619, startPoint y: 287, endPoint x: 649, endPoint y: 261, distance: 39.2
click at [649, 261] on md-content "COLLECT PREPAID" at bounding box center [644, 276] width 144 height 91
click at [649, 261] on md-option "COLLECT" at bounding box center [644, 256] width 144 height 39
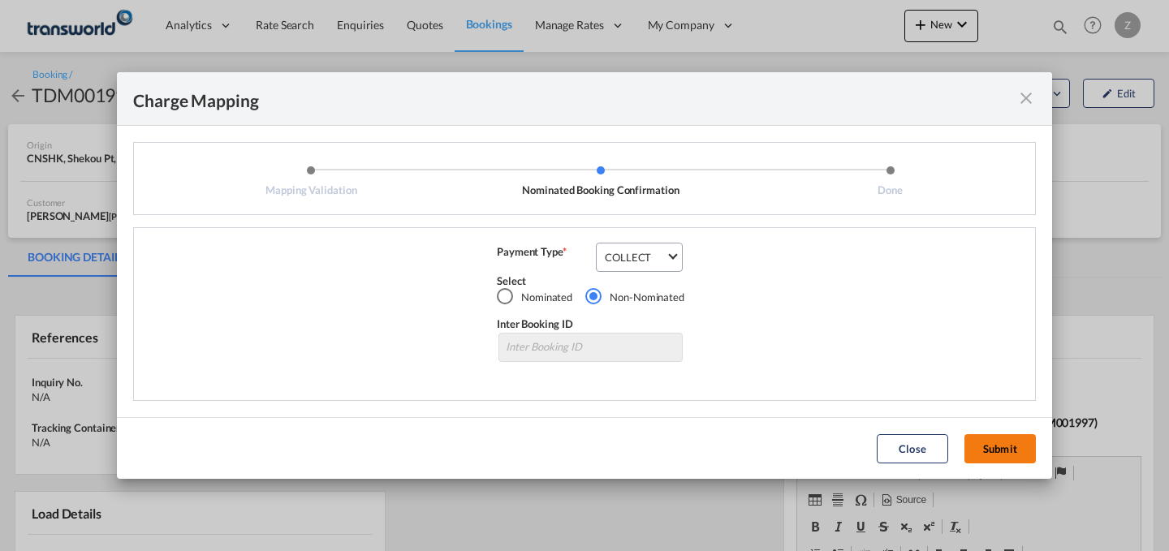
click at [1026, 445] on button "Submit" at bounding box center [999, 448] width 71 height 29
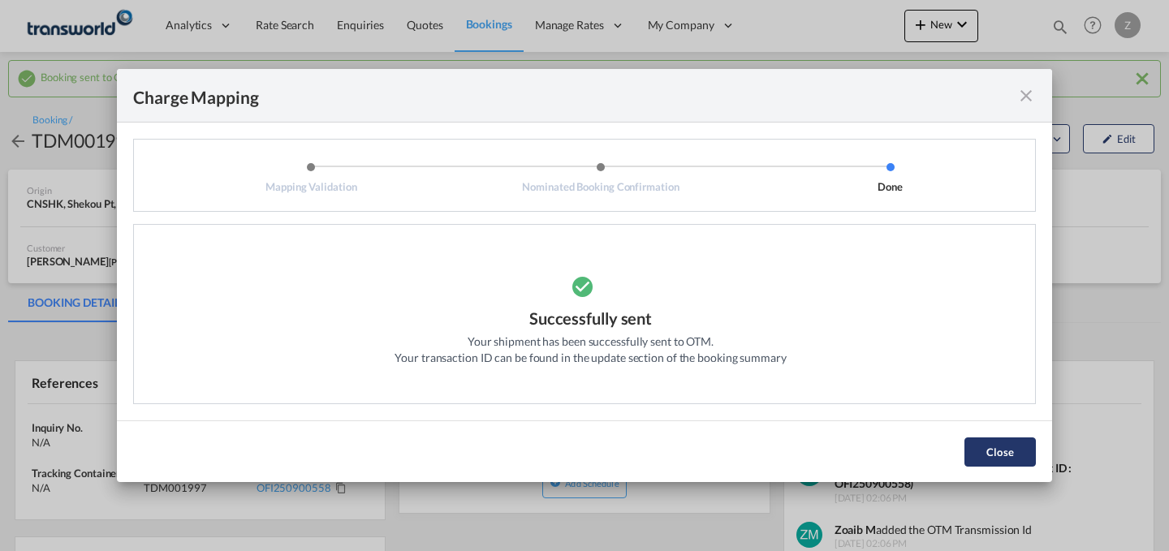
click at [1008, 457] on button "Close" at bounding box center [999, 452] width 71 height 29
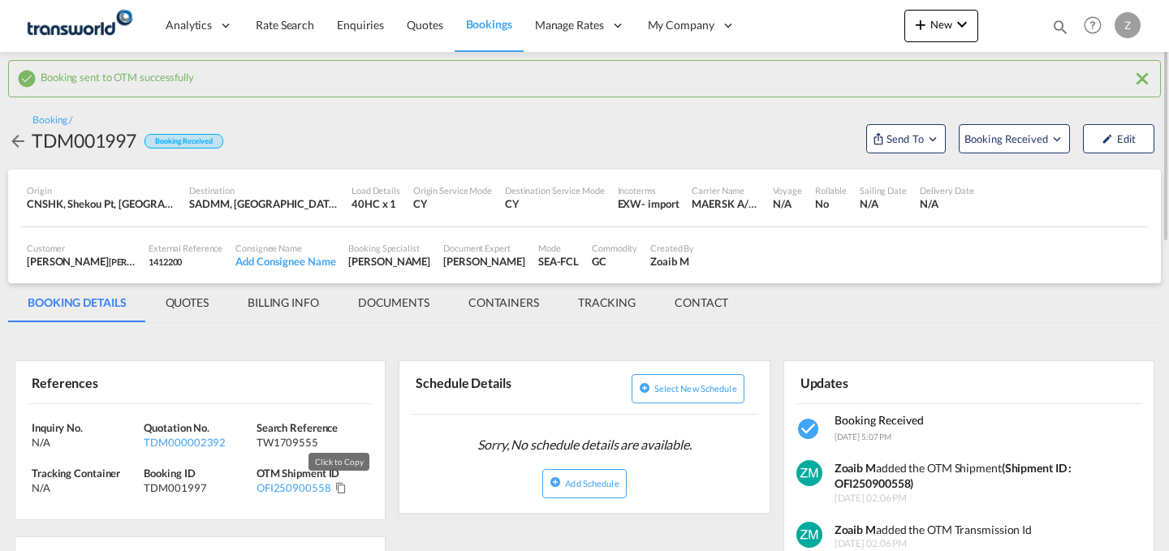
click at [337, 493] on md-icon "Click to Copy" at bounding box center [340, 487] width 11 height 11
